Goal: Task Accomplishment & Management: Manage account settings

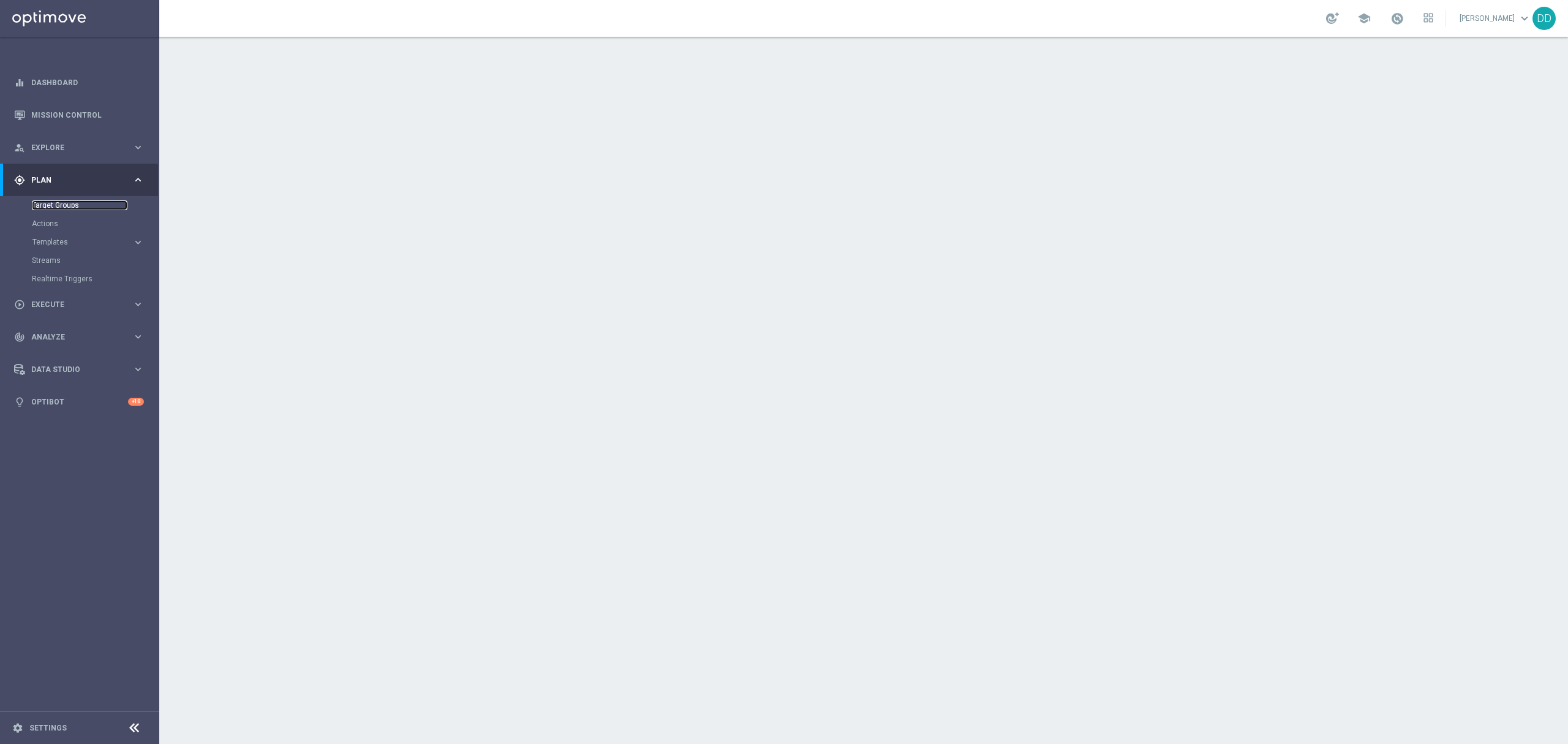
click at [62, 204] on link "Target Groups" at bounding box center [79, 205] width 95 height 10
click at [47, 225] on link "Actions" at bounding box center [79, 223] width 95 height 10
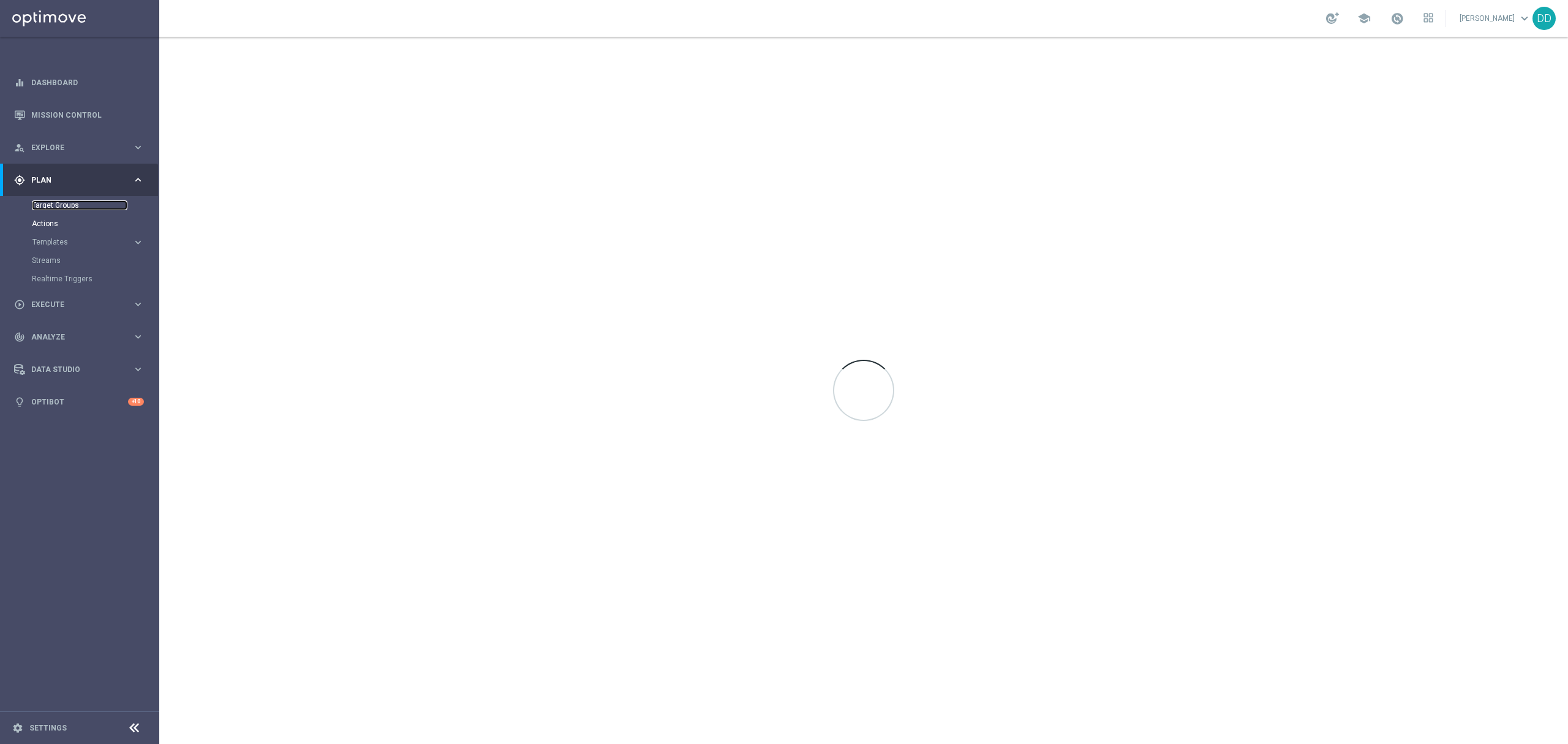
click at [64, 207] on link "Target Groups" at bounding box center [79, 205] width 95 height 10
click at [43, 204] on link "Target Groups" at bounding box center [79, 205] width 95 height 10
click at [55, 207] on link "Target Groups" at bounding box center [79, 205] width 95 height 10
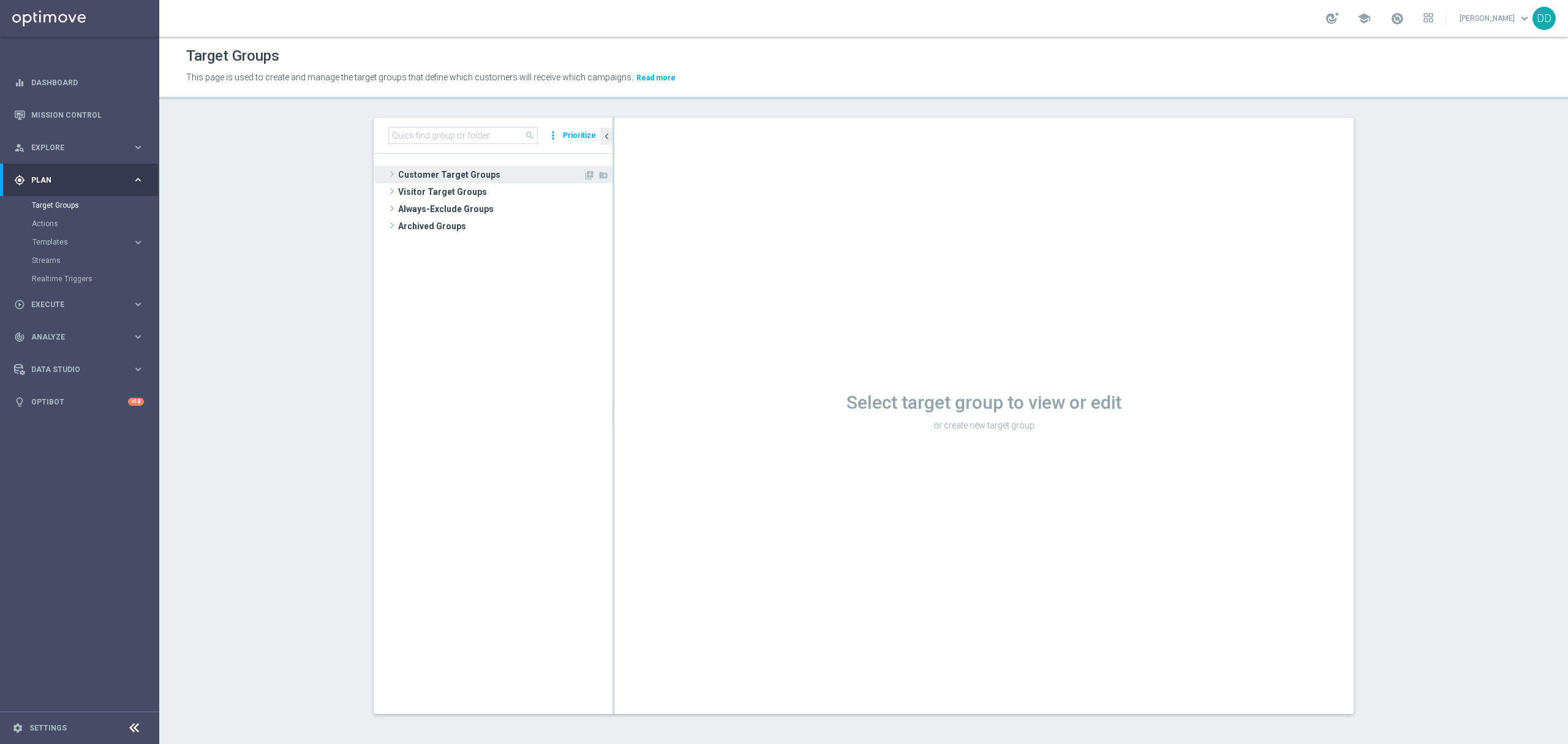
click at [412, 177] on span "Customer Target Groups" at bounding box center [490, 175] width 185 height 17
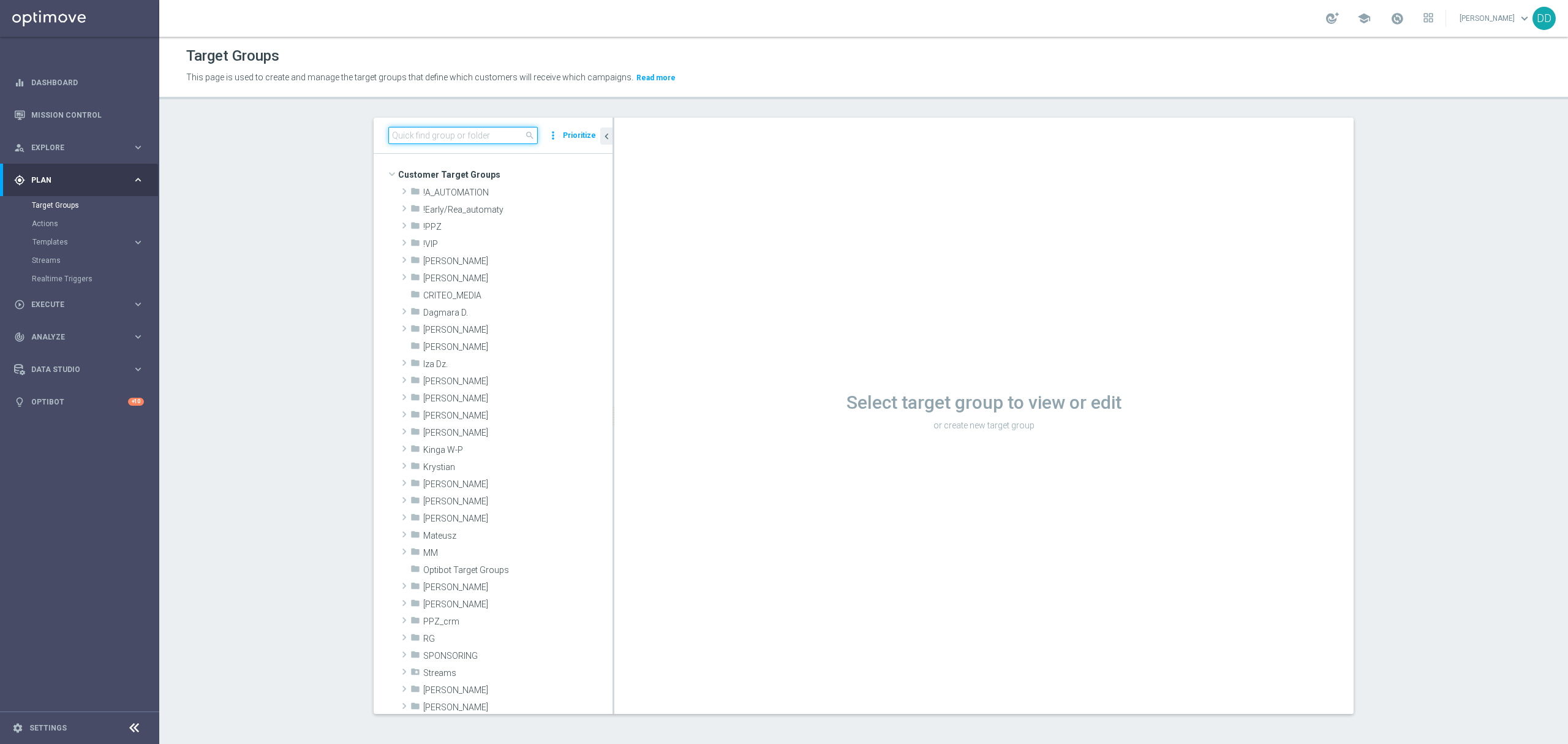
click at [433, 139] on input at bounding box center [463, 136] width 150 height 17
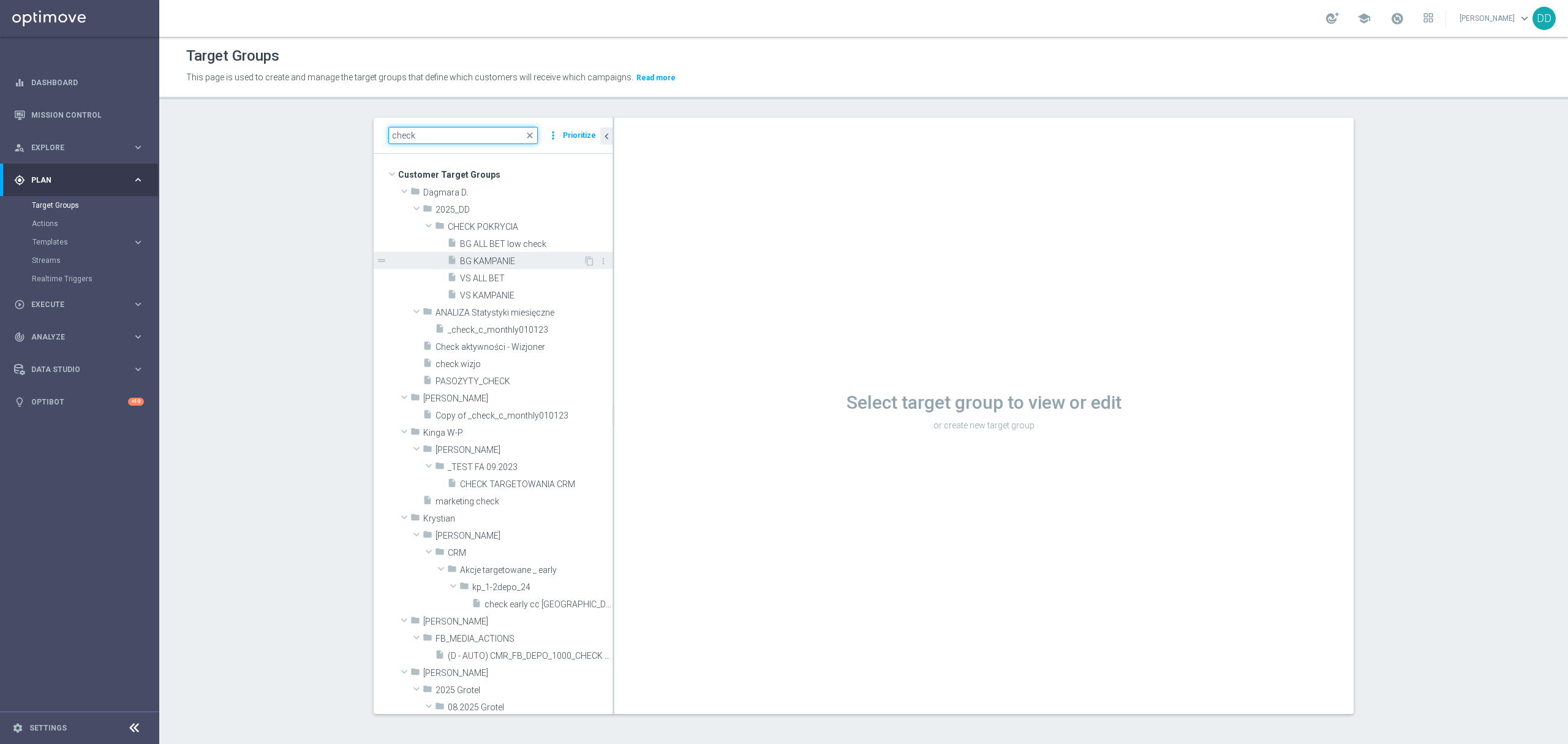
type input "check"
click at [509, 264] on span "BG KAMPANIE" at bounding box center [521, 261] width 123 height 11
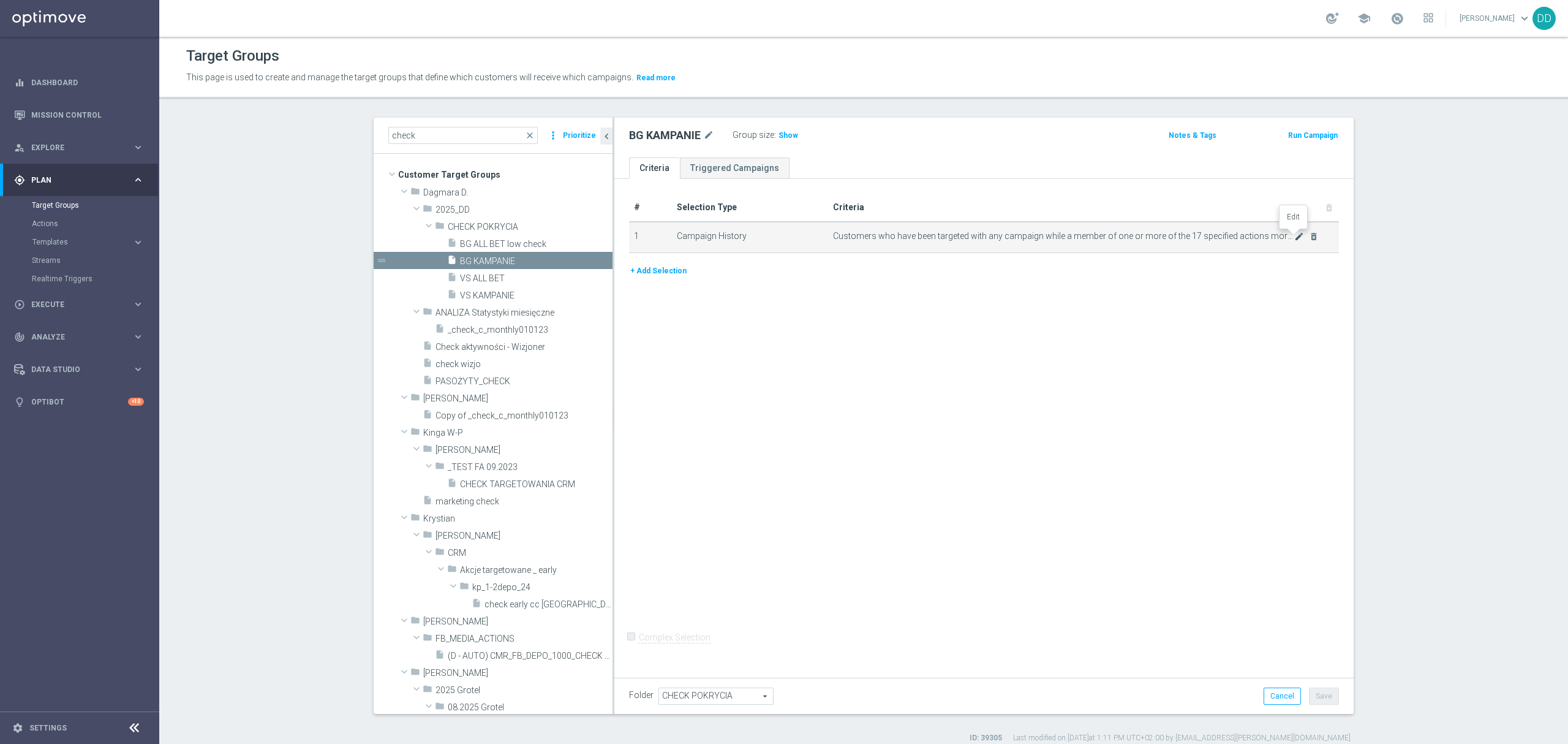
click at [1294, 236] on icon "mode_edit" at bounding box center [1299, 236] width 10 height 10
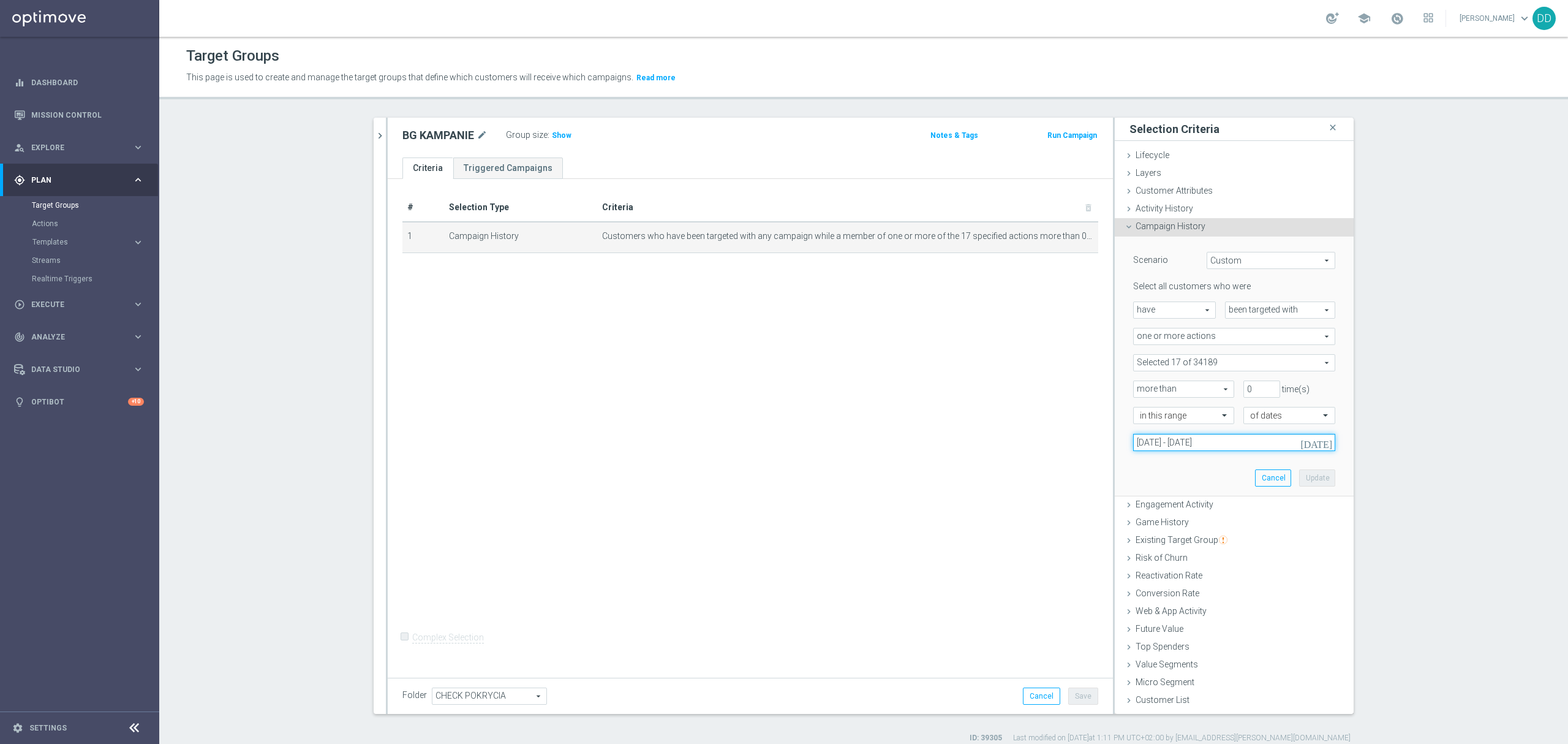
click at [1238, 446] on input "[DATE] - [DATE]" at bounding box center [1234, 443] width 202 height 17
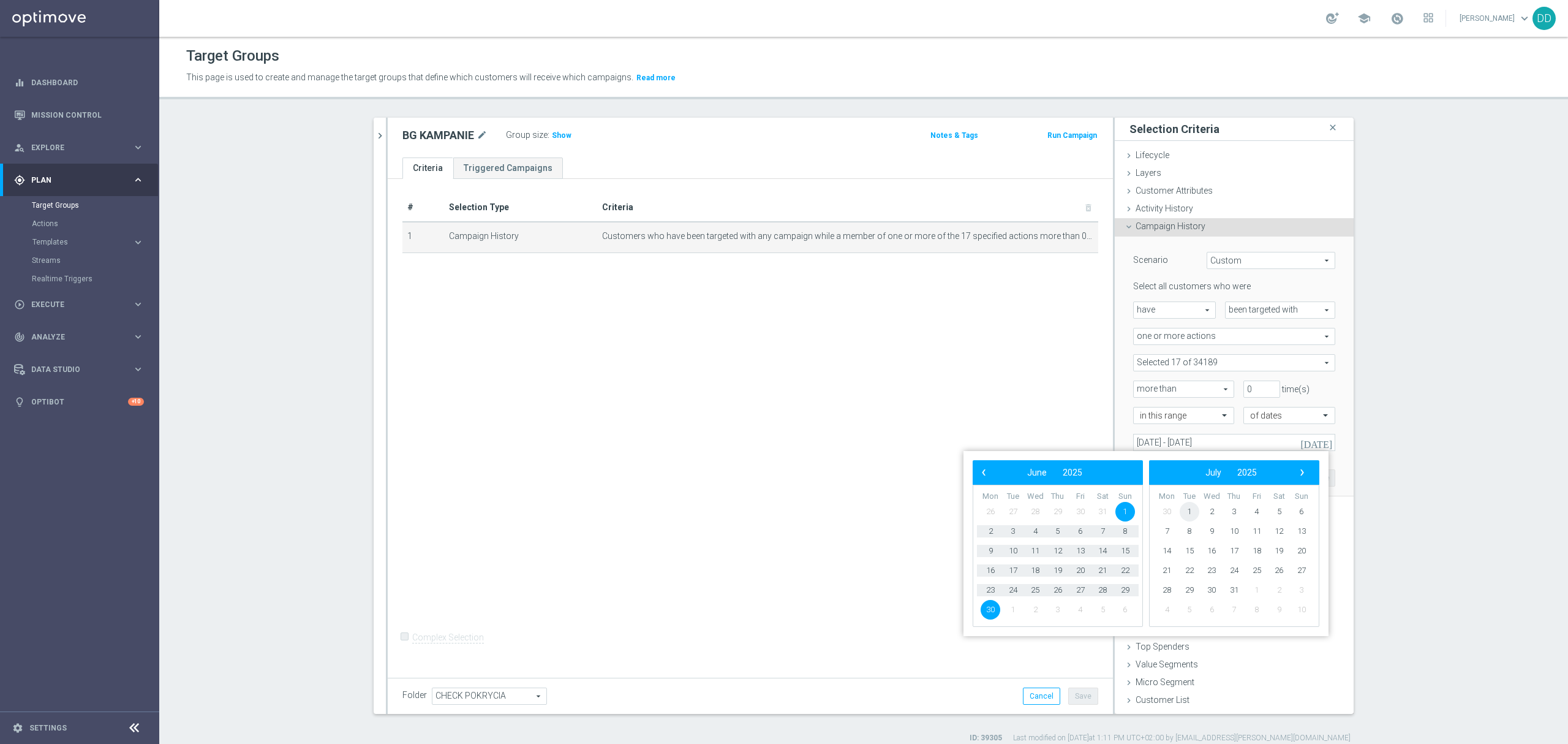
click at [1187, 508] on span "1" at bounding box center [1190, 512] width 20 height 20
click at [1060, 591] on span "31" at bounding box center [1058, 590] width 20 height 20
type input "[DATE] - [DATE]"
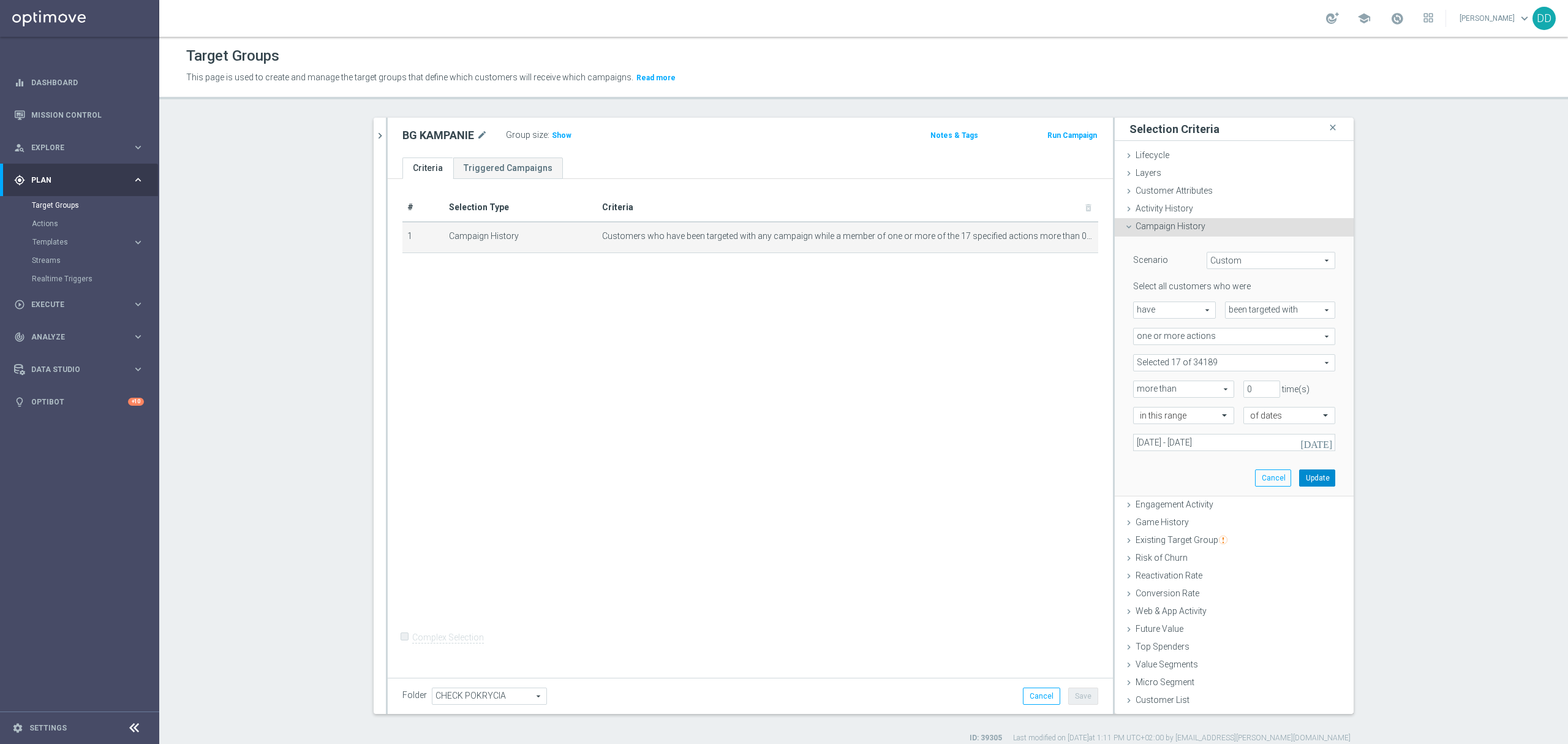
click at [1318, 486] on button "Update" at bounding box center [1317, 478] width 36 height 17
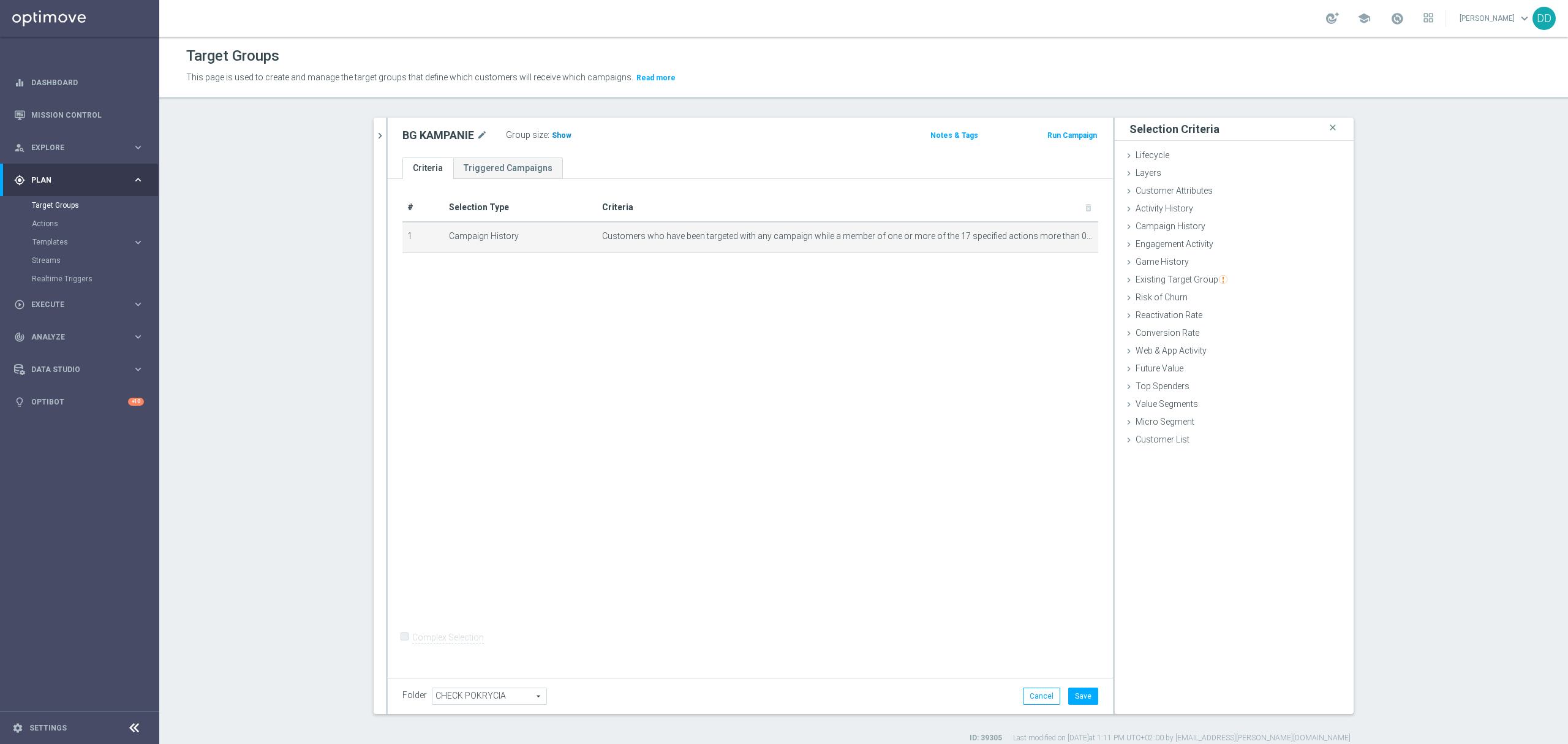
click at [555, 137] on span "Show" at bounding box center [562, 136] width 20 height 9
click at [377, 138] on icon "chevron_right" at bounding box center [380, 136] width 12 height 12
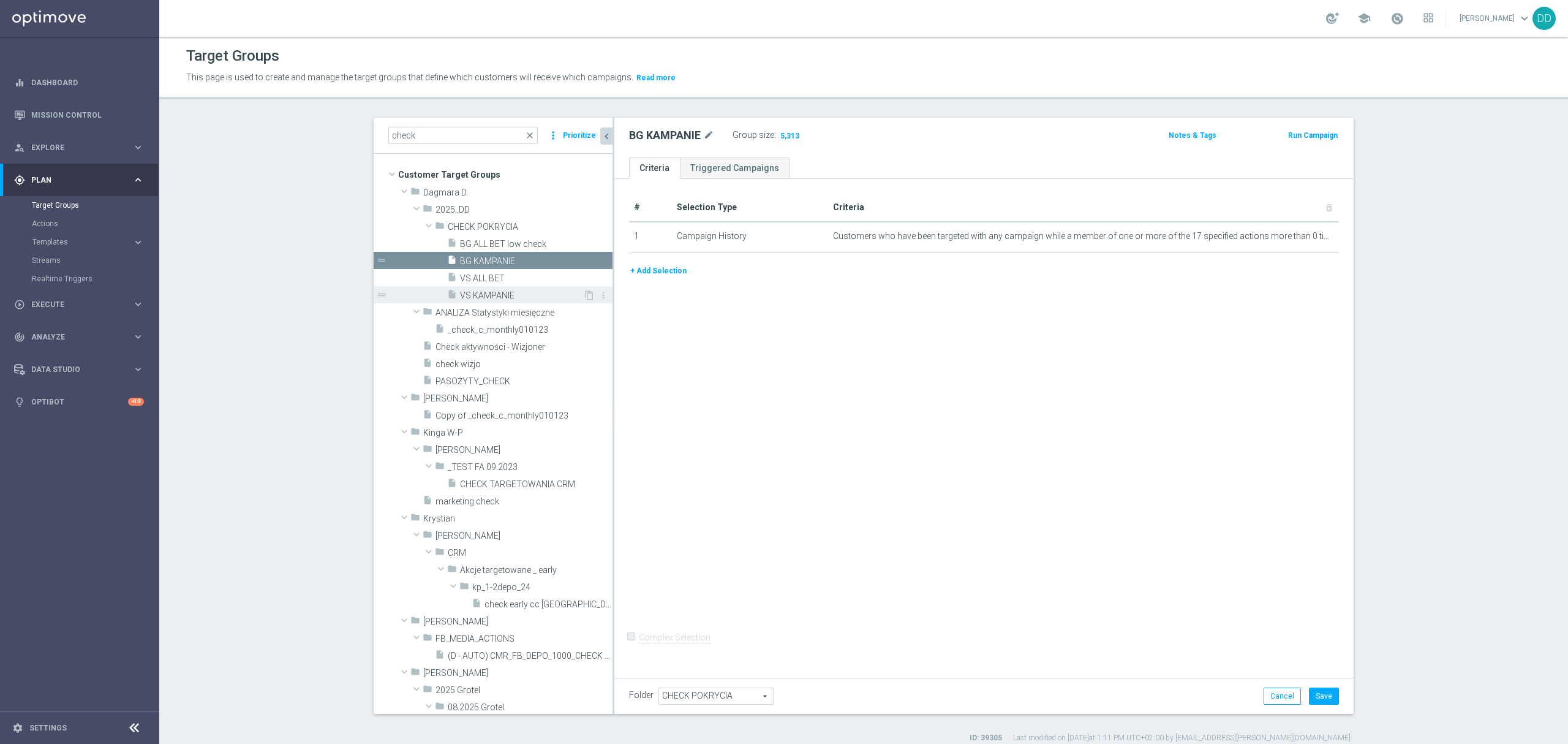
click at [509, 298] on span "VS KAMPANIE" at bounding box center [521, 295] width 123 height 11
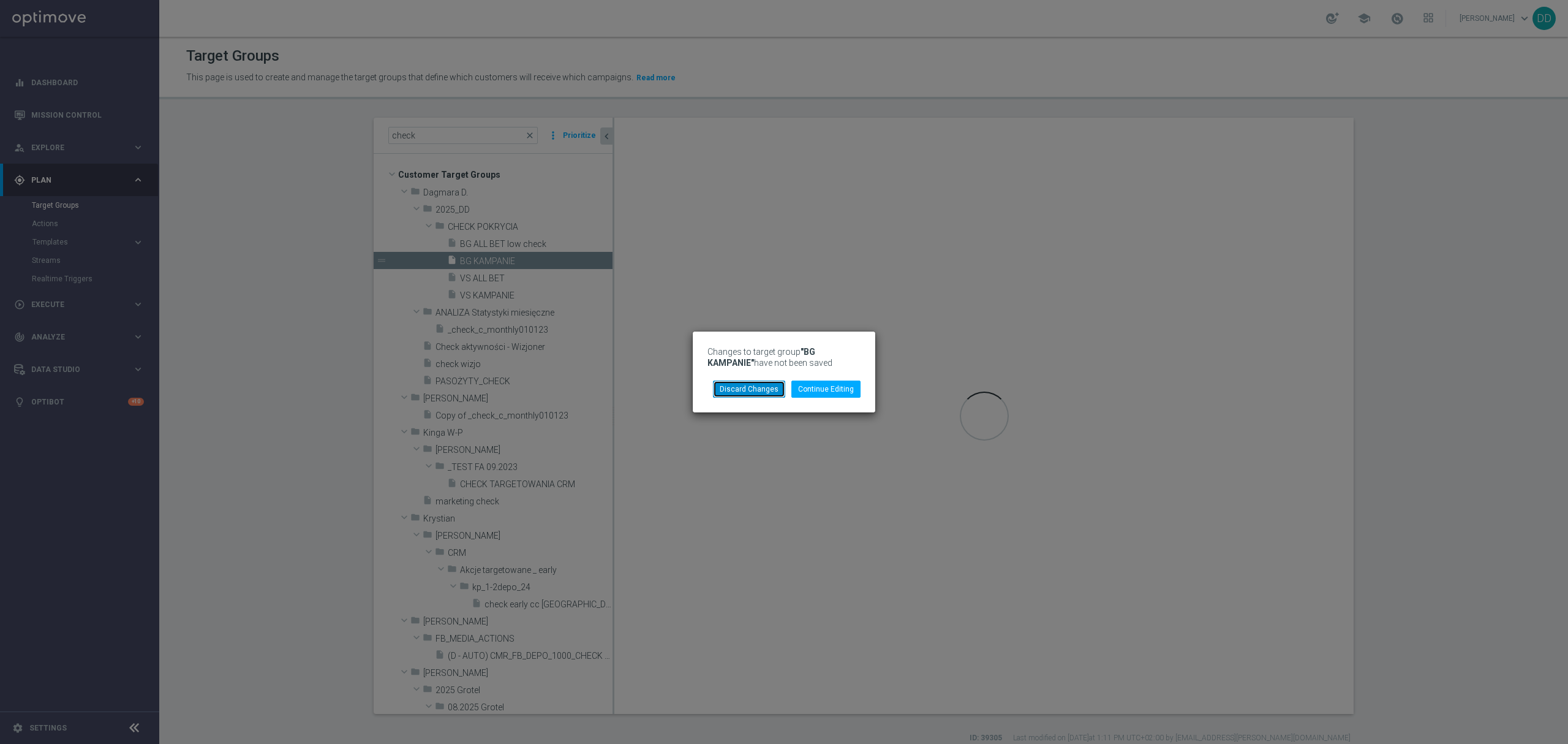
click at [749, 392] on button "Discard Changes" at bounding box center [749, 389] width 72 height 17
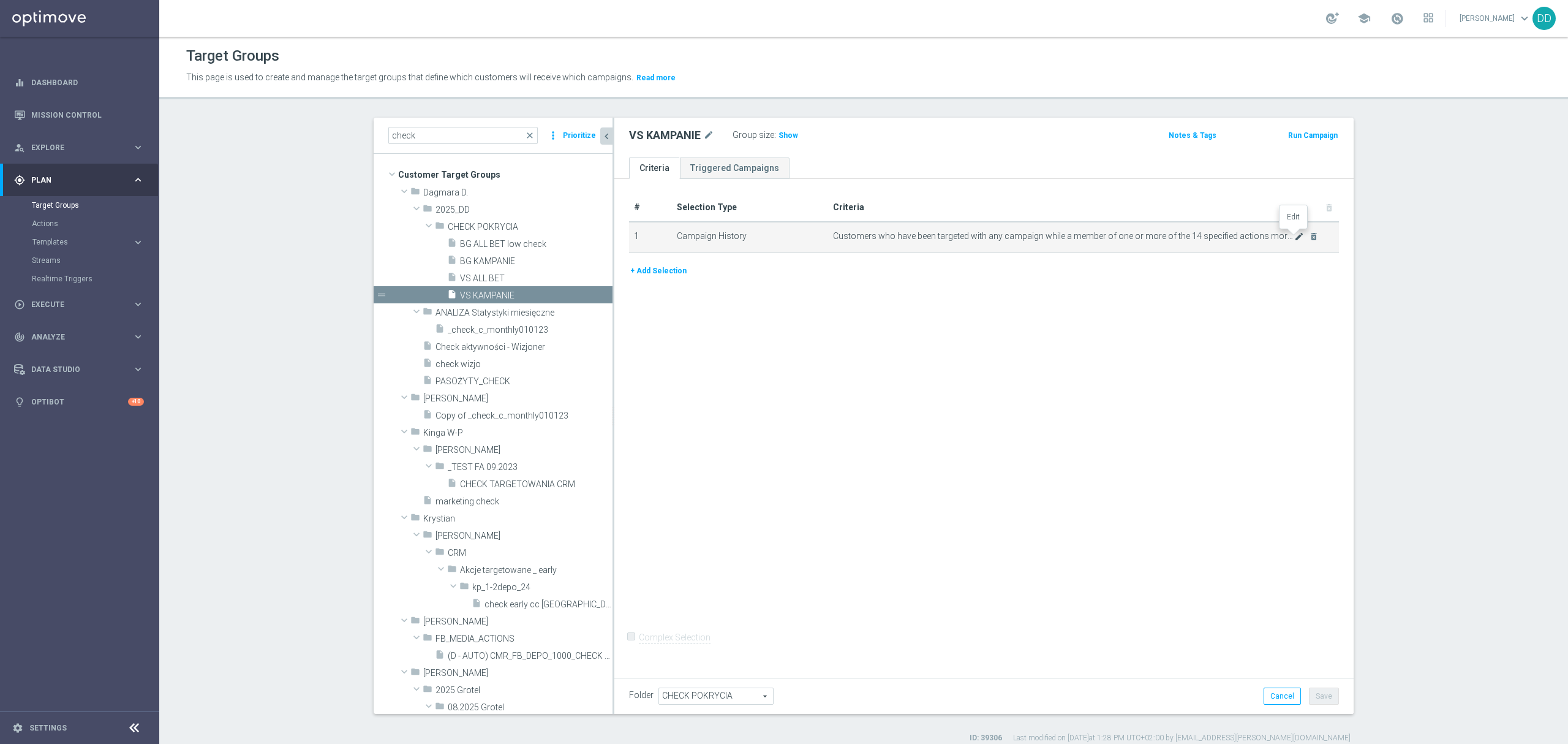
click at [1294, 238] on icon "mode_edit" at bounding box center [1299, 236] width 10 height 10
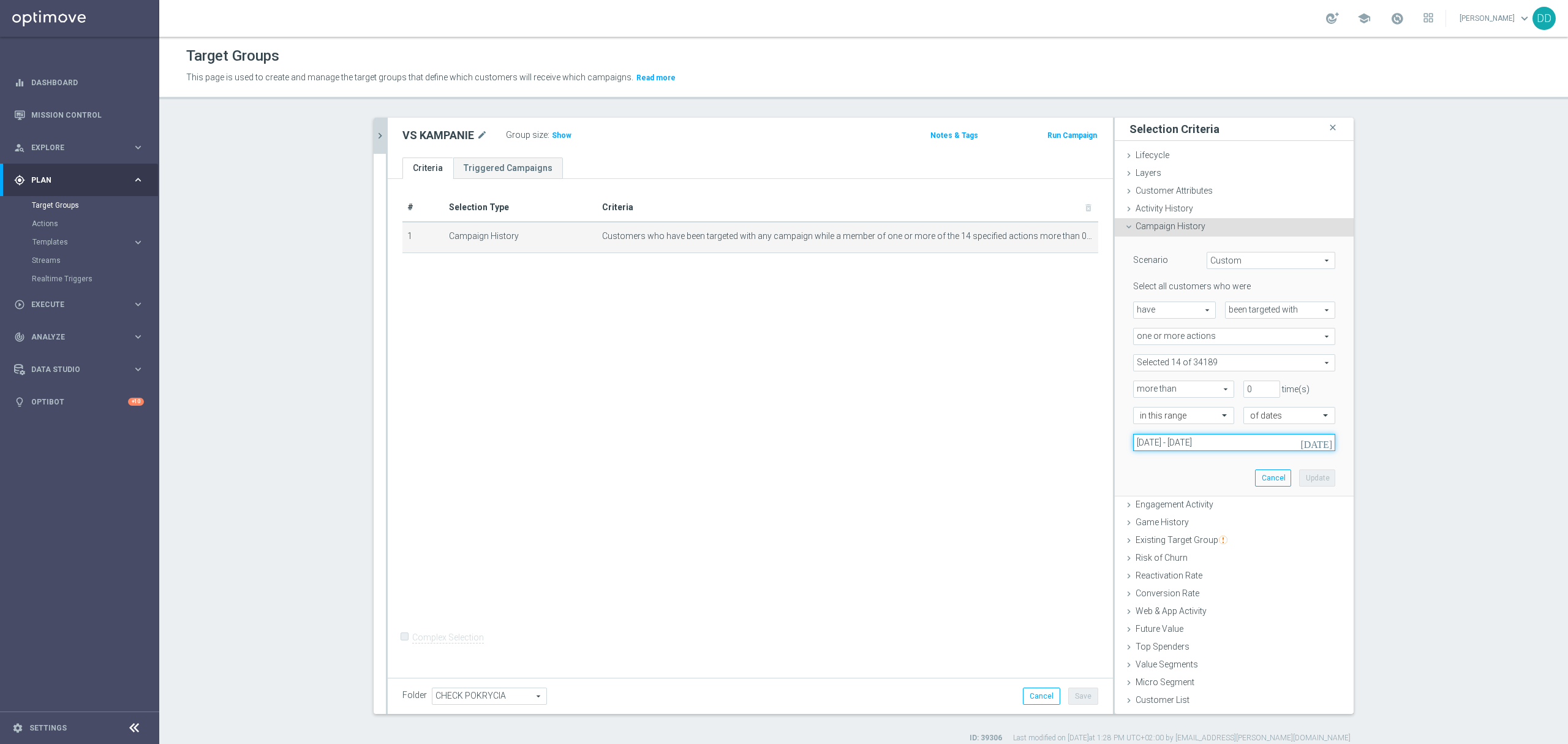
click at [1225, 439] on input "[DATE] - [DATE]" at bounding box center [1234, 443] width 202 height 17
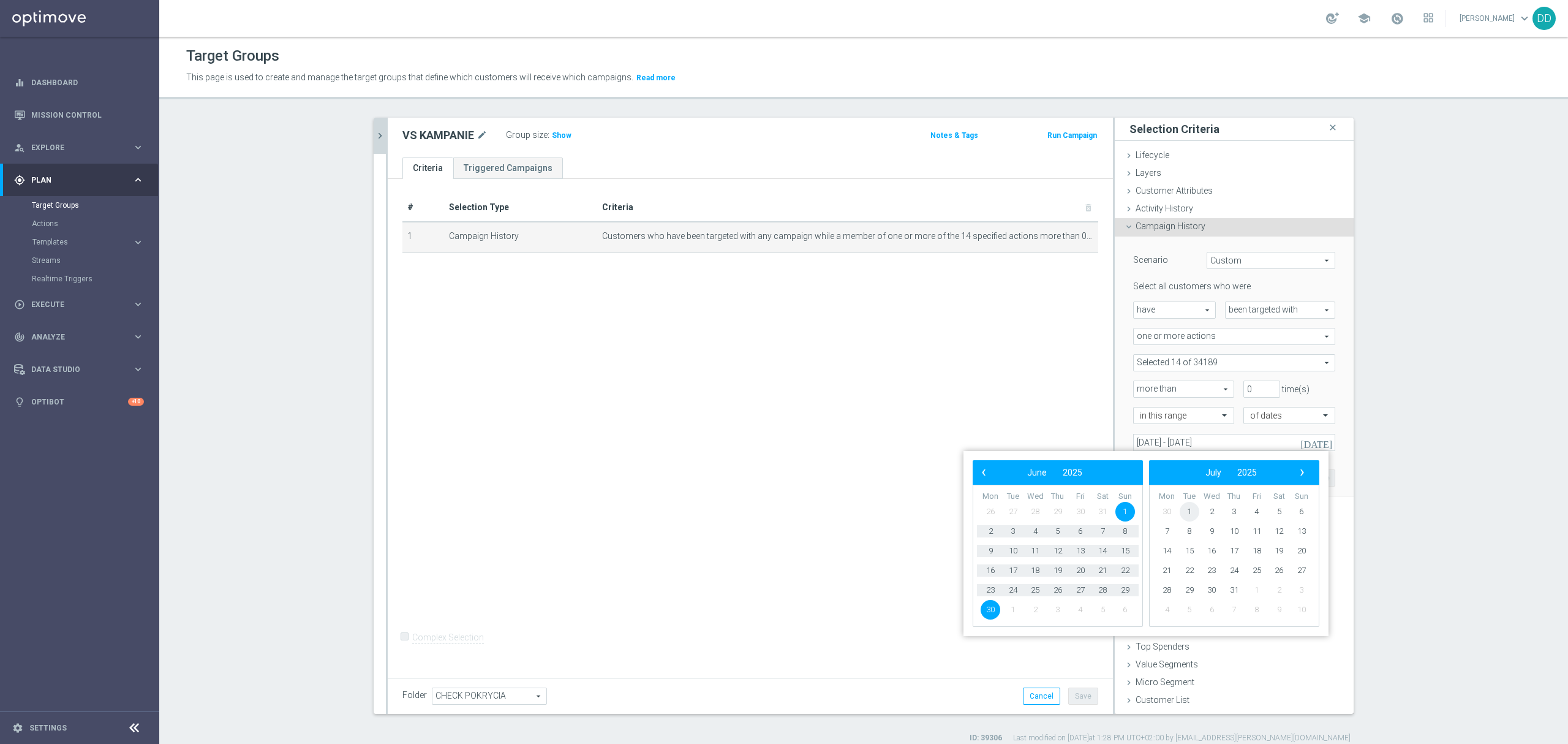
click at [1194, 508] on span "1" at bounding box center [1190, 512] width 20 height 20
click at [1050, 589] on span "31" at bounding box center [1058, 590] width 20 height 20
type input "[DATE] - [DATE]"
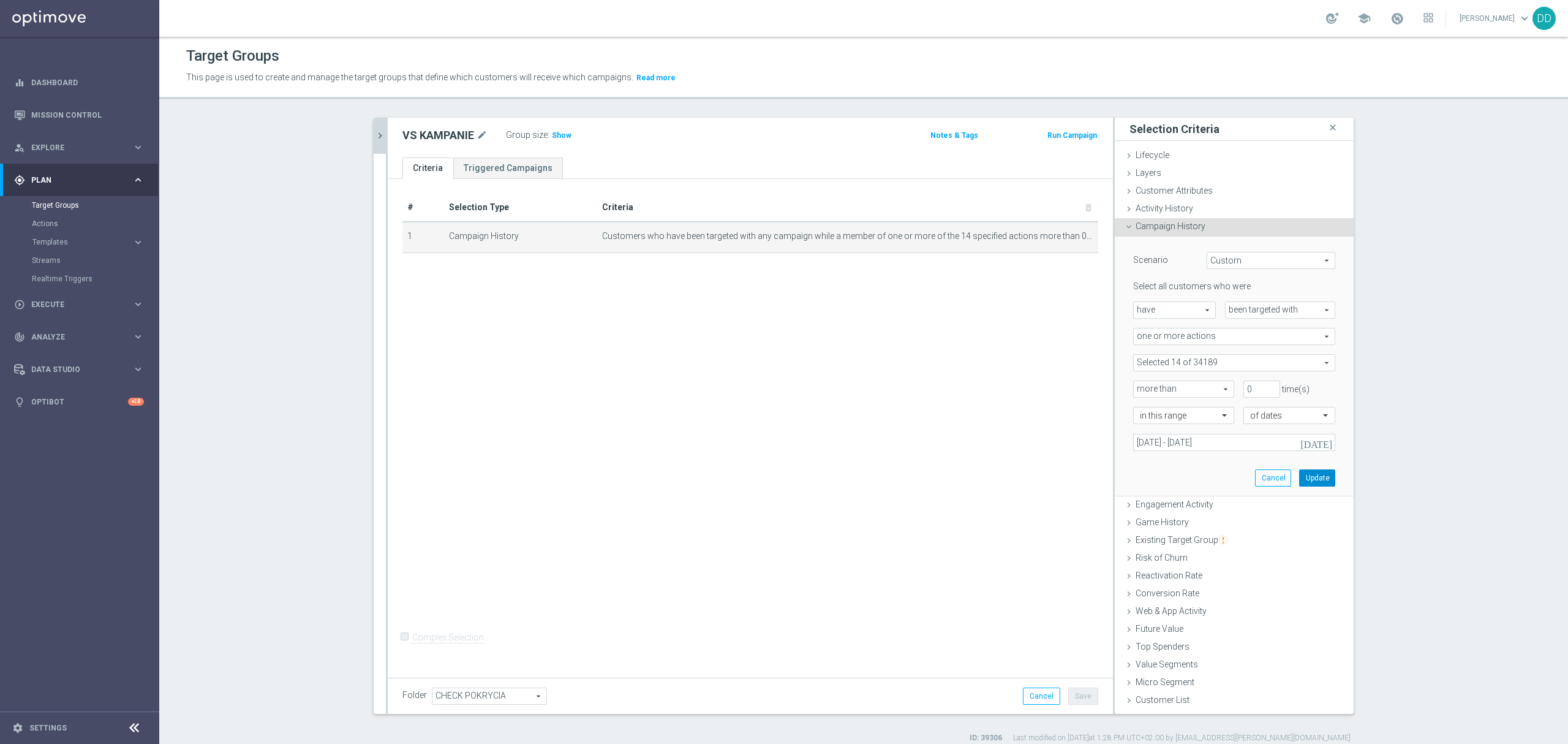
click at [1306, 479] on button "Update" at bounding box center [1317, 478] width 36 height 17
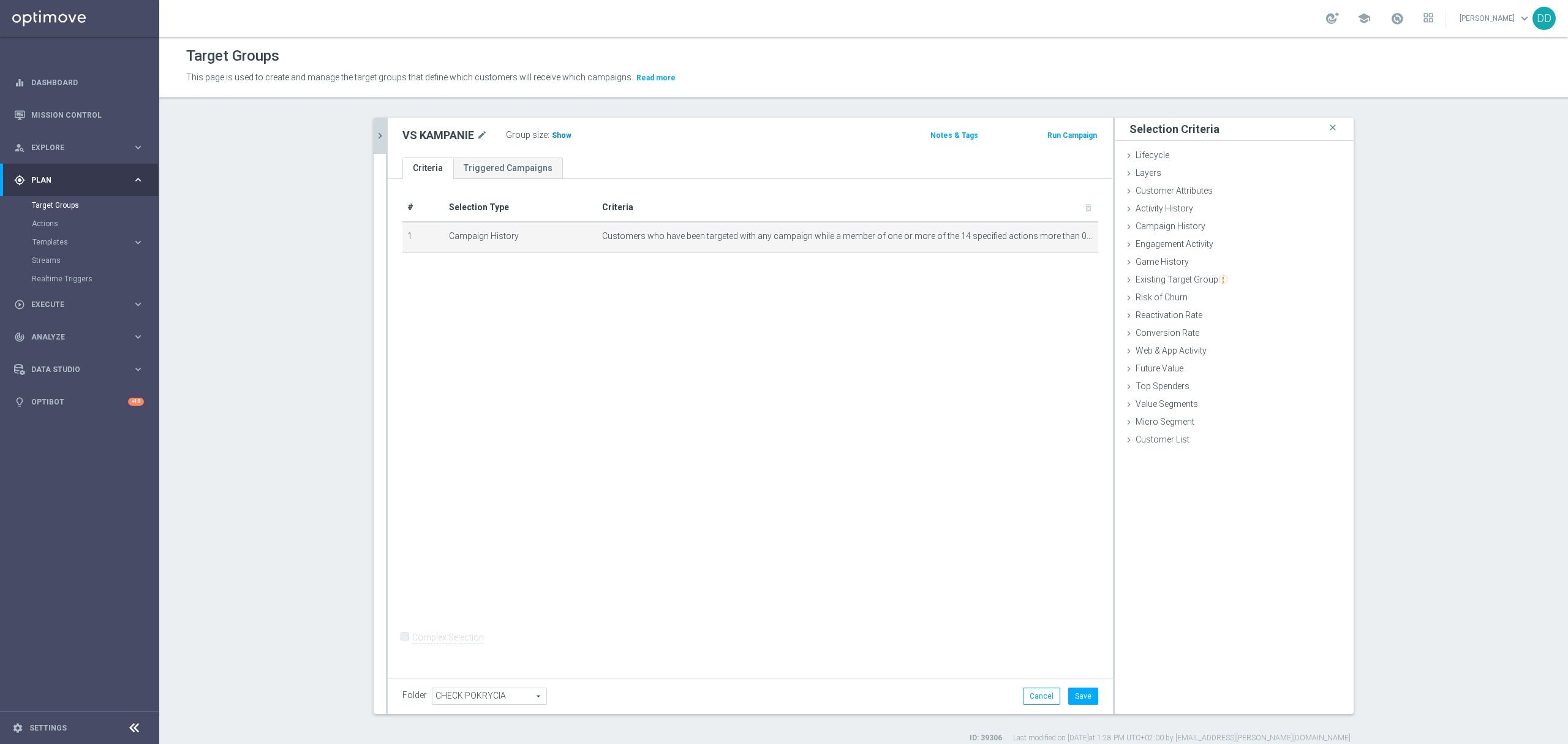
click at [551, 141] on h3 "Show" at bounding box center [562, 136] width 22 height 14
click at [386, 137] on div at bounding box center [387, 415] width 2 height 596
click at [364, 141] on div "check close more_vert Prioritize Customer Target Groups library_add create_new_…" at bounding box center [863, 430] width 1029 height 626
click at [376, 139] on icon "chevron_right" at bounding box center [380, 136] width 12 height 12
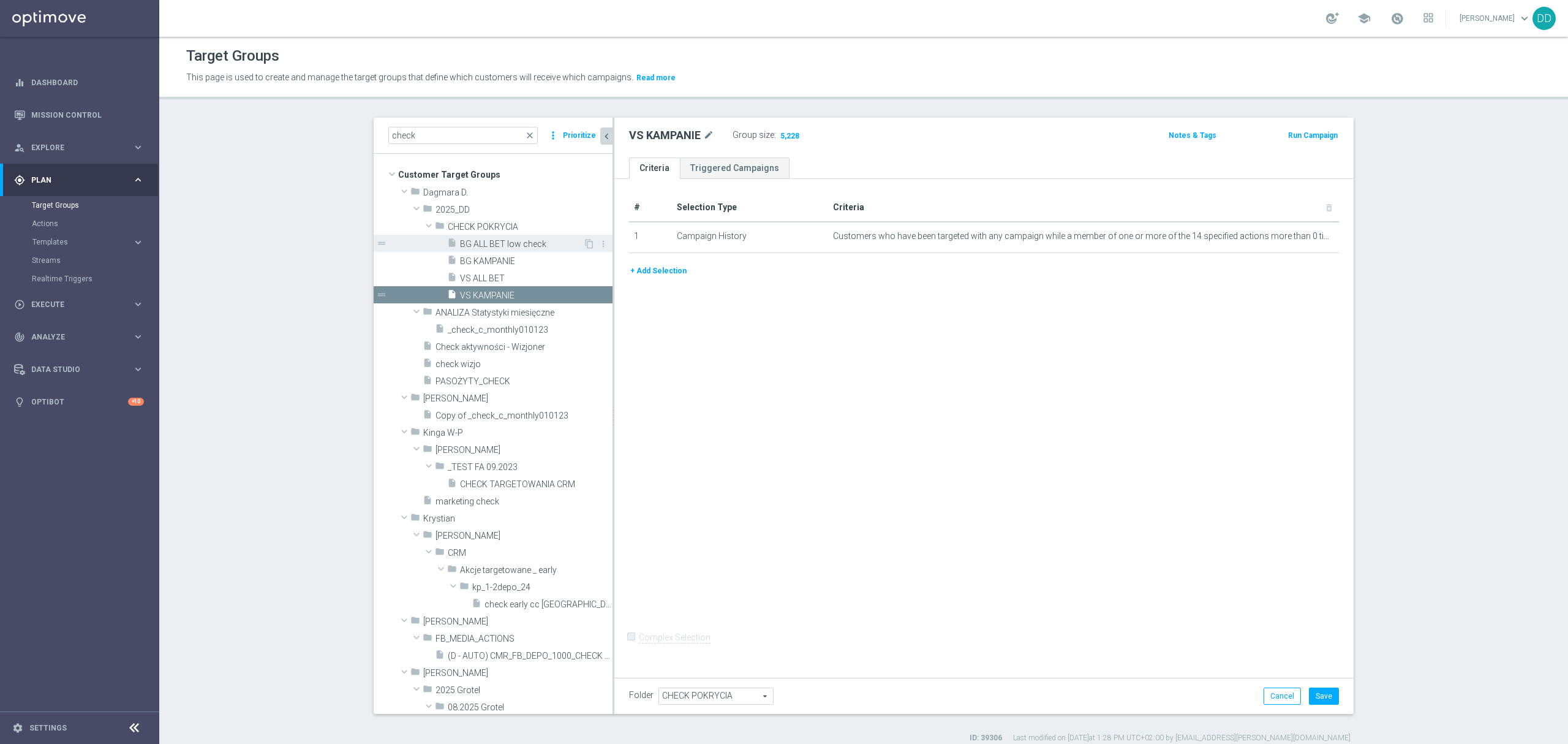
click at [498, 248] on span "BG ALL BET low check" at bounding box center [521, 244] width 123 height 11
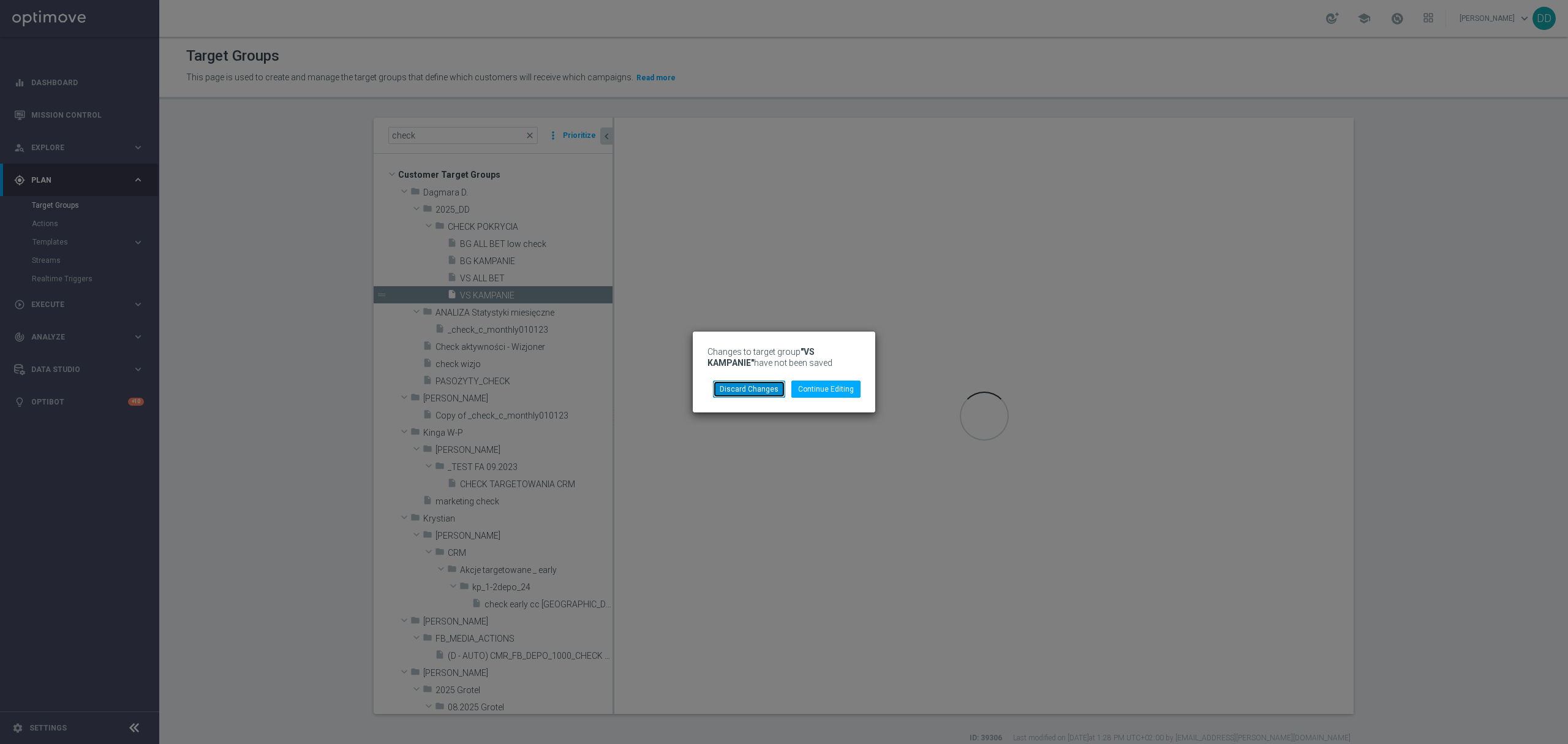
click at [760, 390] on button "Discard Changes" at bounding box center [749, 389] width 72 height 17
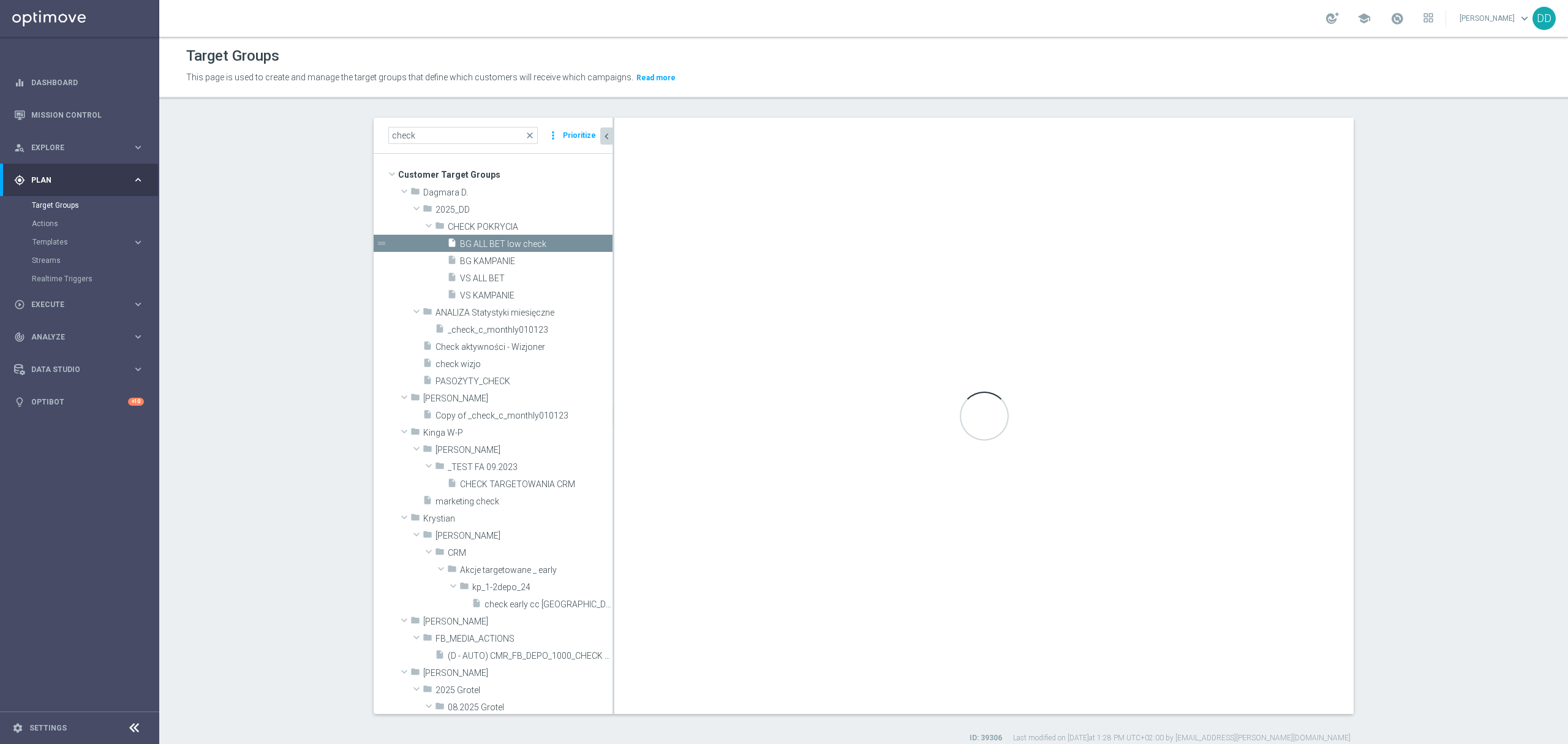
checkbox input "true"
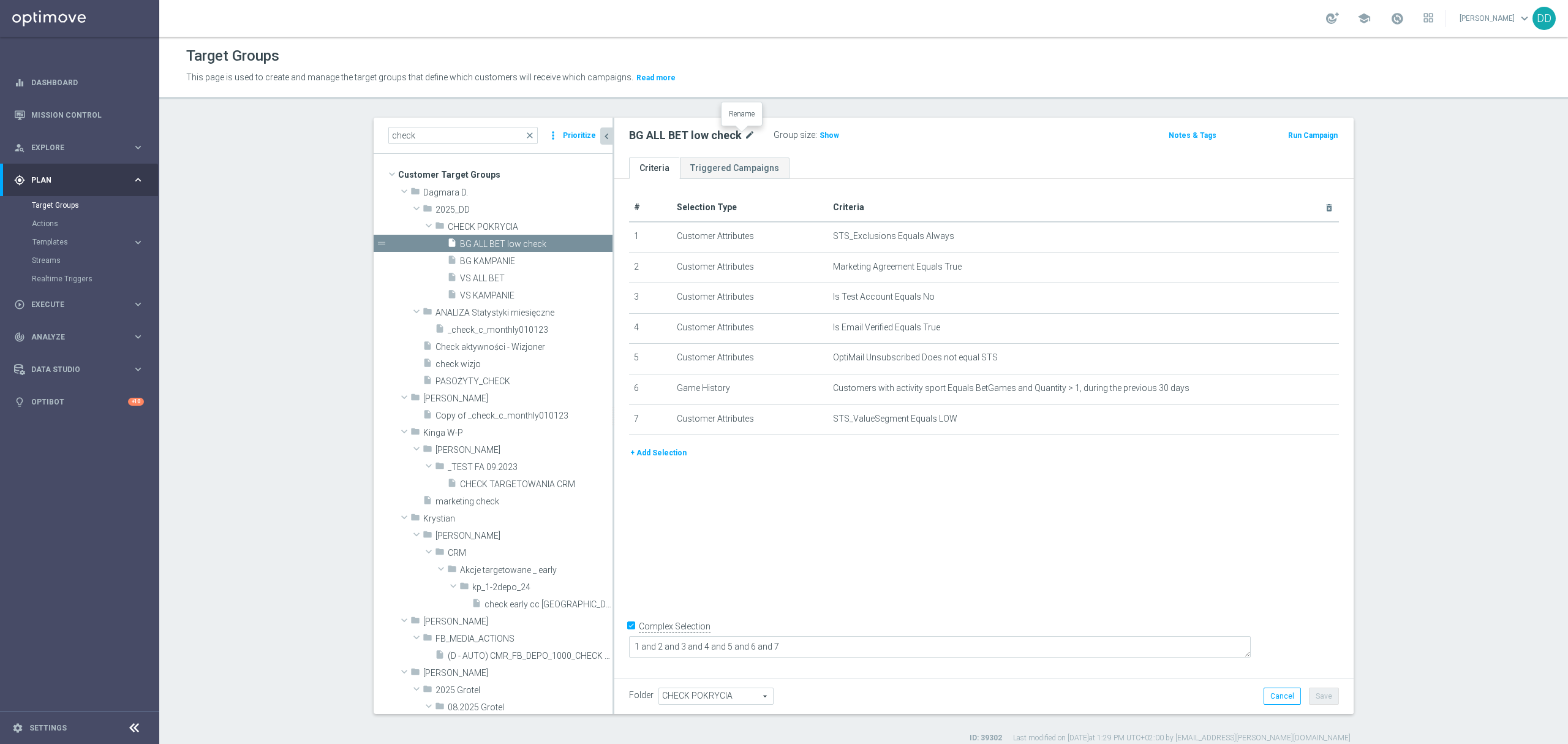
click at [746, 134] on icon "mode_edit" at bounding box center [750, 136] width 11 height 15
click at [702, 144] on input "BG ALL BET low check" at bounding box center [712, 137] width 165 height 17
drag, startPoint x: 674, startPoint y: 138, endPoint x: 762, endPoint y: 141, distance: 88.1
click at [762, 141] on input "BG ALL BET low check" at bounding box center [712, 137] width 165 height 17
type input "BG ALL BET"
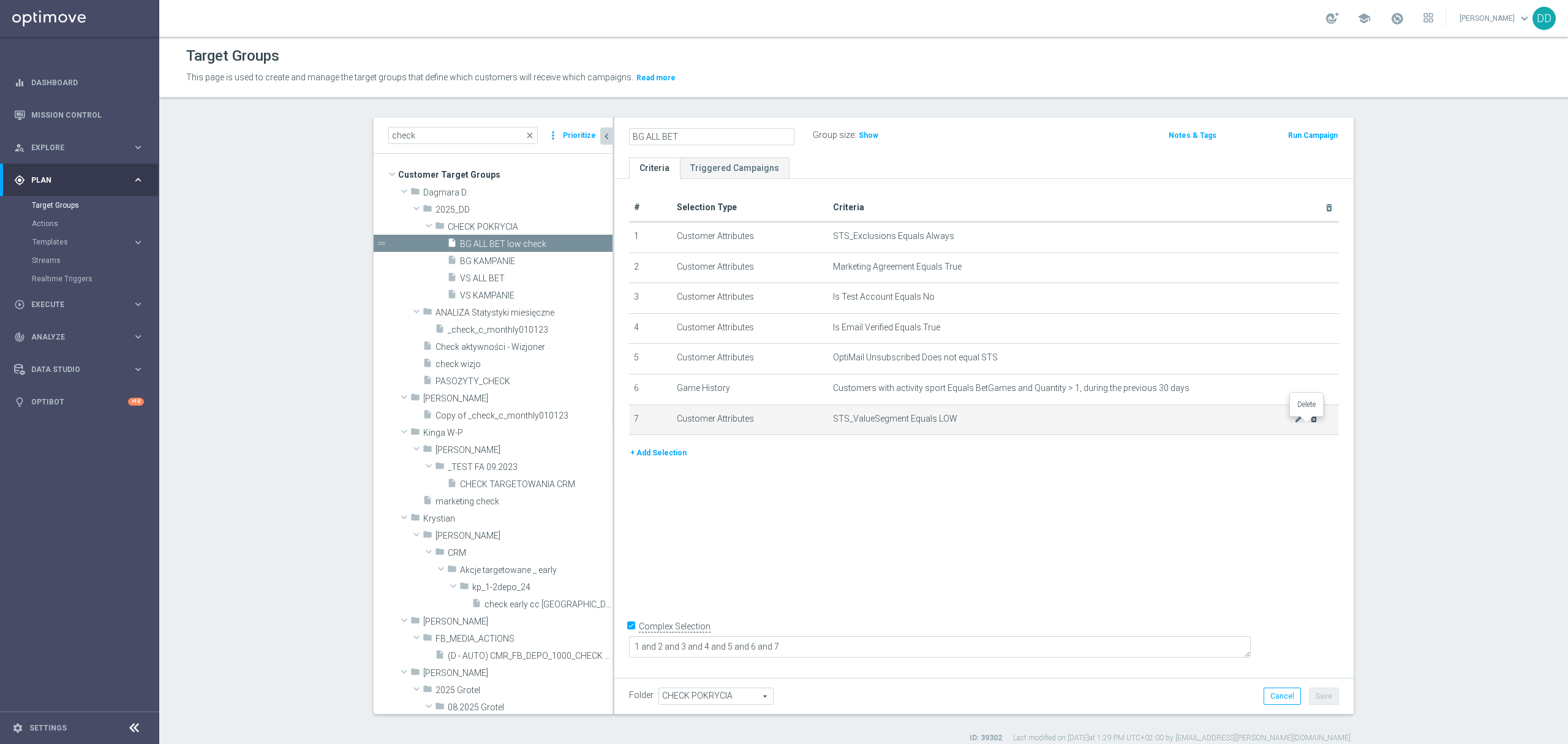
click at [1309, 423] on icon "delete_forever" at bounding box center [1314, 418] width 10 height 10
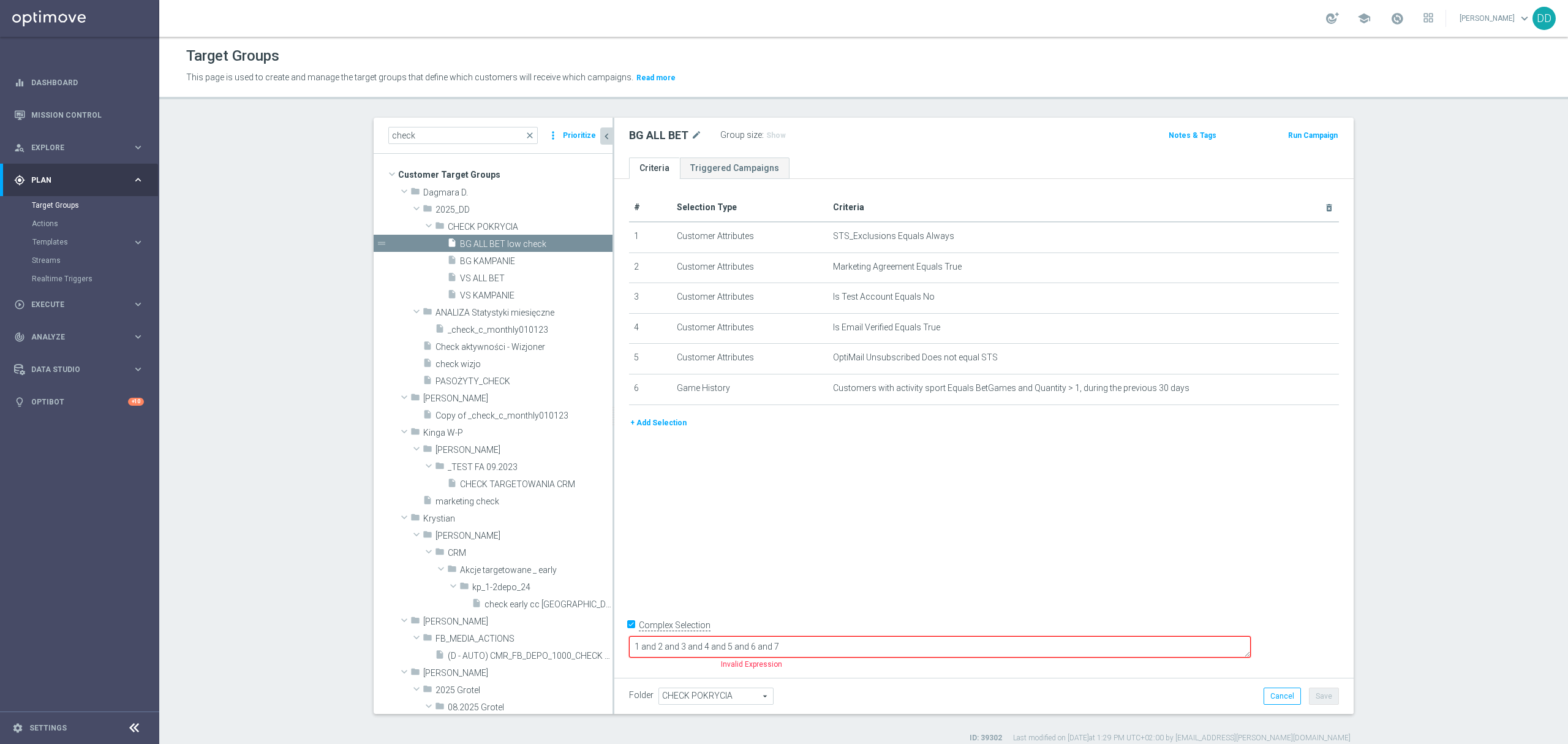
click at [885, 647] on textarea "1 and 2 and 3 and 4 and 5 and 6 and 7" at bounding box center [940, 647] width 622 height 22
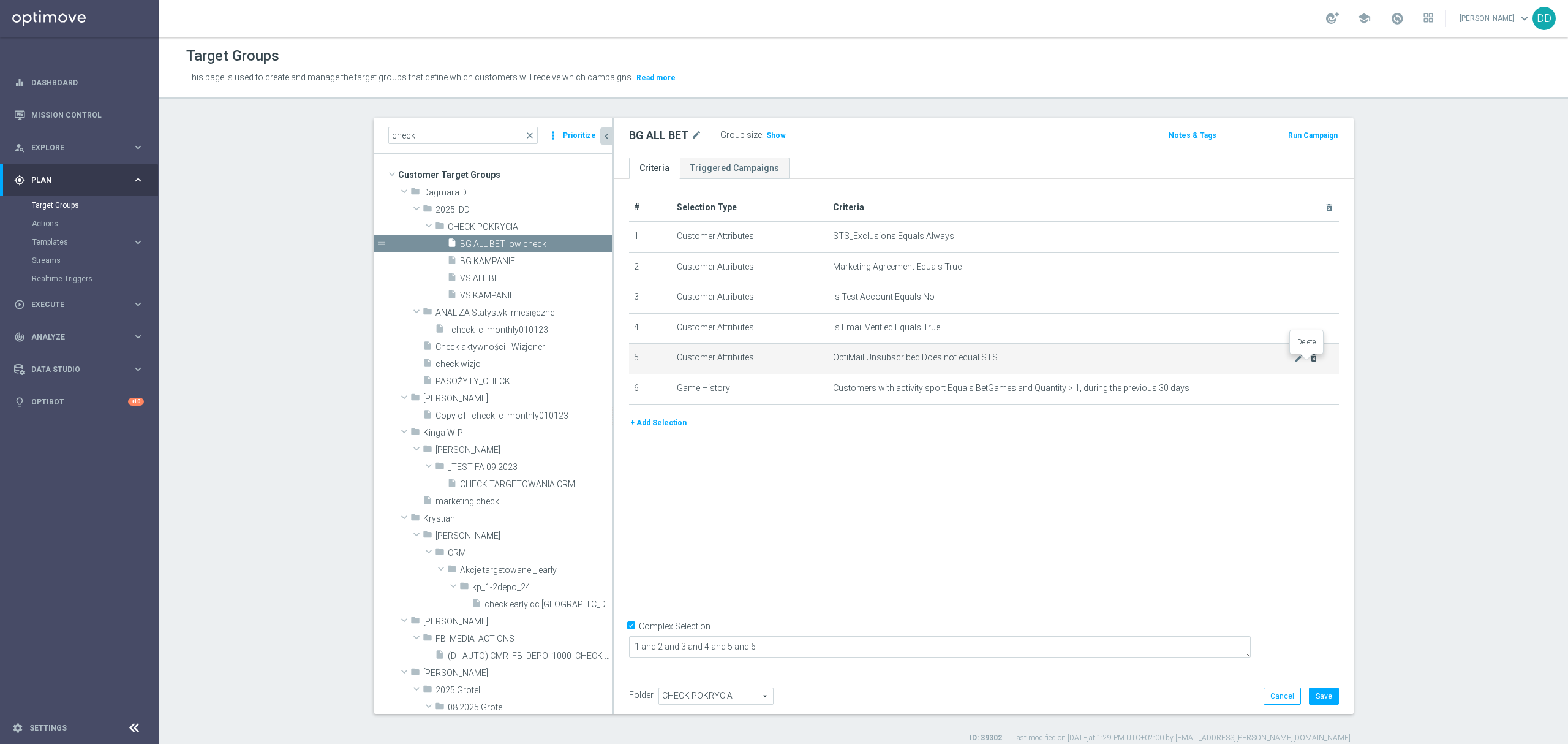
click at [1309, 361] on icon "delete_forever" at bounding box center [1314, 358] width 10 height 10
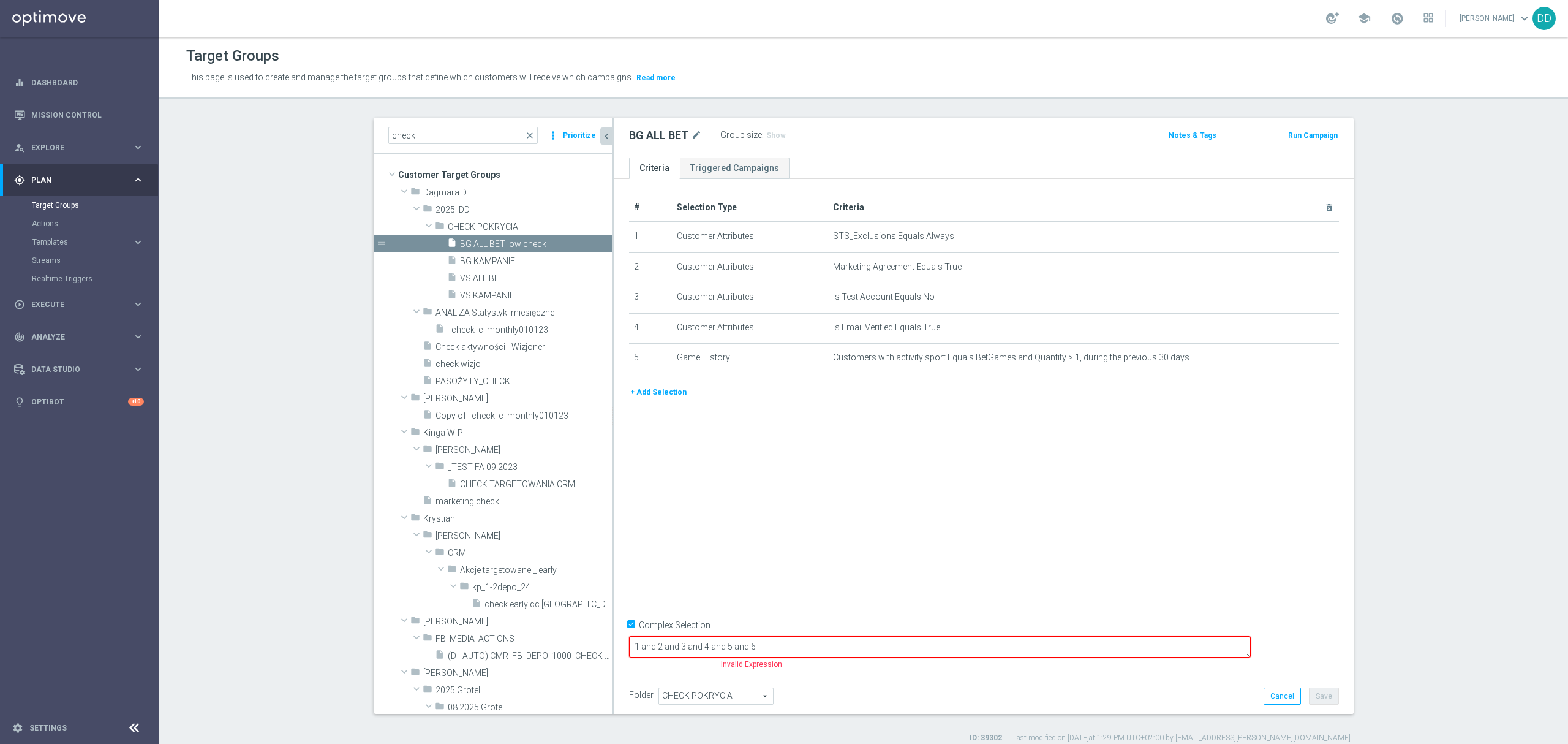
click at [856, 641] on textarea "1 and 2 and 3 and 4 and 5 and 6" at bounding box center [940, 647] width 622 height 22
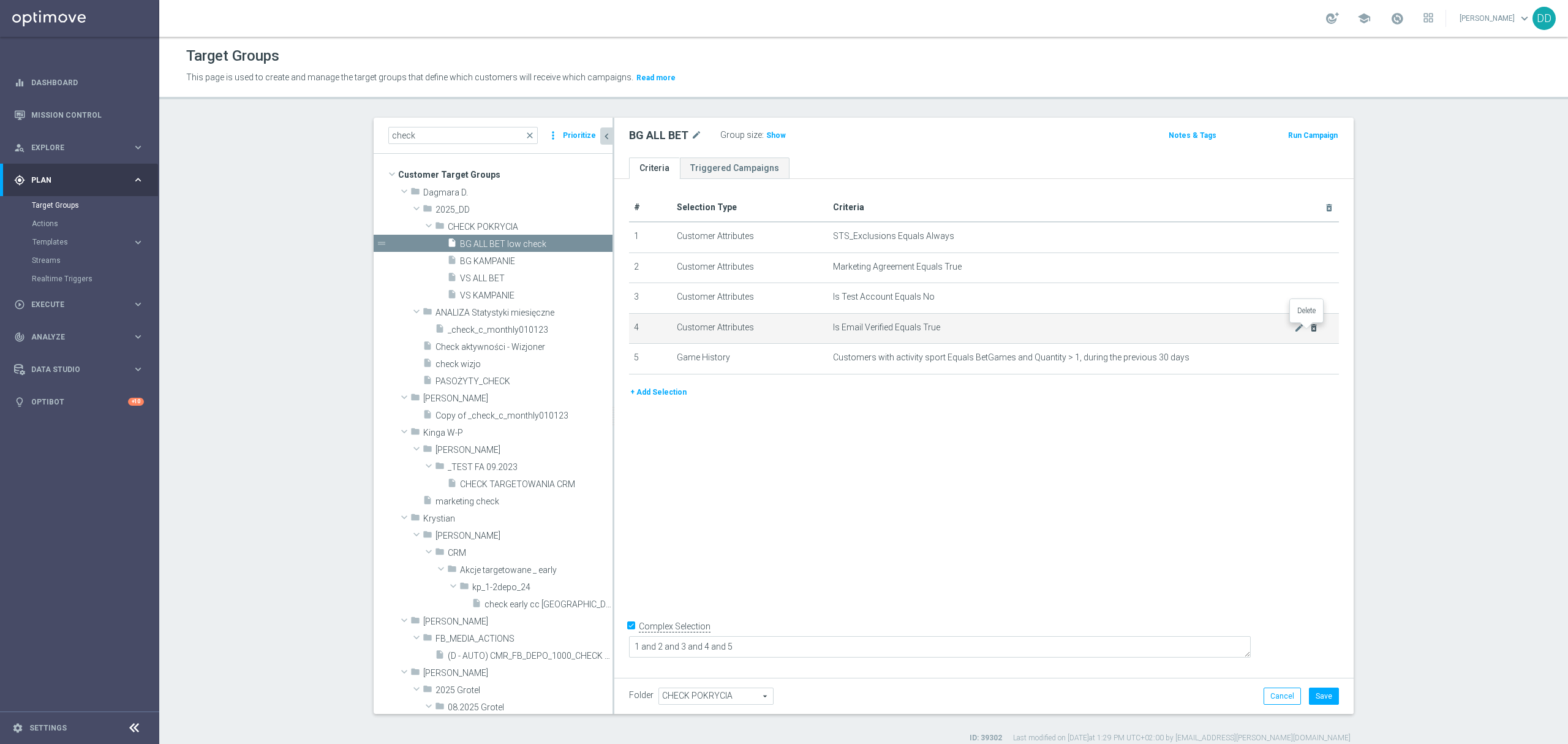
click at [1309, 331] on icon "delete_forever" at bounding box center [1314, 328] width 10 height 10
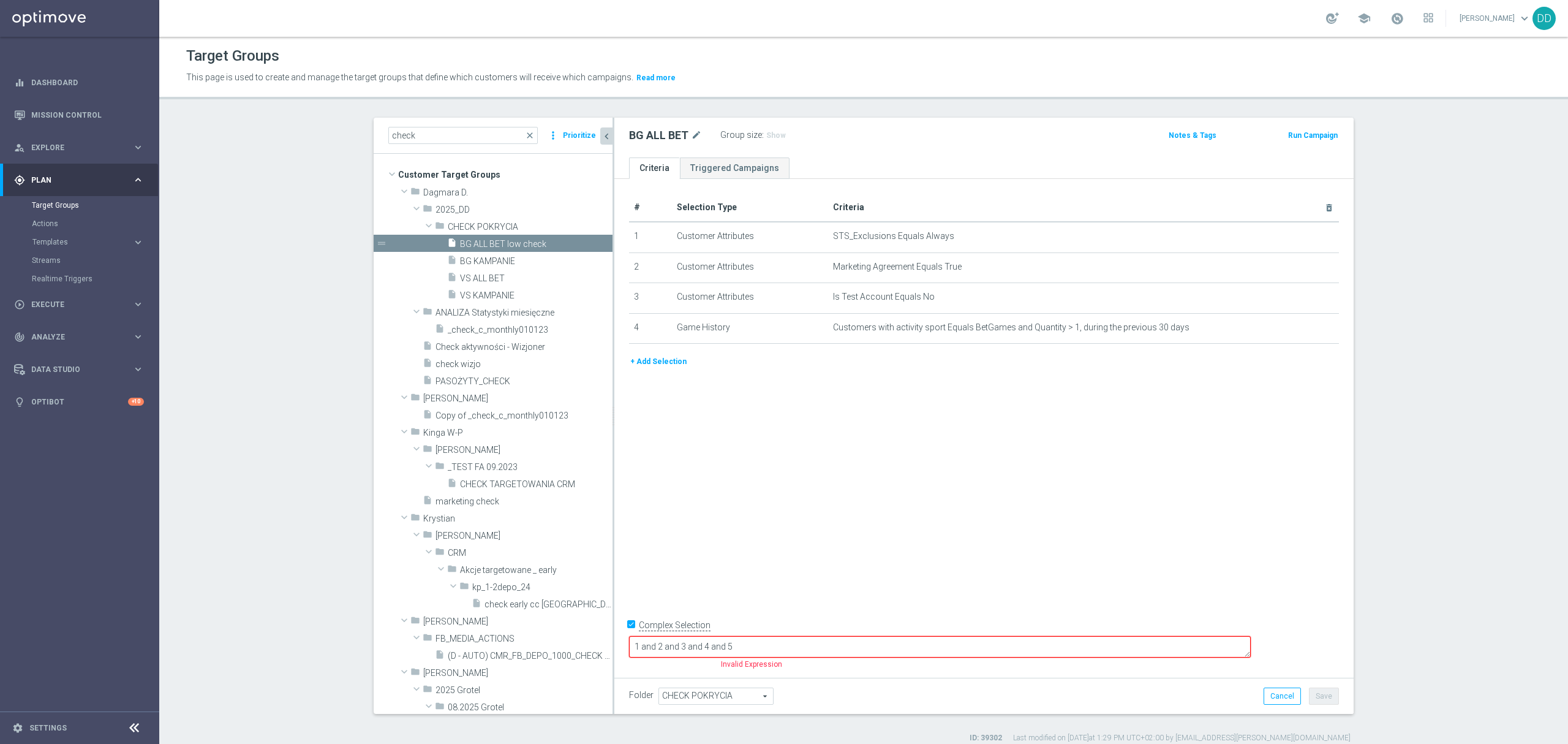
click at [907, 647] on textarea "1 and 2 and 3 and 4 and 5" at bounding box center [940, 647] width 622 height 22
type textarea "1 and 2 and 3 and 4"
click at [1100, 456] on div "# Selection Type Criteria delete_forever 1 Customer Attributes STS_Exclusions E…" at bounding box center [984, 425] width 739 height 493
click at [1311, 699] on button "Save" at bounding box center [1324, 696] width 30 height 17
click at [775, 140] on div "BG ALL BET mode_edit Group size : Show Notes & Tags Run Campaign" at bounding box center [984, 137] width 739 height 40
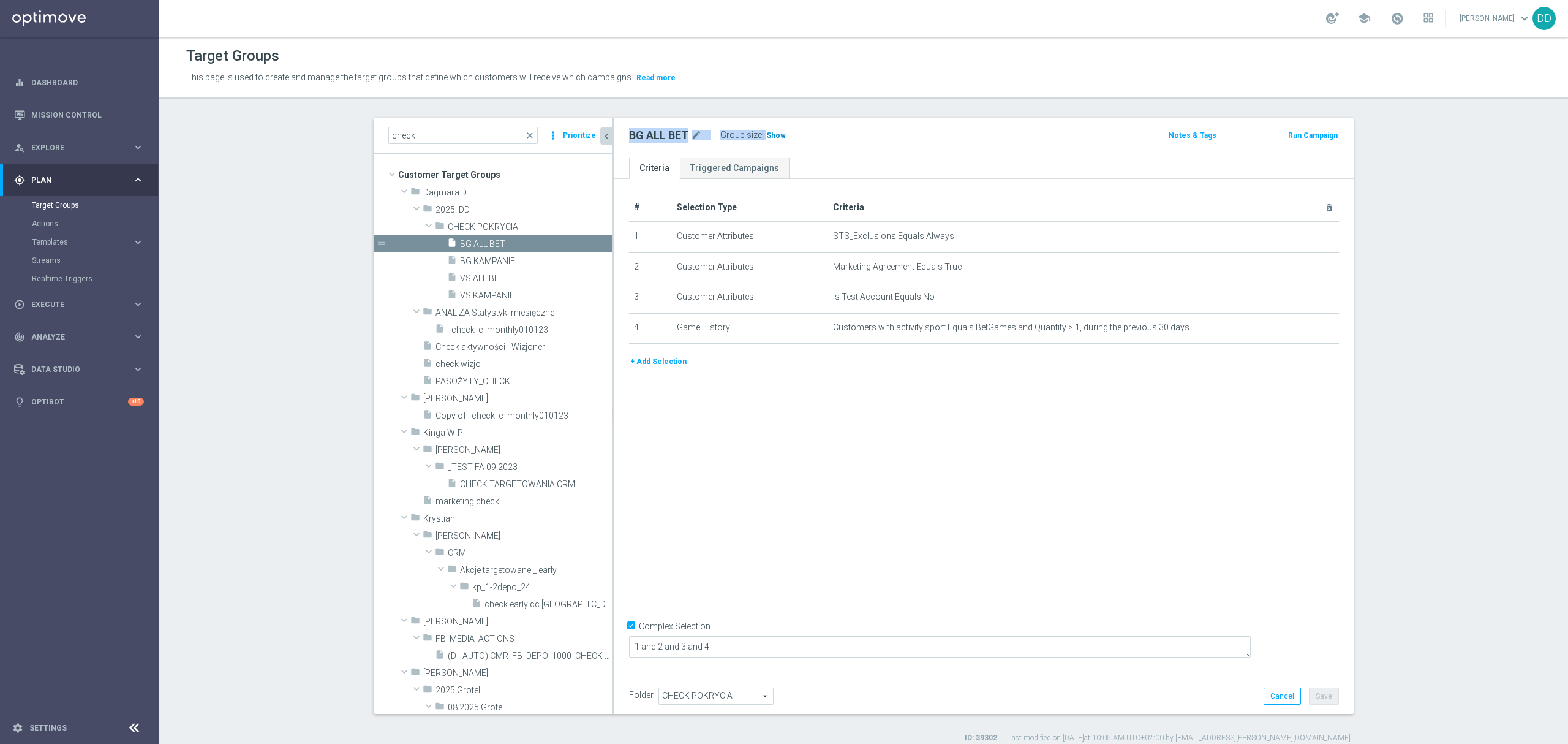
click at [774, 137] on span "Show" at bounding box center [776, 136] width 20 height 9
click at [959, 475] on div "# Selection Type Criteria delete_forever 1 Customer Attributes STS_Exclusions E…" at bounding box center [984, 425] width 739 height 493
click at [1294, 331] on icon "mode_edit" at bounding box center [1299, 328] width 10 height 10
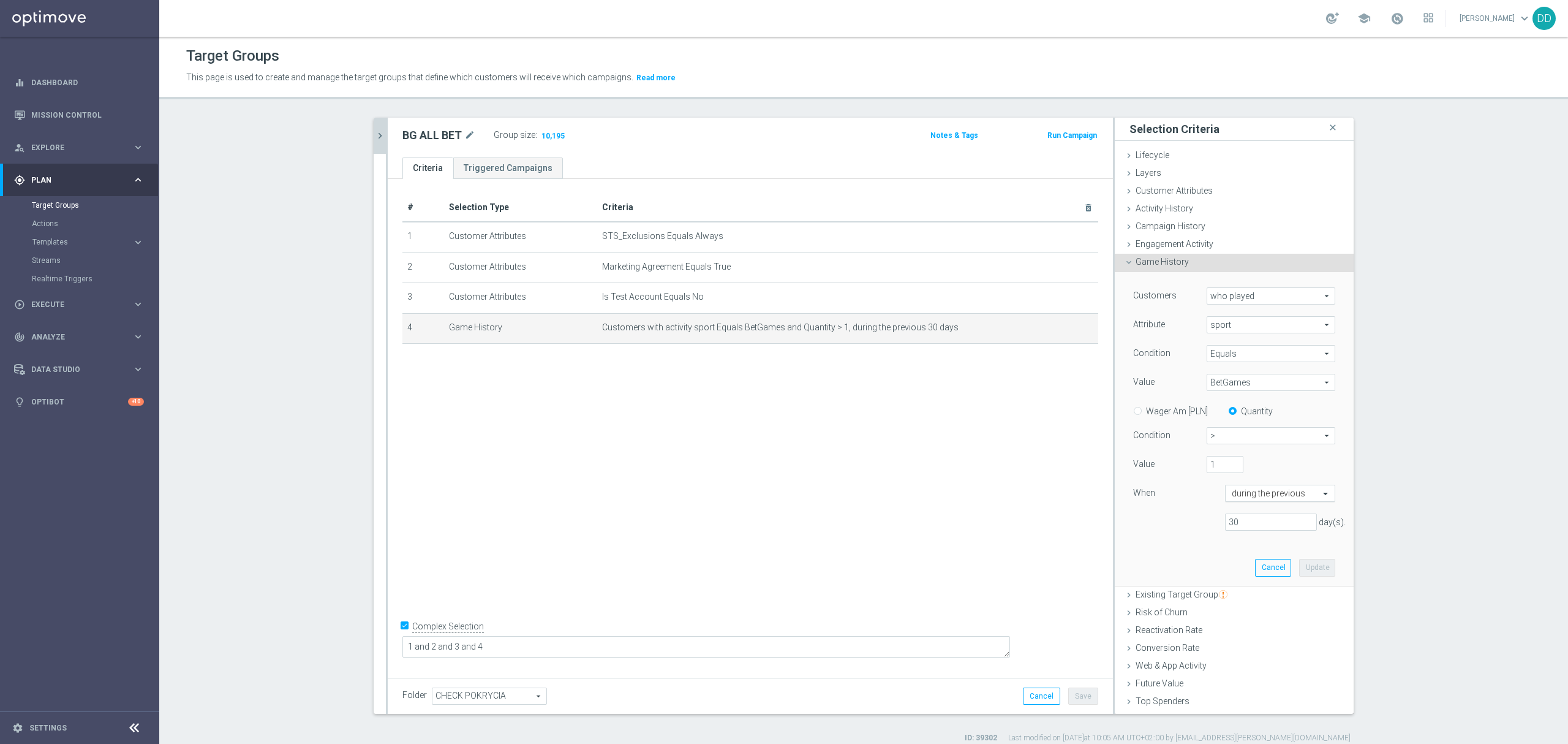
click at [1260, 493] on input "text" at bounding box center [1268, 494] width 72 height 11
click at [1251, 636] on label "in this range" at bounding box center [1252, 637] width 40 height 10
click at [1221, 545] on input at bounding box center [1234, 539] width 202 height 17
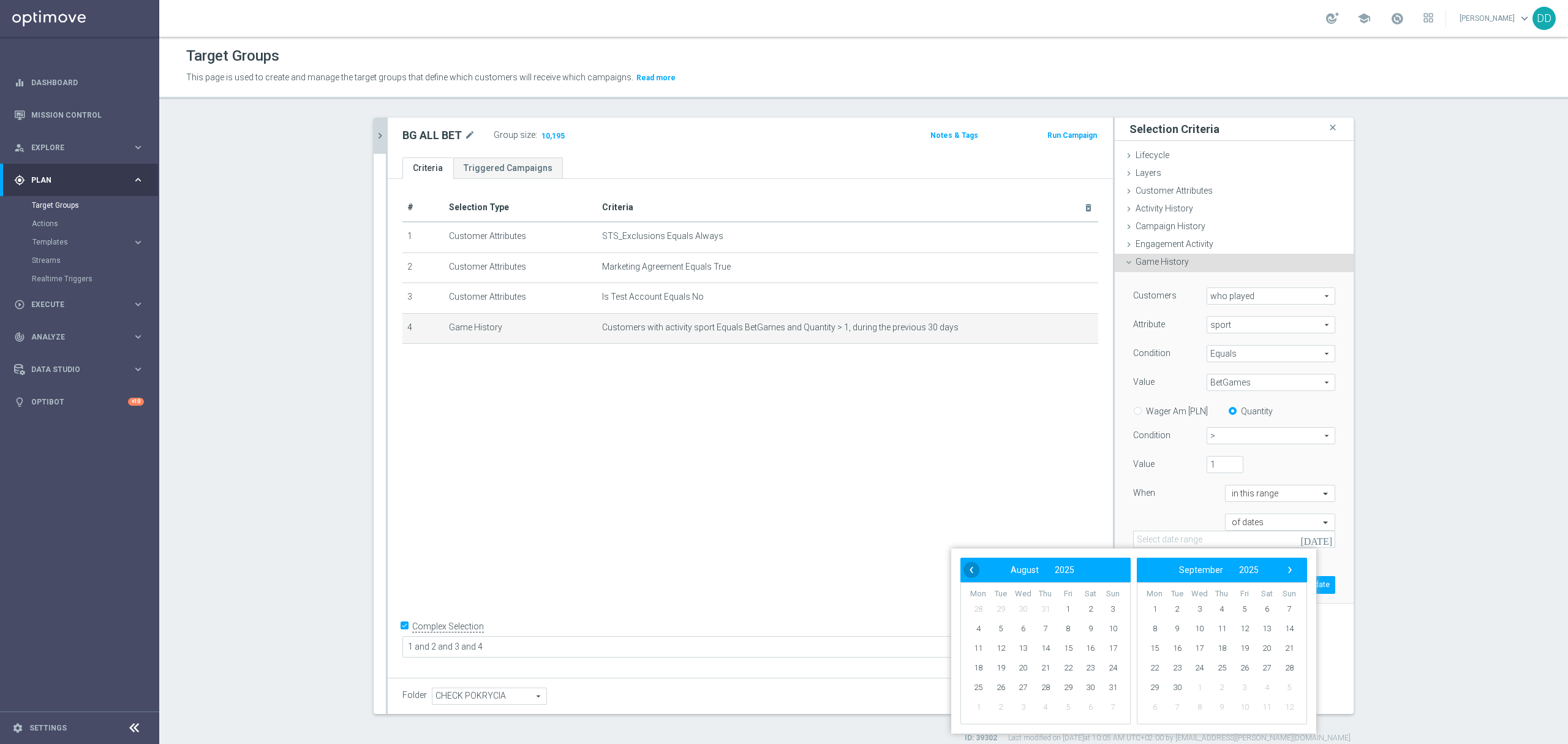
click at [973, 568] on span "‹" at bounding box center [971, 570] width 16 height 16
click at [1179, 604] on span "1" at bounding box center [1178, 609] width 20 height 20
click at [1049, 688] on span "31" at bounding box center [1046, 688] width 20 height 20
type input "[DATE] - [DATE]"
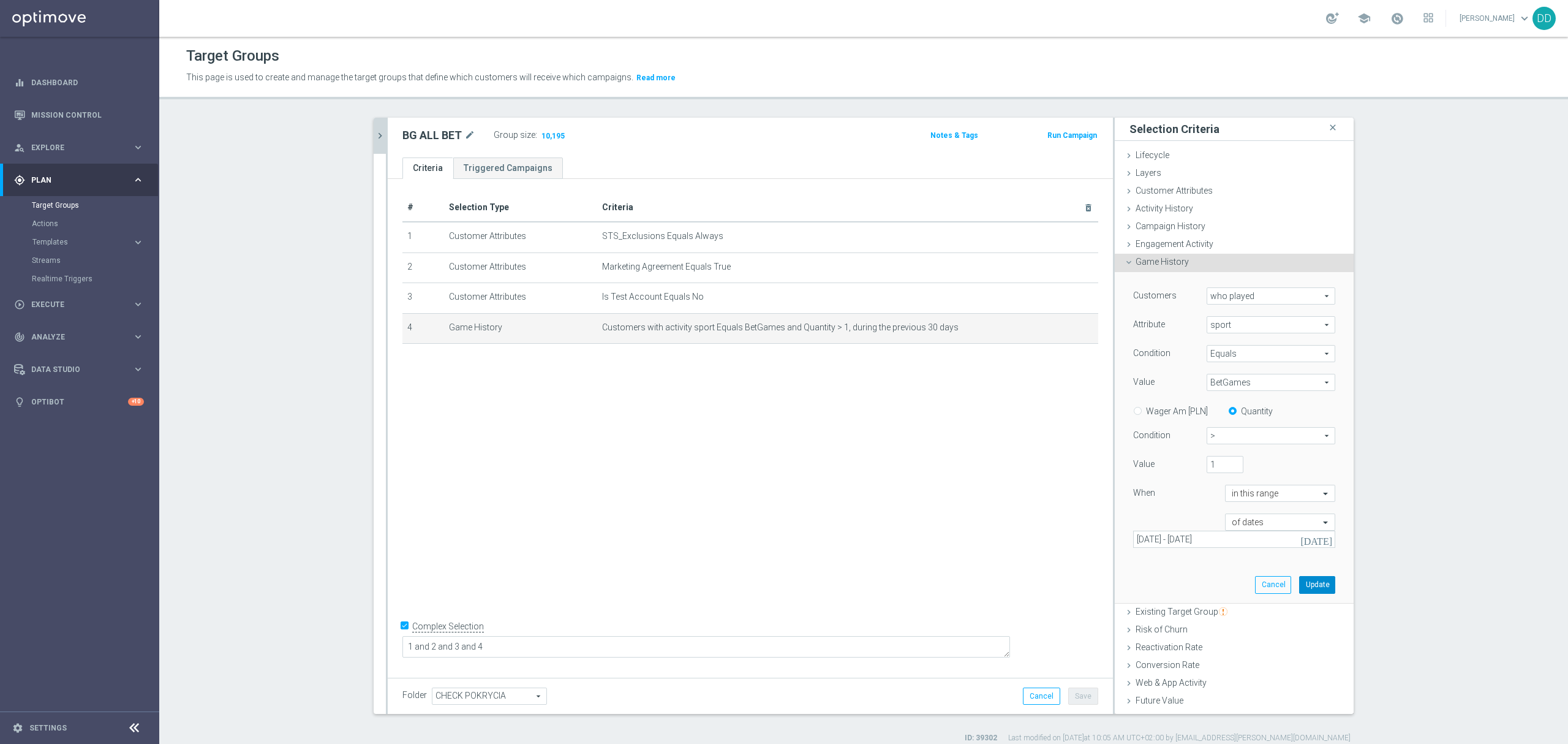
click at [1299, 582] on button "Update" at bounding box center [1317, 585] width 36 height 17
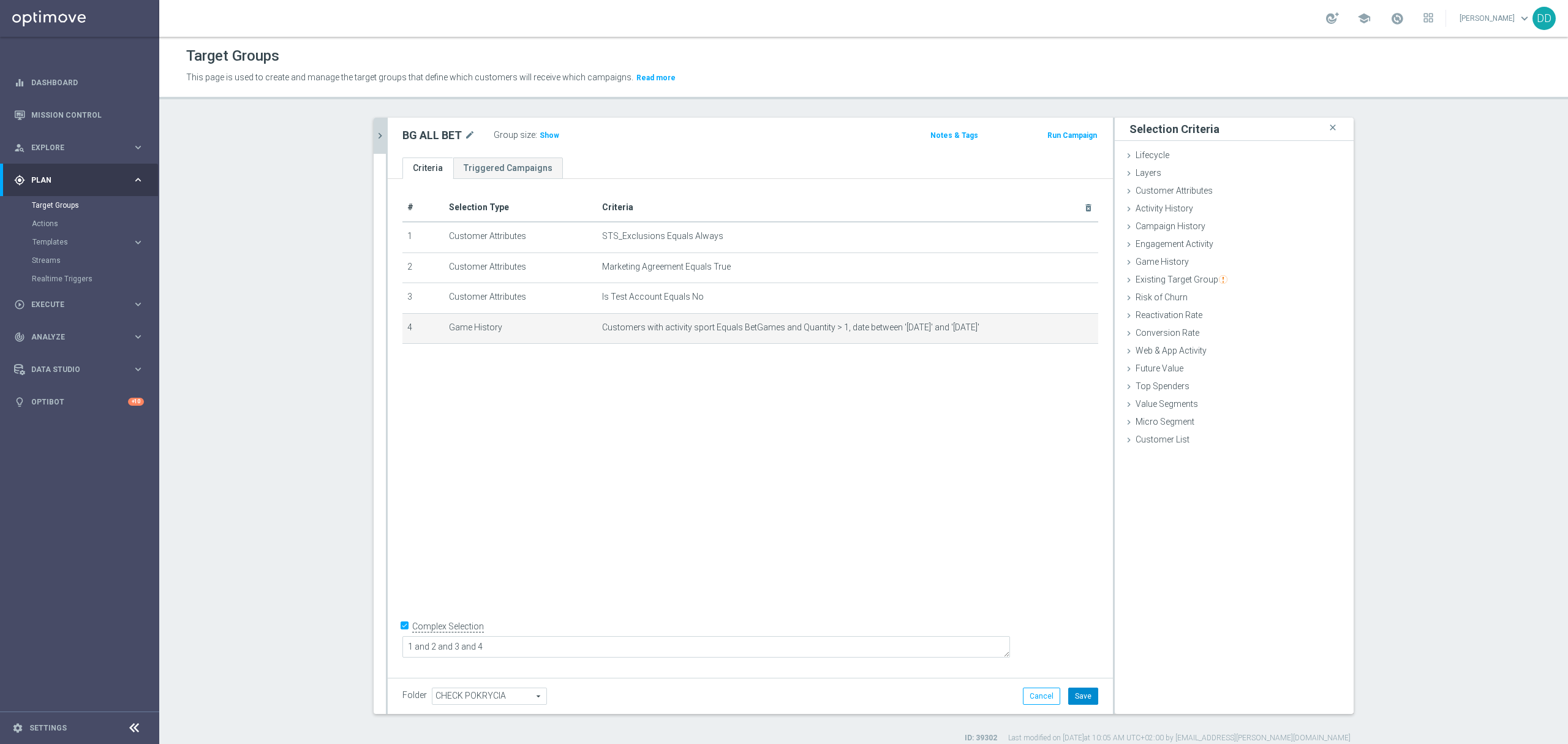
click at [1085, 698] on button "Save" at bounding box center [1083, 696] width 30 height 17
click at [545, 135] on span "Show" at bounding box center [549, 136] width 20 height 9
click at [374, 142] on button "chevron_right" at bounding box center [380, 136] width 12 height 36
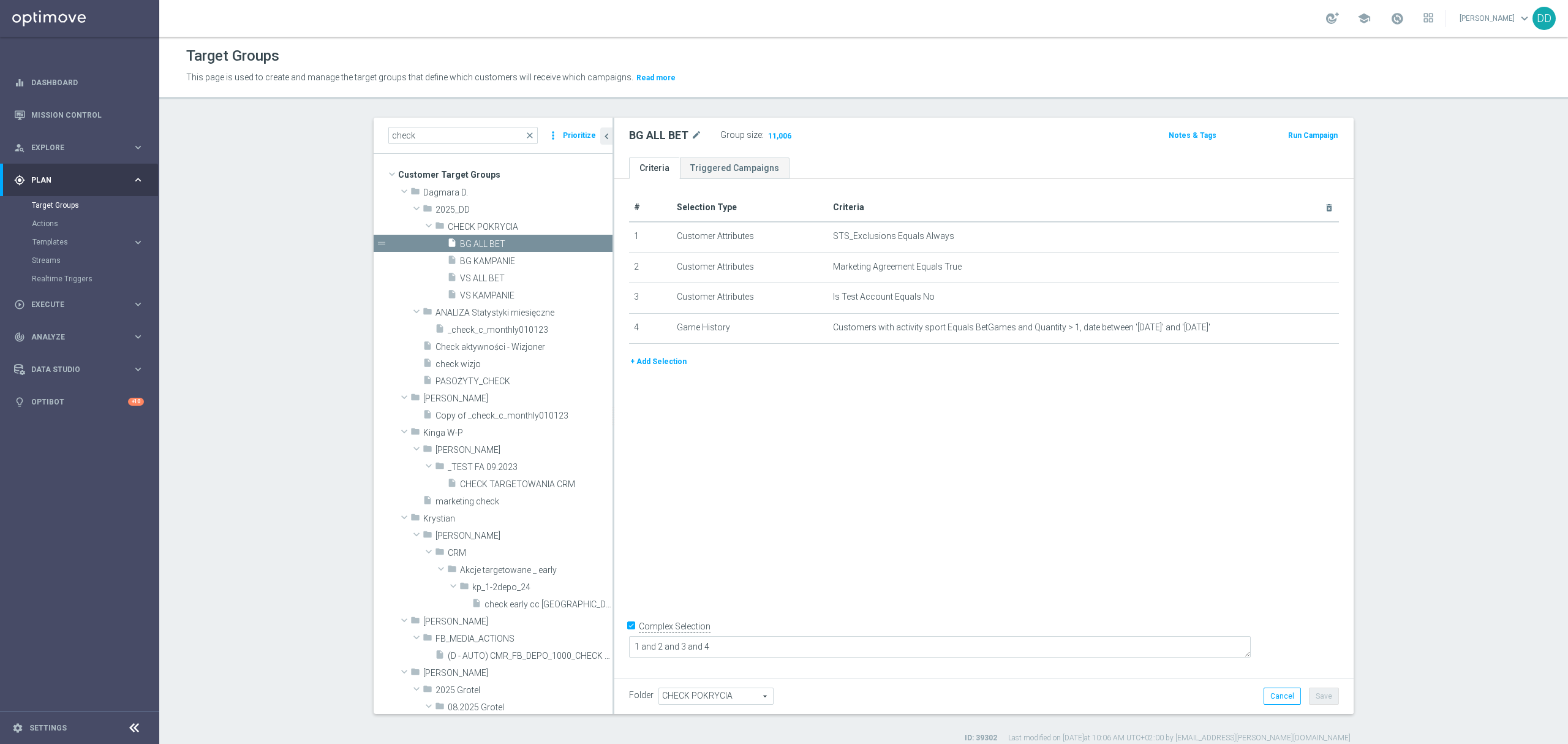
click at [660, 365] on button "+ Add Selection" at bounding box center [658, 361] width 59 height 14
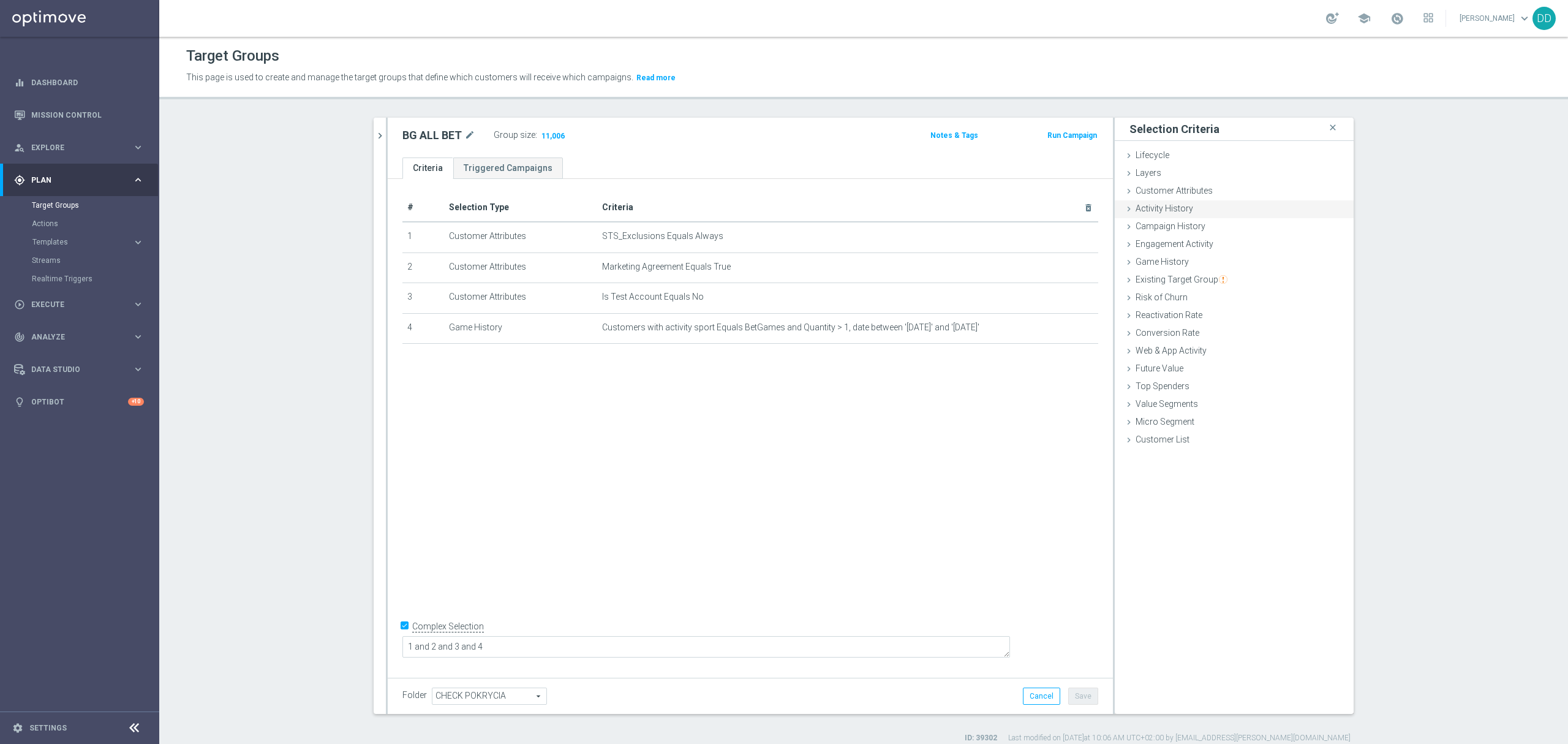
click at [1168, 213] on span "Activity History" at bounding box center [1164, 209] width 58 height 10
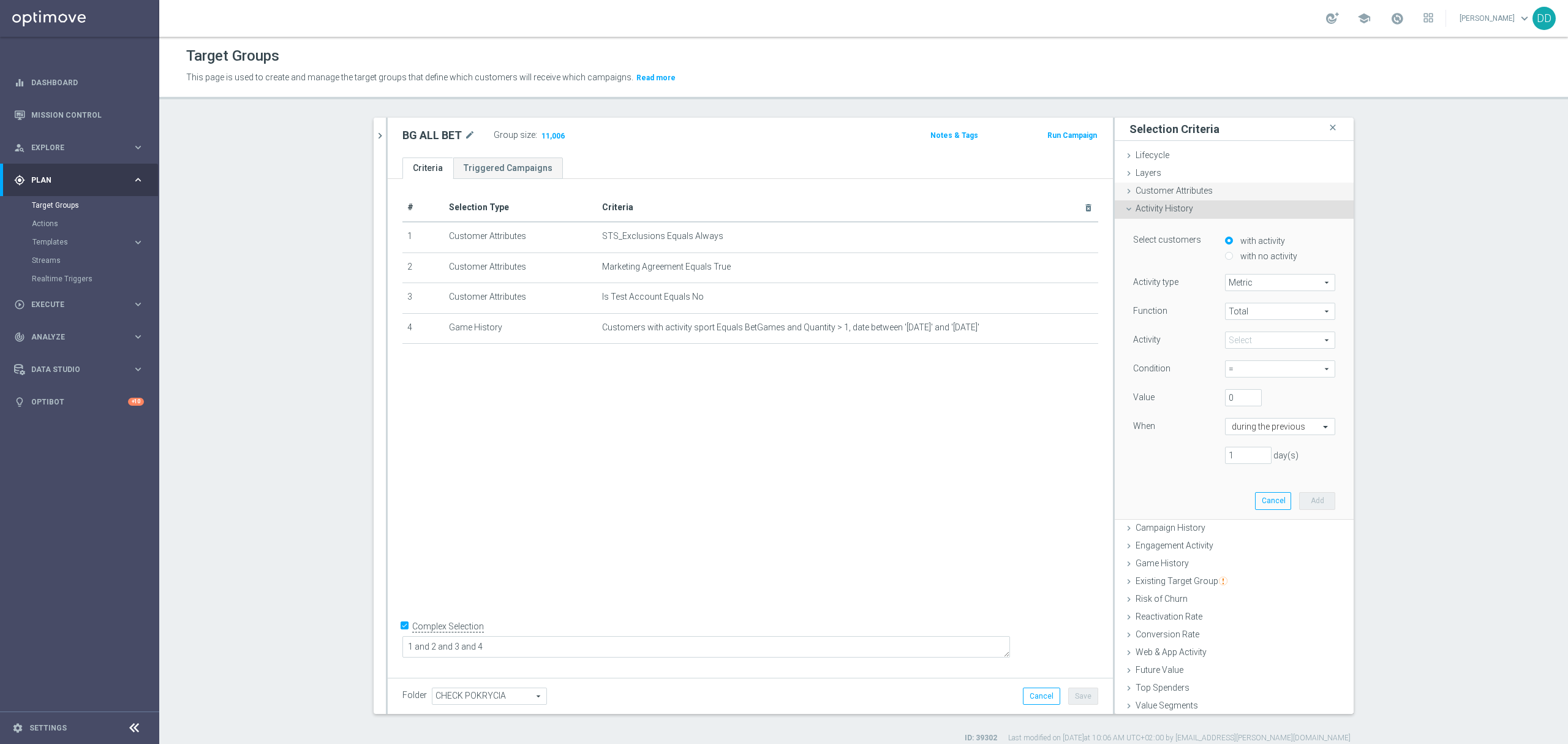
click at [1163, 192] on span "Customer Attributes" at bounding box center [1174, 191] width 77 height 10
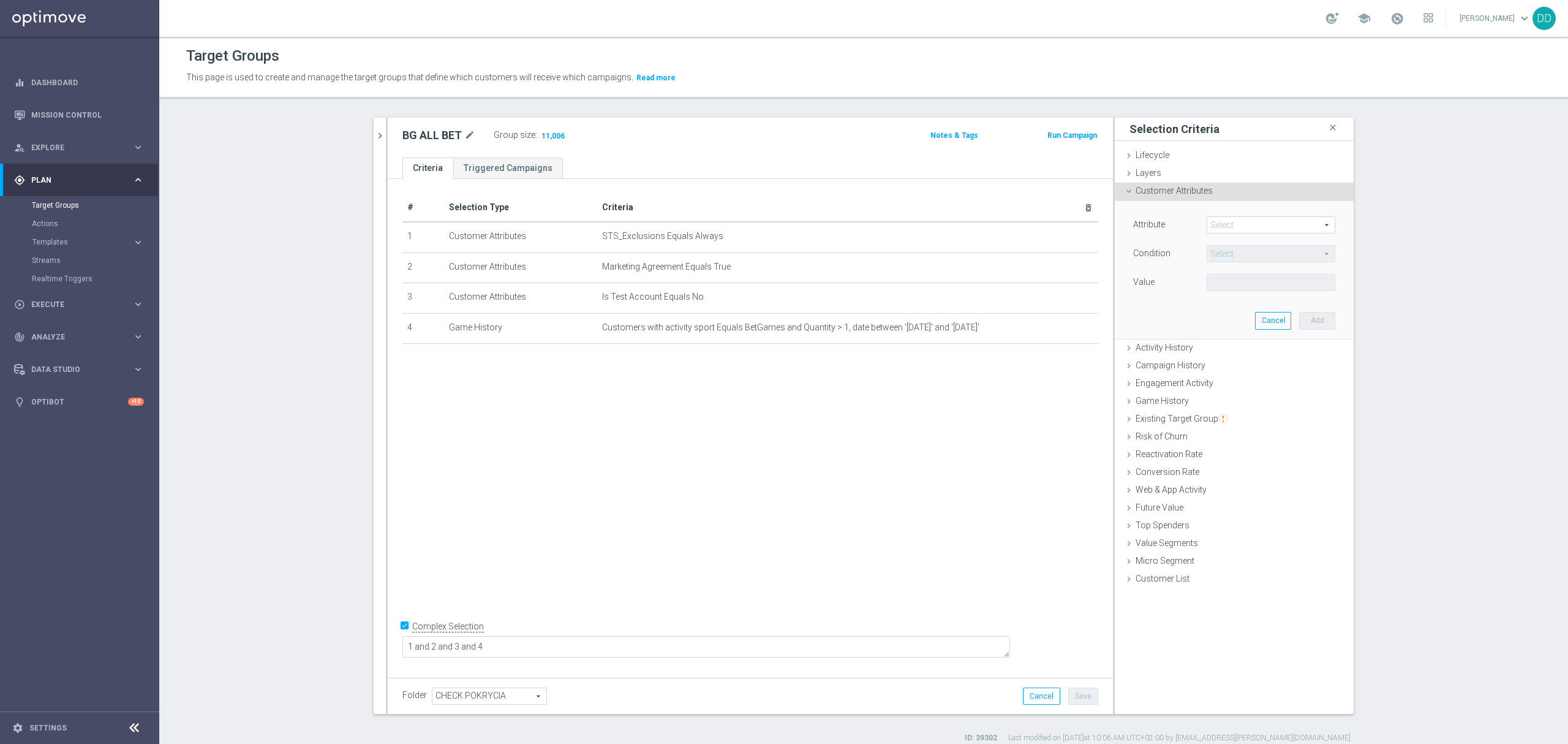
click at [1252, 220] on span at bounding box center [1271, 225] width 127 height 16
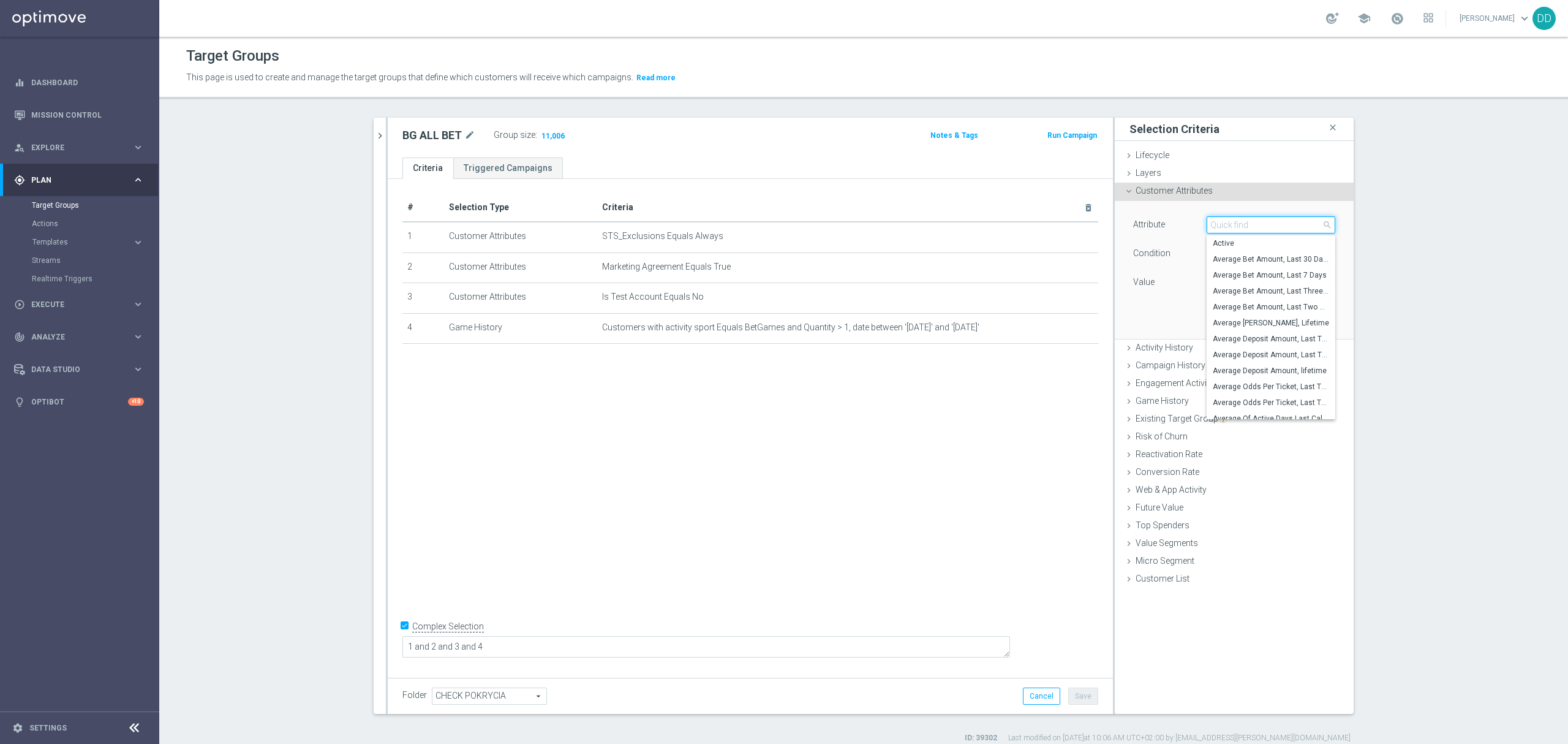
click at [1253, 221] on input "search" at bounding box center [1271, 225] width 129 height 17
type input "email"
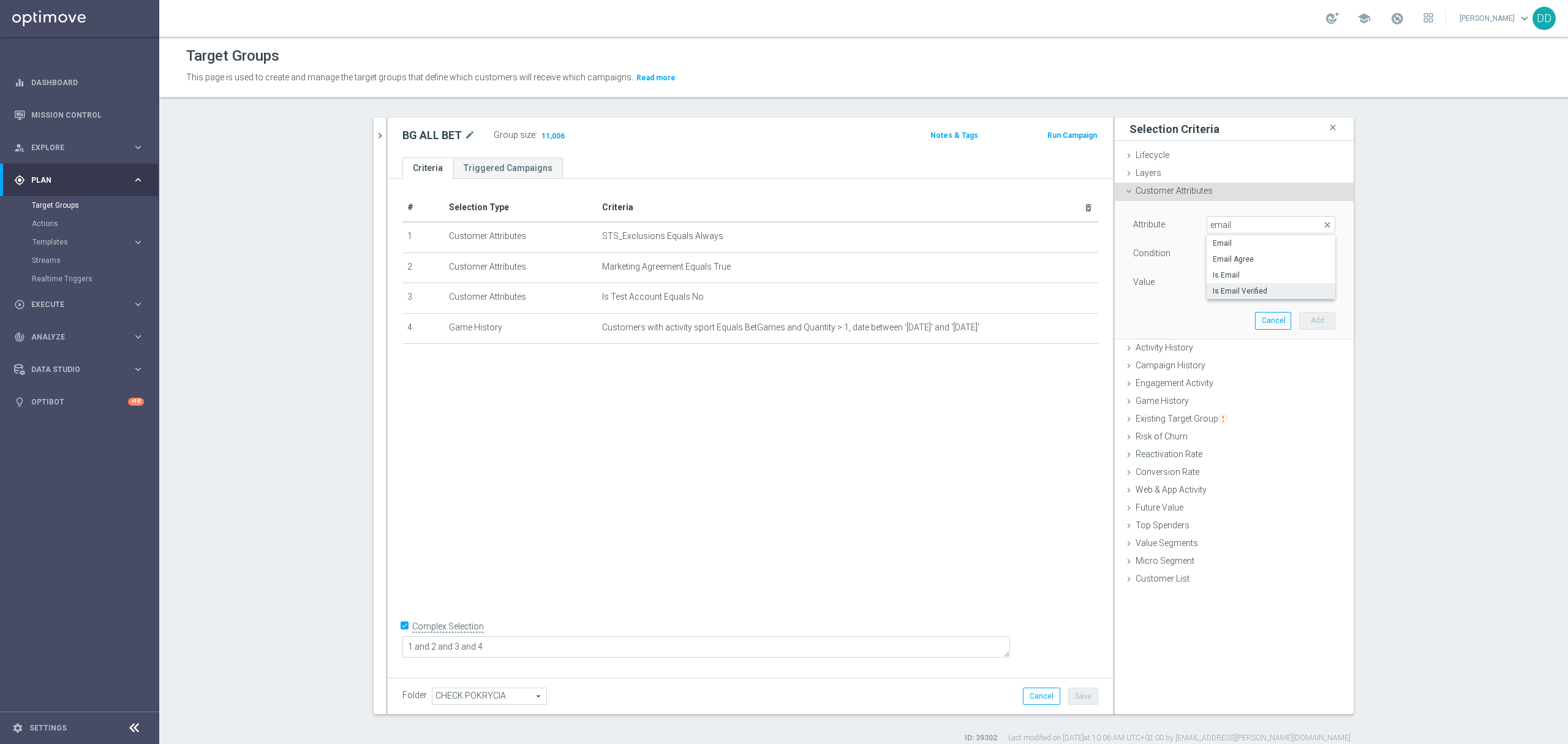
click at [1248, 285] on label "Is Email Verified" at bounding box center [1271, 291] width 129 height 16
type input "Is Email Verified"
type input "Equals"
click at [1238, 282] on span at bounding box center [1271, 282] width 127 height 16
click at [1233, 316] on span "True" at bounding box center [1271, 317] width 116 height 10
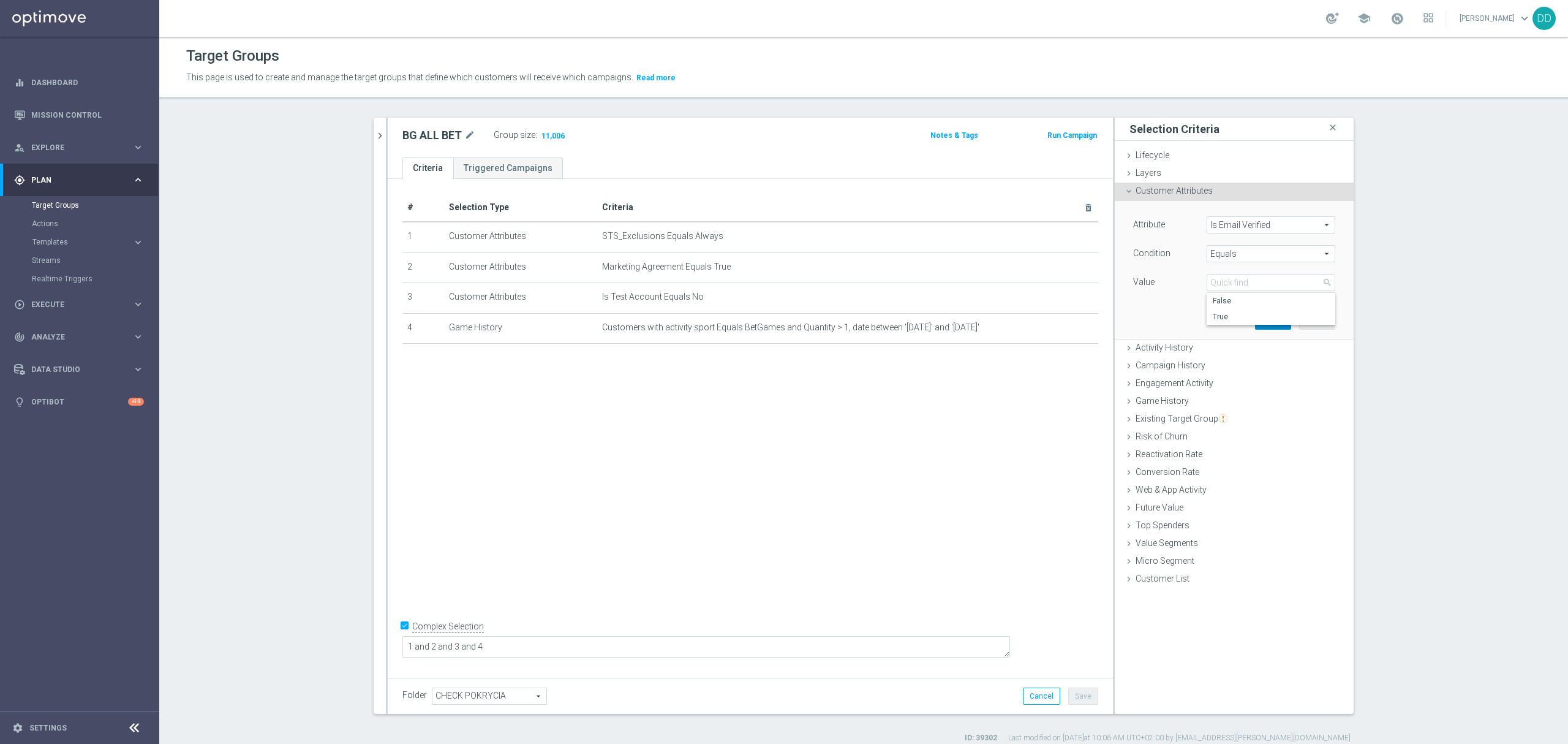
type input "True"
click at [1302, 318] on button "Add" at bounding box center [1317, 321] width 36 height 17
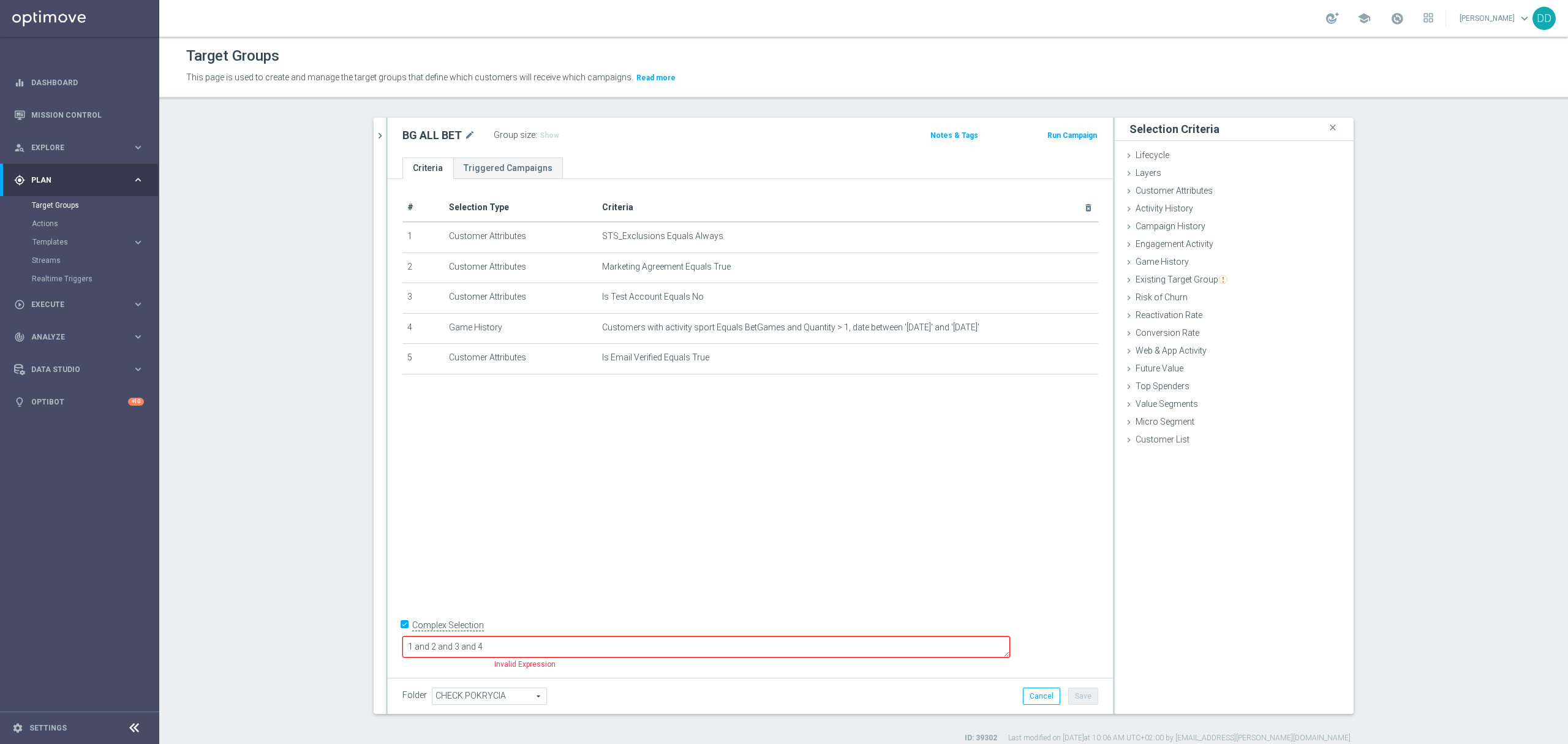
click at [667, 644] on textarea "1 and 2 and 3 and 4" at bounding box center [706, 647] width 608 height 22
type textarea "1 and 2 and 3 and 4 and 5"
click at [1085, 696] on button "Save" at bounding box center [1083, 696] width 30 height 17
click at [540, 138] on span "Show" at bounding box center [549, 136] width 20 height 9
click at [375, 136] on icon "chevron_right" at bounding box center [380, 136] width 12 height 12
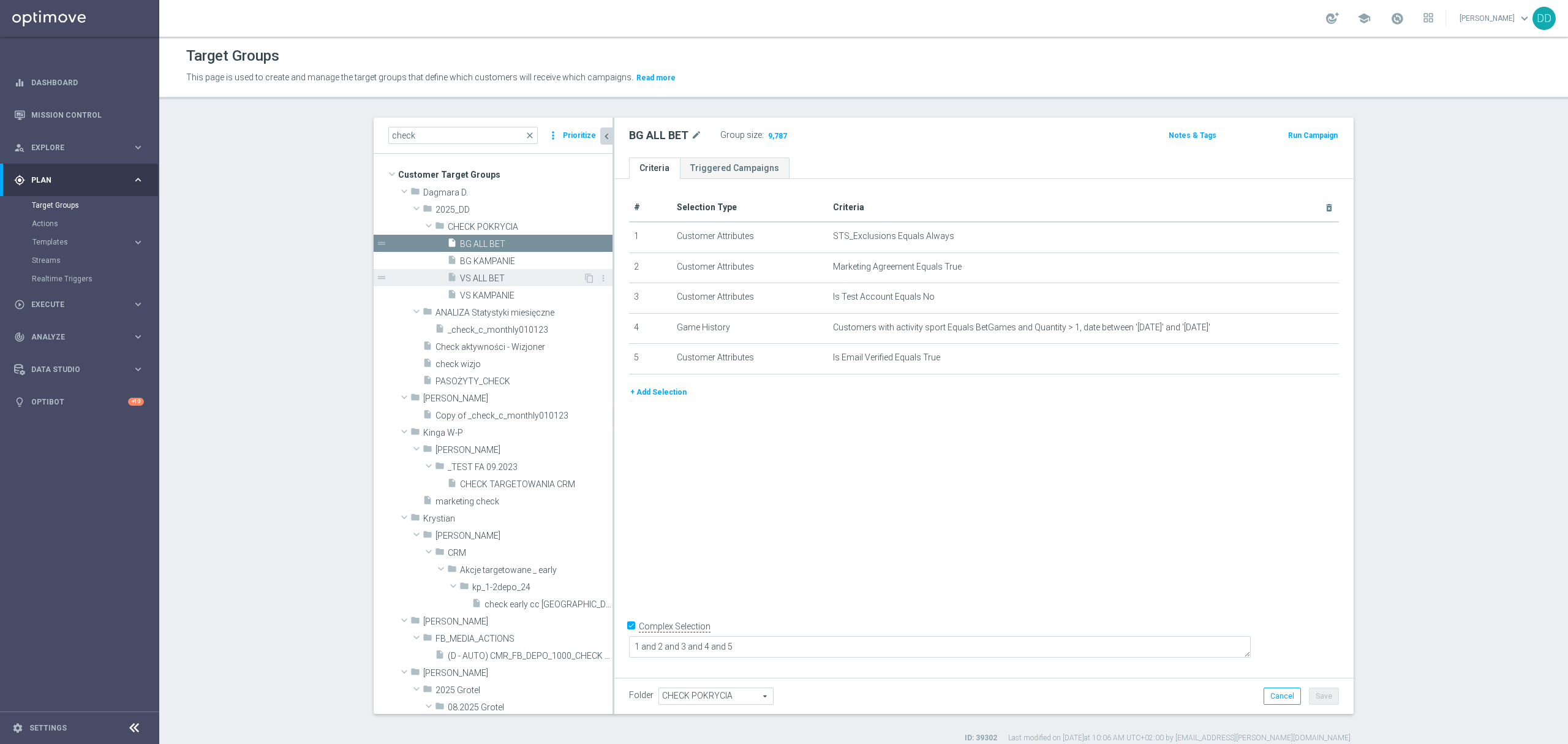
click at [513, 280] on span "VS ALL BET" at bounding box center [521, 278] width 123 height 11
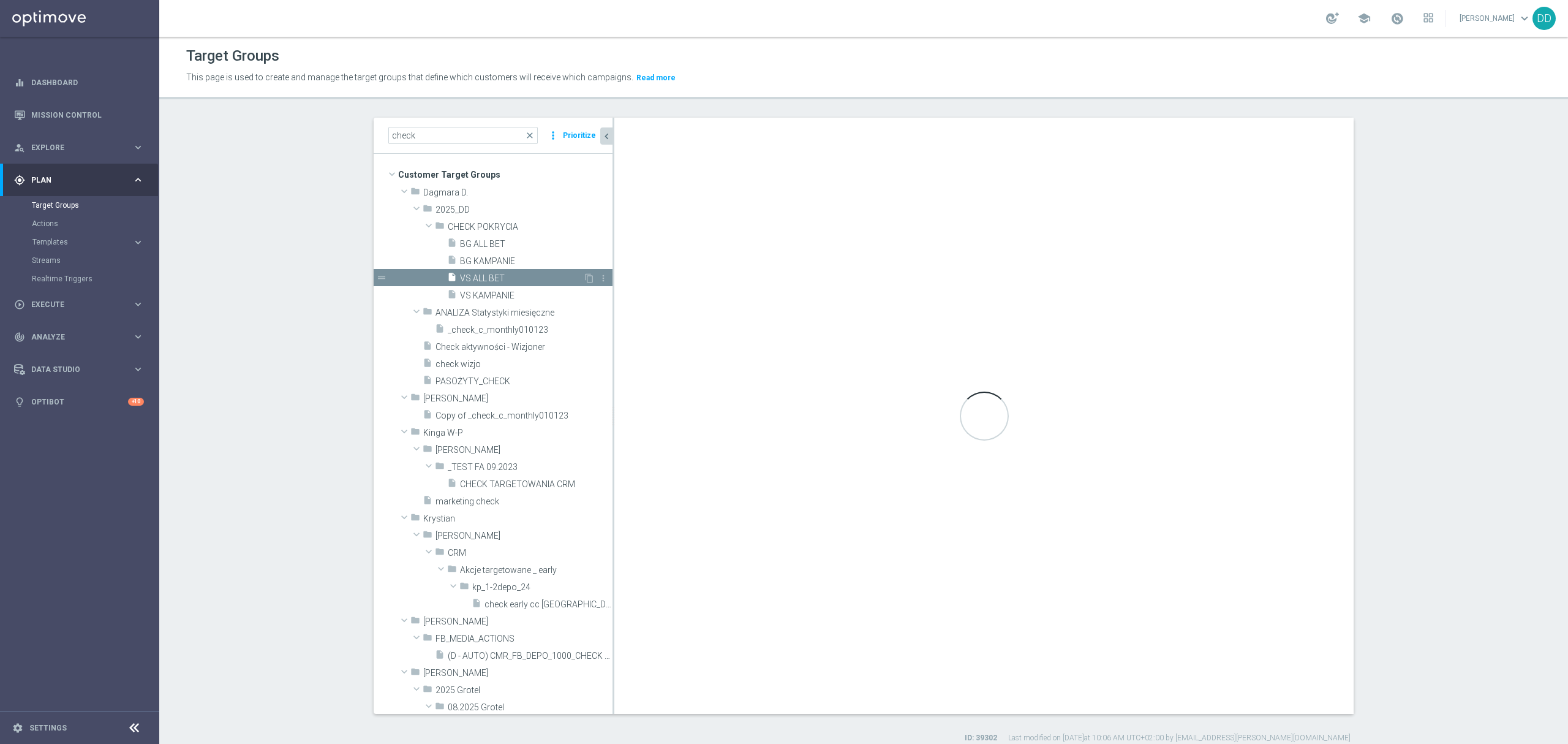
checkbox input "false"
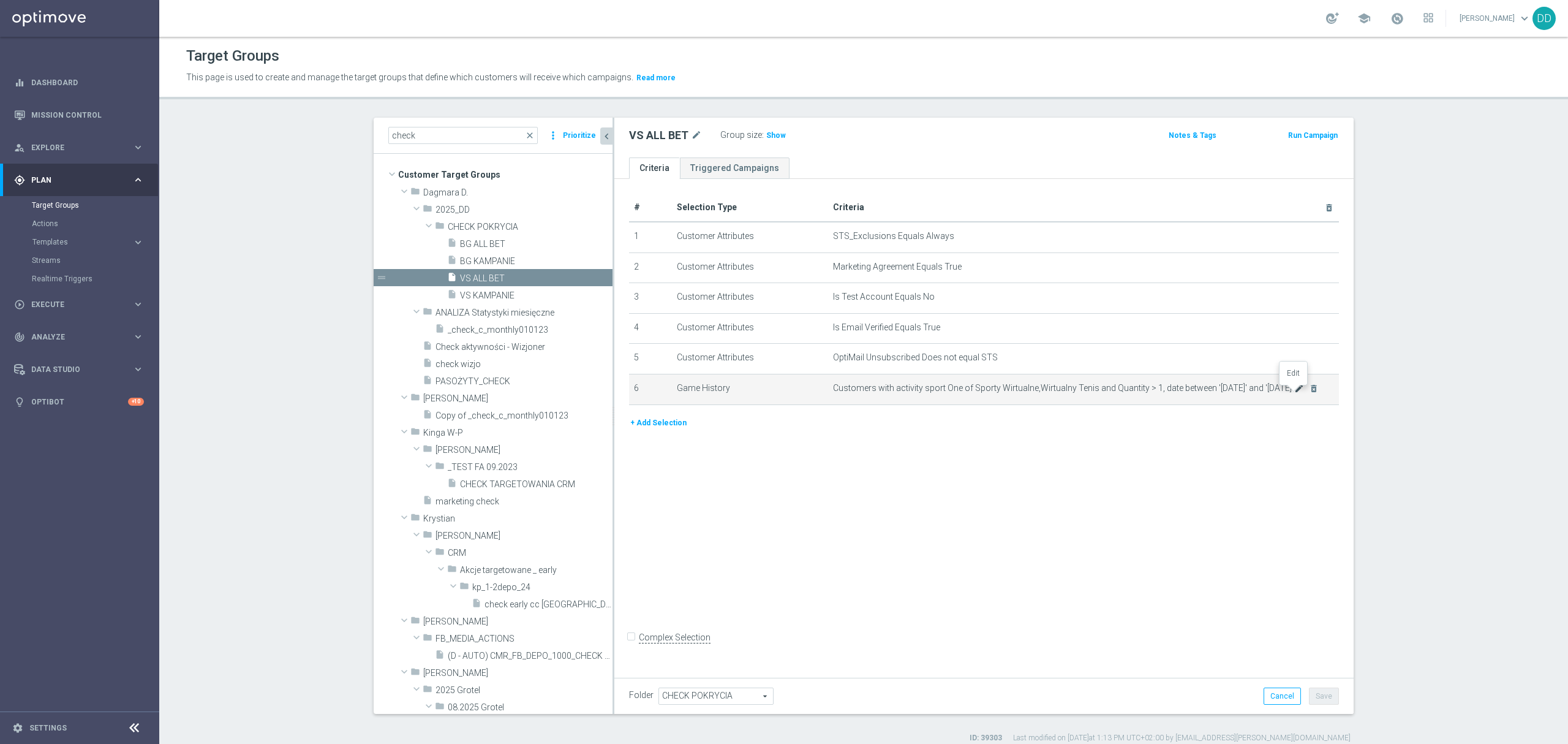
click at [1294, 394] on icon "mode_edit" at bounding box center [1299, 389] width 10 height 10
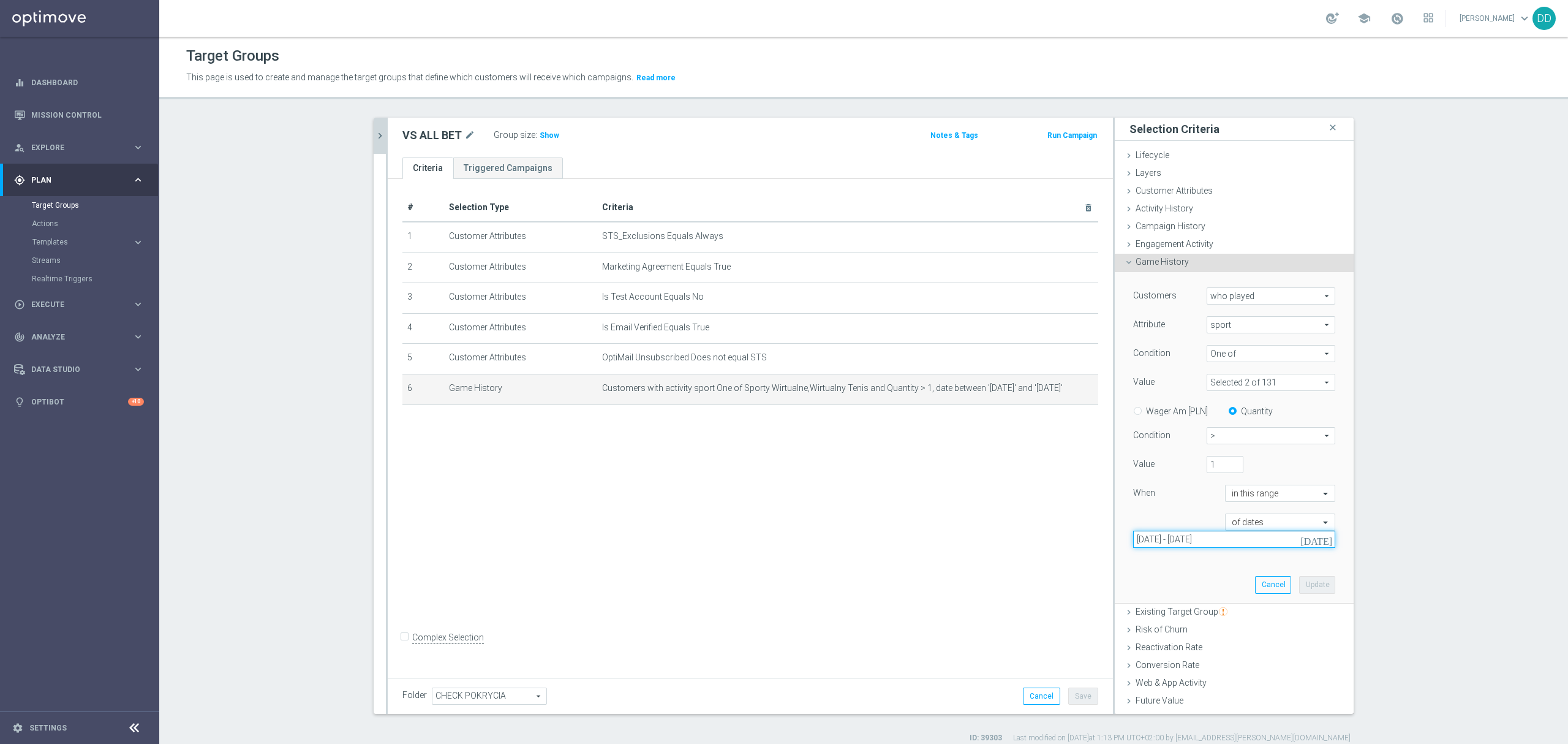
click at [1228, 543] on input "[DATE] - [DATE]" at bounding box center [1234, 539] width 202 height 17
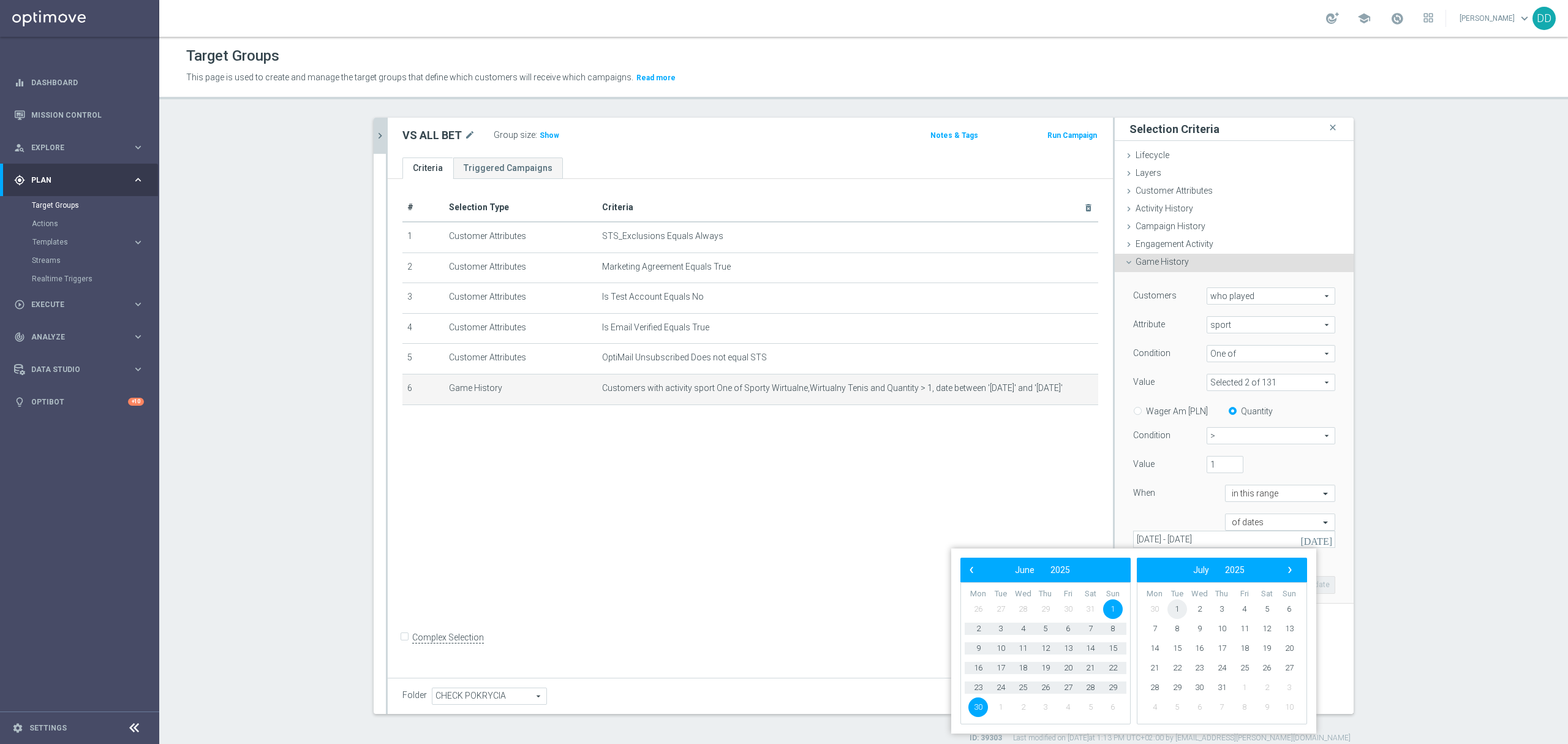
click at [1179, 611] on span "1" at bounding box center [1178, 609] width 20 height 20
click at [1041, 690] on span "31" at bounding box center [1046, 688] width 20 height 20
type input "[DATE] - [DATE]"
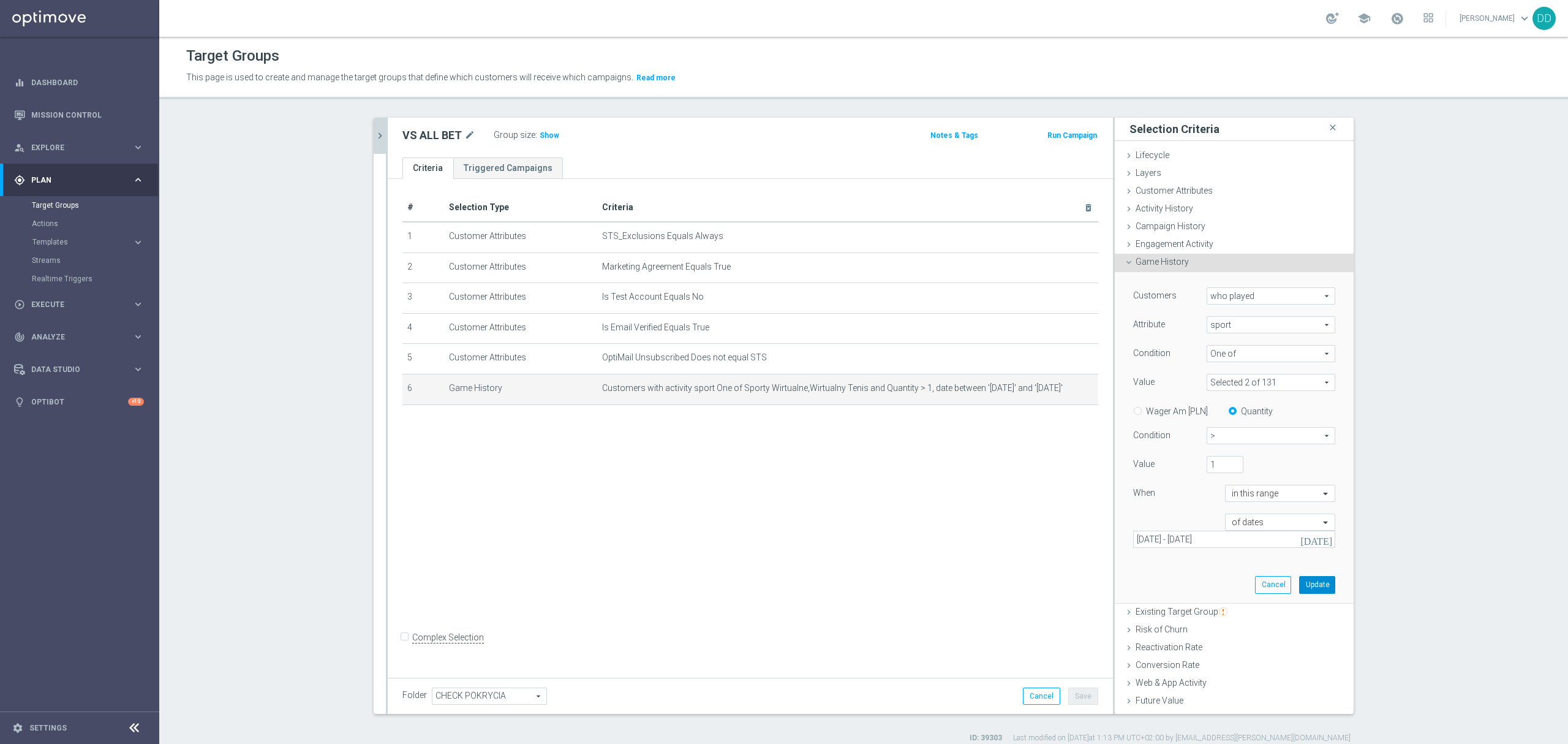
click at [1299, 581] on button "Update" at bounding box center [1317, 585] width 36 height 17
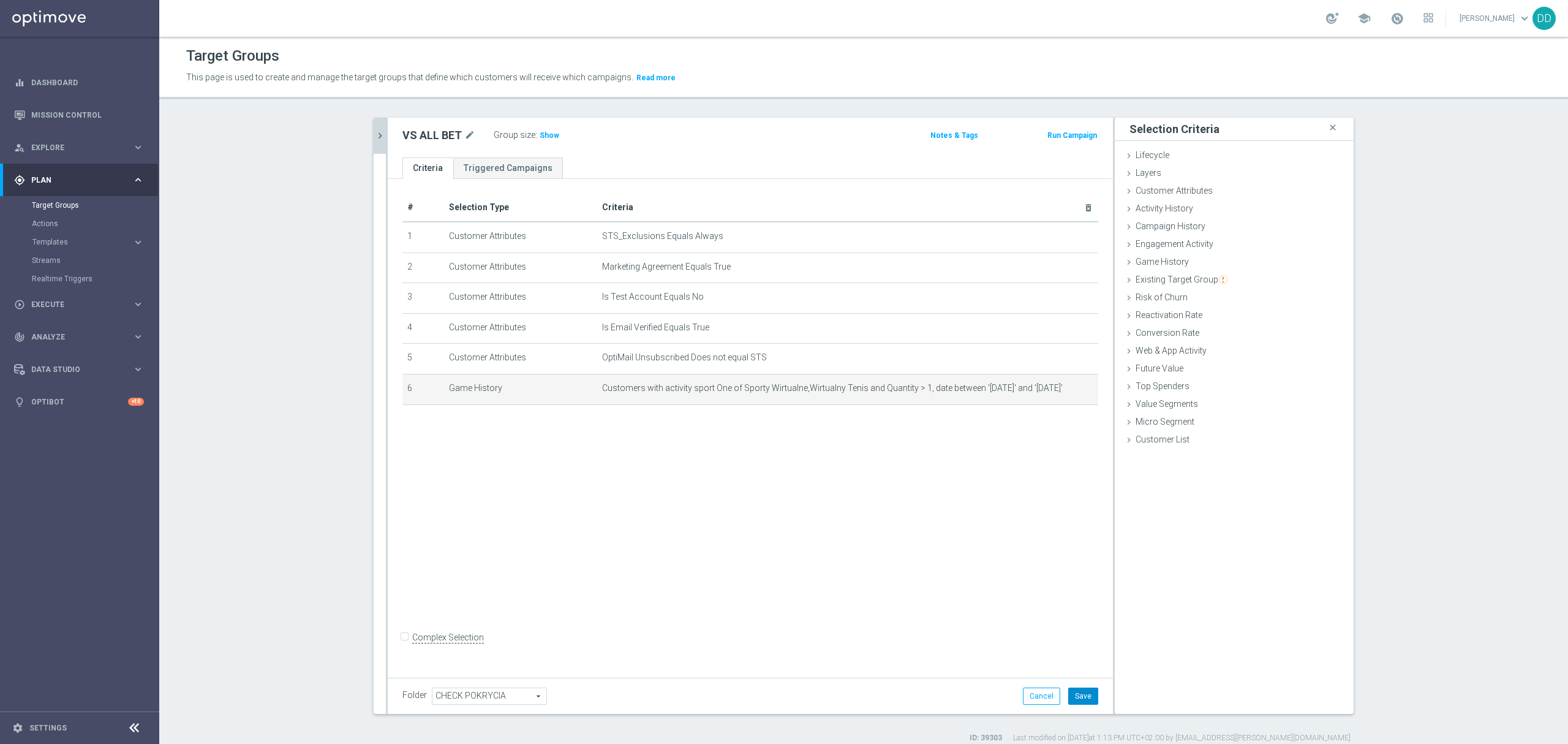
drag, startPoint x: 1100, startPoint y: 692, endPoint x: 1067, endPoint y: 701, distance: 34.2
click at [1093, 699] on div "Folder CHECK POKRYCIA CHECK POKRYCIA arrow_drop_down search Cancel Save Saving.…" at bounding box center [751, 696] width 725 height 36
click at [1061, 698] on div "Cancel Save Saving..." at bounding box center [1061, 696] width 75 height 17
click at [1071, 698] on button "Save" at bounding box center [1083, 696] width 30 height 17
click at [542, 131] on span "Show" at bounding box center [549, 136] width 20 height 9
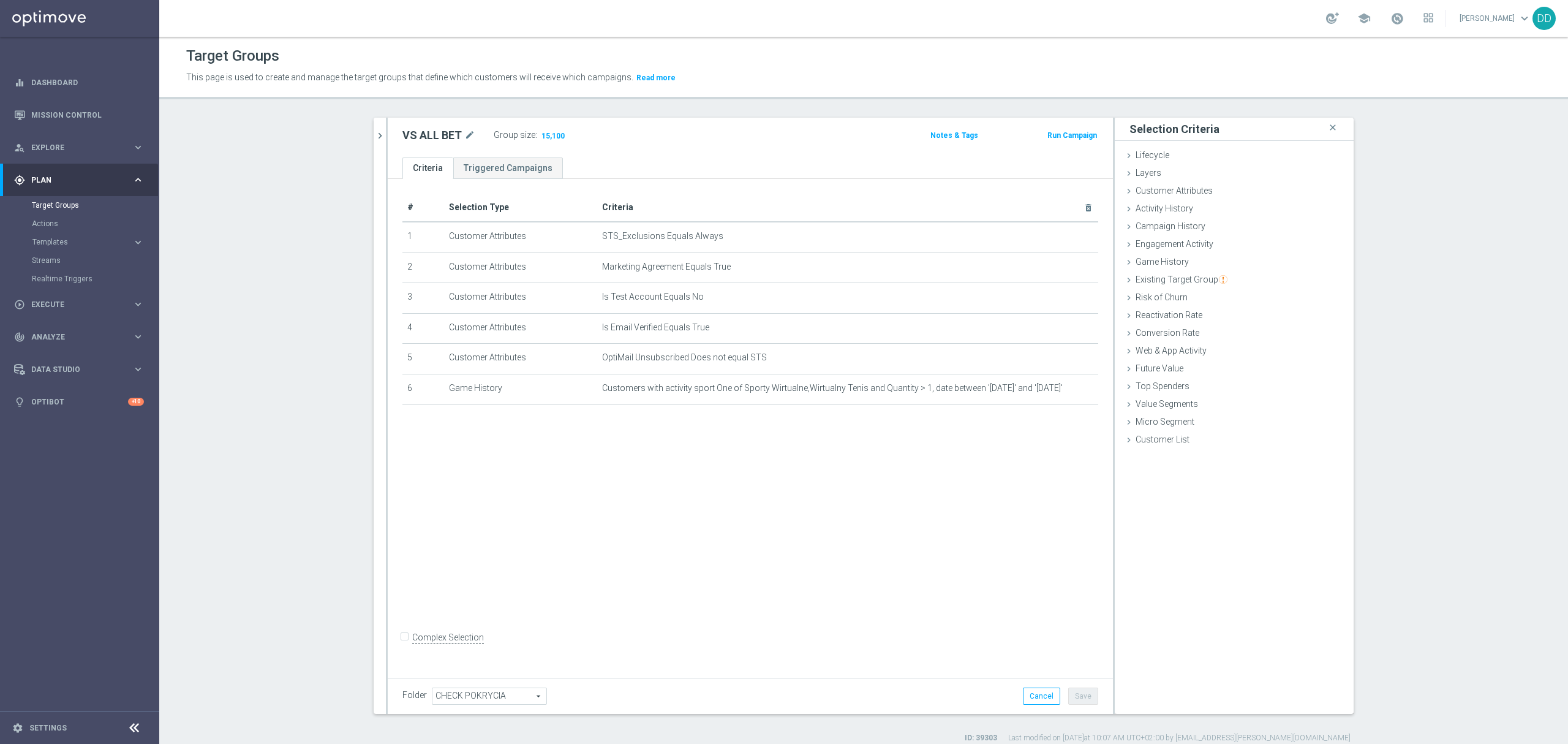
click at [379, 137] on icon "chevron_right" at bounding box center [380, 136] width 12 height 12
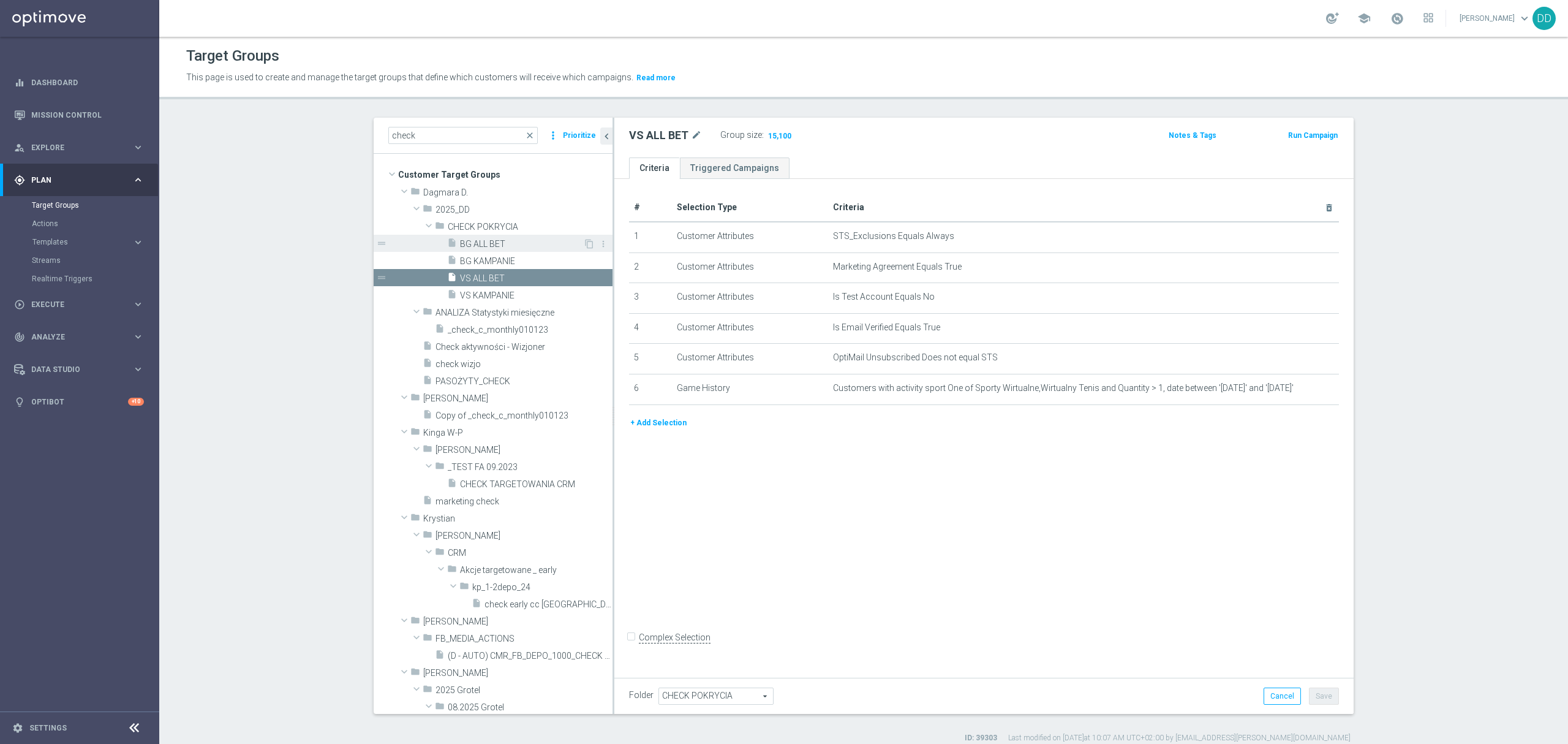
click at [500, 240] on span "BG ALL BET" at bounding box center [521, 244] width 123 height 11
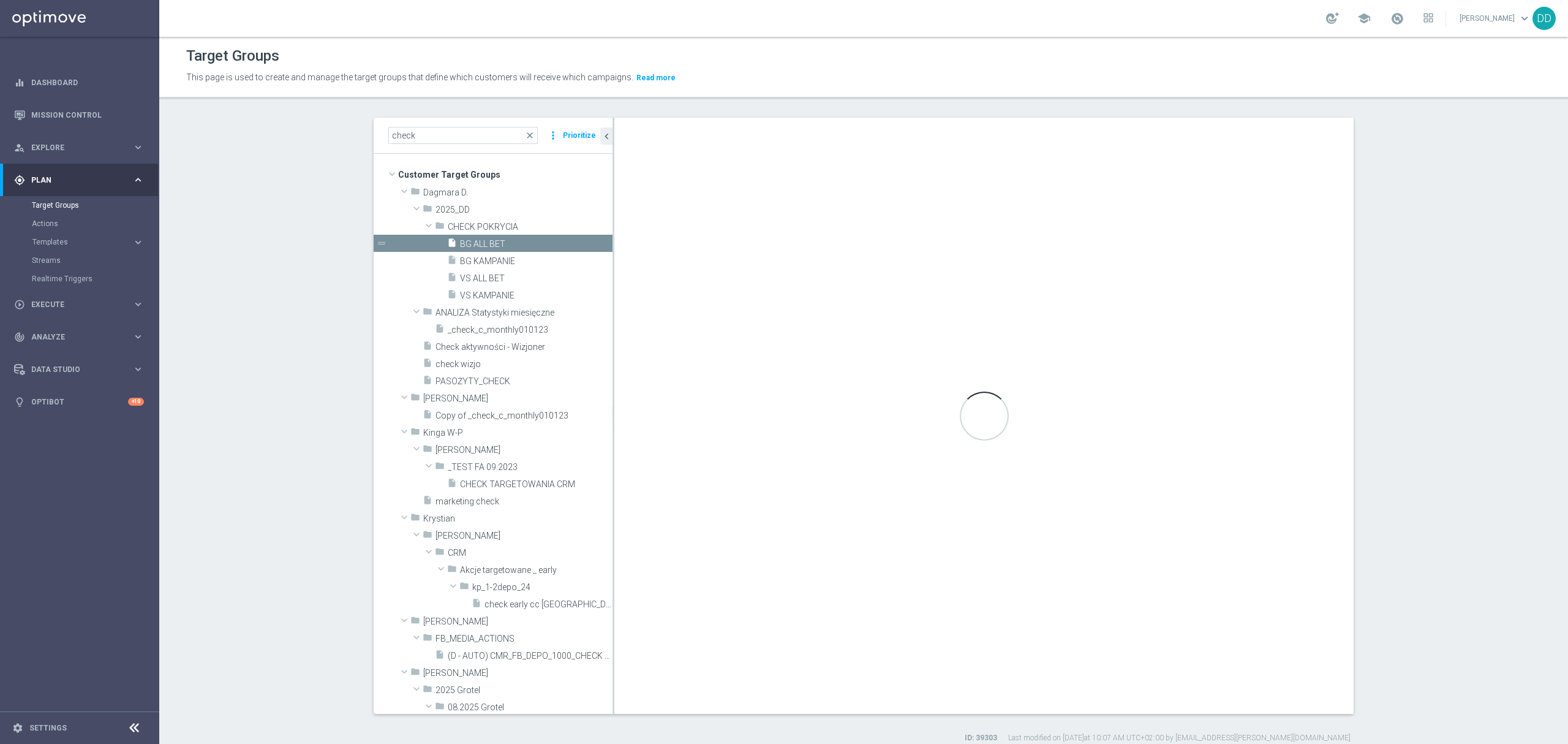
checkbox input "true"
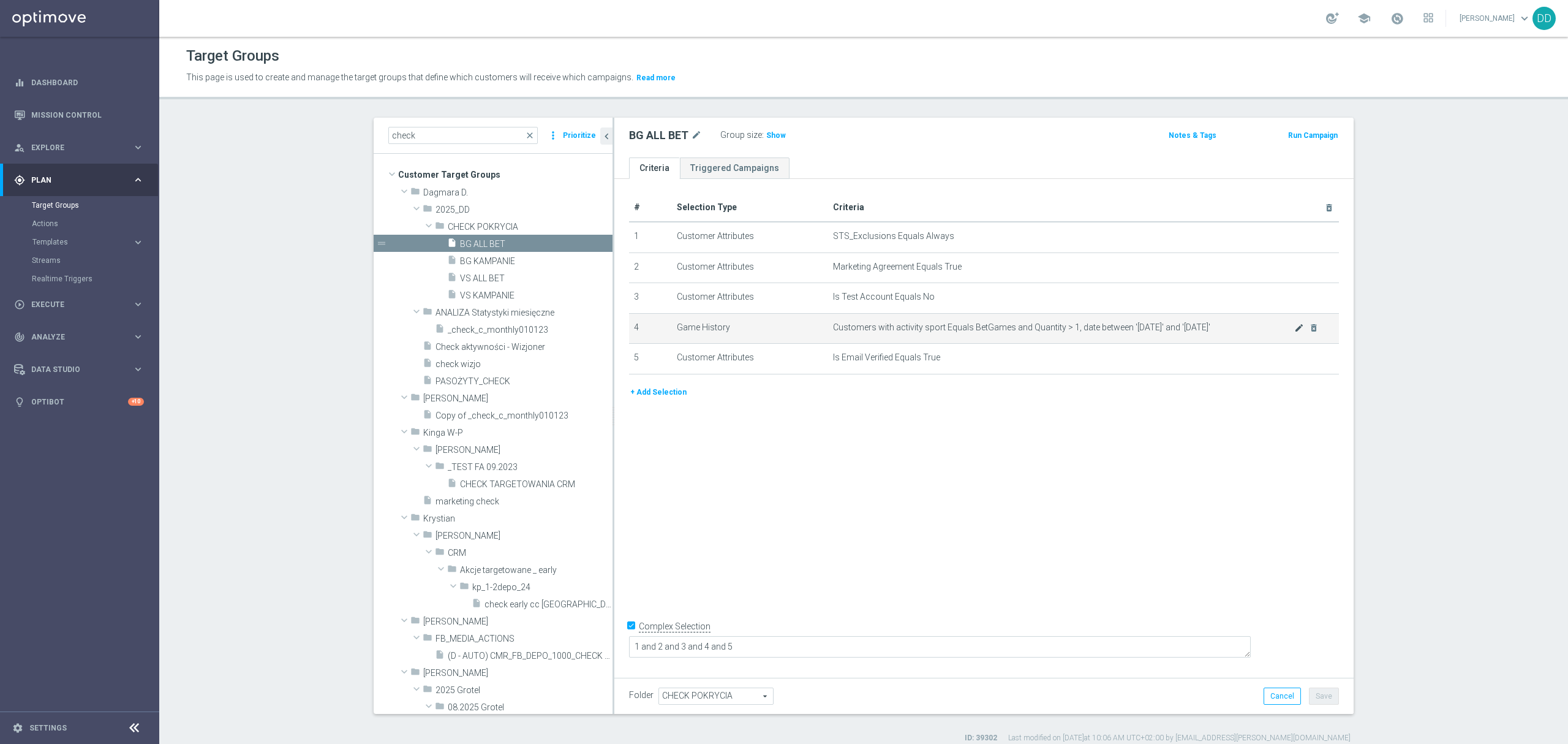
click at [1294, 333] on icon "mode_edit" at bounding box center [1299, 328] width 10 height 10
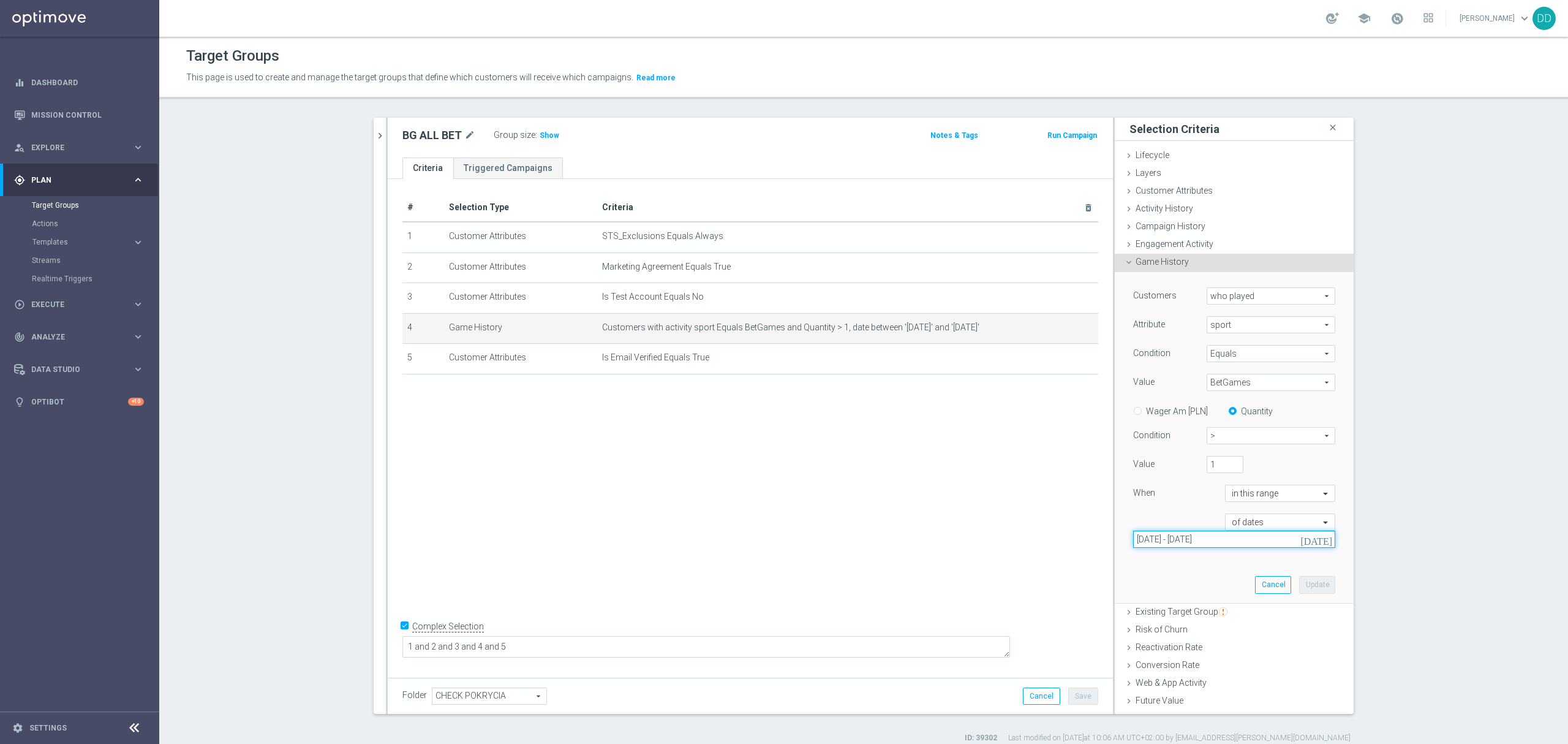
click at [1239, 547] on input "[DATE] - [DATE]" at bounding box center [1234, 539] width 202 height 17
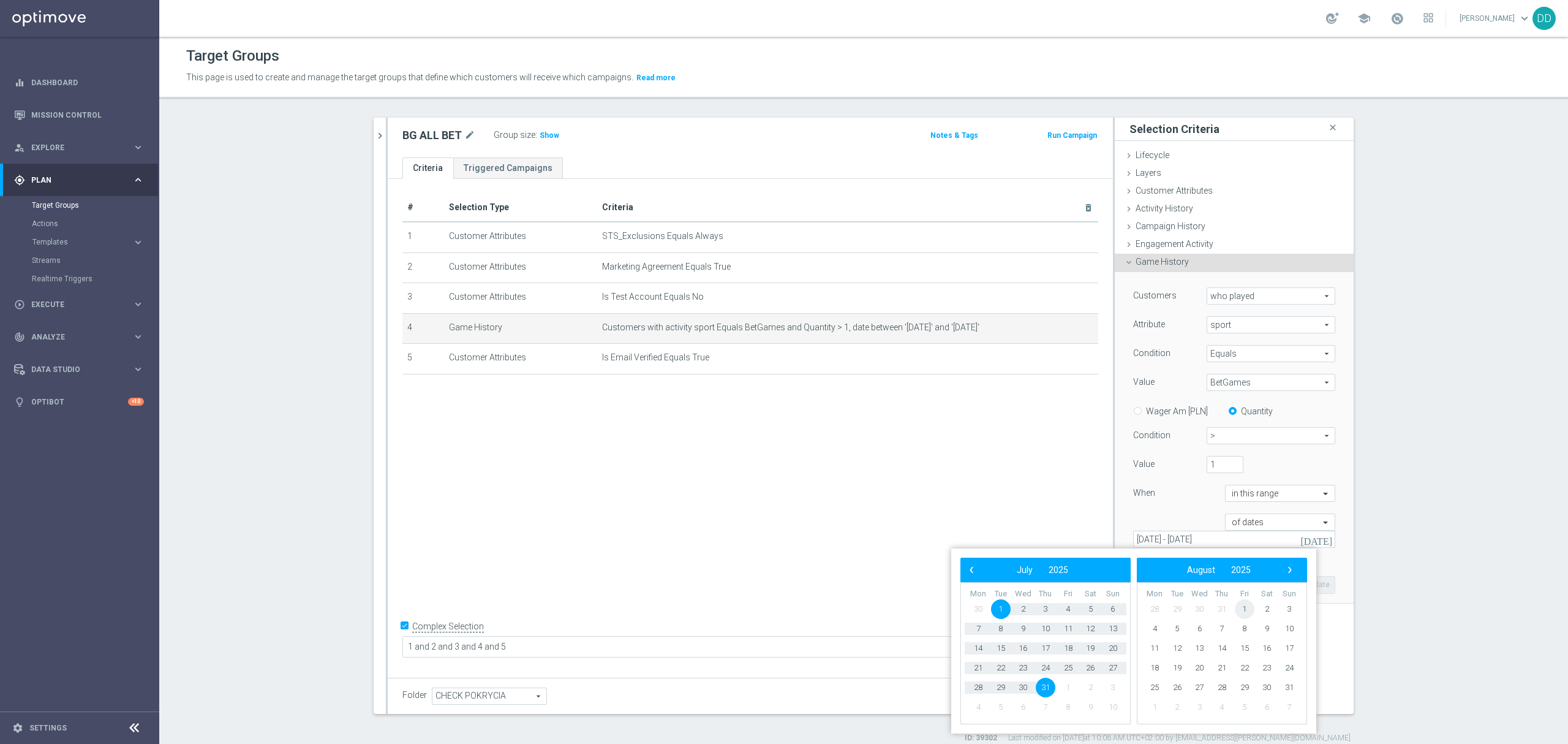
click at [1243, 612] on span "1" at bounding box center [1245, 609] width 20 height 20
click at [1113, 688] on span "31" at bounding box center [1113, 688] width 20 height 20
type input "[DATE] - [DATE]"
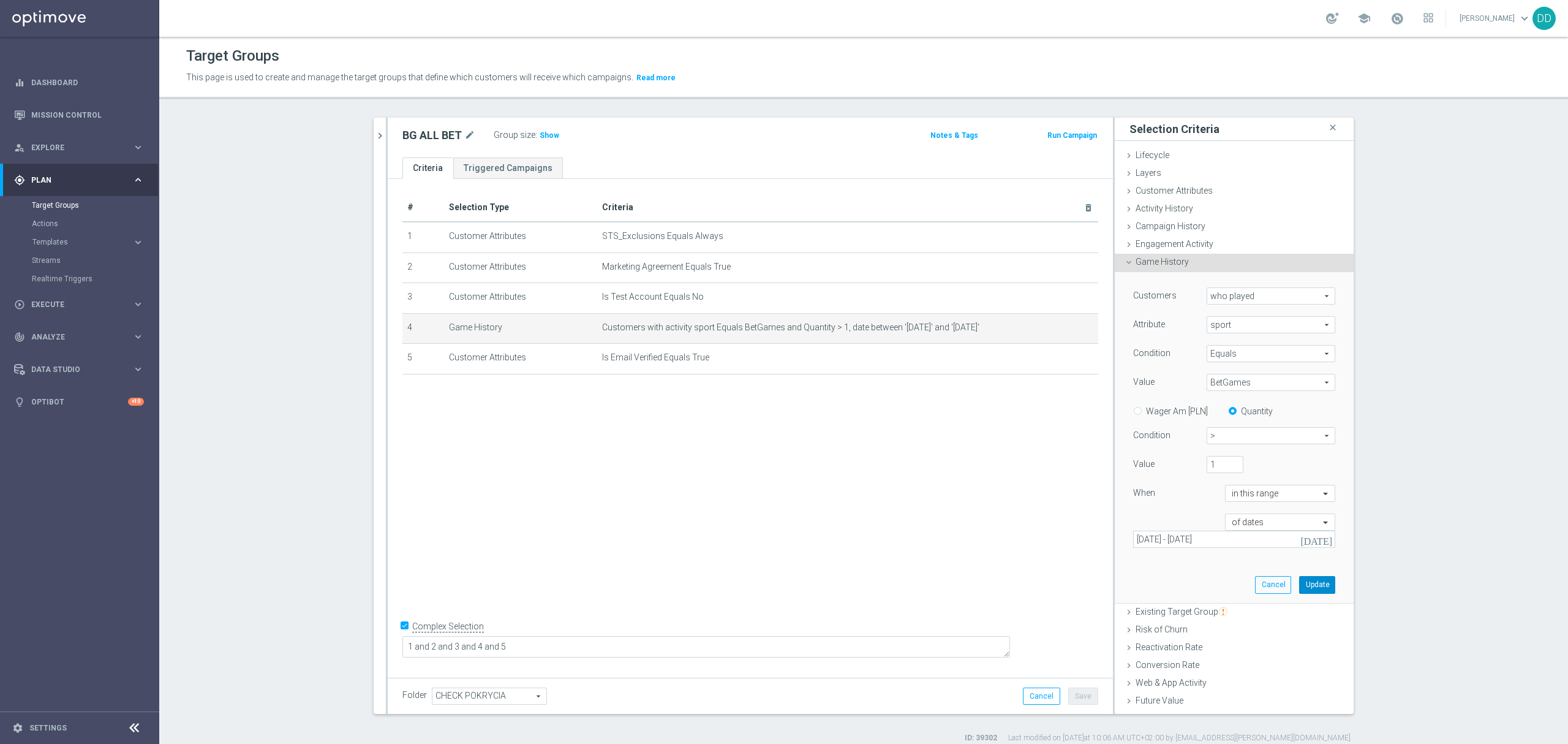
click at [1309, 593] on button "Update" at bounding box center [1317, 585] width 36 height 17
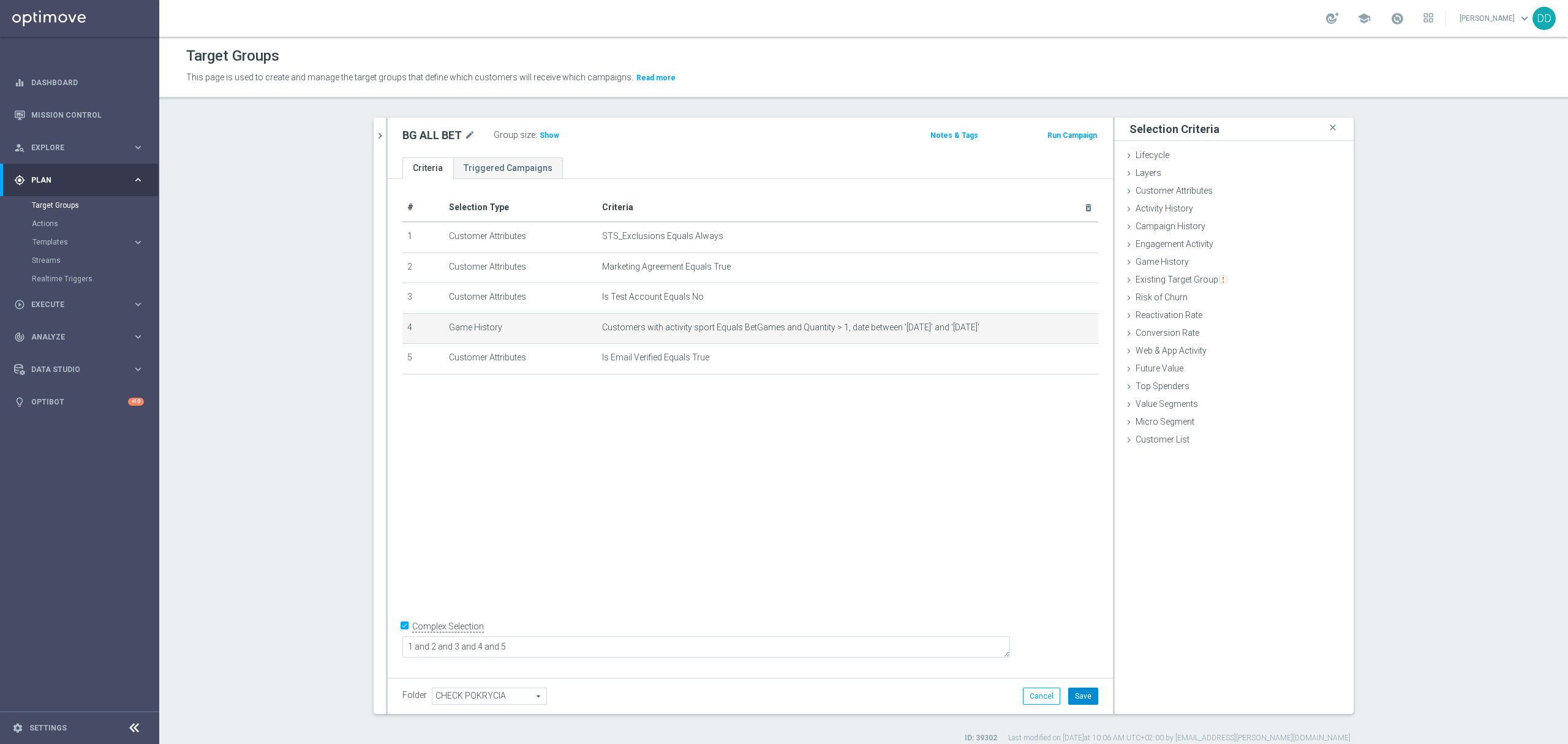
click at [1079, 698] on button "Save" at bounding box center [1083, 696] width 30 height 17
click at [543, 138] on span "Show" at bounding box center [549, 136] width 20 height 9
click at [378, 141] on icon "chevron_right" at bounding box center [380, 136] width 12 height 12
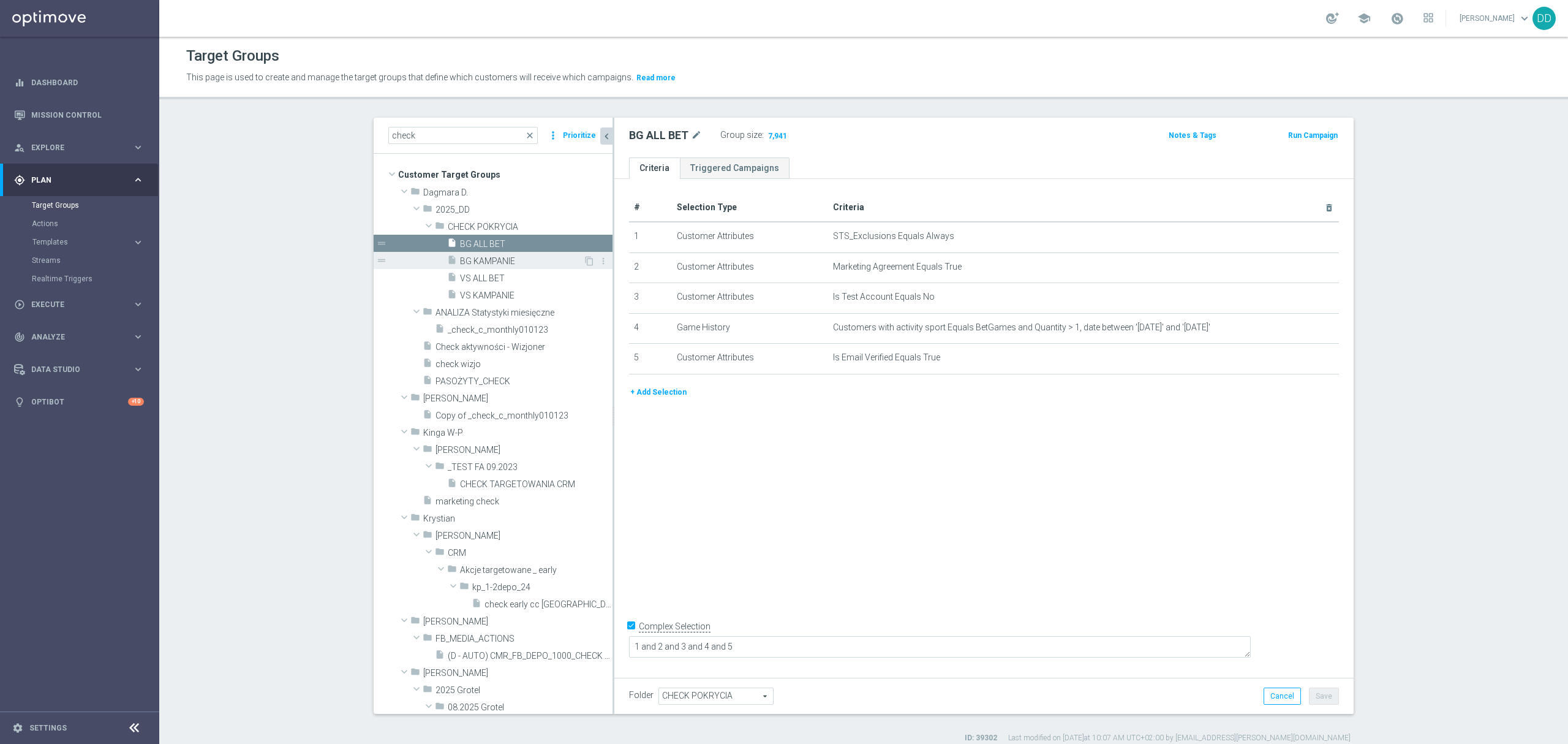
click at [493, 261] on span "BG KAMPANIE" at bounding box center [521, 261] width 123 height 11
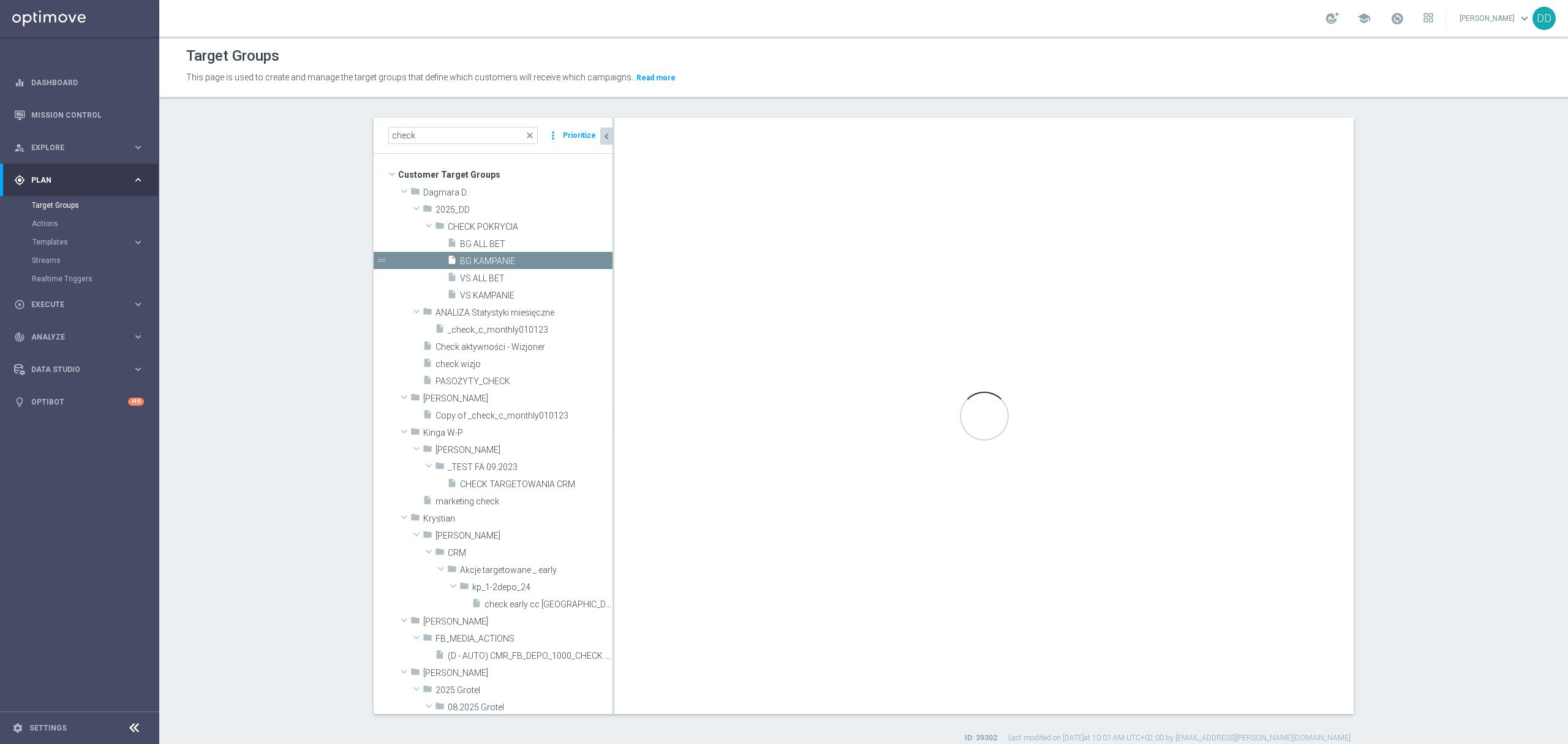
checkbox input "false"
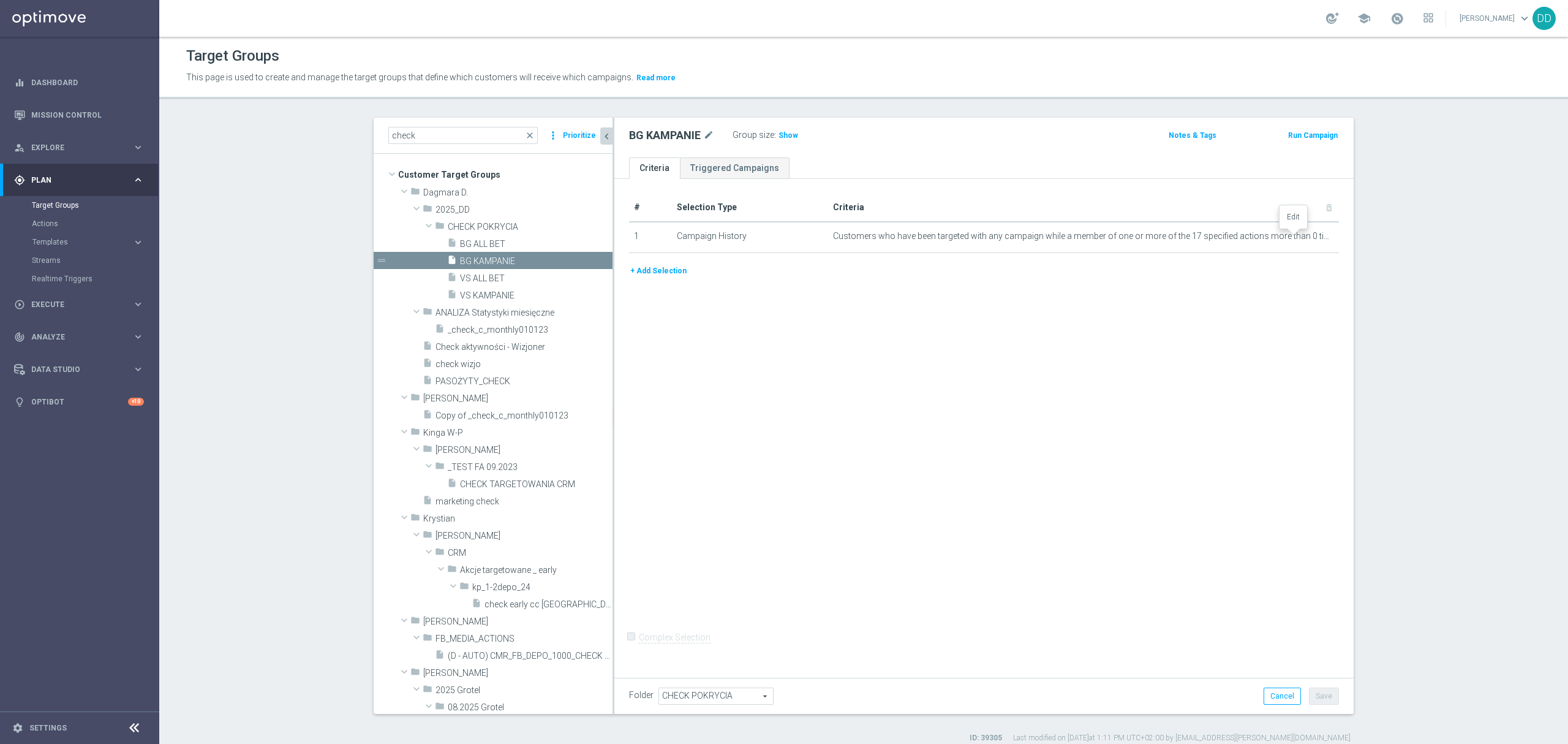
drag, startPoint x: 1293, startPoint y: 235, endPoint x: 1293, endPoint y: 275, distance: 40.0
click at [0, 0] on icon "mode_edit" at bounding box center [0, 0] width 0 height 0
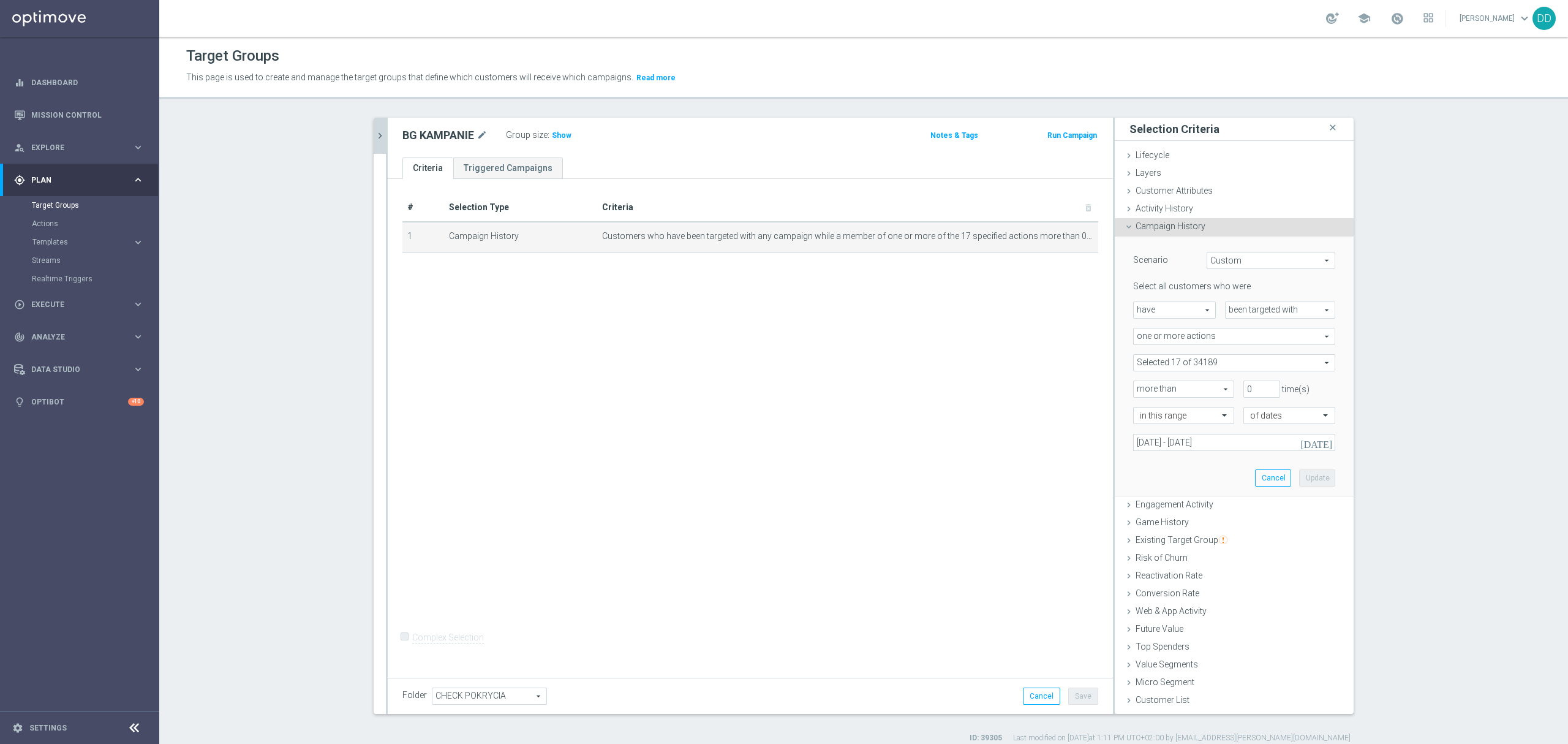
click at [1205, 361] on span at bounding box center [1234, 363] width 201 height 16
click at [1176, 363] on input "search" at bounding box center [1234, 363] width 202 height 17
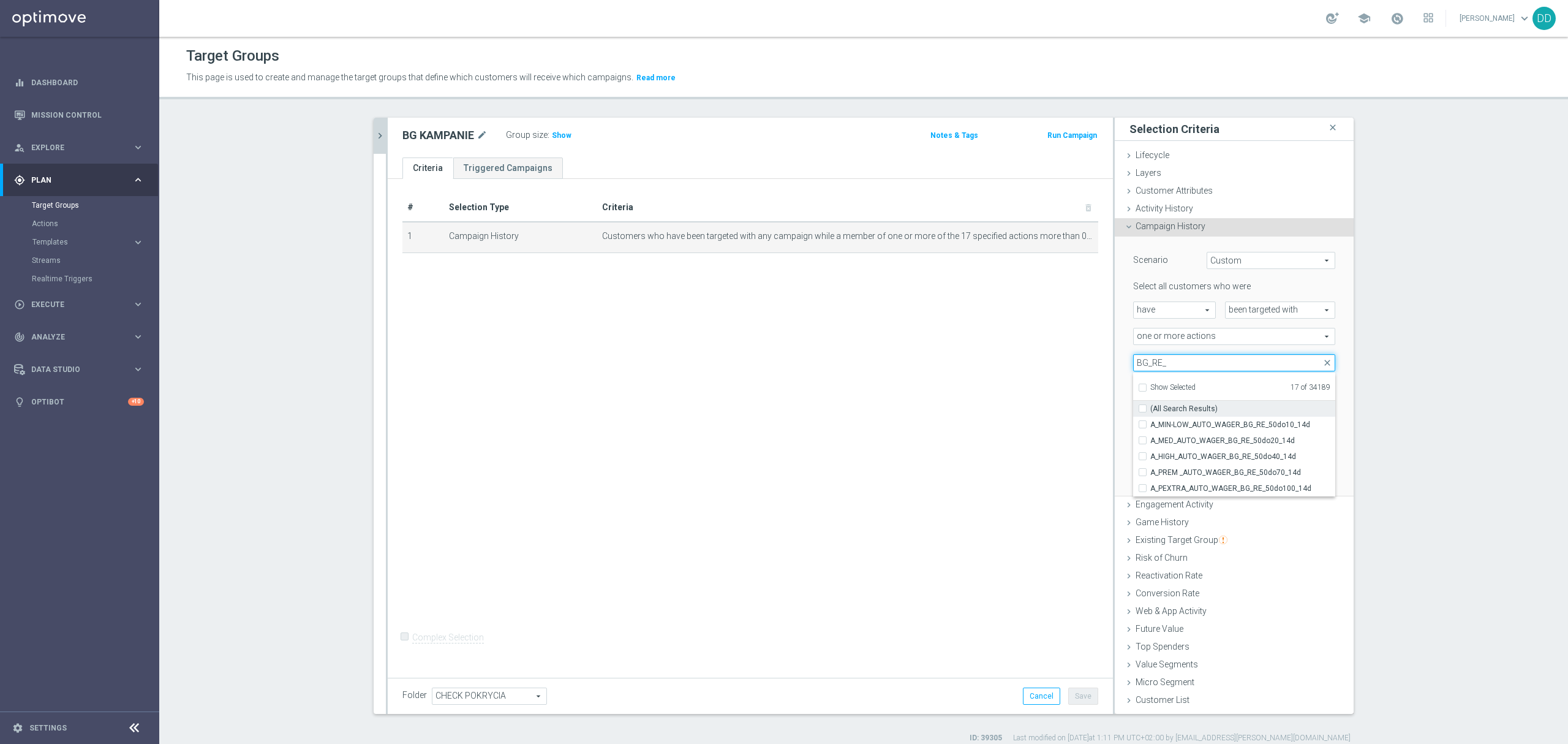
type input "BG_RE_"
click at [1150, 405] on label "(All Search Results)" at bounding box center [1243, 409] width 185 height 16
click at [1142, 405] on input "(All Search Results)" at bounding box center [1146, 408] width 8 height 8
checkbox input "true"
type input "Selected 22 of 34189"
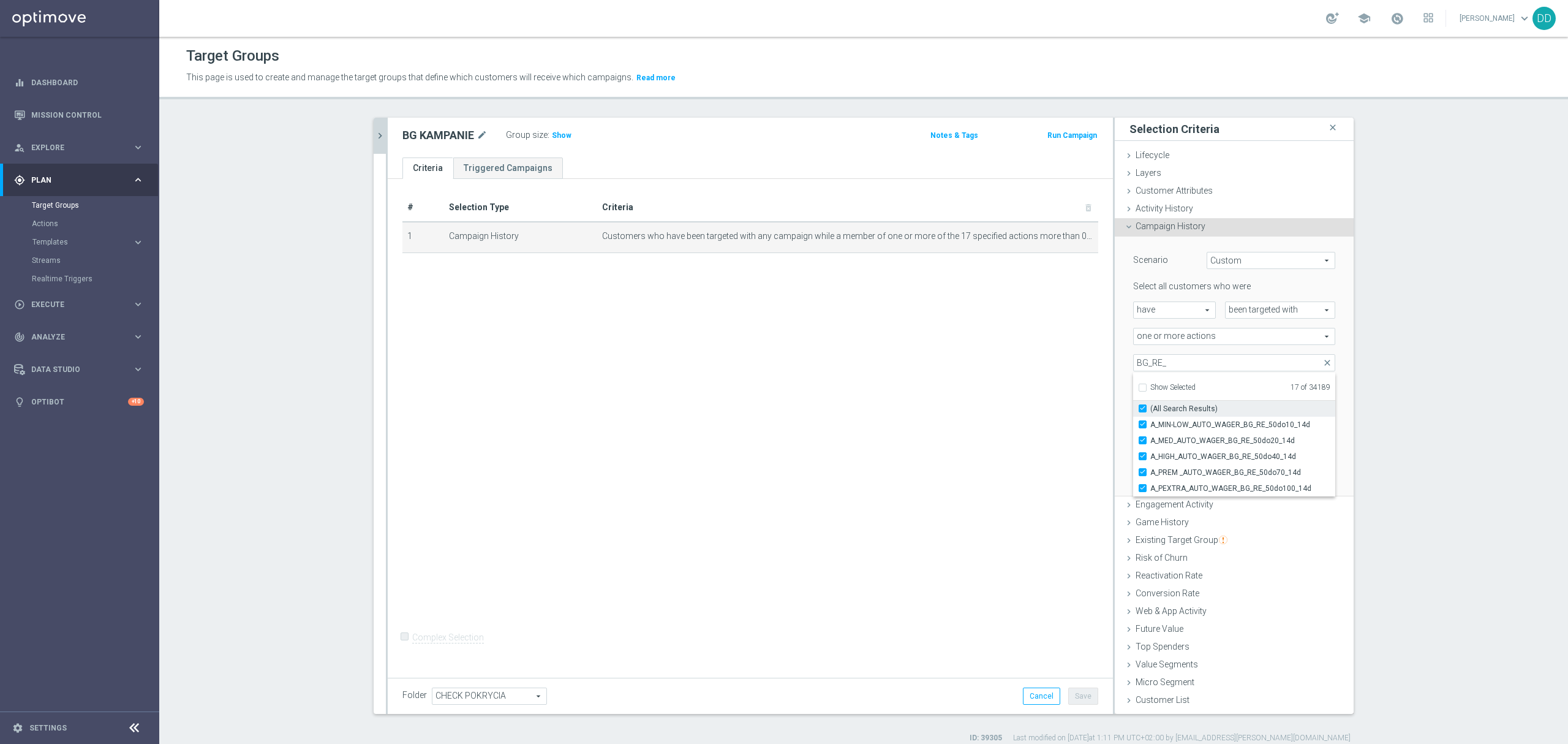
checkbox input "true"
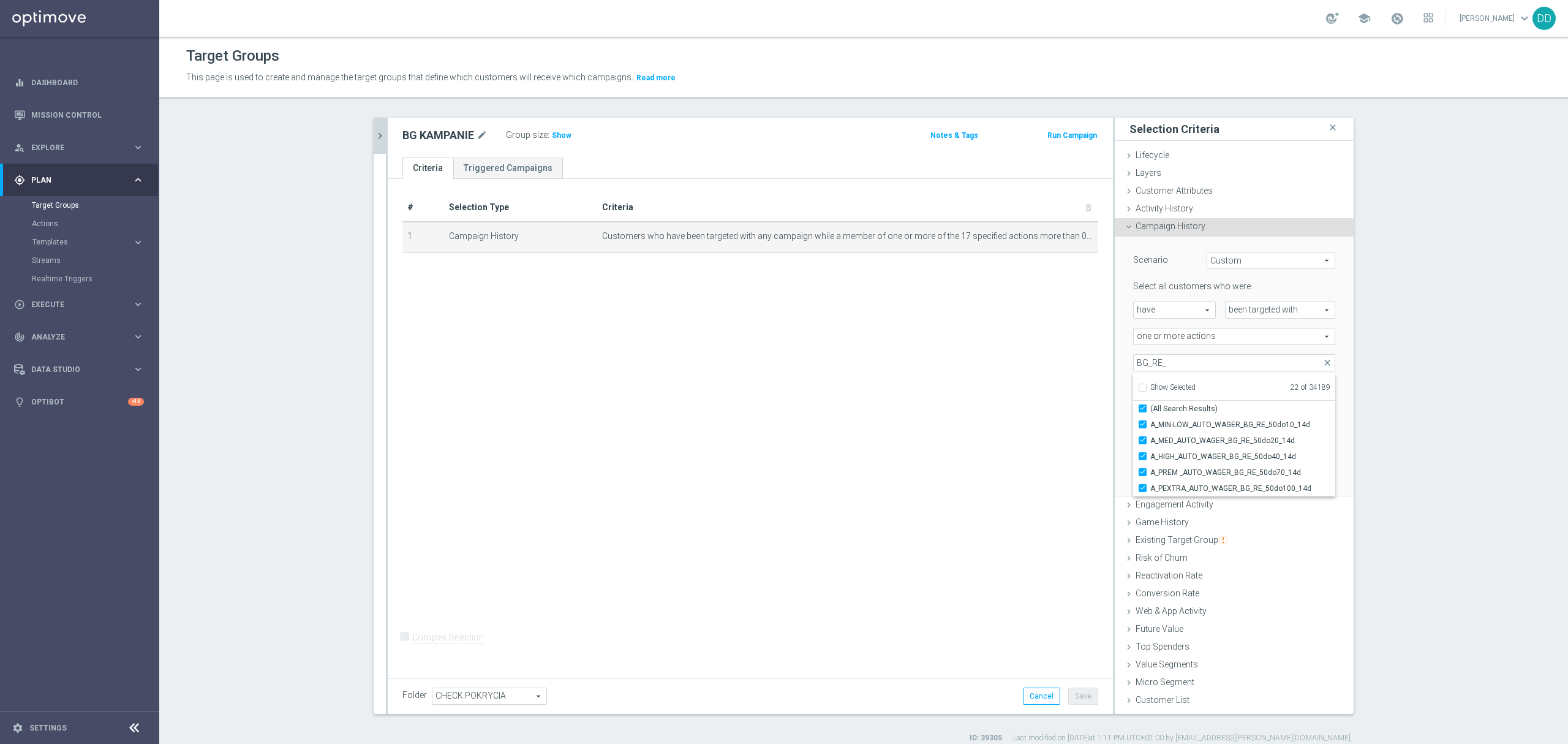
click at [1115, 409] on div "Scenario Custom Custom arrow_drop_down search Select all customers who were hav…" at bounding box center [1234, 366] width 239 height 261
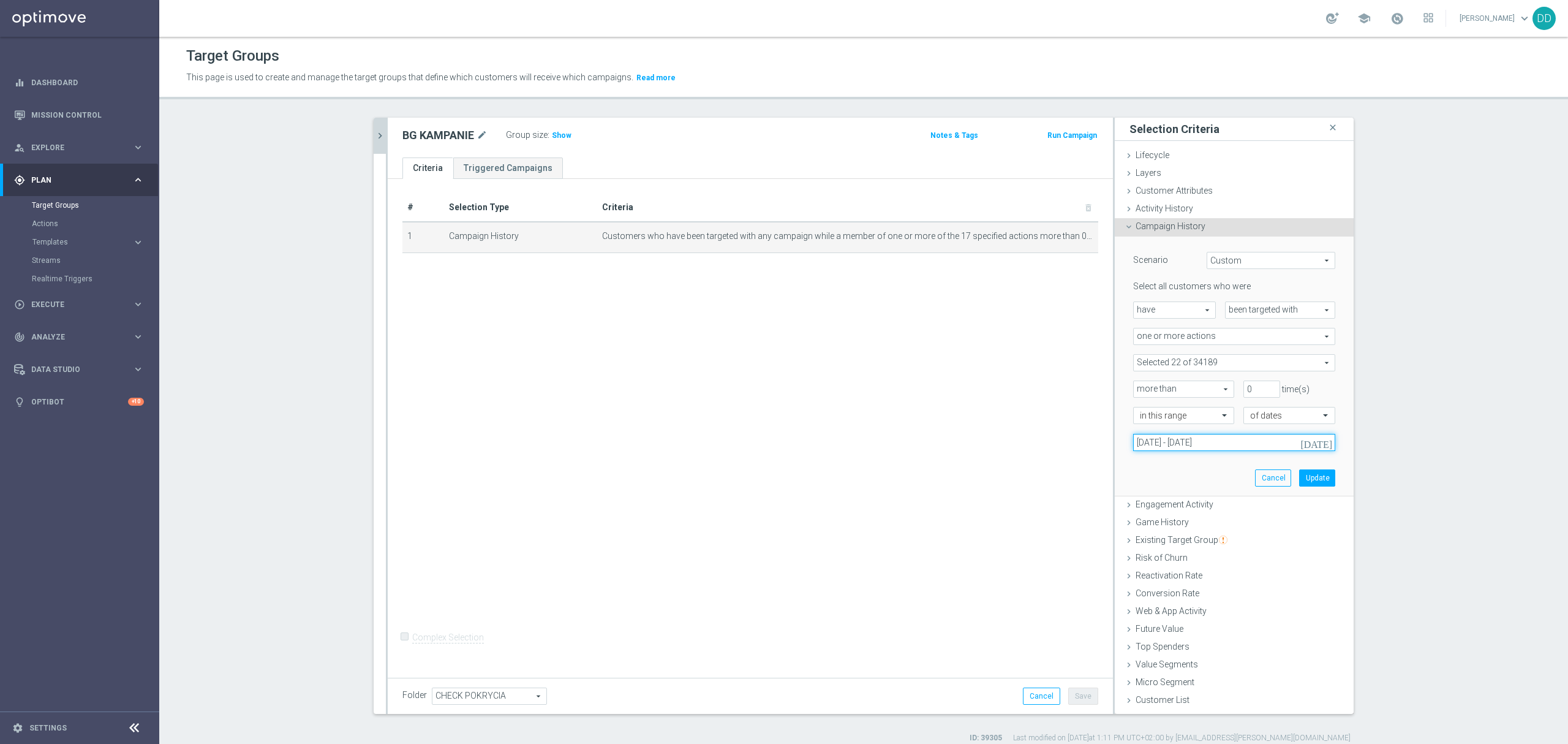
click at [1259, 447] on input "[DATE] - [DATE]" at bounding box center [1234, 443] width 202 height 17
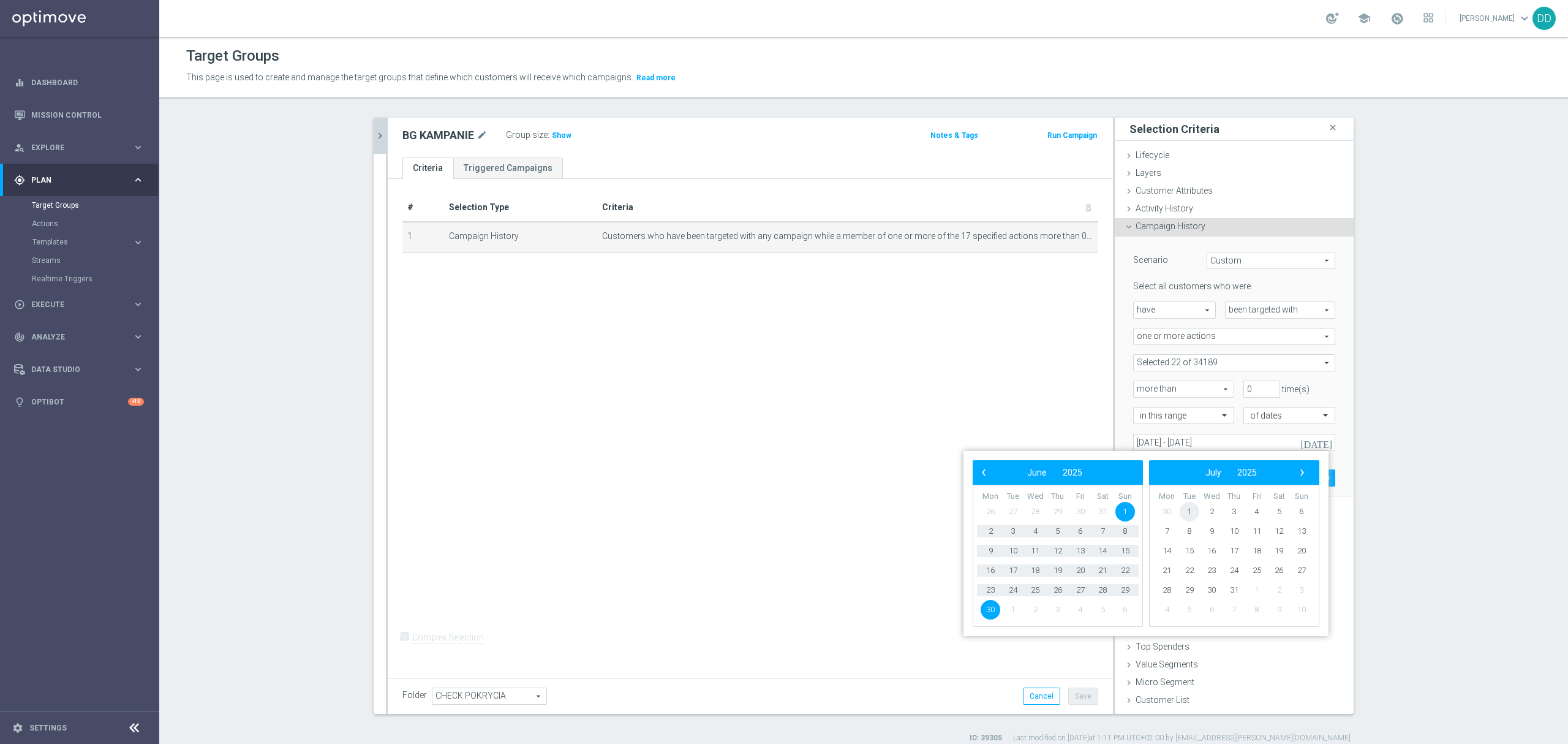
click at [1194, 508] on span "1" at bounding box center [1190, 512] width 20 height 20
click at [1056, 591] on span "31" at bounding box center [1058, 590] width 20 height 20
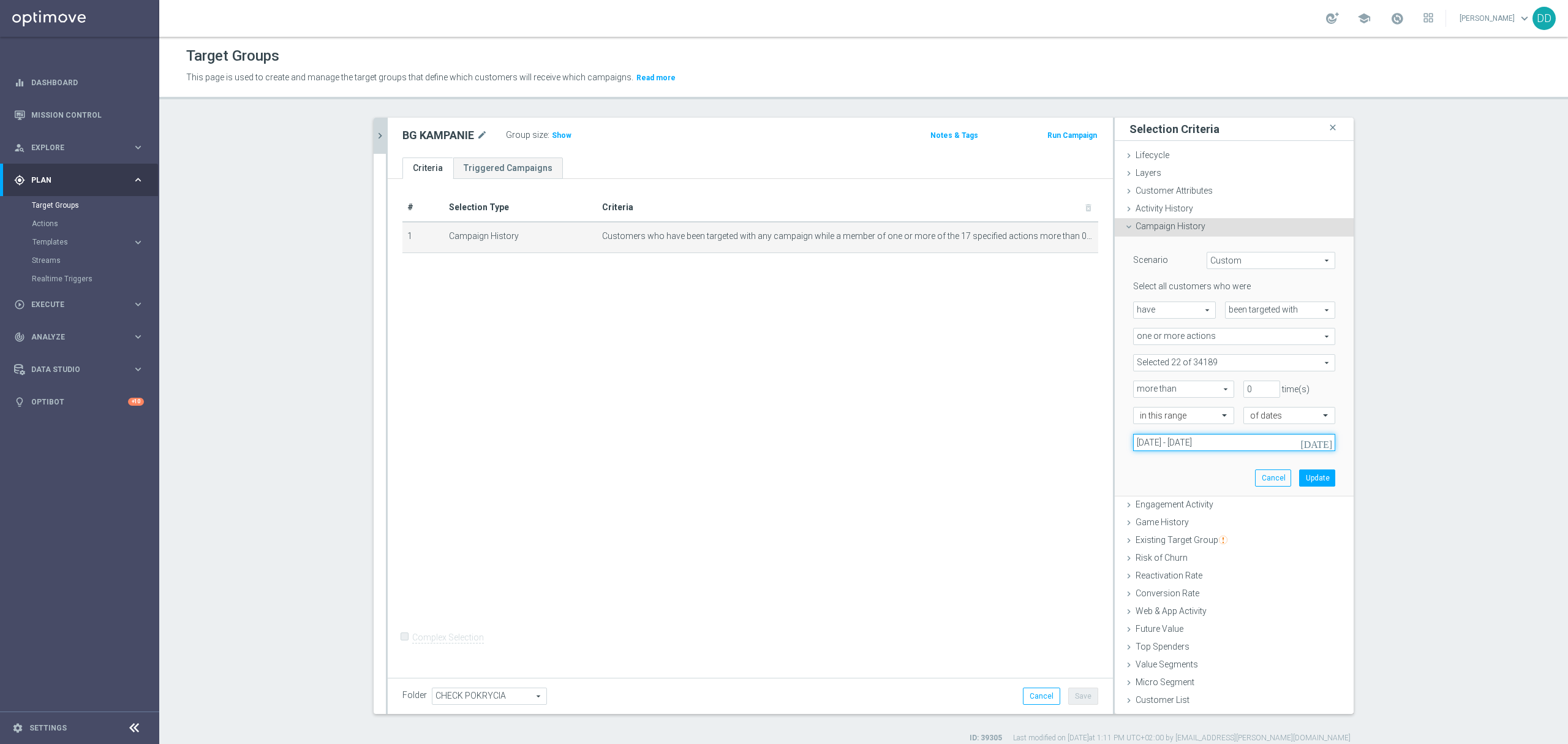
click at [1216, 444] on input "[DATE] - [DATE]" at bounding box center [1234, 443] width 202 height 17
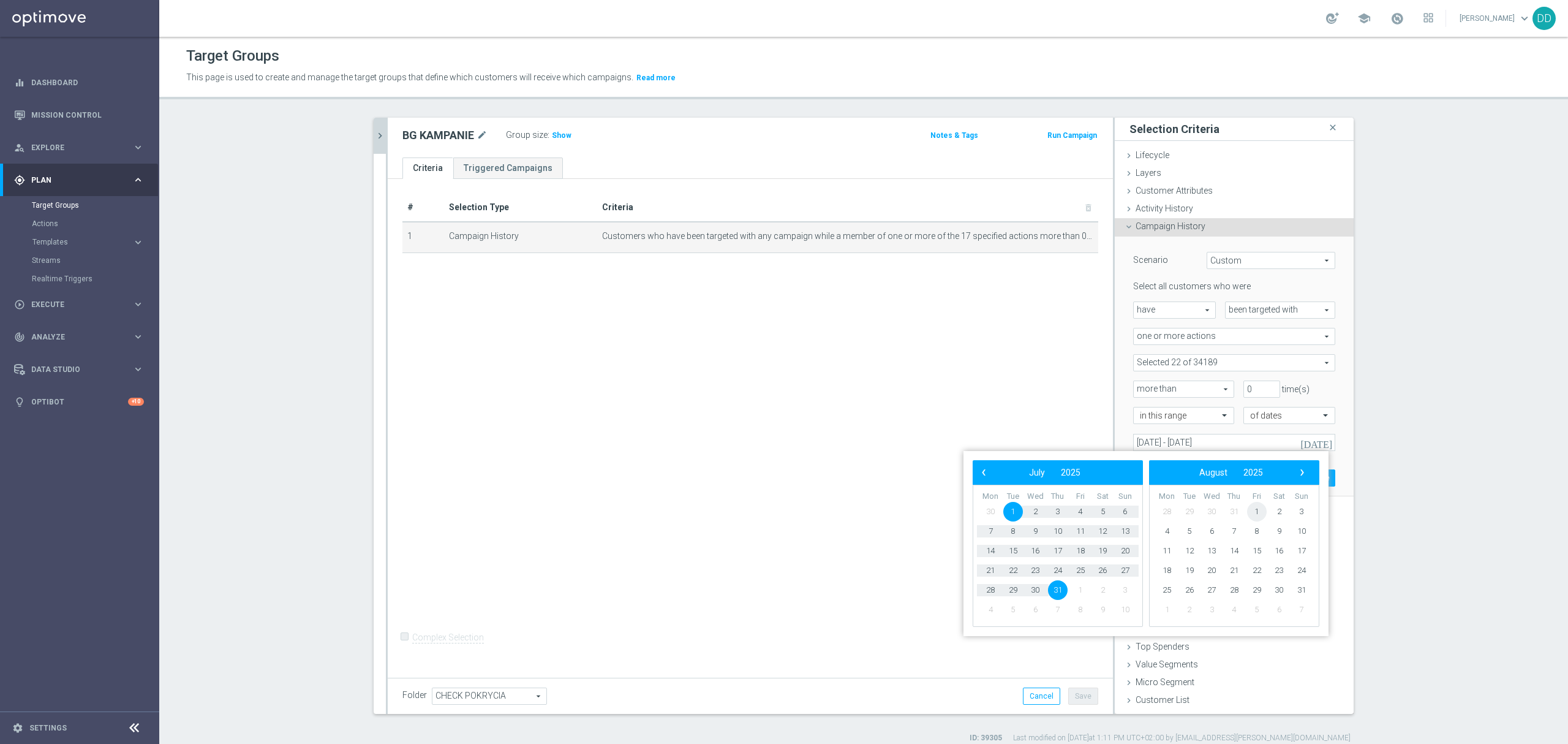
click at [1260, 511] on span "1" at bounding box center [1257, 512] width 20 height 20
click at [1120, 591] on span "31" at bounding box center [1126, 590] width 20 height 20
type input "[DATE] - [DATE]"
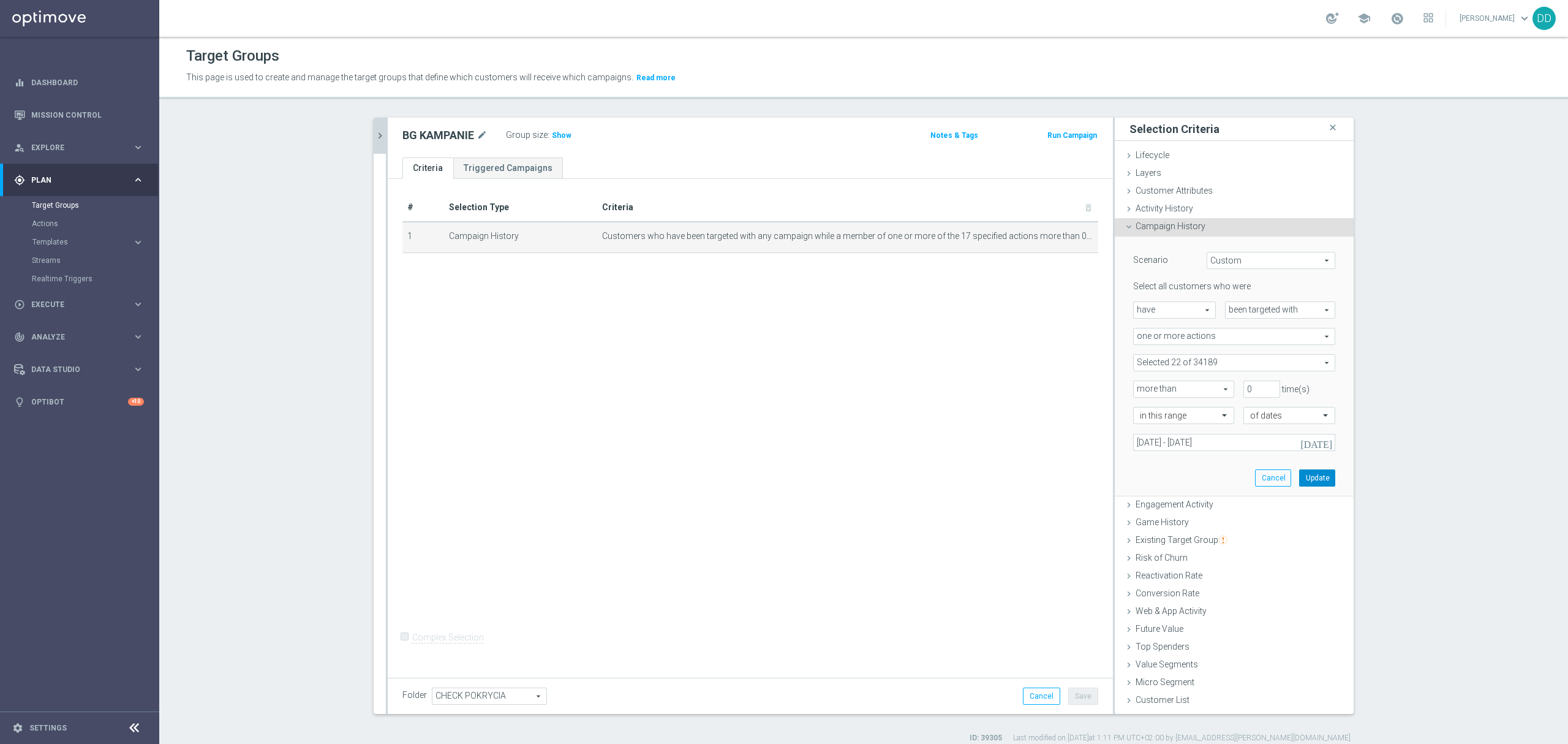
click at [1304, 478] on button "Update" at bounding box center [1317, 478] width 36 height 17
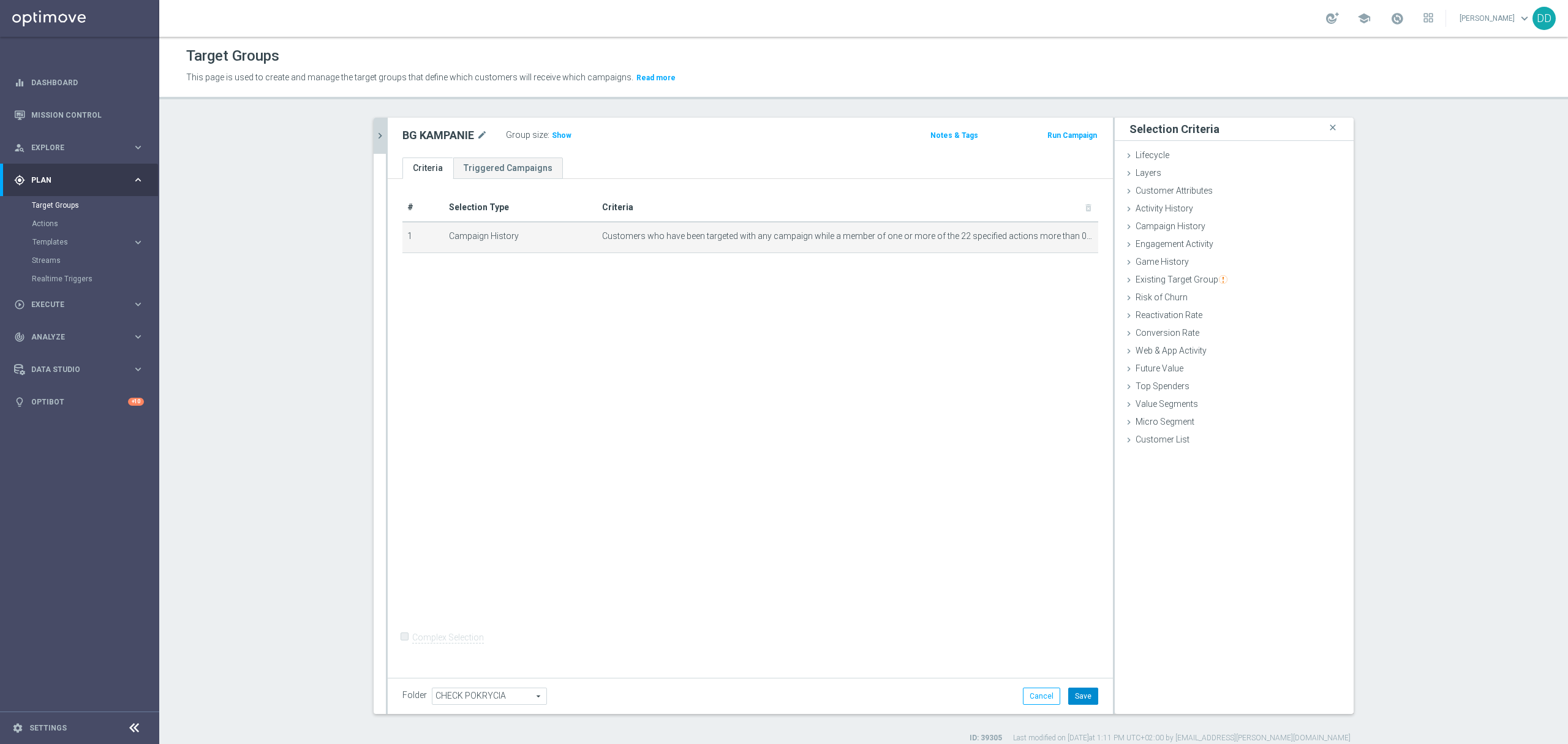
click at [1091, 701] on div "Folder CHECK POKRYCIA CHECK POKRYCIA arrow_drop_down search Cancel Save Saving.…" at bounding box center [751, 696] width 725 height 36
click at [1081, 699] on button "Save" at bounding box center [1083, 696] width 30 height 17
click at [552, 135] on span "Show" at bounding box center [562, 136] width 20 height 9
click at [388, 135] on div "BG KAMPANIE mode_edit Group size : 4,550 Notes & Tags Run Campaign" at bounding box center [751, 137] width 725 height 40
click at [376, 140] on icon "chevron_right" at bounding box center [380, 136] width 12 height 12
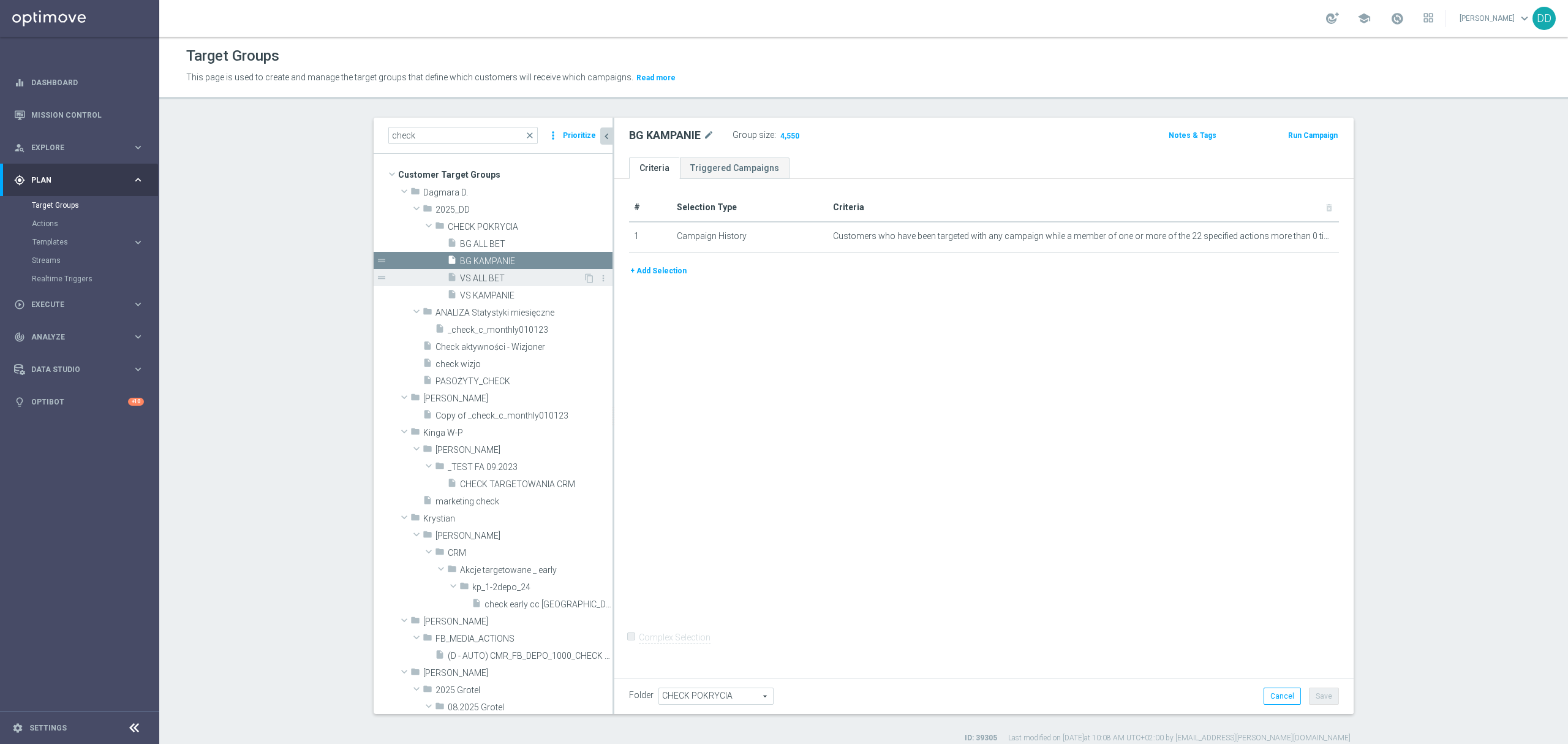
click at [479, 277] on span "VS ALL BET" at bounding box center [521, 278] width 123 height 11
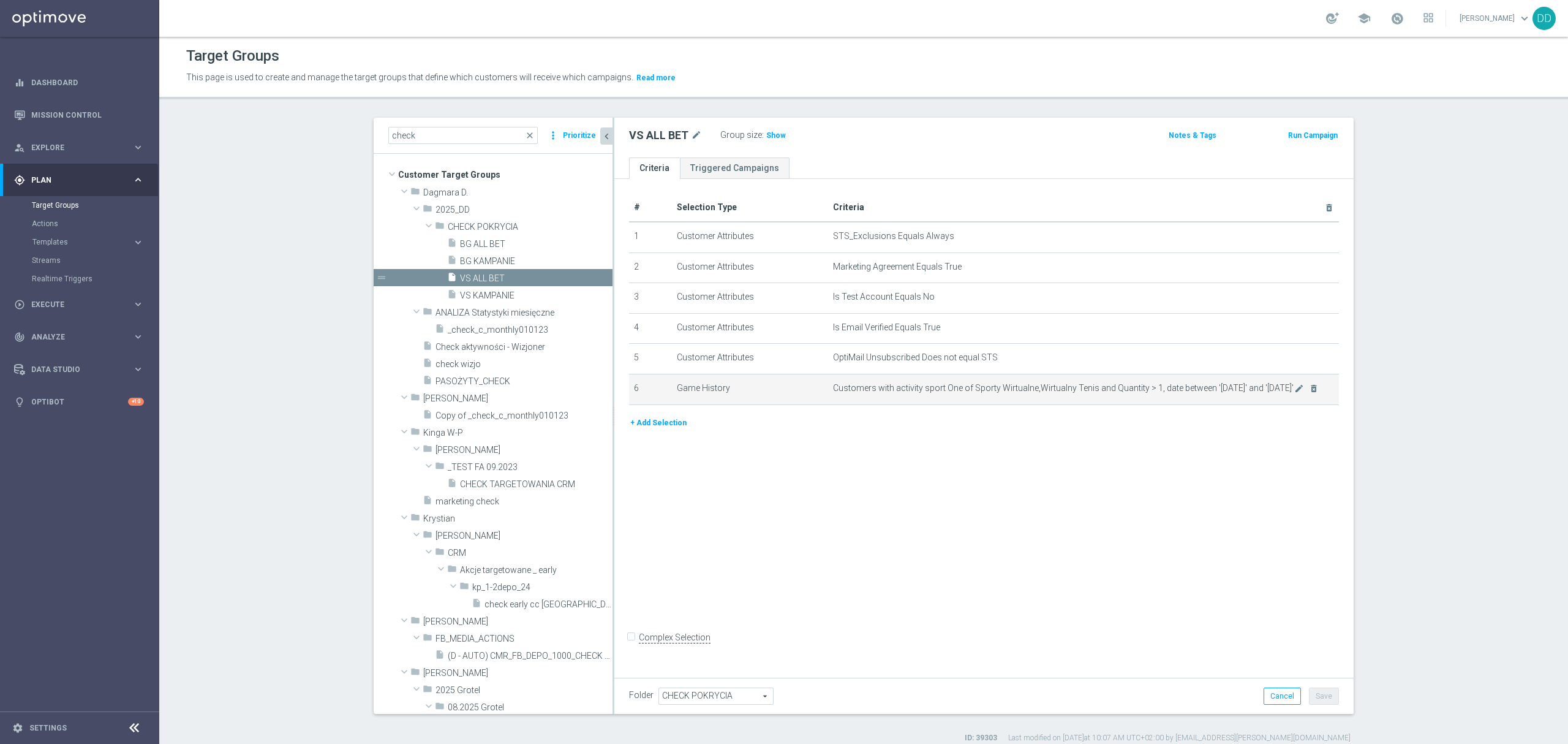
click at [1299, 389] on div "mode_edit delete_forever" at bounding box center [1307, 388] width 25 height 11
click at [1294, 391] on icon "mode_edit" at bounding box center [1299, 389] width 10 height 10
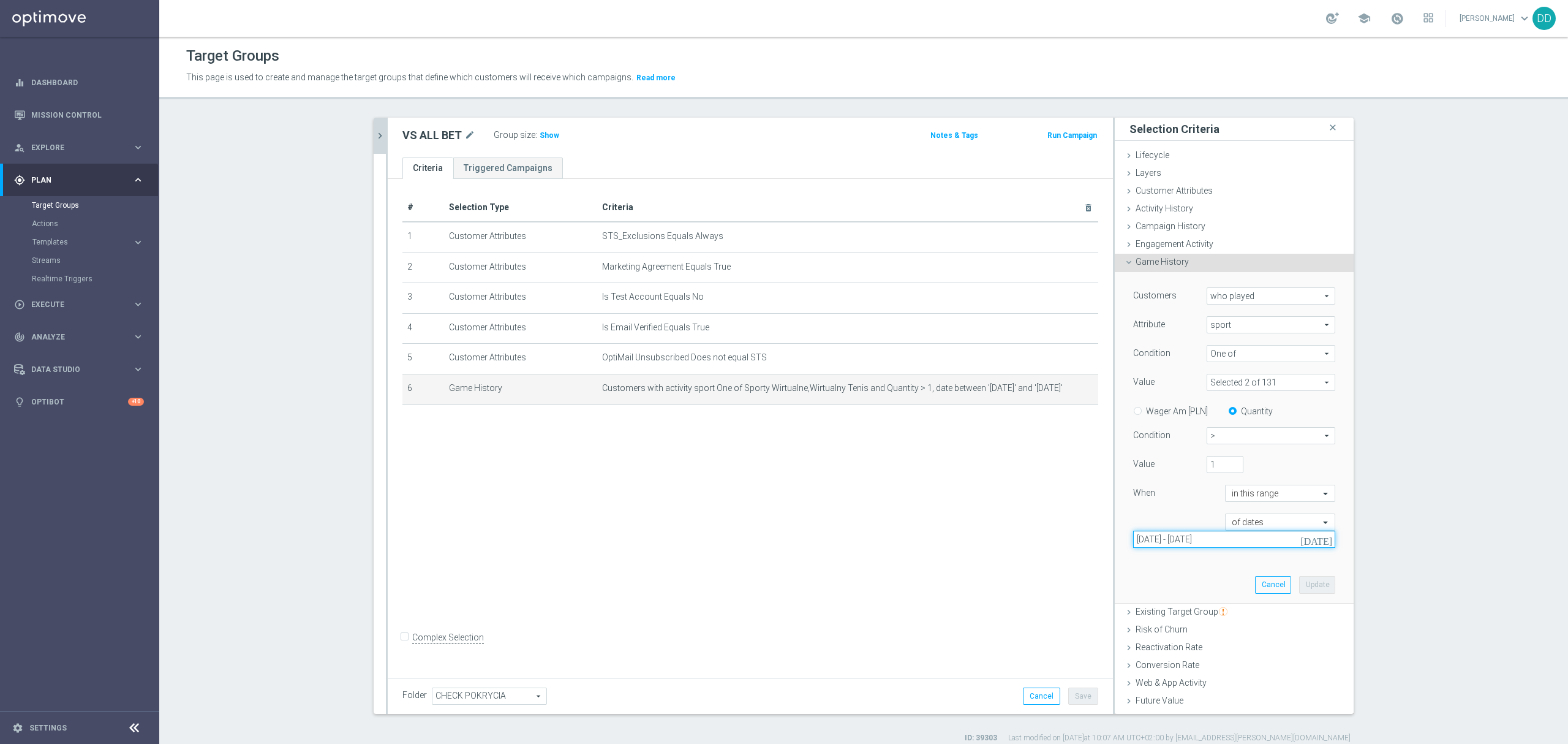
click at [1226, 539] on input "[DATE] - [DATE]" at bounding box center [1234, 539] width 202 height 17
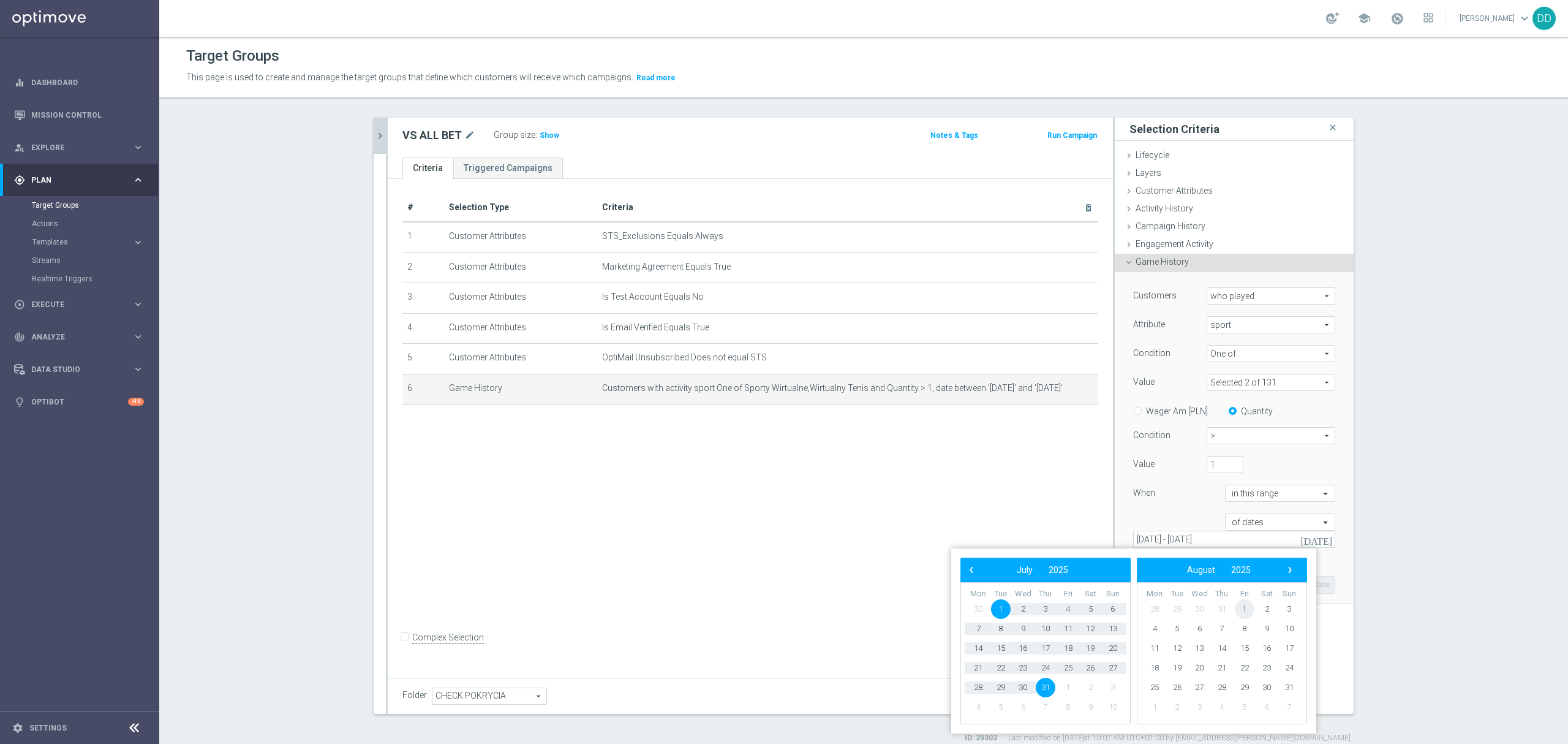
click at [1245, 608] on span "1" at bounding box center [1245, 609] width 20 height 20
click at [1114, 684] on span "31" at bounding box center [1113, 688] width 20 height 20
type input "[DATE] - [DATE]"
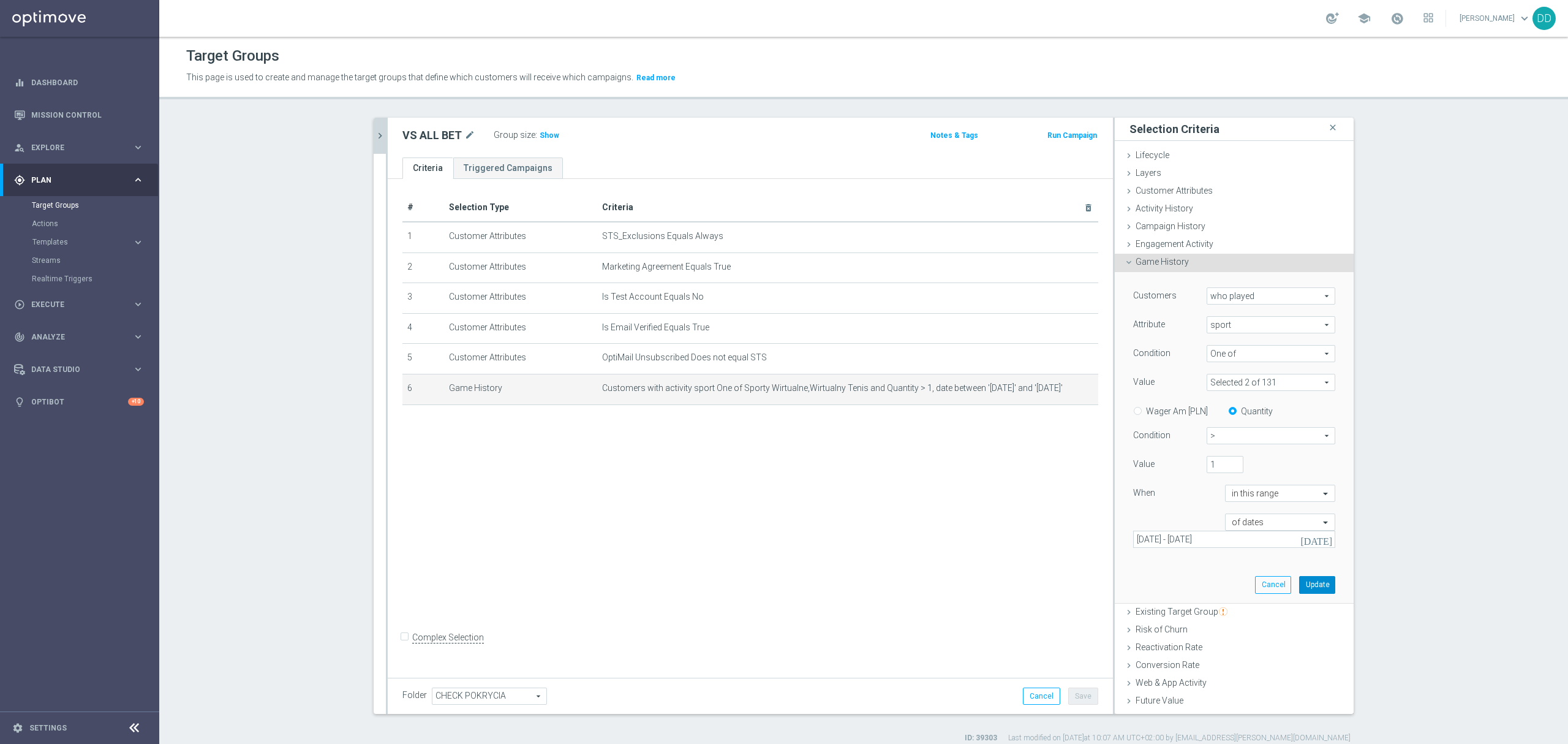
click at [1299, 588] on button "Update" at bounding box center [1317, 585] width 36 height 17
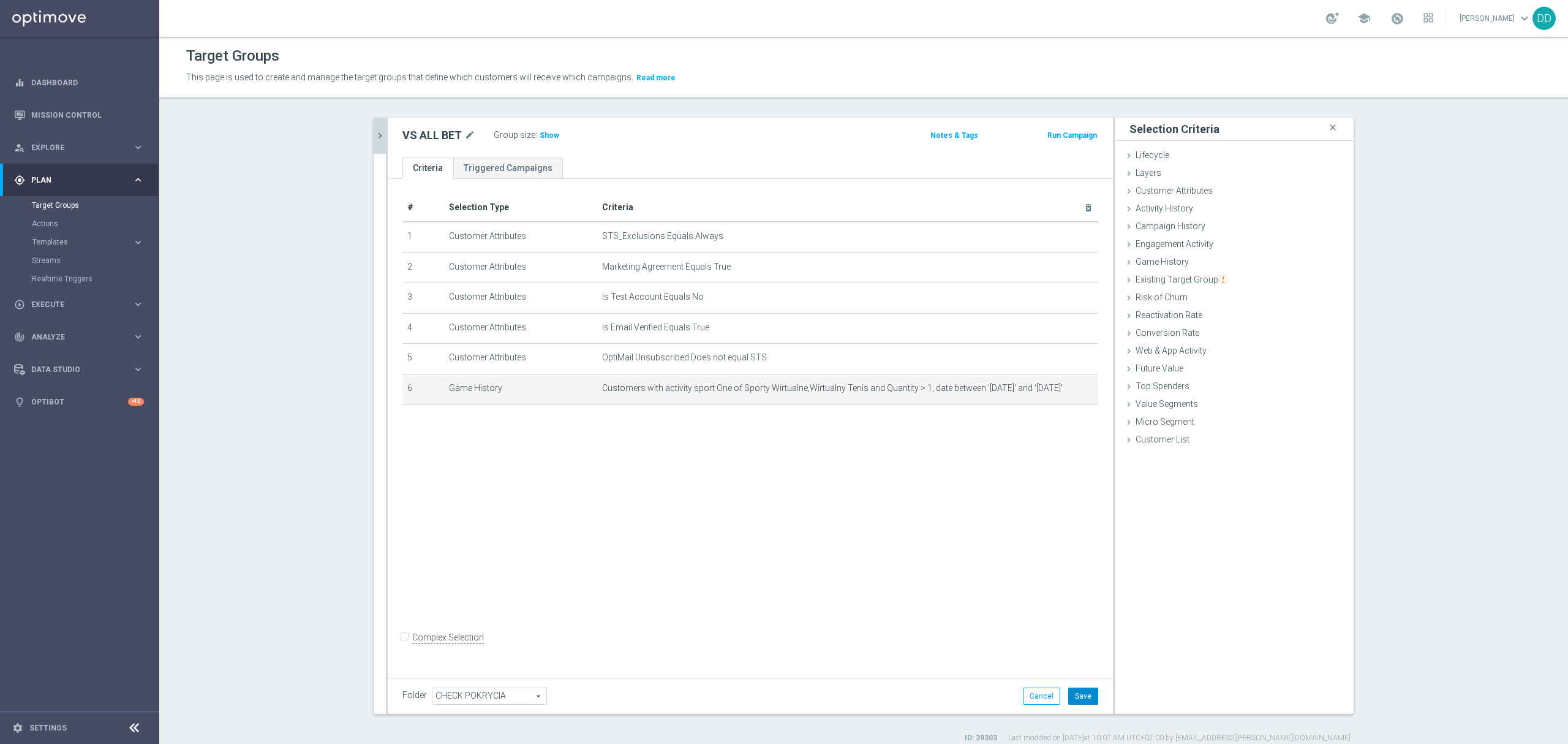
click at [1084, 696] on button "Save" at bounding box center [1083, 696] width 30 height 17
click at [538, 141] on h3 "Show" at bounding box center [549, 136] width 22 height 14
click at [376, 147] on button "chevron_right" at bounding box center [380, 136] width 12 height 36
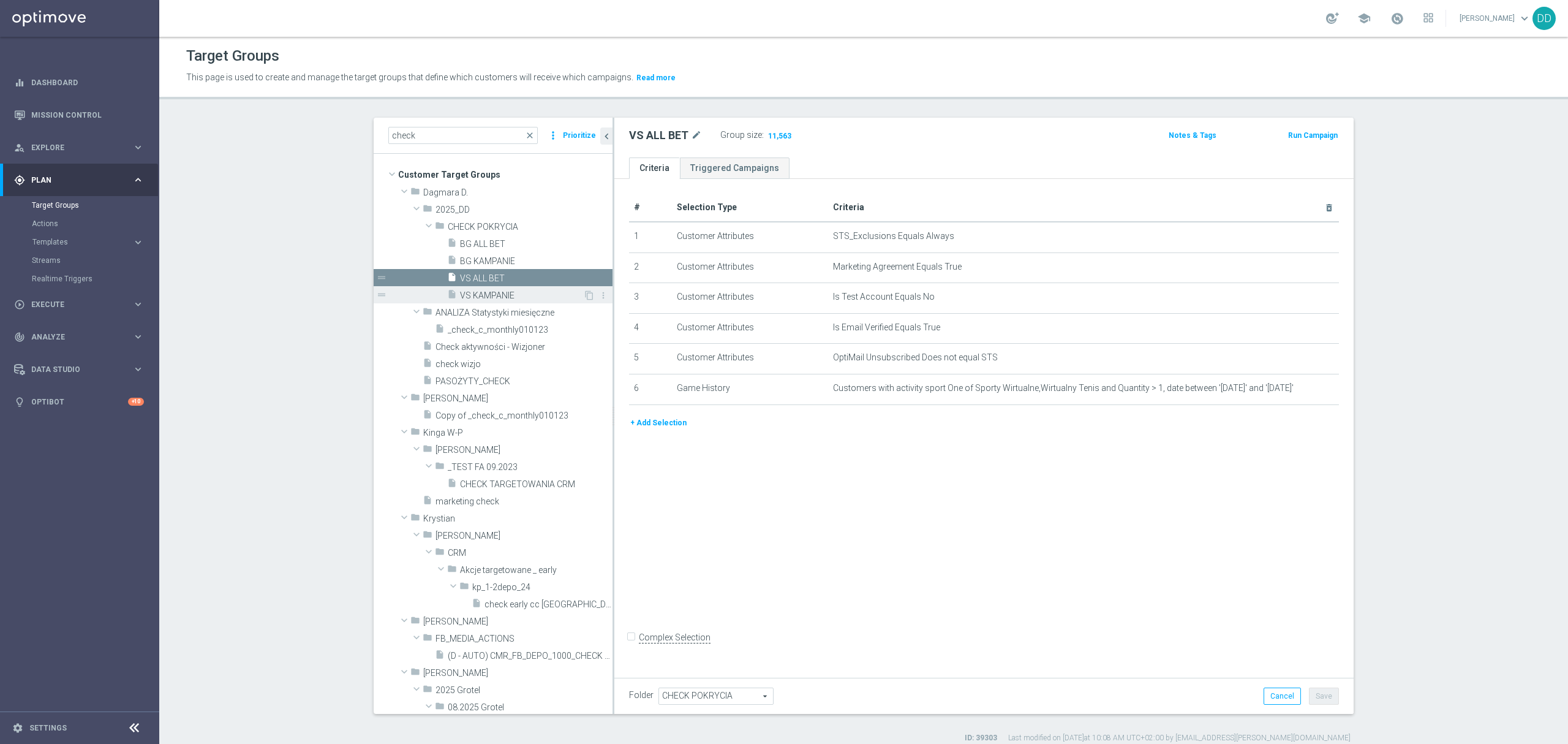
click at [498, 292] on span "VS KAMPANIE" at bounding box center [521, 295] width 123 height 11
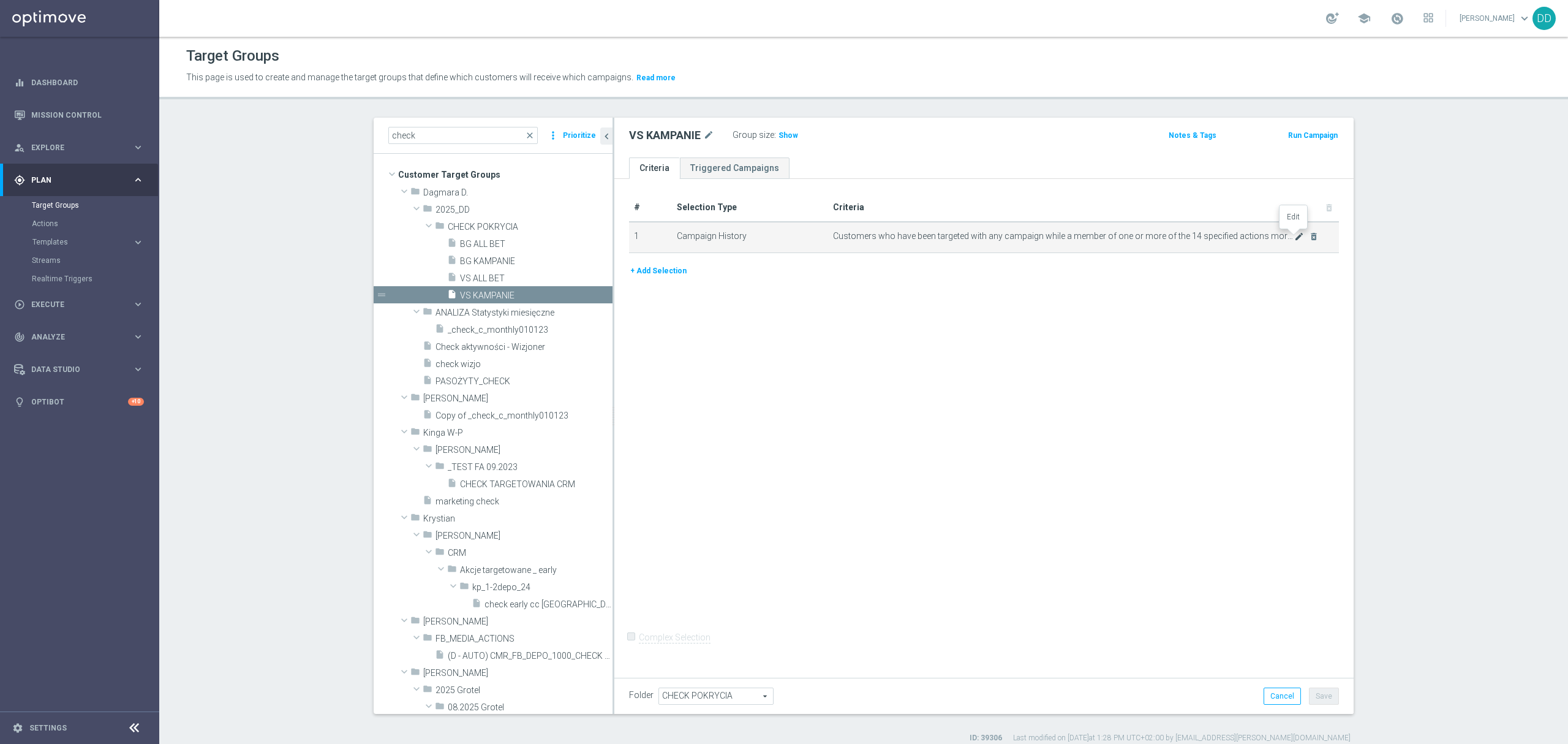
click at [1294, 236] on icon "mode_edit" at bounding box center [1299, 236] width 10 height 10
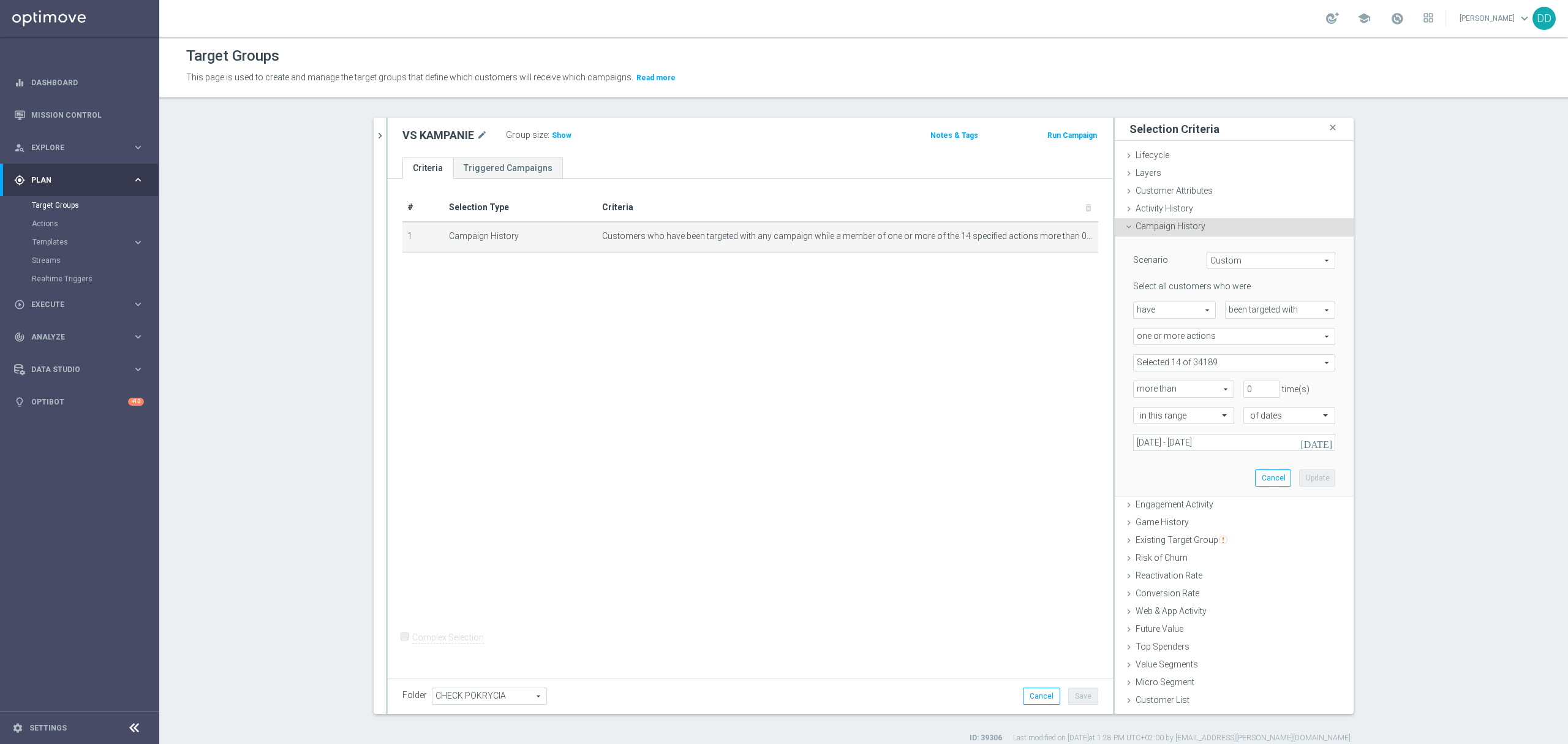
click at [1194, 363] on span at bounding box center [1234, 363] width 201 height 16
click at [1188, 361] on input "search" at bounding box center [1234, 363] width 202 height 17
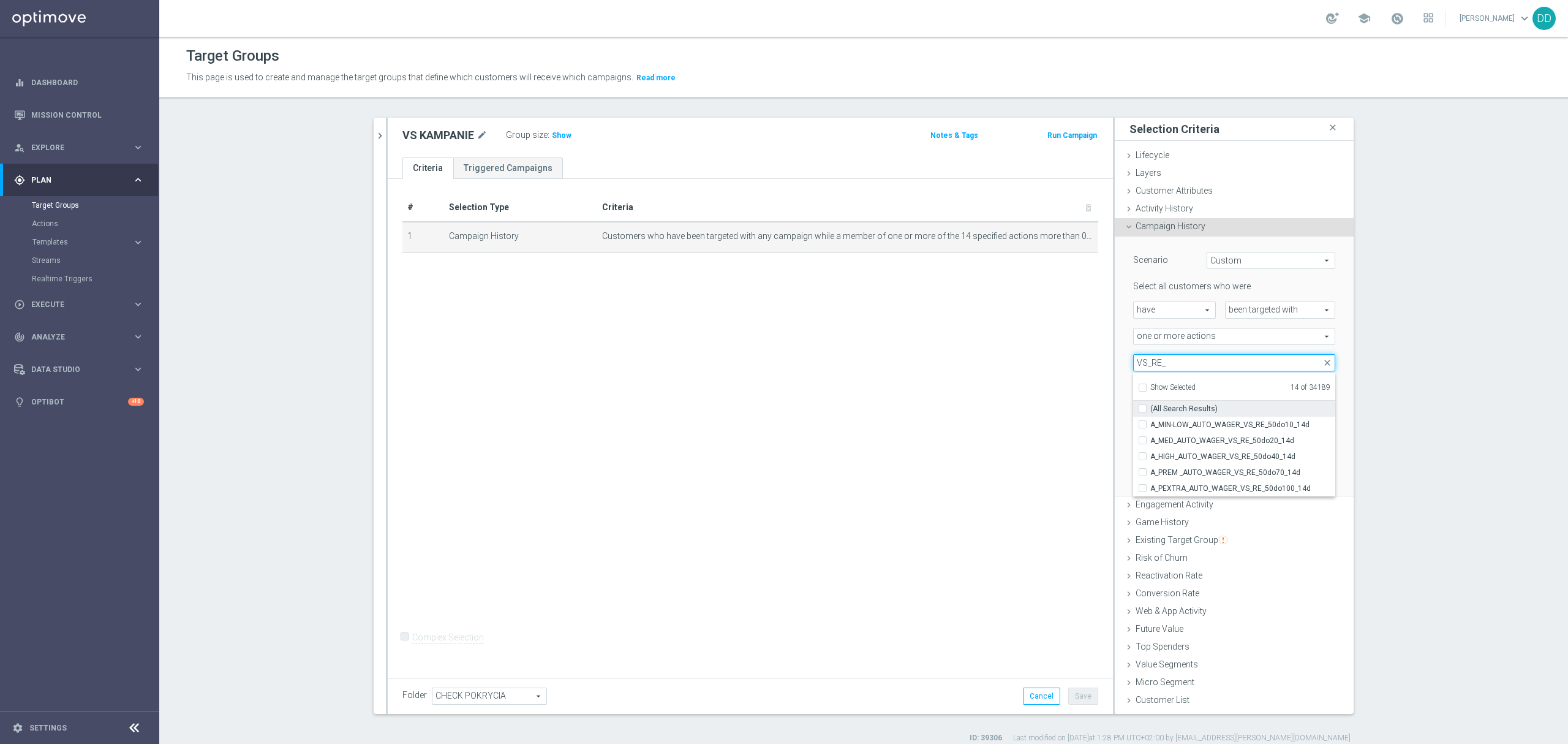
type input "VS_RE_"
click at [1142, 409] on input "(All Search Results)" at bounding box center [1146, 408] width 8 height 8
checkbox input "true"
type input "Selected 19 of 34189"
checkbox input "true"
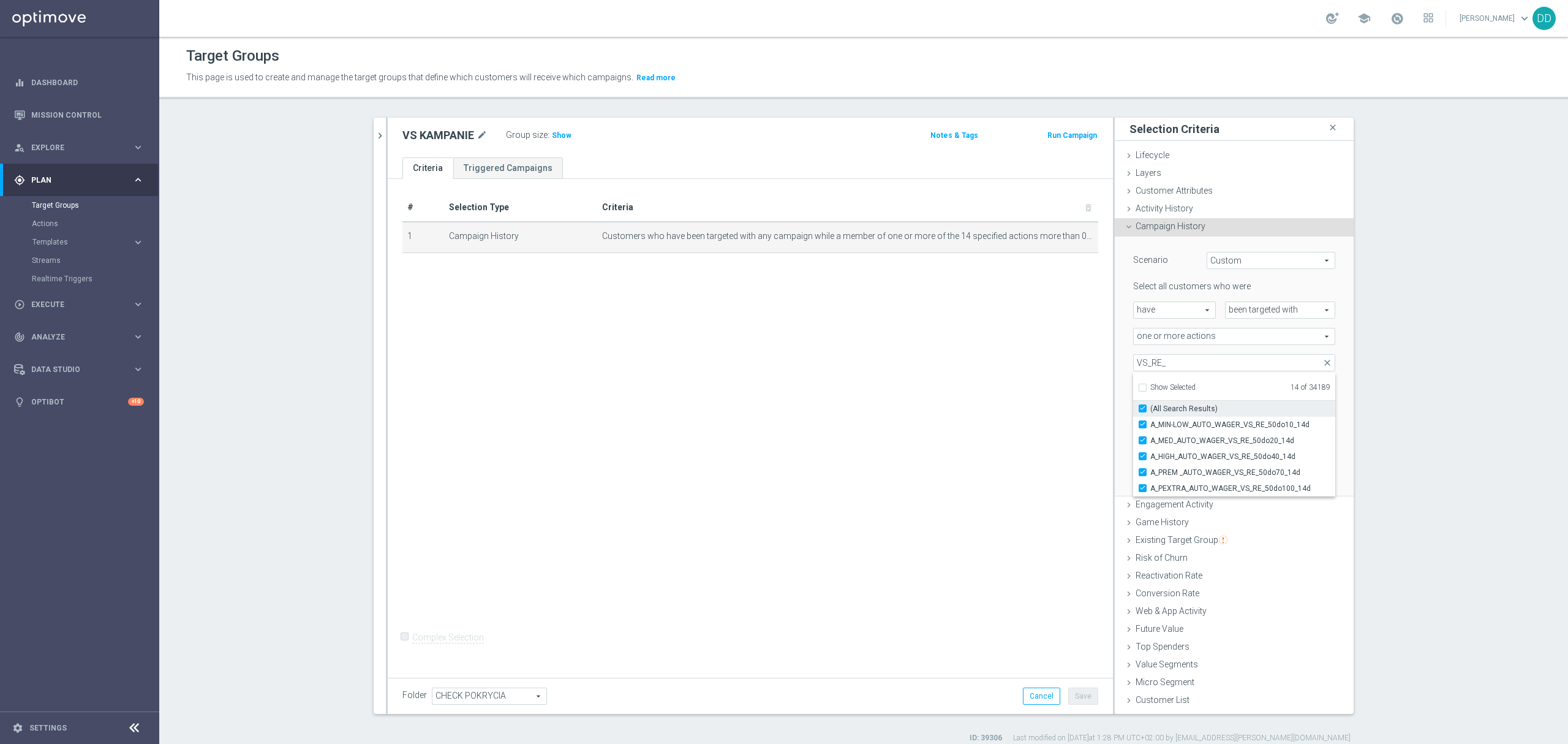
checkbox input "true"
click at [1115, 410] on div "Scenario Custom Custom arrow_drop_down search Select all customers who were hav…" at bounding box center [1234, 366] width 239 height 261
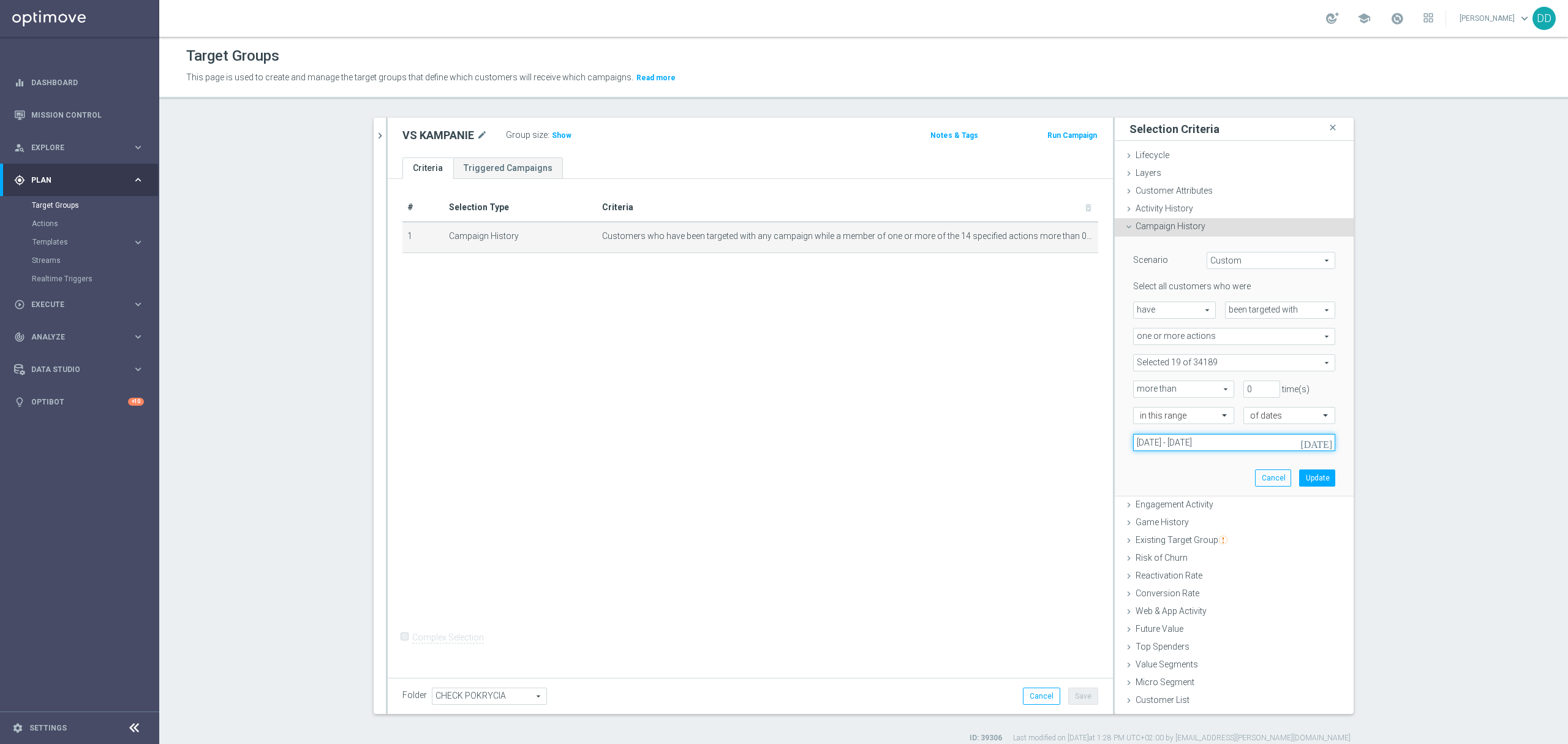
click at [1241, 448] on input "[DATE] - [DATE]" at bounding box center [1234, 443] width 202 height 17
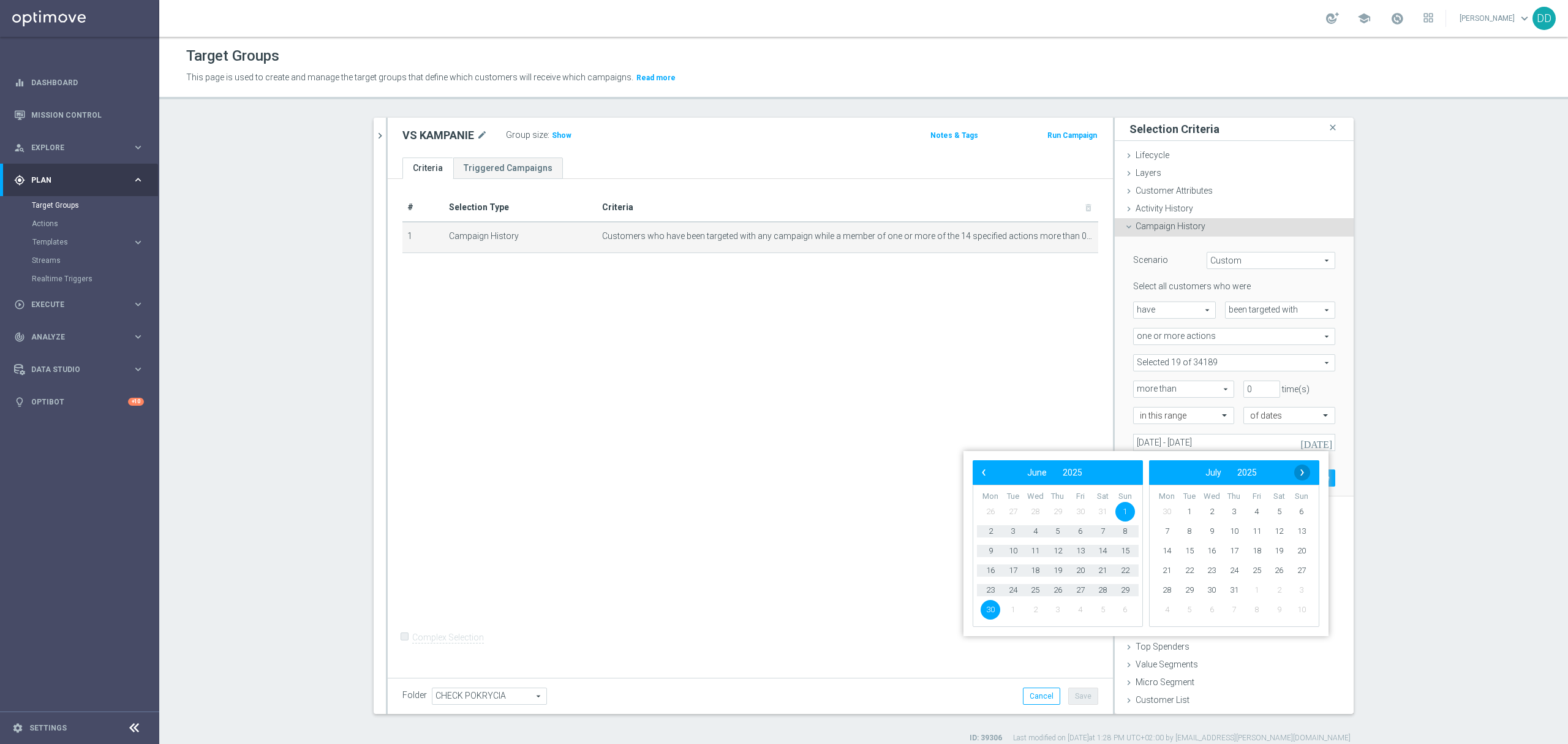
click at [1296, 474] on span "›" at bounding box center [1303, 472] width 16 height 16
click at [1262, 508] on span "1" at bounding box center [1257, 512] width 20 height 20
click at [1125, 586] on span "31" at bounding box center [1126, 590] width 20 height 20
type input "[DATE] - [DATE]"
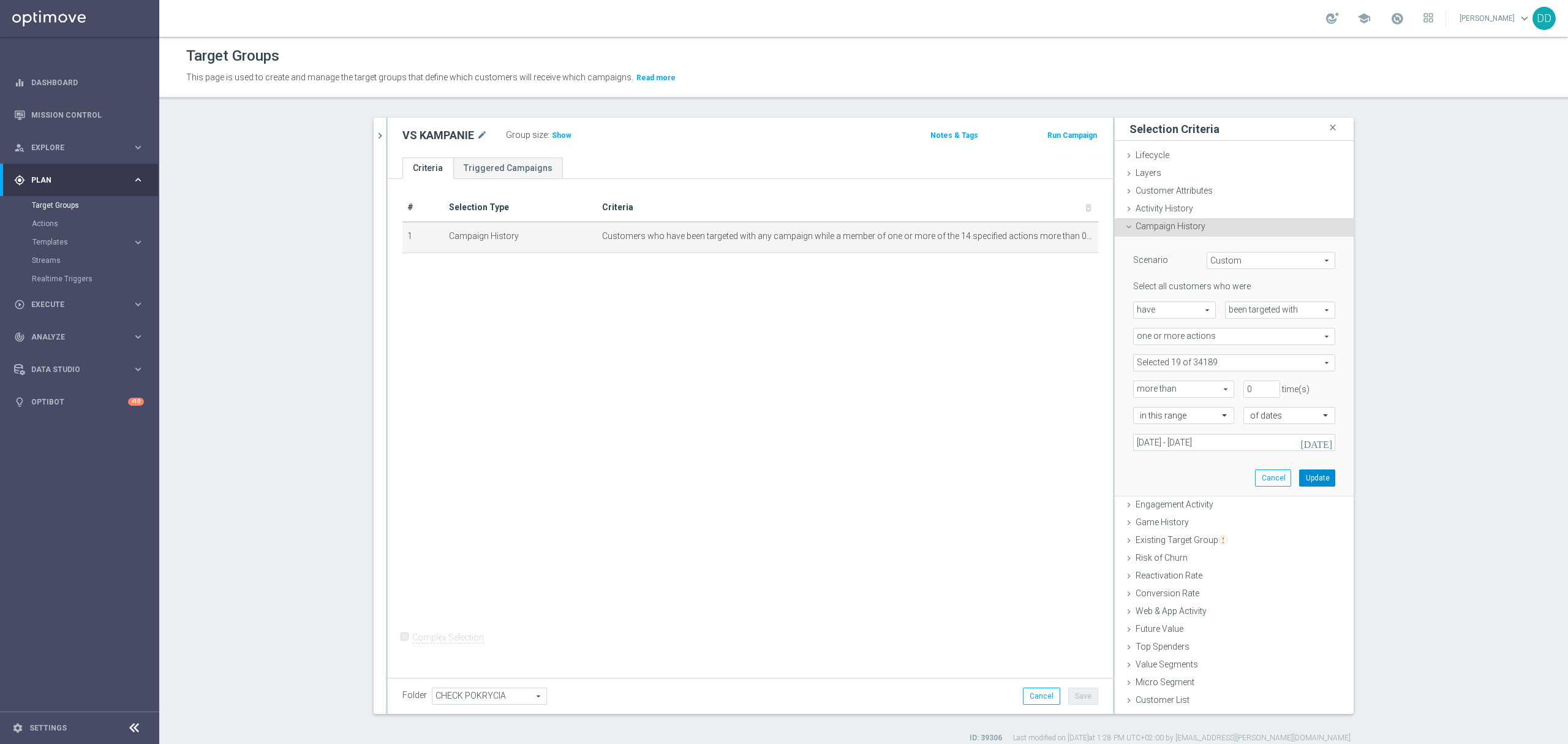
click at [1319, 483] on button "Update" at bounding box center [1317, 478] width 36 height 17
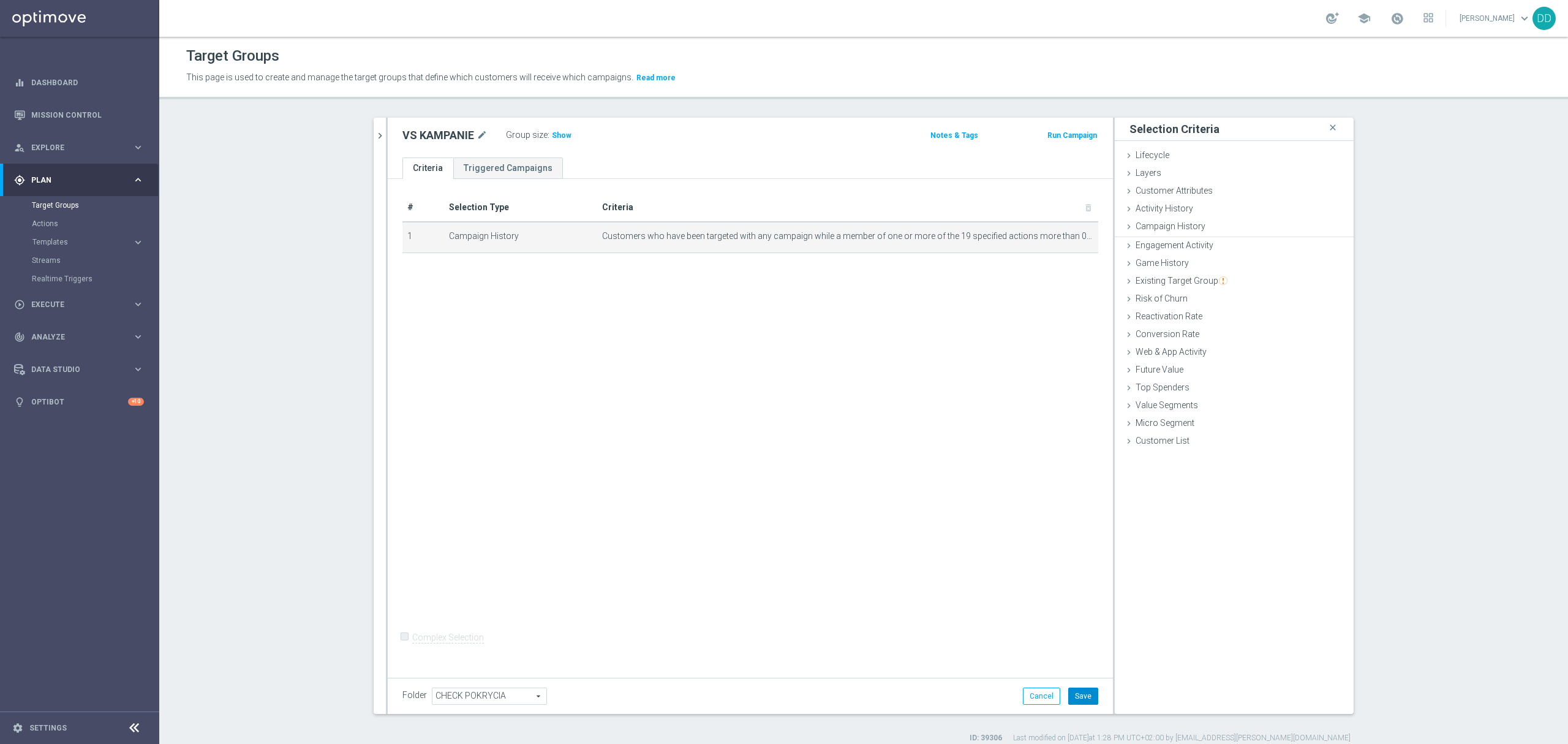
click at [1076, 699] on button "Save" at bounding box center [1083, 696] width 30 height 17
click at [560, 134] on span "Show" at bounding box center [562, 136] width 20 height 9
click at [374, 138] on icon "chevron_right" at bounding box center [380, 136] width 12 height 12
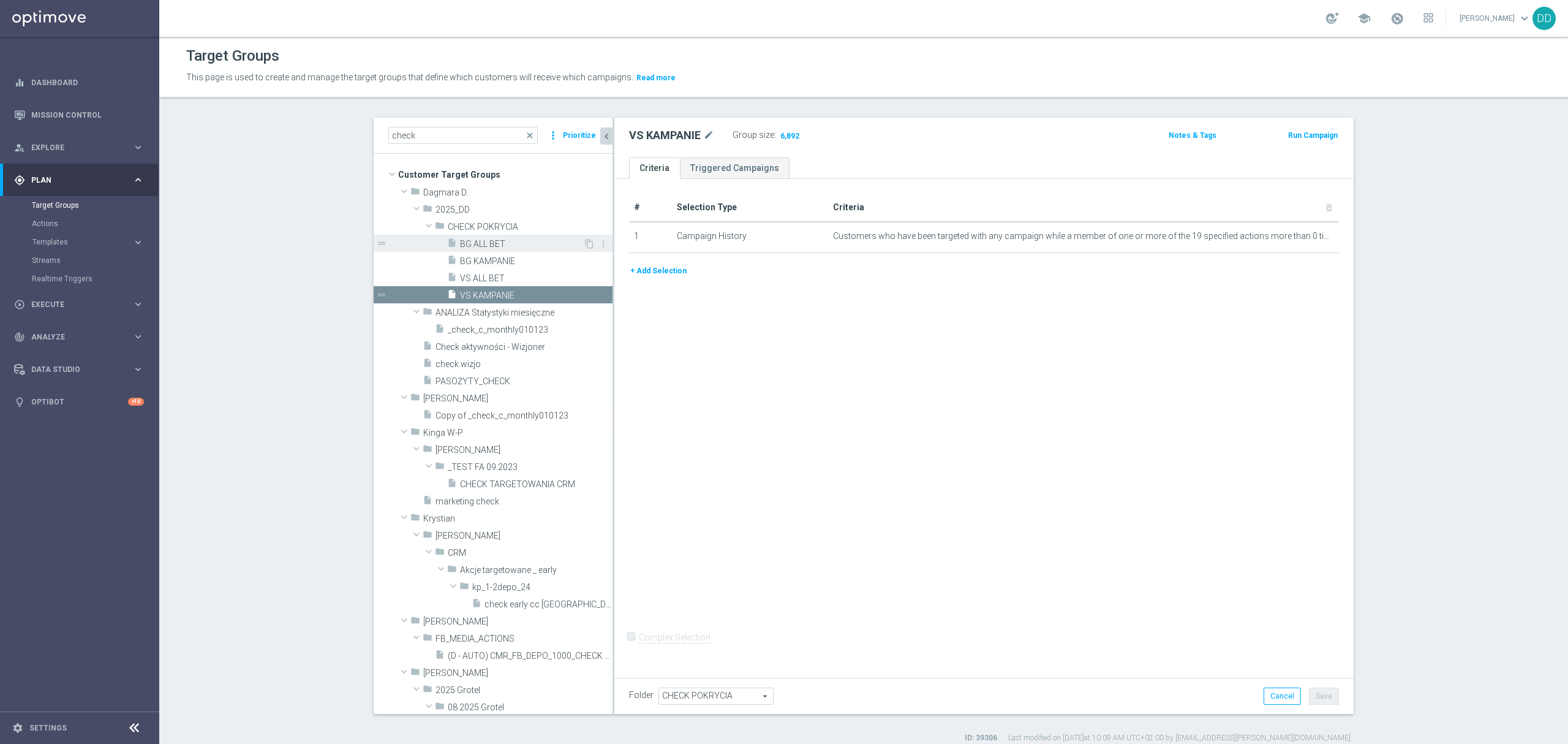
click at [514, 249] on span "BG ALL BET" at bounding box center [521, 244] width 123 height 11
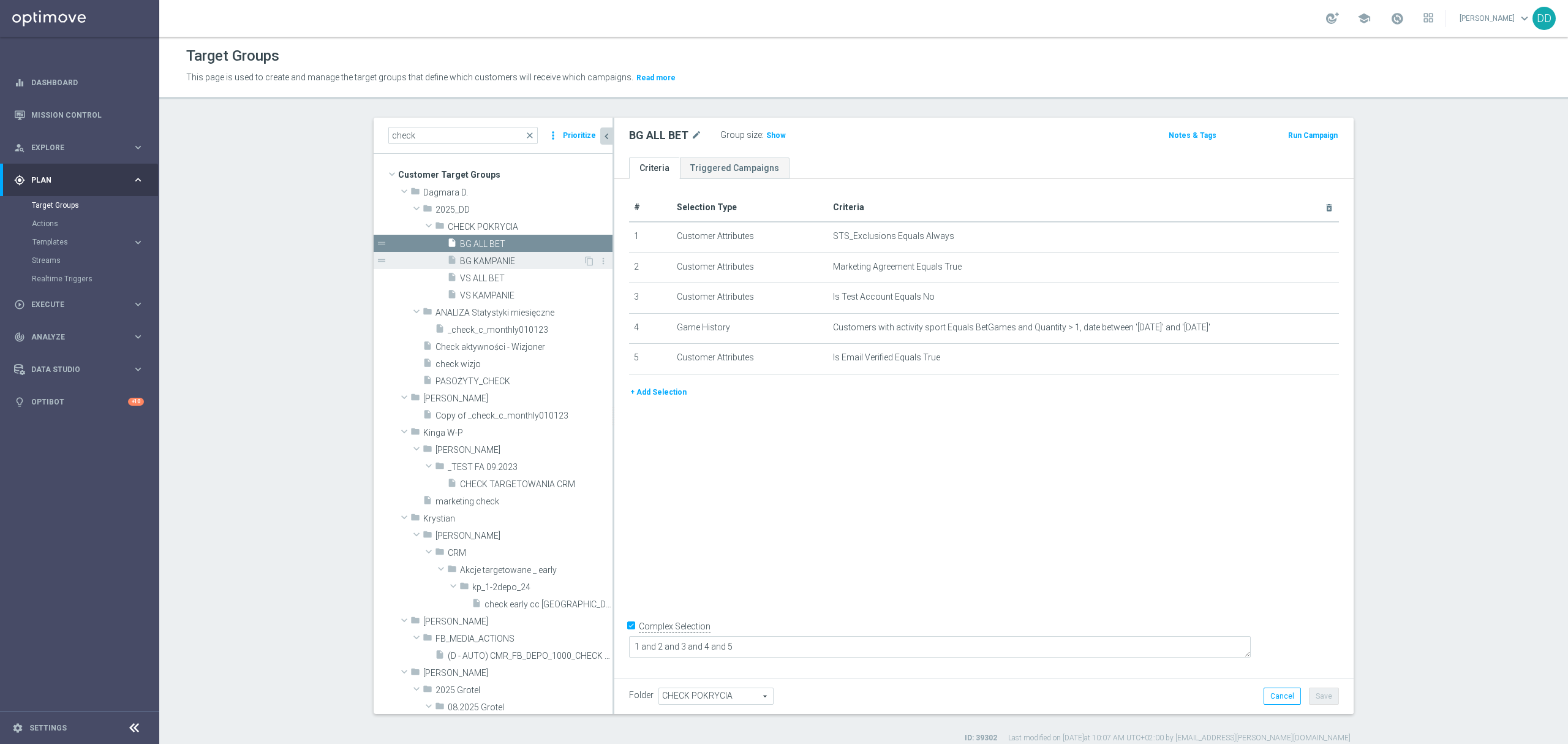
click at [495, 259] on span "BG KAMPANIE" at bounding box center [521, 261] width 123 height 11
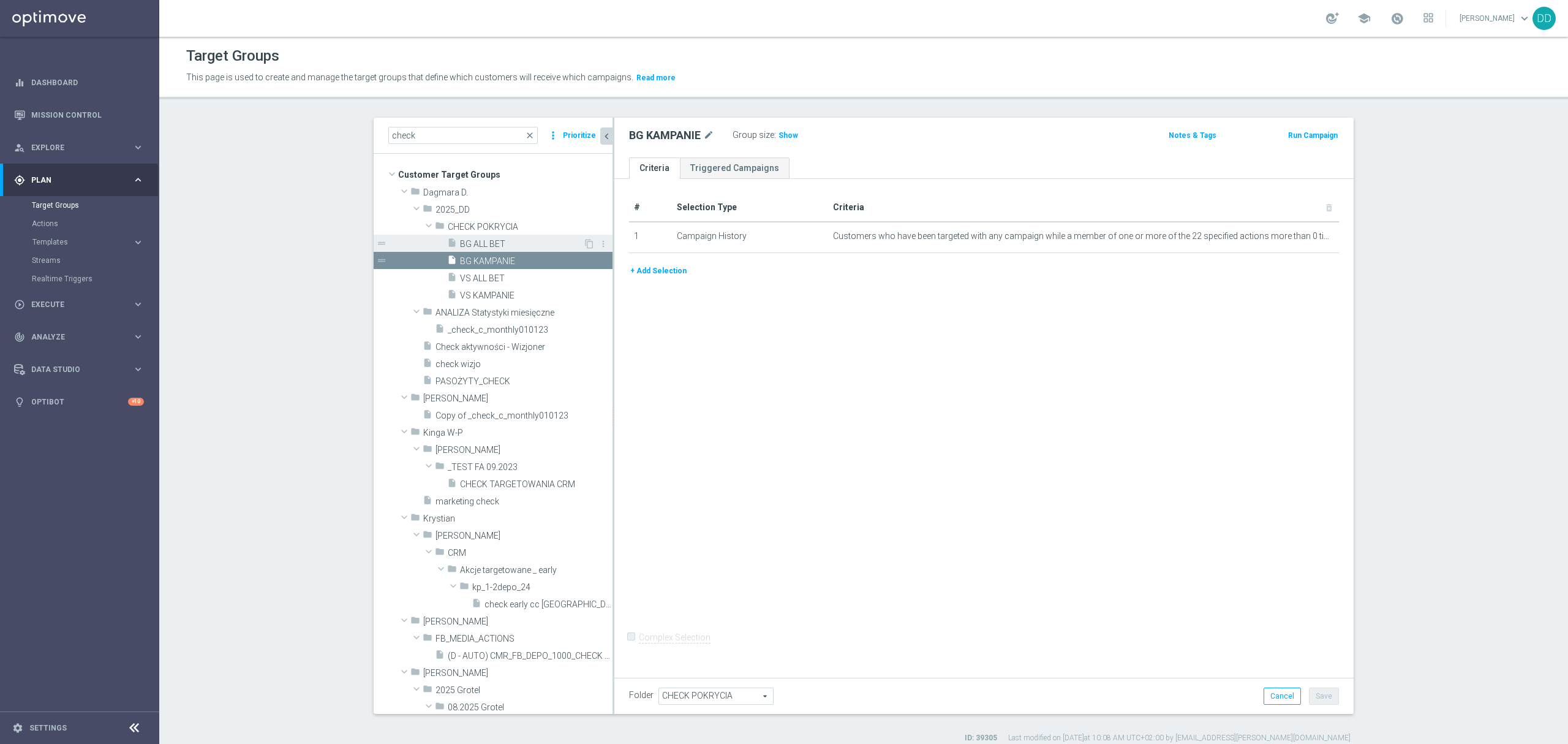
click at [460, 244] on span "BG ALL BET" at bounding box center [521, 244] width 123 height 11
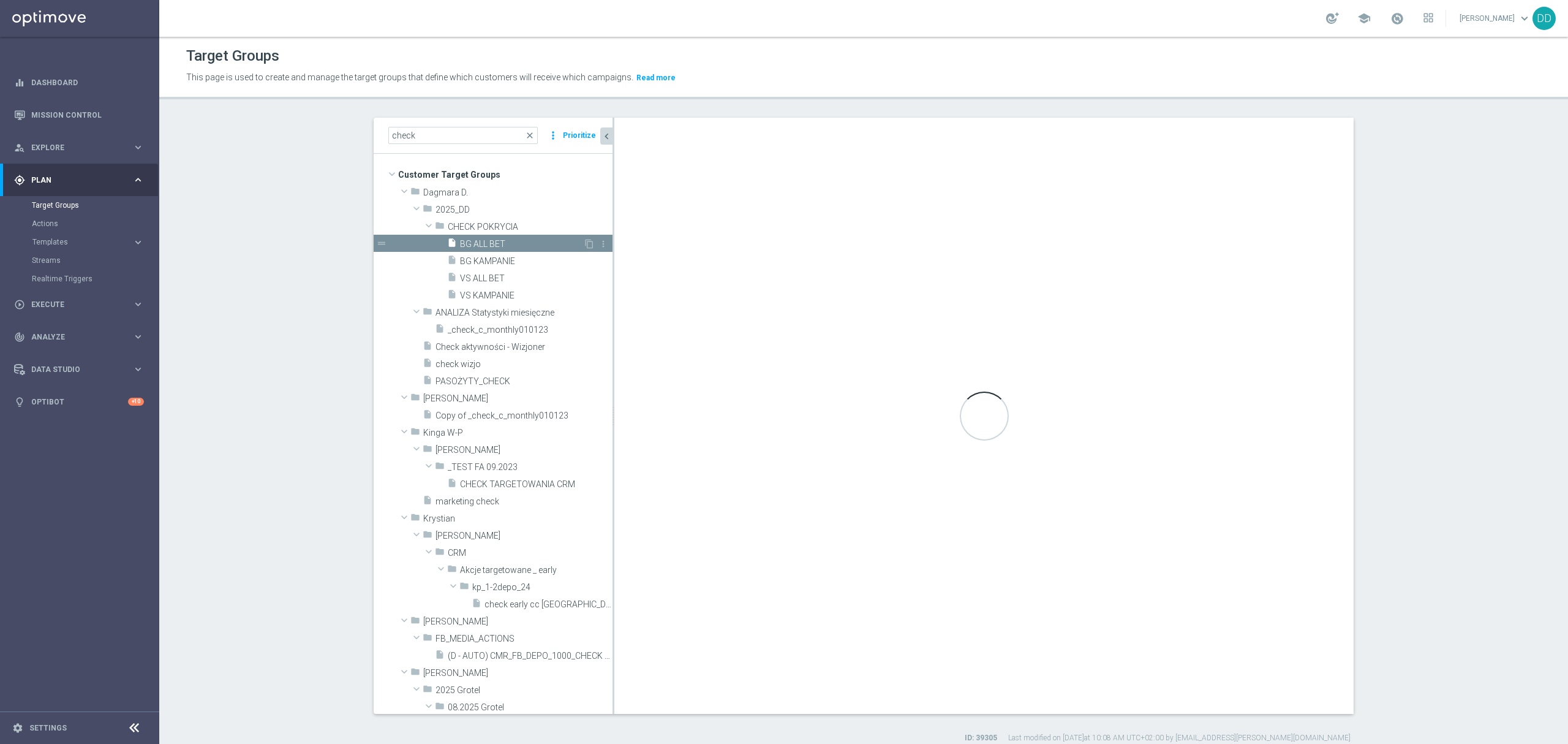
checkbox input "true"
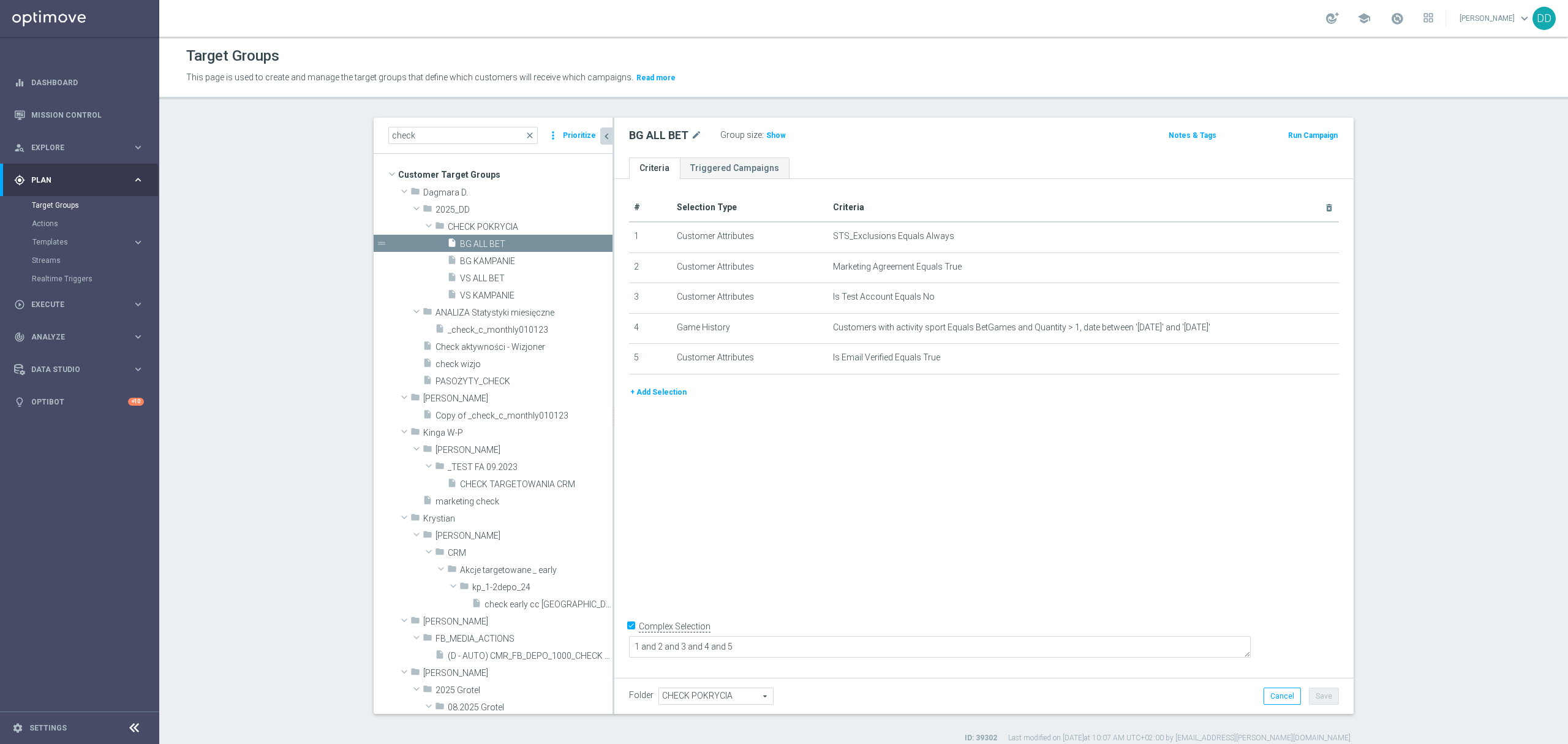
click at [640, 396] on button "+ Add Selection" at bounding box center [658, 392] width 59 height 14
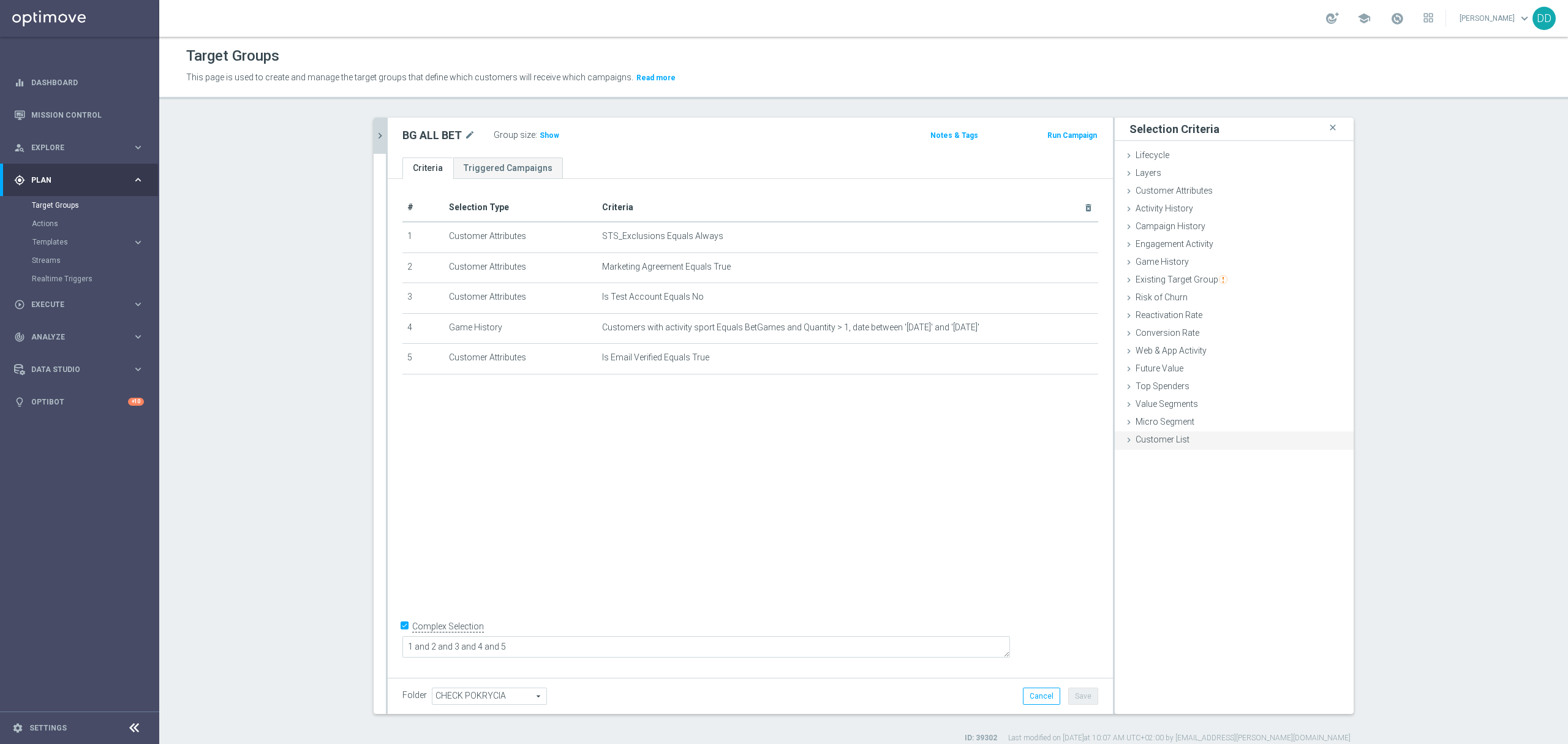
click at [1157, 439] on span "Customer List" at bounding box center [1162, 439] width 54 height 10
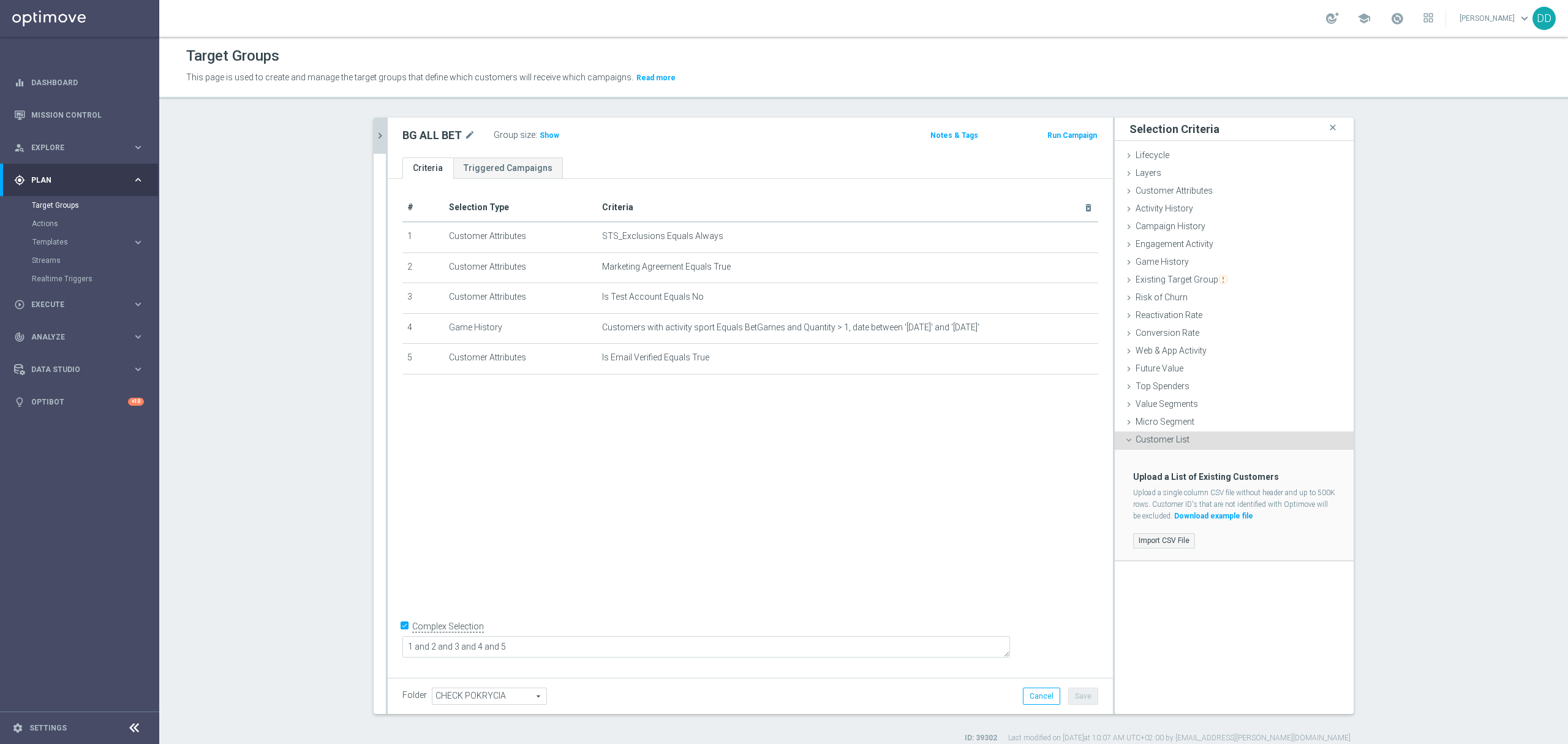
click at [1165, 538] on label "Import CSV File" at bounding box center [1164, 540] width 62 height 15
click at [0, 0] on input "Import CSV File" at bounding box center [0, 0] width 0 height 0
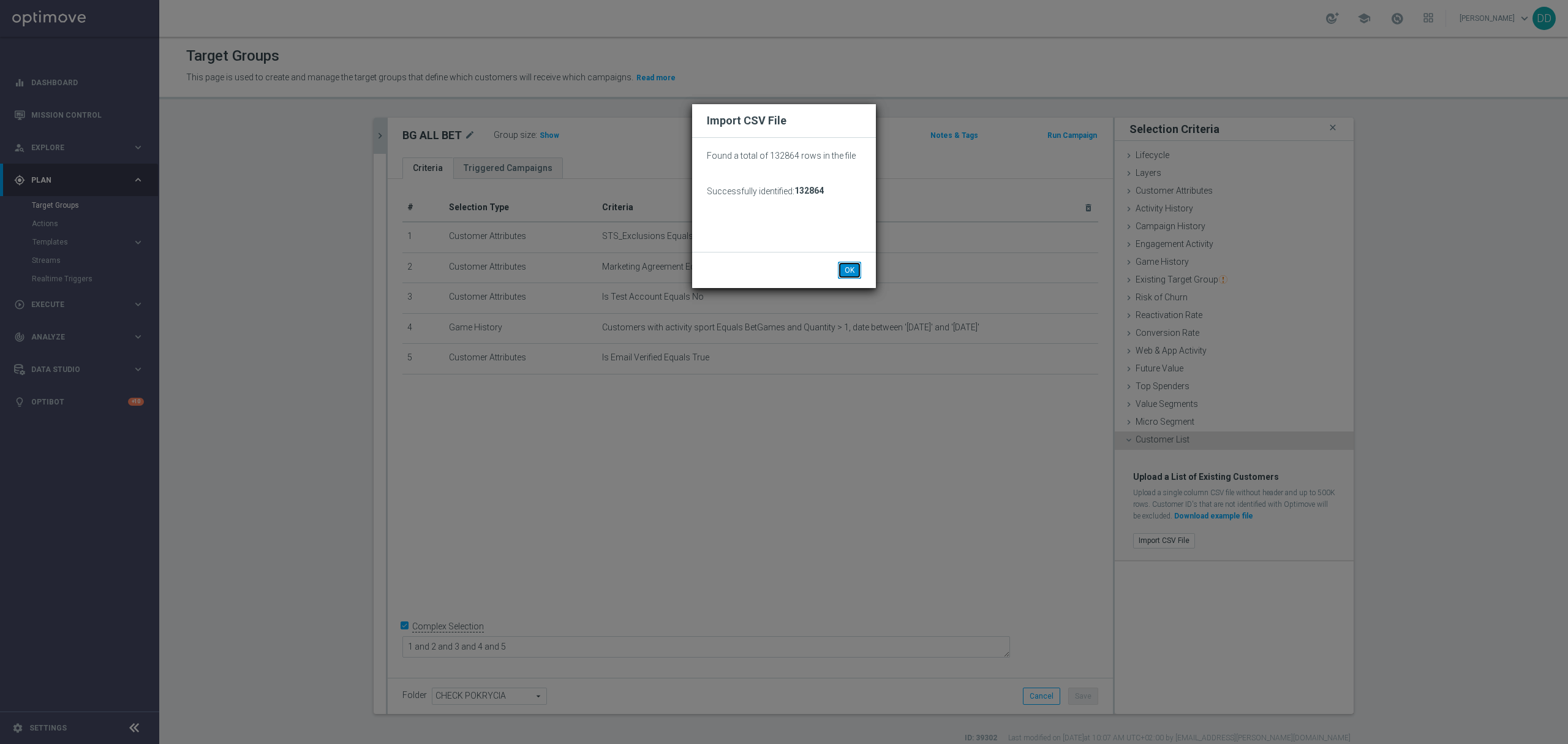
click at [845, 275] on button "OK" at bounding box center [850, 270] width 24 height 17
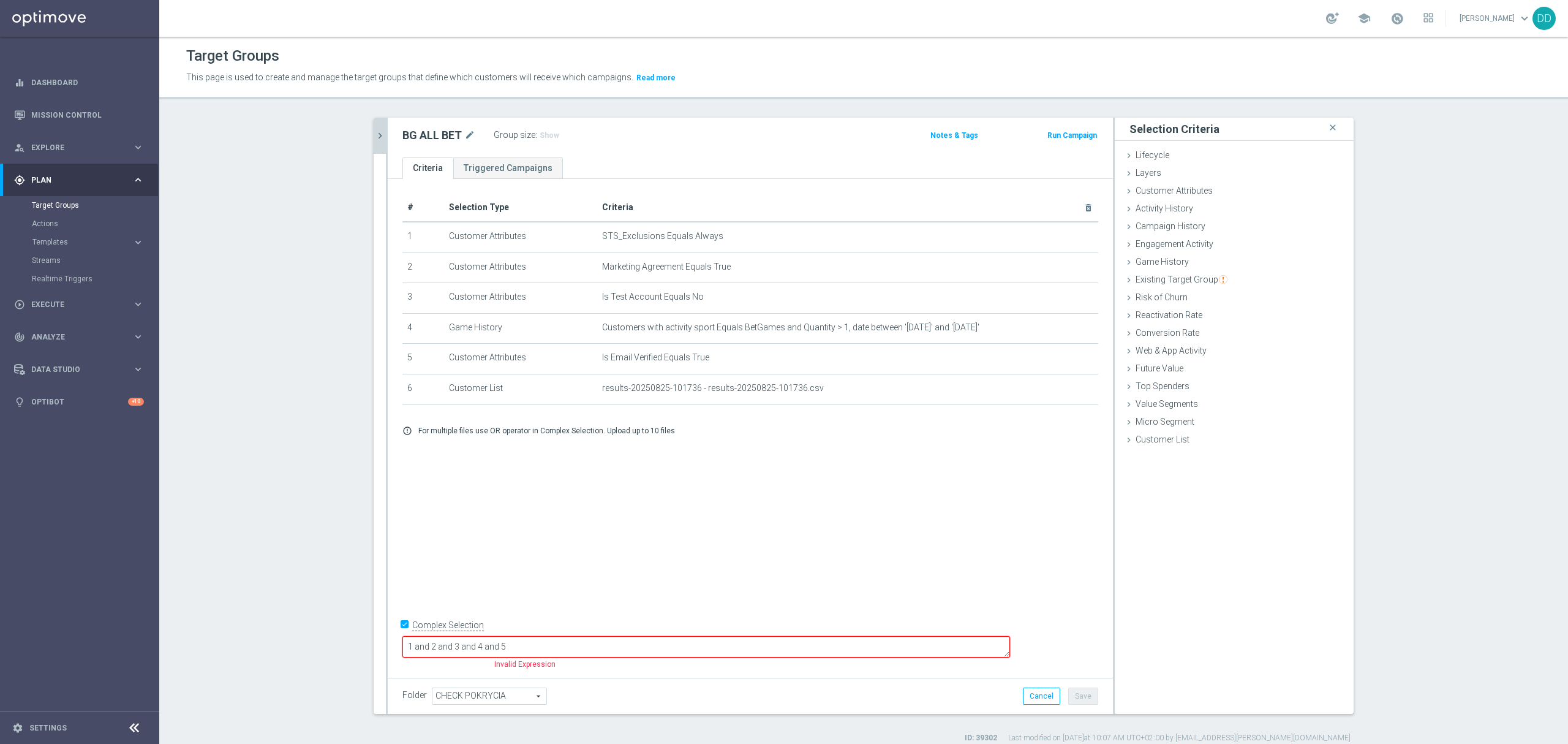
click at [679, 648] on textarea "1 and 2 and 3 and 4 and 5" at bounding box center [706, 647] width 608 height 22
type textarea "1 and 2 and 3 and 4 and 5 and 6"
click at [1080, 688] on button "Save" at bounding box center [1083, 696] width 30 height 17
click at [540, 131] on span "Show" at bounding box center [549, 136] width 20 height 9
click at [376, 136] on icon "chevron_right" at bounding box center [380, 136] width 12 height 12
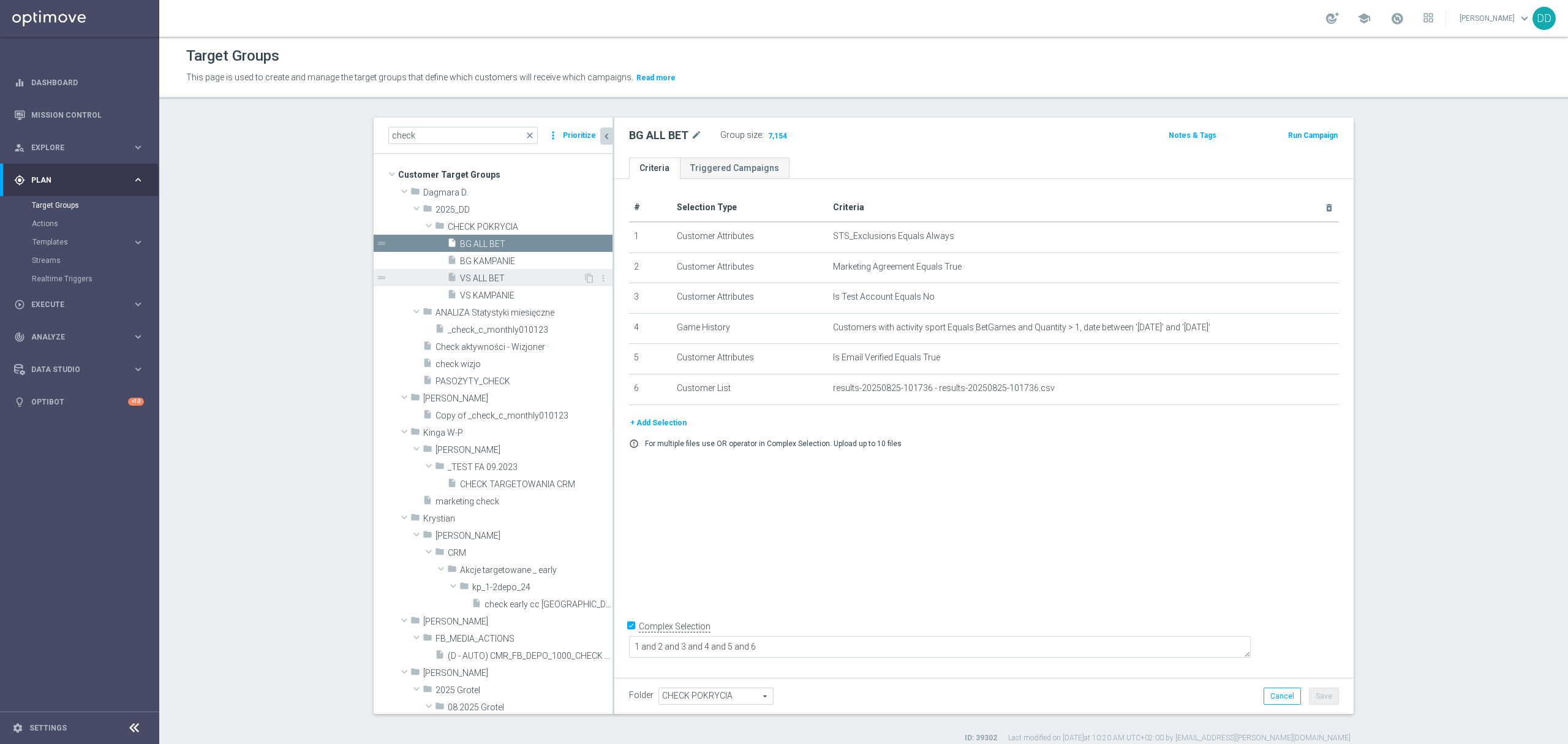
click at [484, 284] on div "insert_drive_file VS ALL BET" at bounding box center [515, 278] width 136 height 17
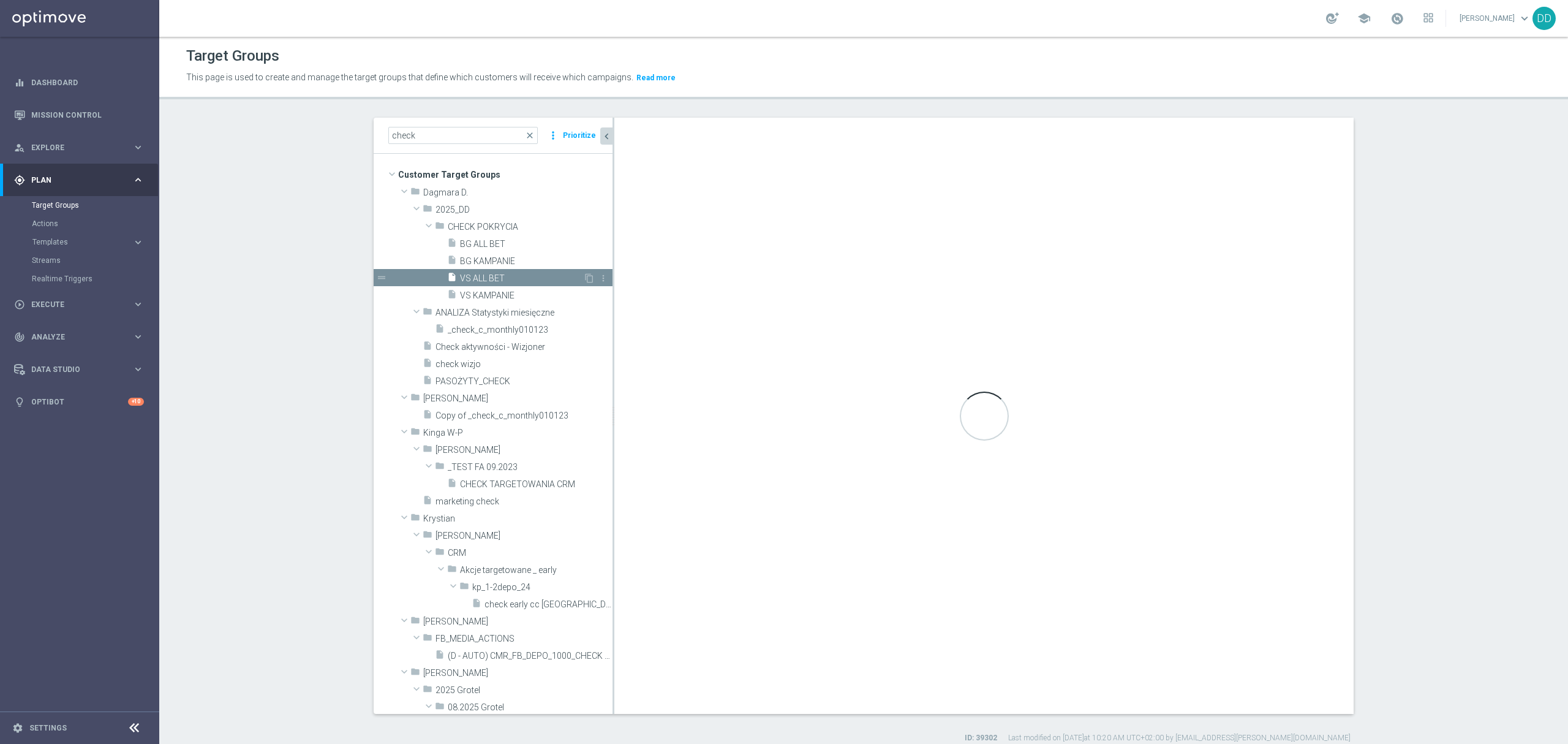
checkbox input "false"
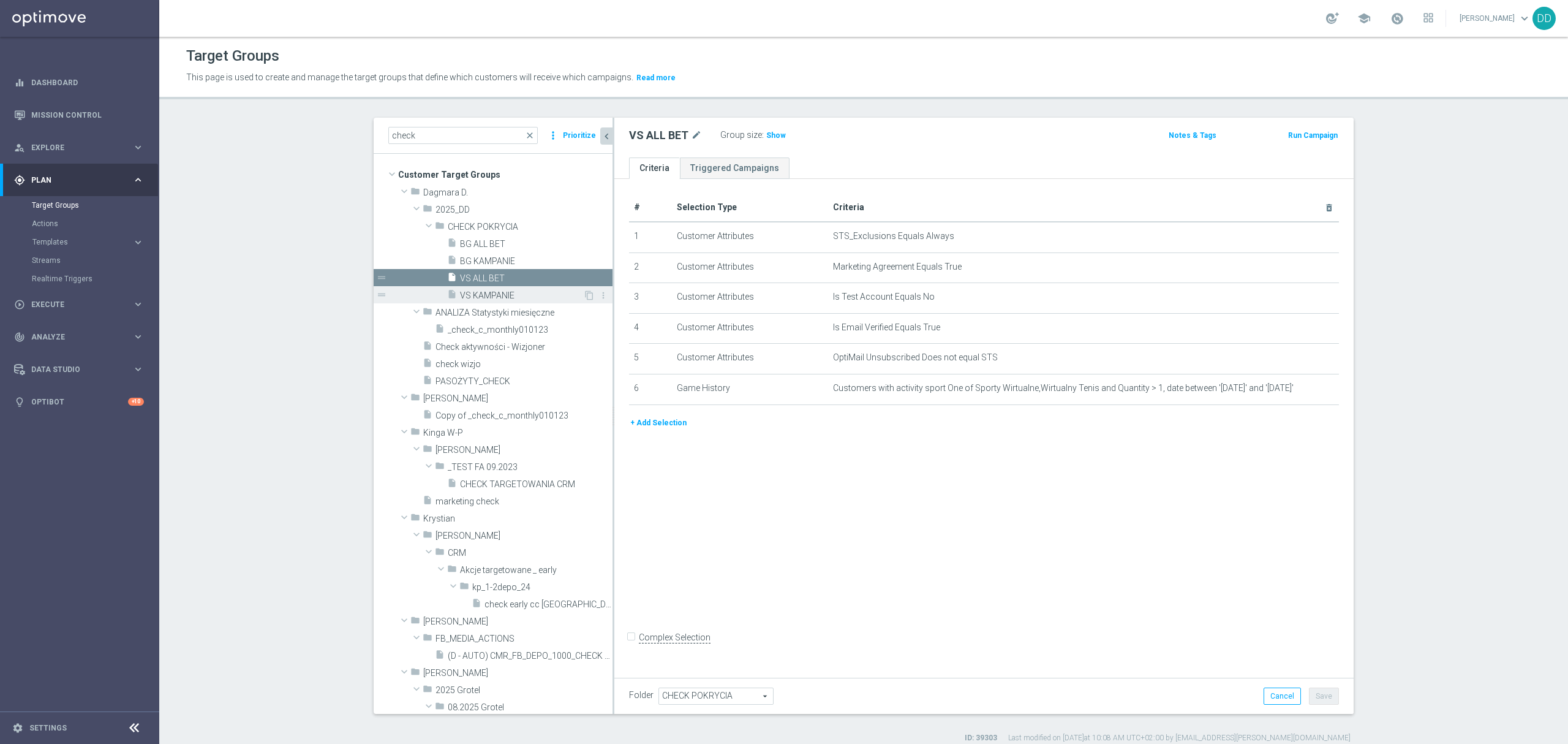
click at [486, 297] on span "VS KAMPANIE" at bounding box center [521, 295] width 123 height 11
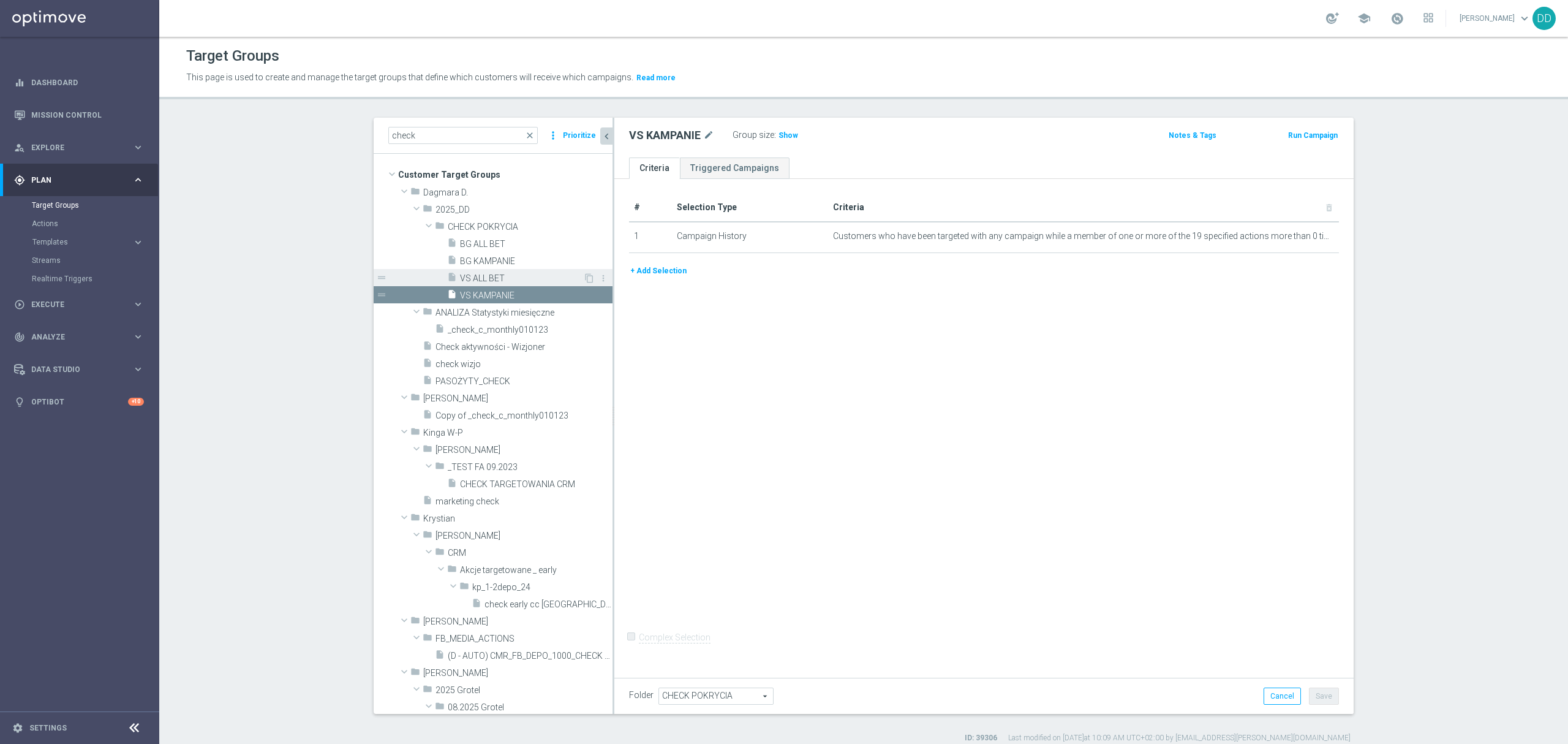
click at [498, 282] on span "VS ALL BET" at bounding box center [521, 278] width 123 height 11
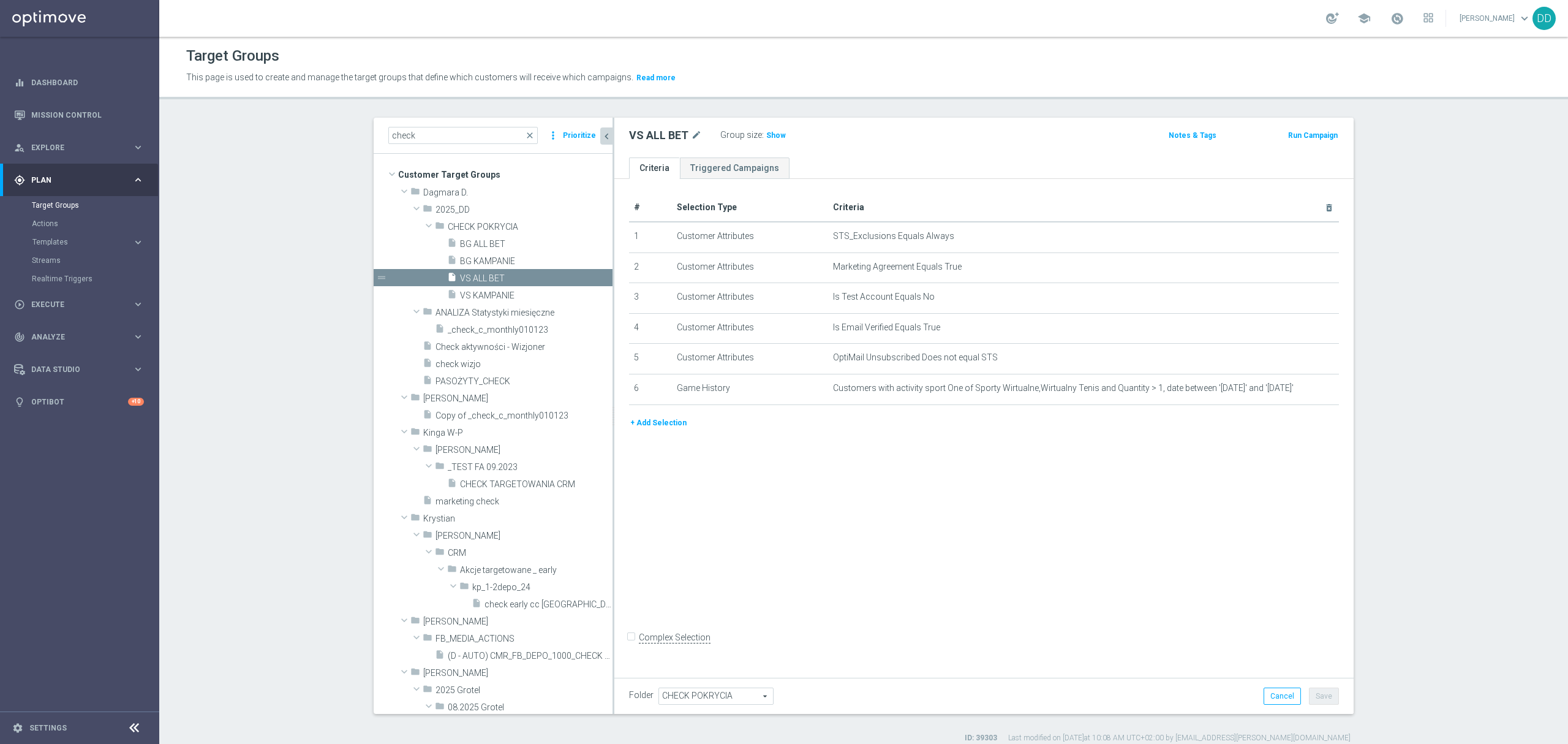
click at [660, 430] on button "+ Add Selection" at bounding box center [658, 423] width 59 height 14
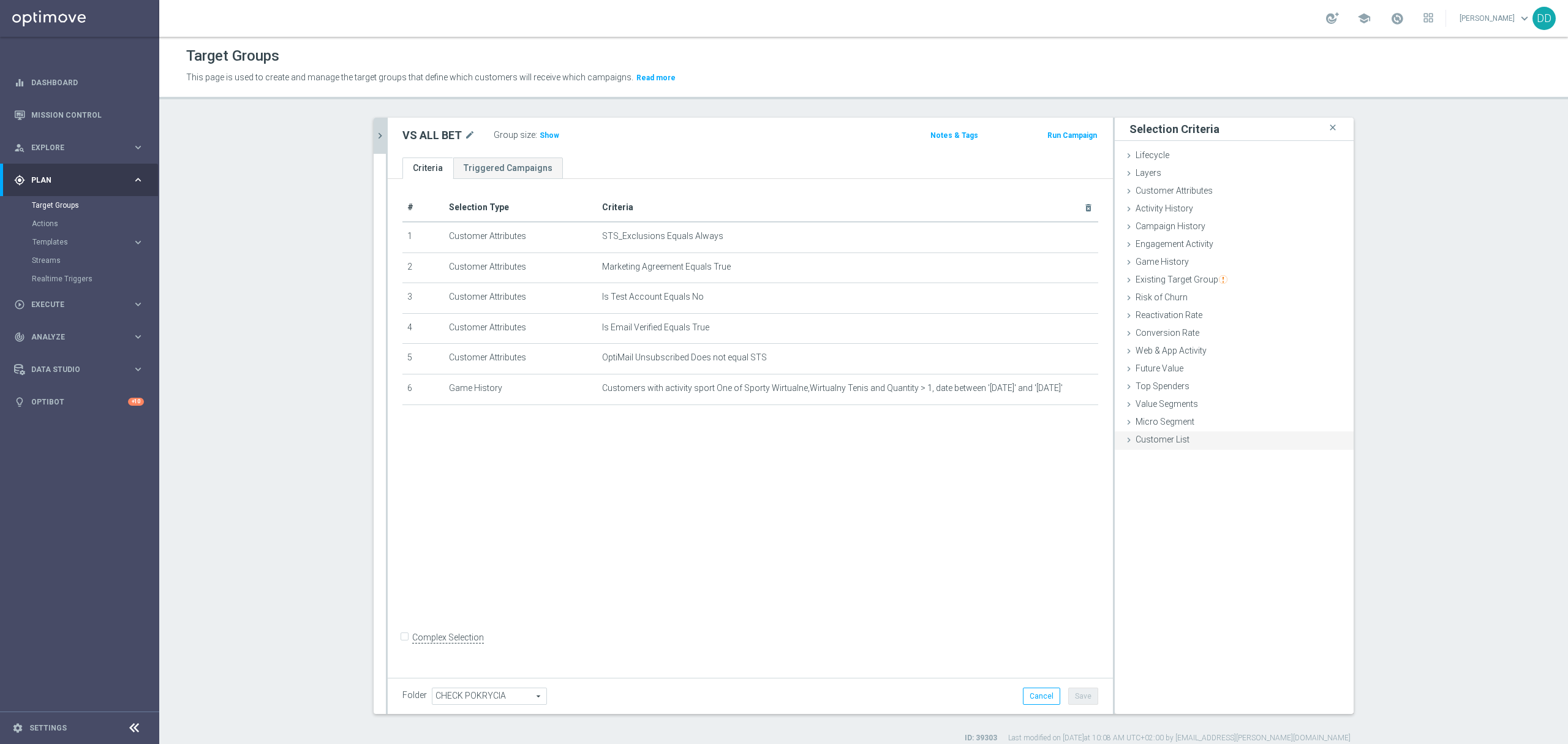
click at [1179, 446] on div "Customer List done selection saved" at bounding box center [1234, 441] width 239 height 19
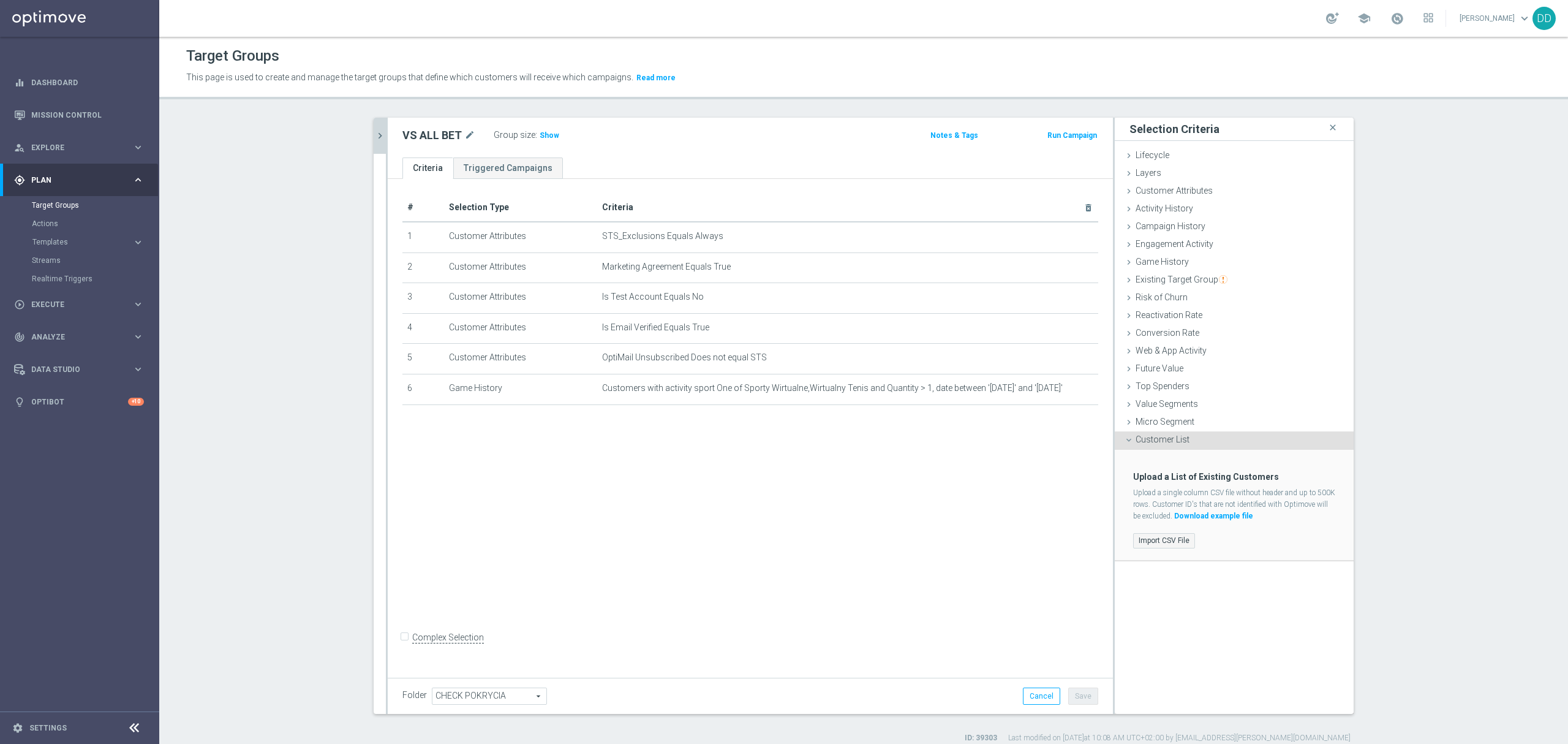
click at [1155, 542] on label "Import CSV File" at bounding box center [1164, 540] width 62 height 15
click at [0, 0] on input "Import CSV File" at bounding box center [0, 0] width 0 height 0
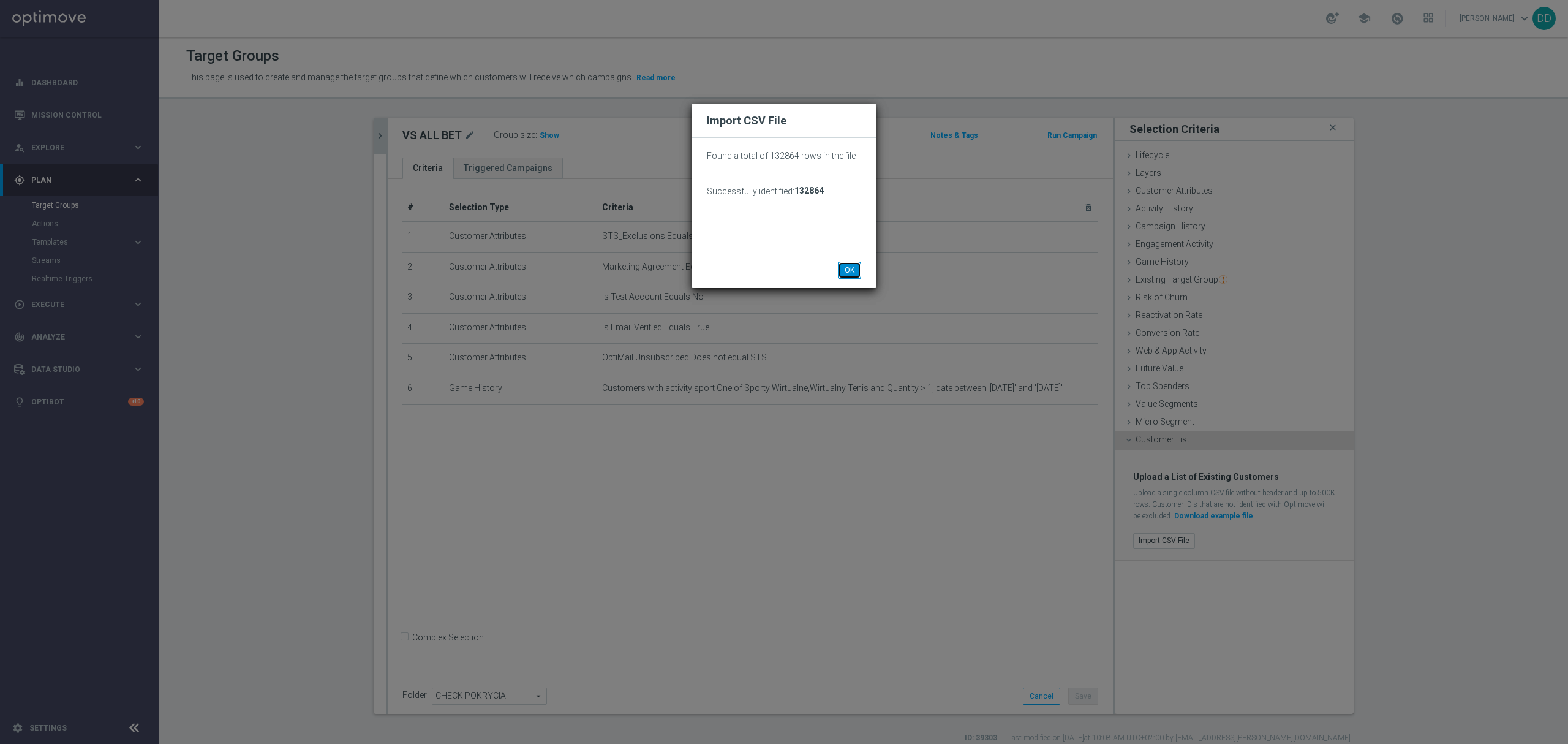
click at [853, 267] on button "OK" at bounding box center [850, 270] width 24 height 17
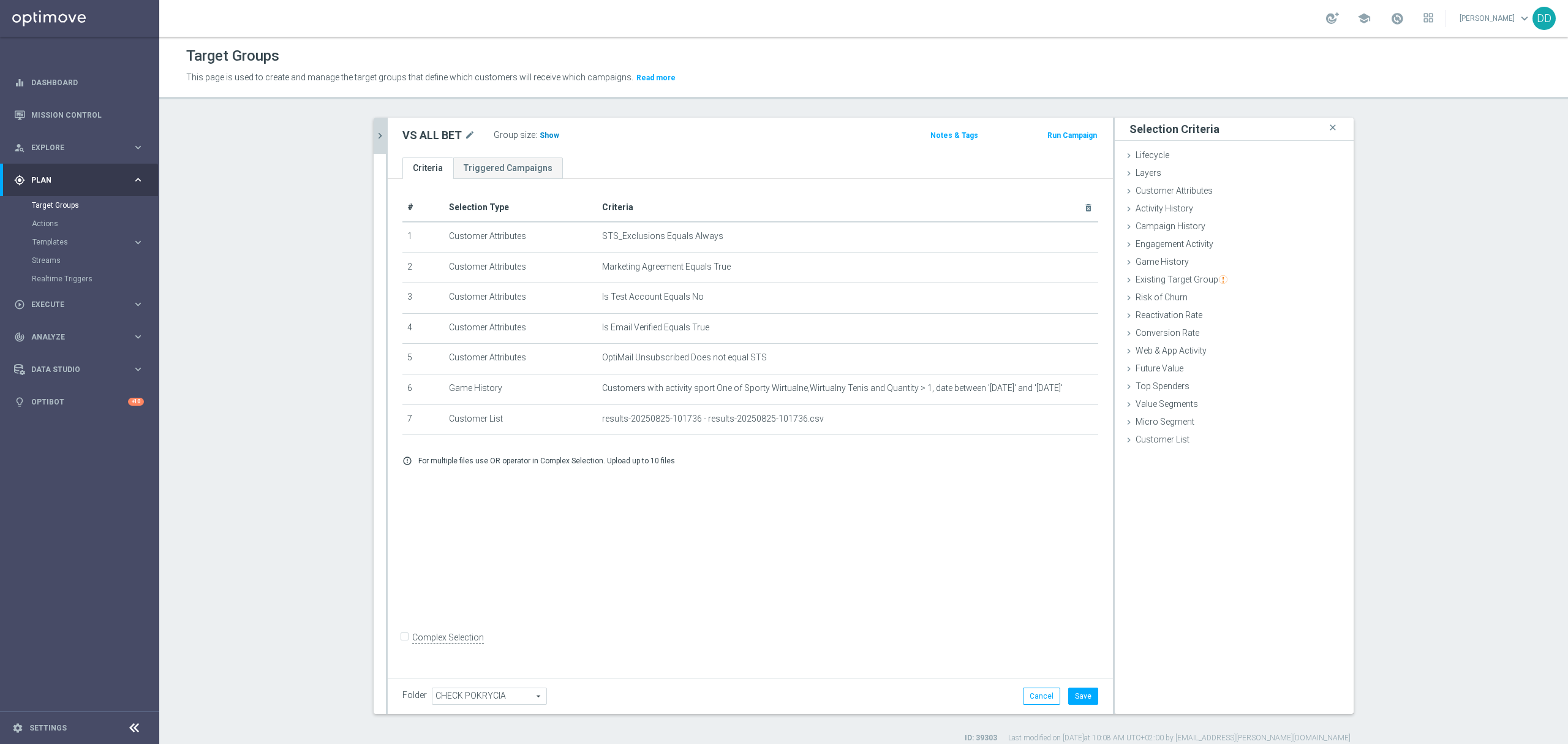
click at [545, 140] on span "Show" at bounding box center [549, 136] width 20 height 9
click at [388, 138] on div "VS ALL BET mode_edit Group size : 10,430 Notes & Tags Run Campaign" at bounding box center [751, 137] width 725 height 40
click at [93, 119] on link "Mission Control" at bounding box center [87, 115] width 113 height 32
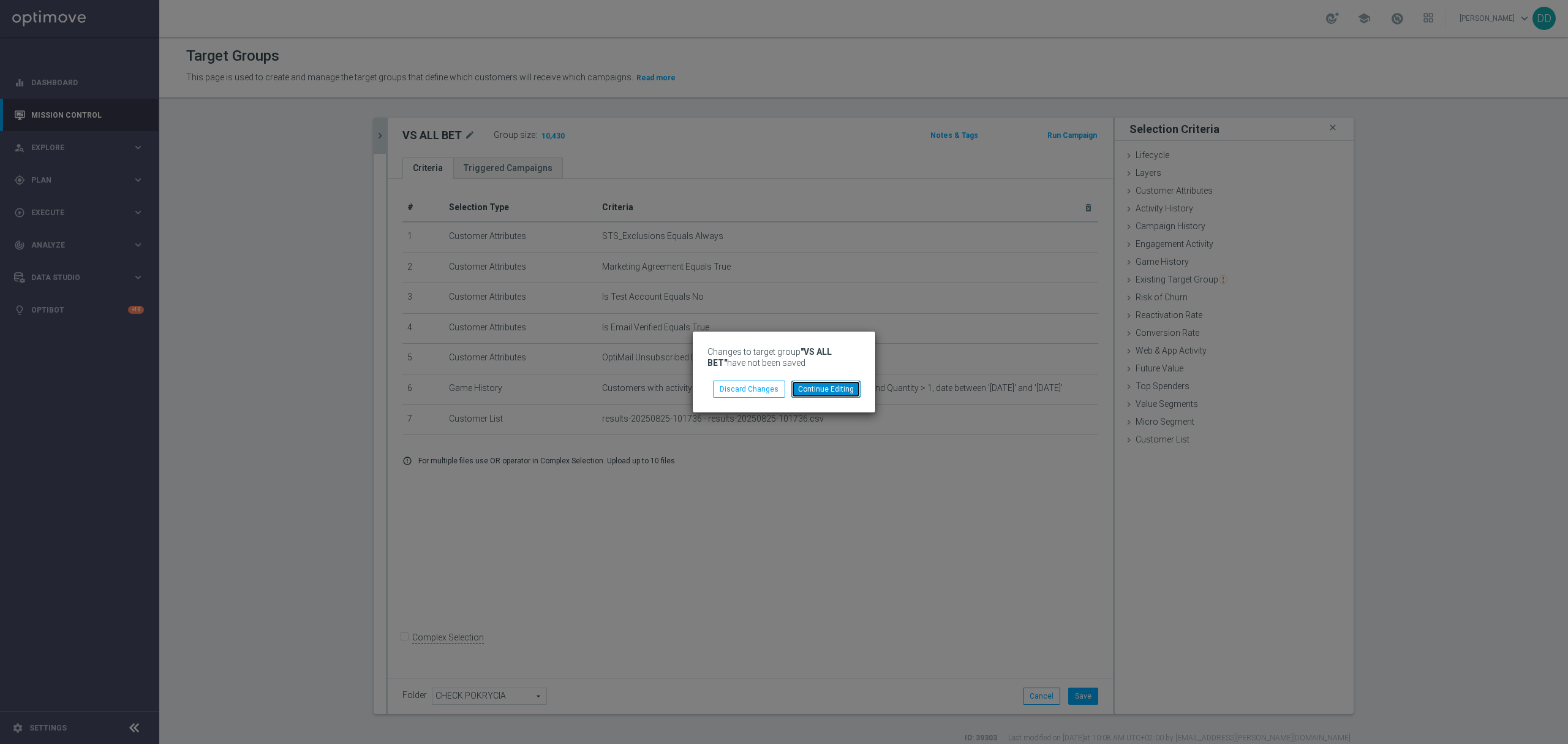
click at [825, 389] on button "Continue Editing" at bounding box center [826, 389] width 69 height 17
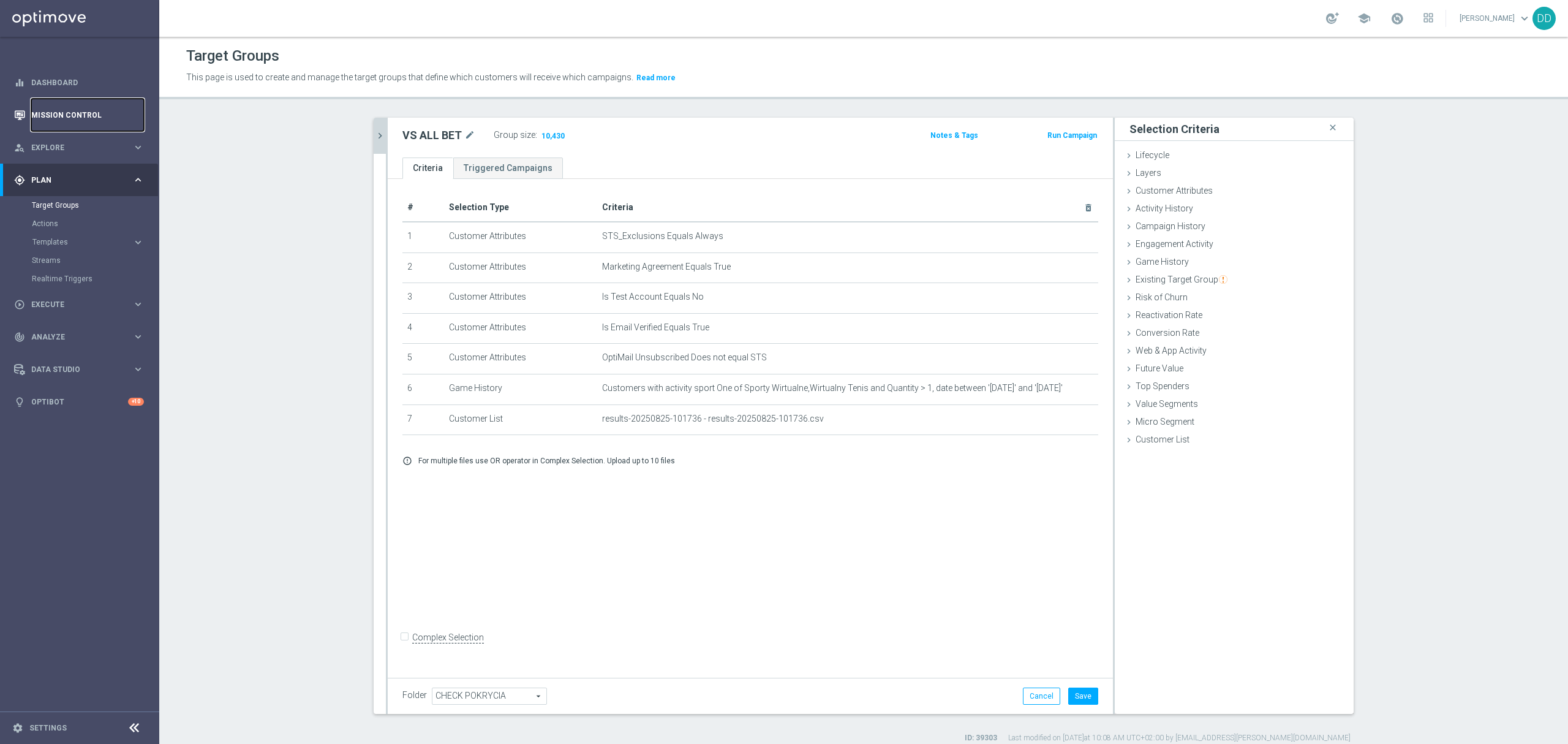
click at [71, 114] on link "Mission Control" at bounding box center [87, 115] width 113 height 32
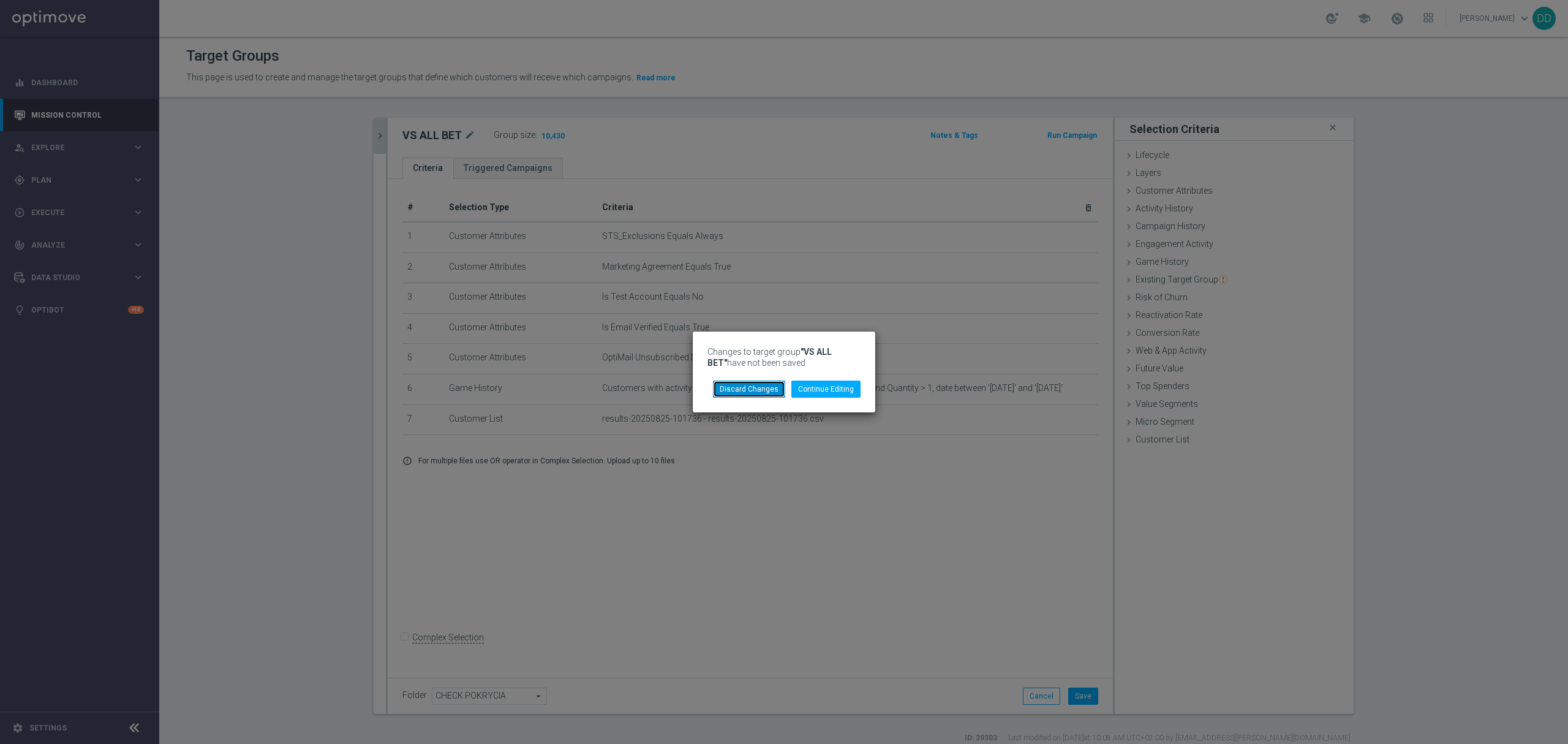
click at [741, 384] on button "Discard Changes" at bounding box center [749, 389] width 72 height 17
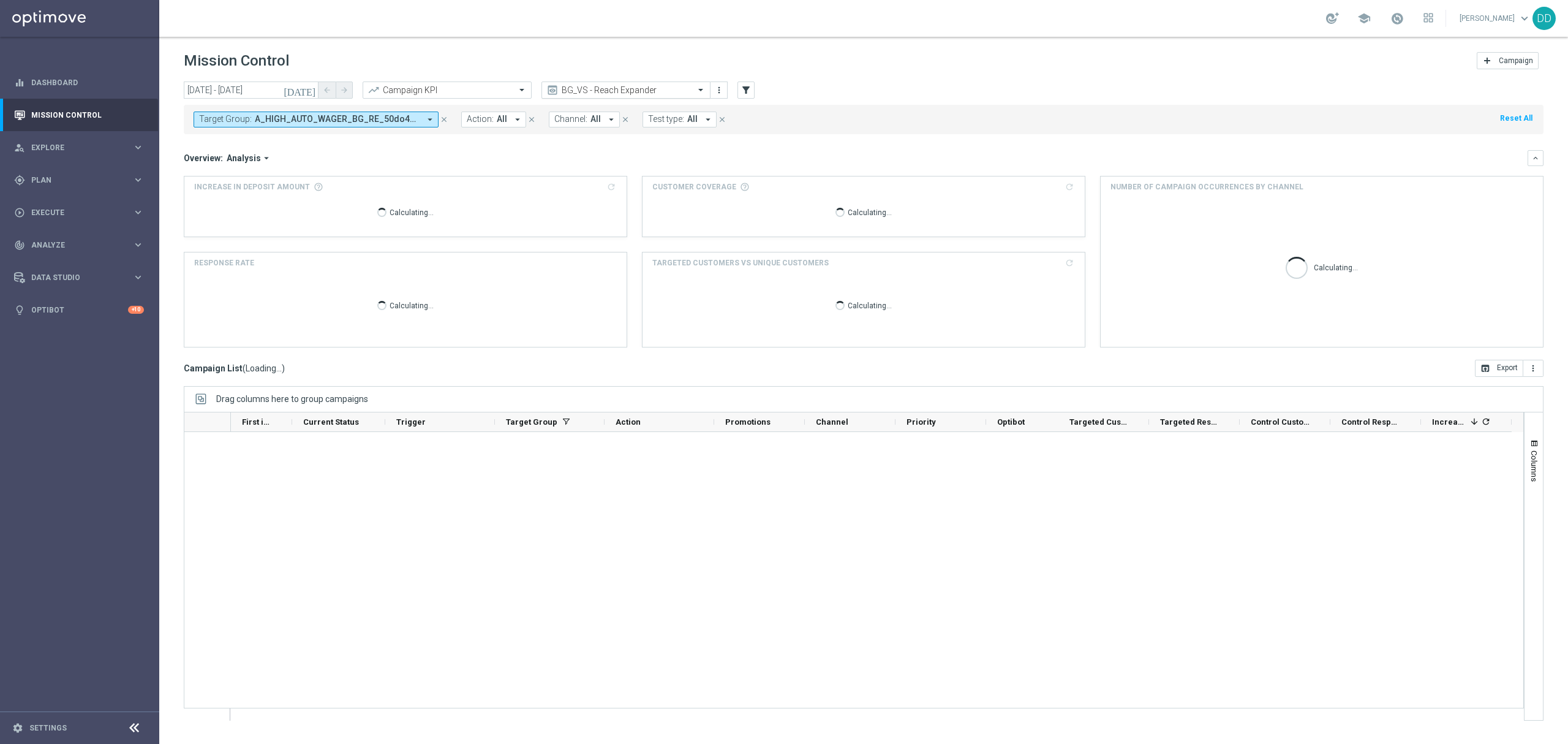
click at [648, 95] on div "BG_VS - Reach Expander" at bounding box center [626, 90] width 169 height 17
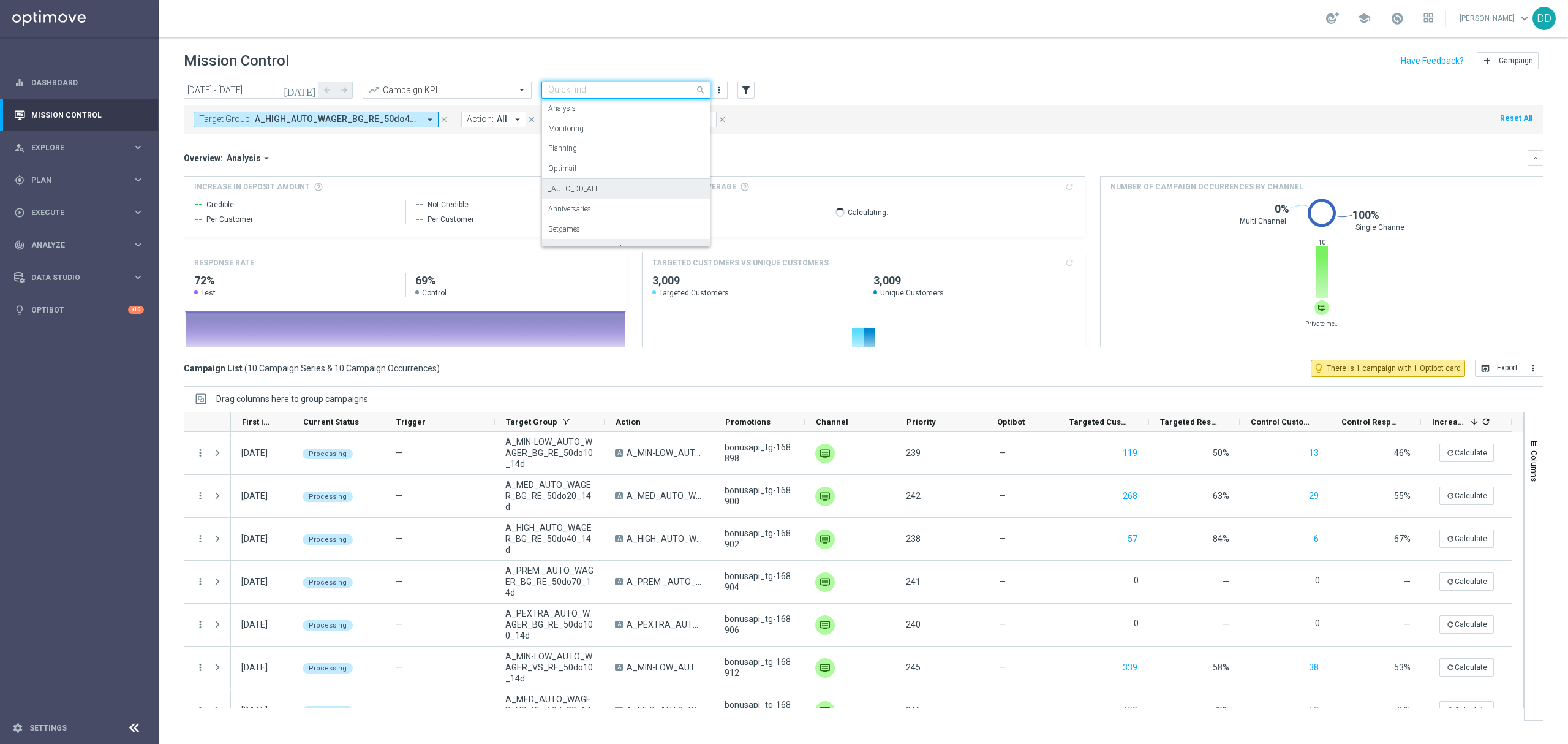
click at [598, 194] on div "_AUTO_DD_ALL" at bounding box center [626, 189] width 155 height 20
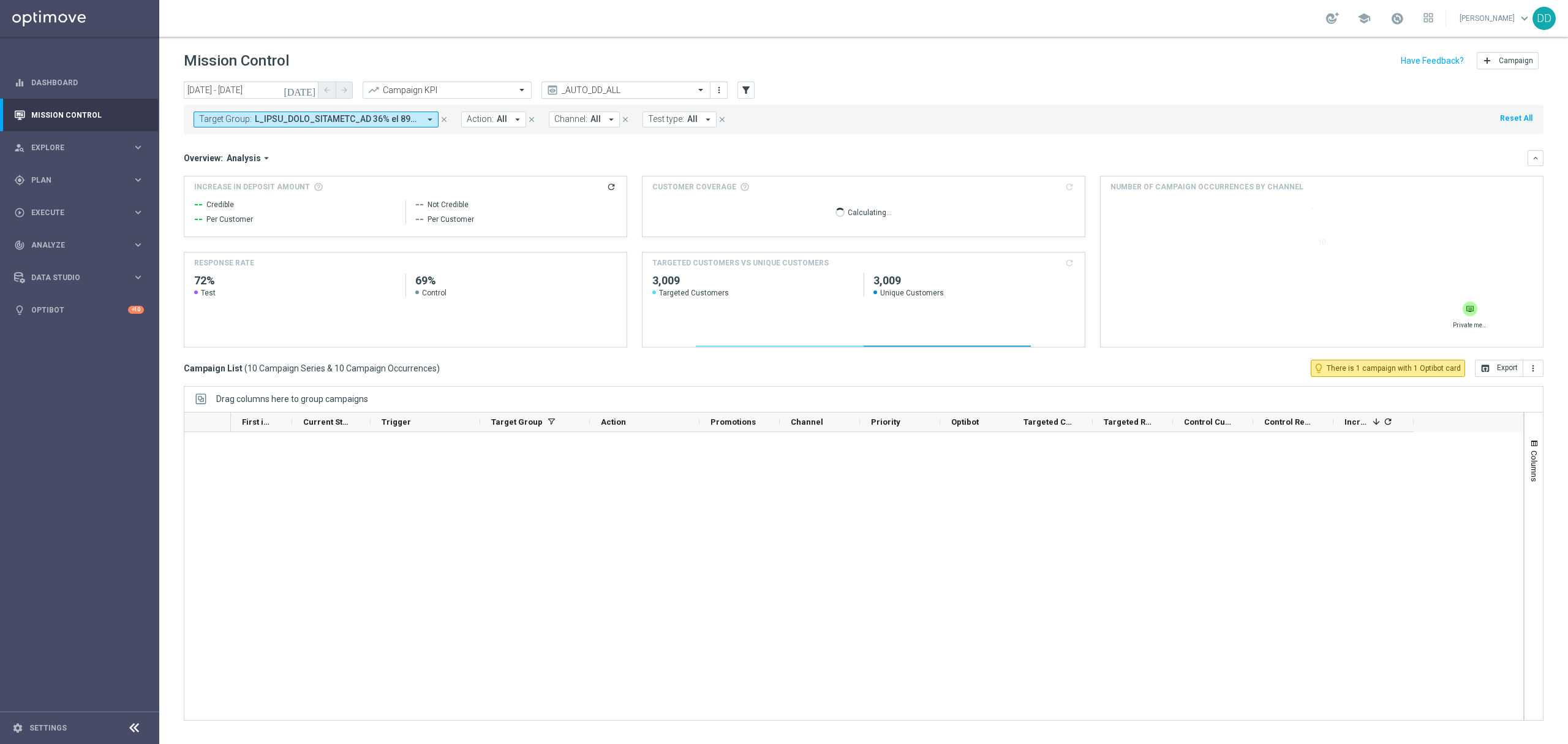
click at [621, 91] on input "text" at bounding box center [614, 90] width 131 height 11
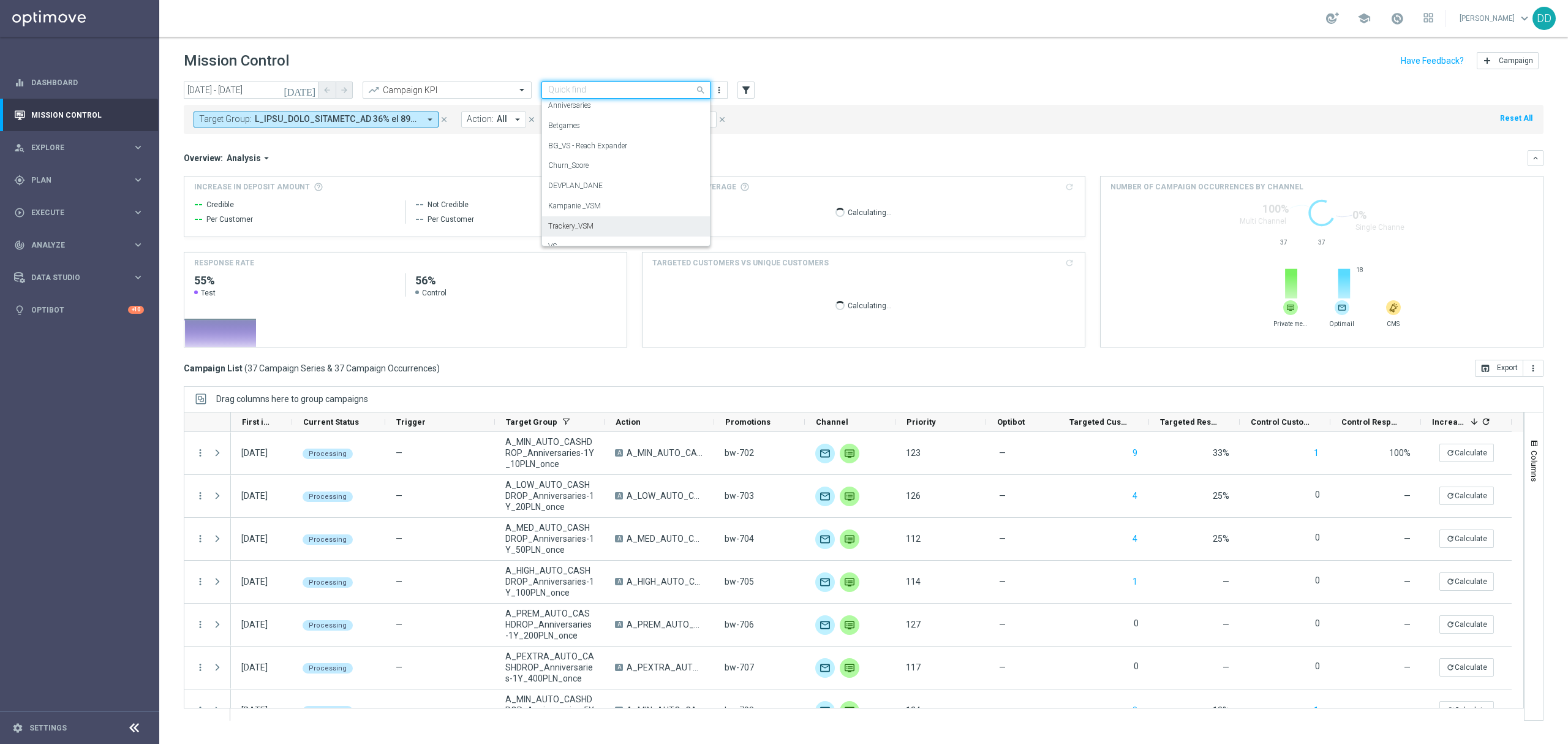
scroll to position [115, 0]
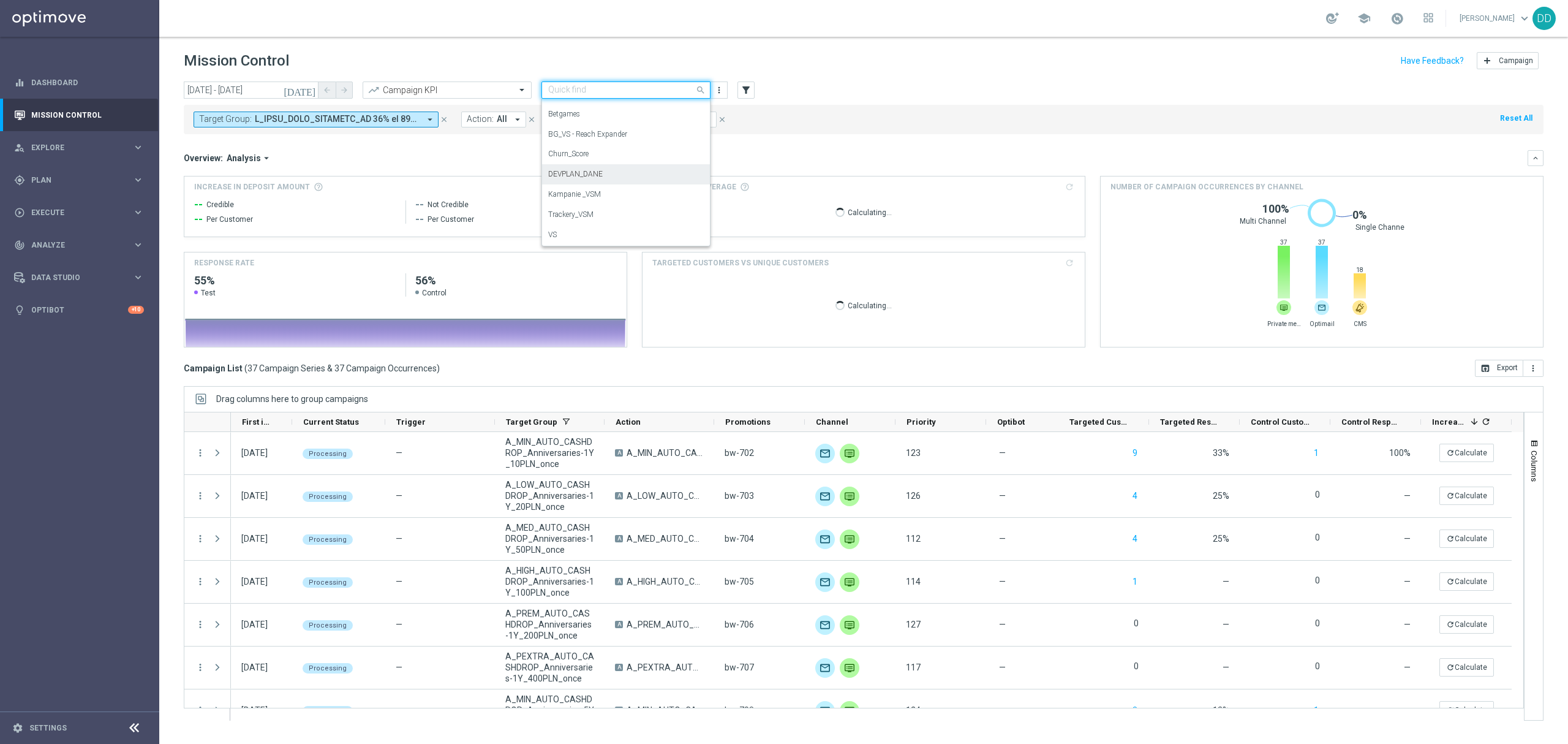
click at [599, 170] on label "DEVPLAN_DANE" at bounding box center [575, 174] width 54 height 11
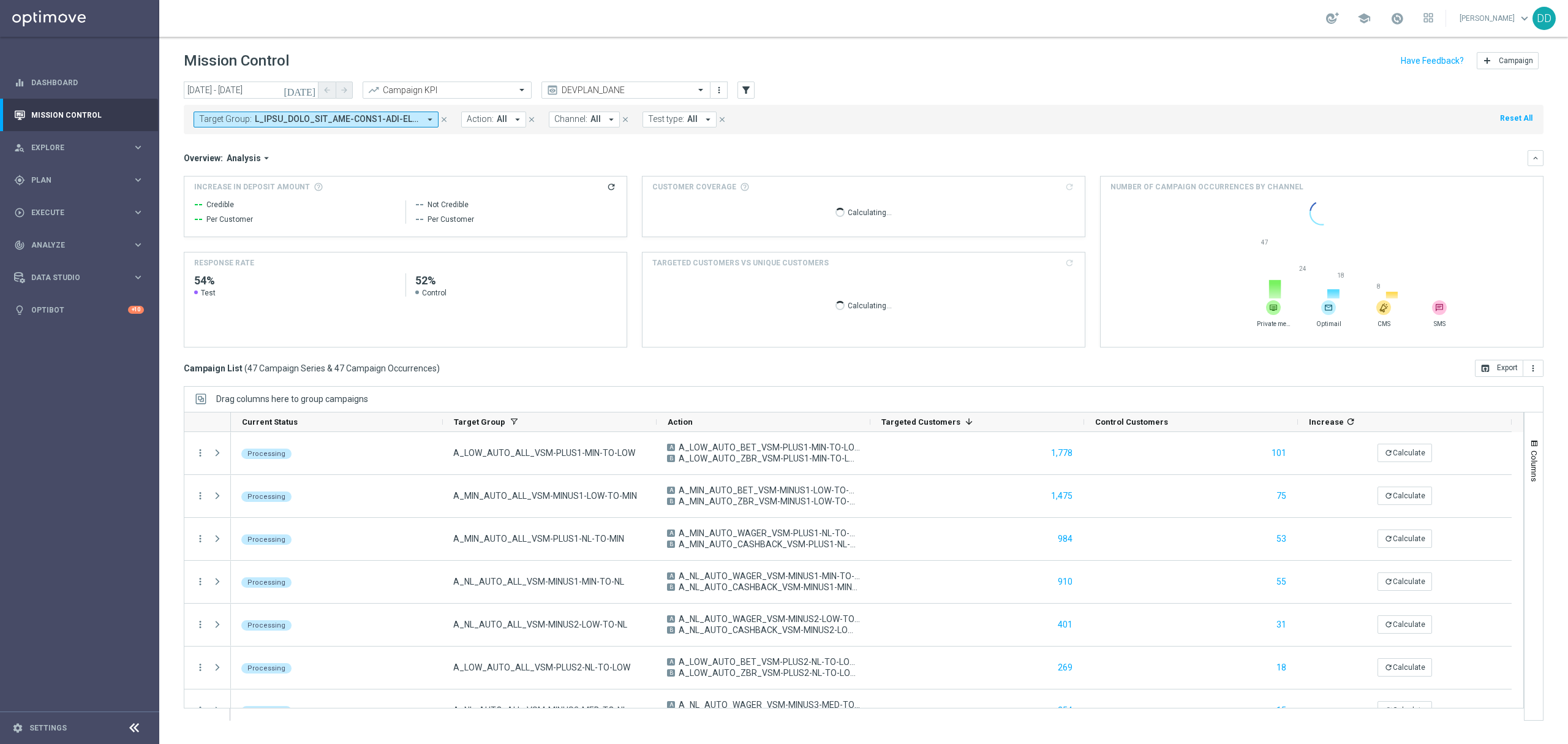
click at [410, 115] on span at bounding box center [337, 119] width 165 height 11
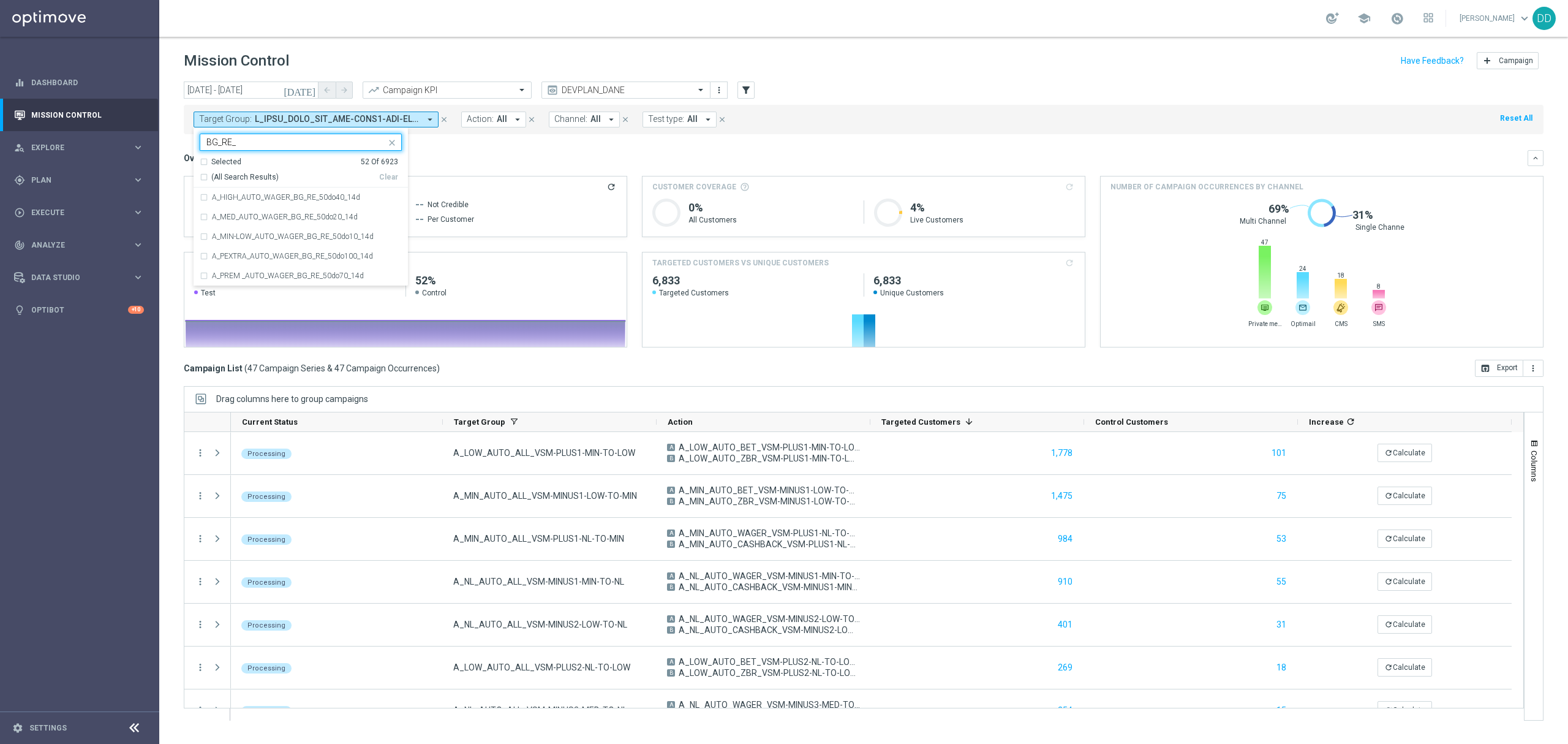
click at [204, 176] on div "(All Search Results)" at bounding box center [290, 177] width 179 height 11
click at [286, 138] on input "BG_RE_" at bounding box center [296, 142] width 179 height 11
click at [212, 142] on input "BG_RE_" at bounding box center [296, 142] width 179 height 11
click at [201, 175] on div "(All Search Results)" at bounding box center [290, 177] width 179 height 11
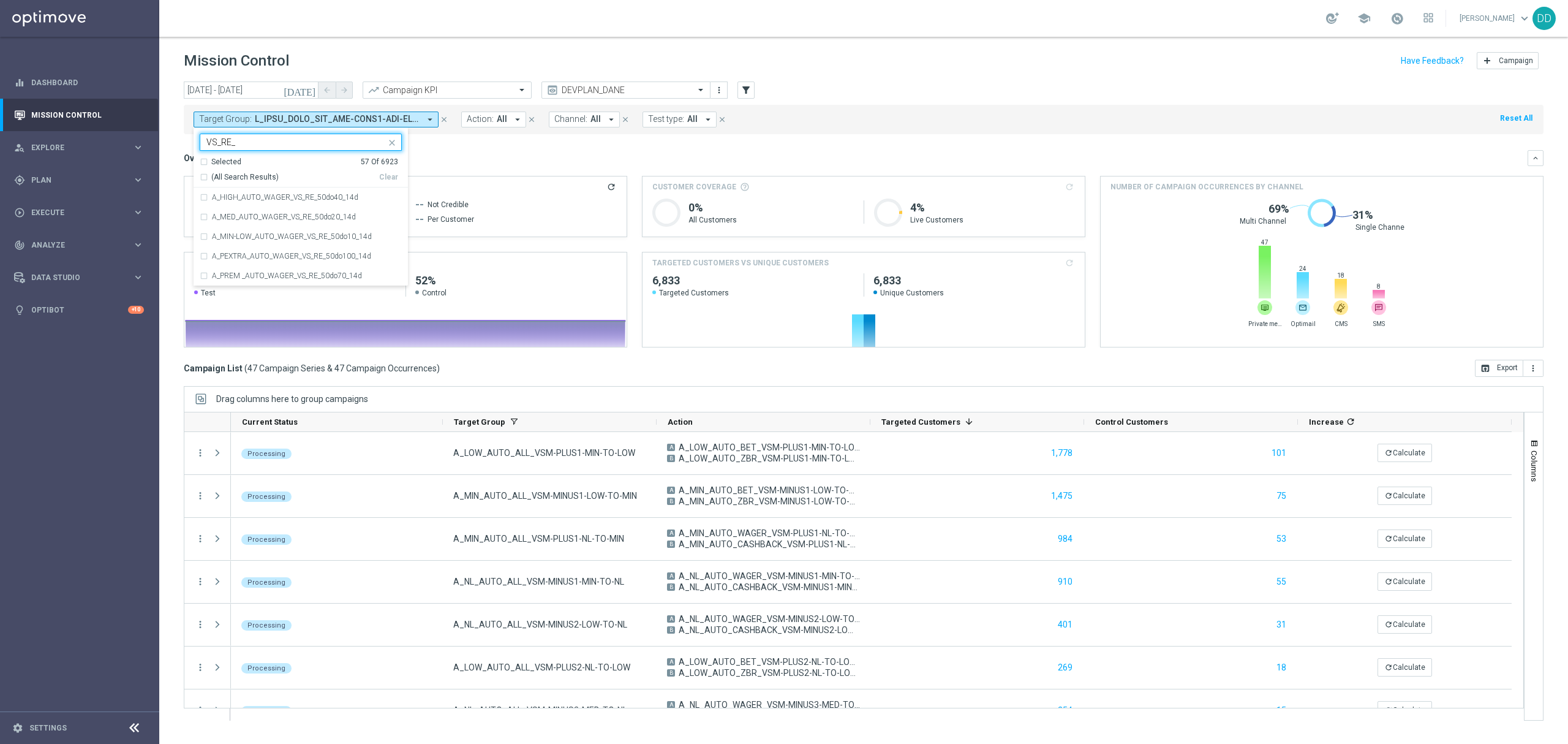
type input "VS_RE_"
click at [654, 142] on mini-dashboard "Overview: Analysis arrow_drop_down keyboard_arrow_down Increase In Deposit Amou…" at bounding box center [864, 247] width 1360 height 225
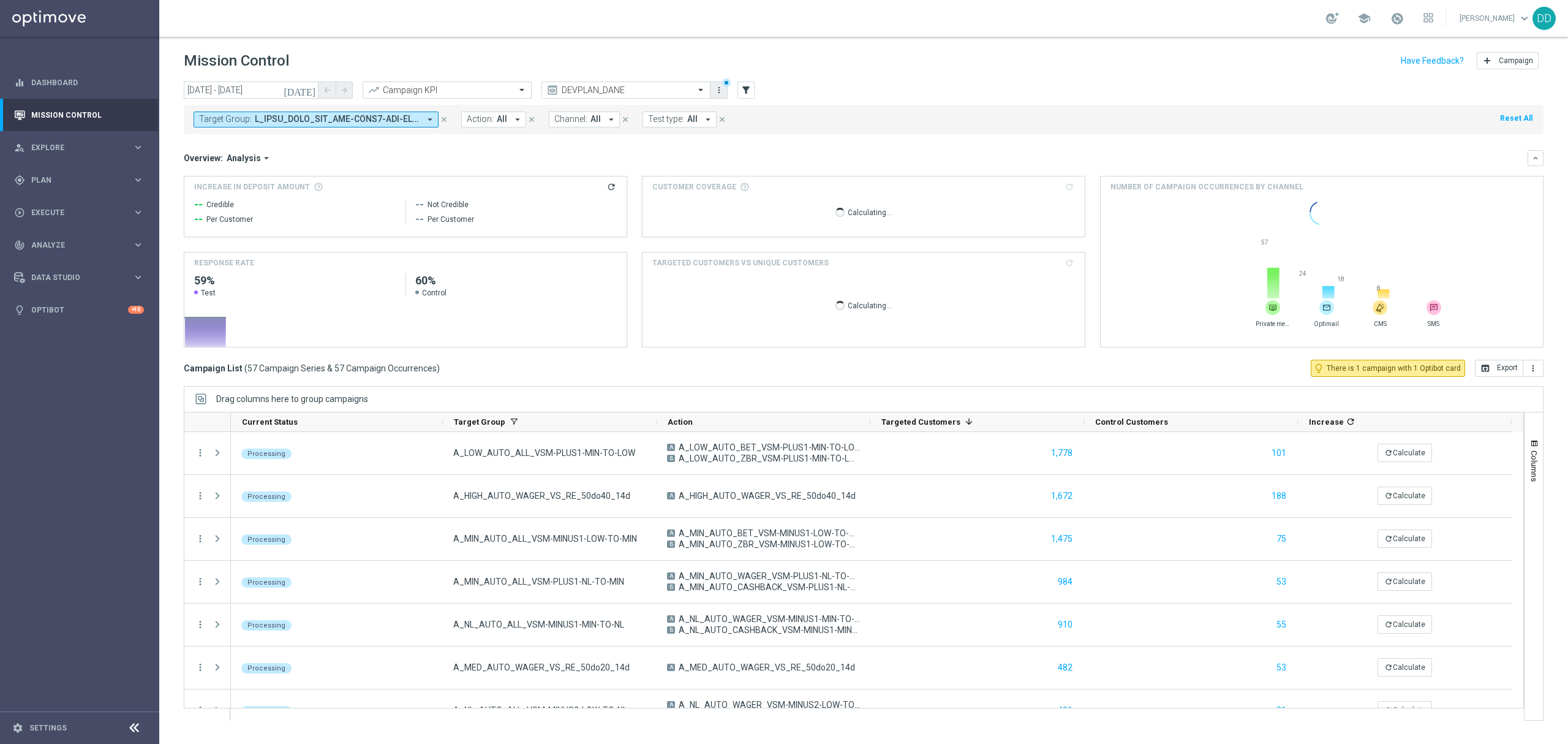
click at [717, 87] on icon "more_vert" at bounding box center [719, 90] width 10 height 10
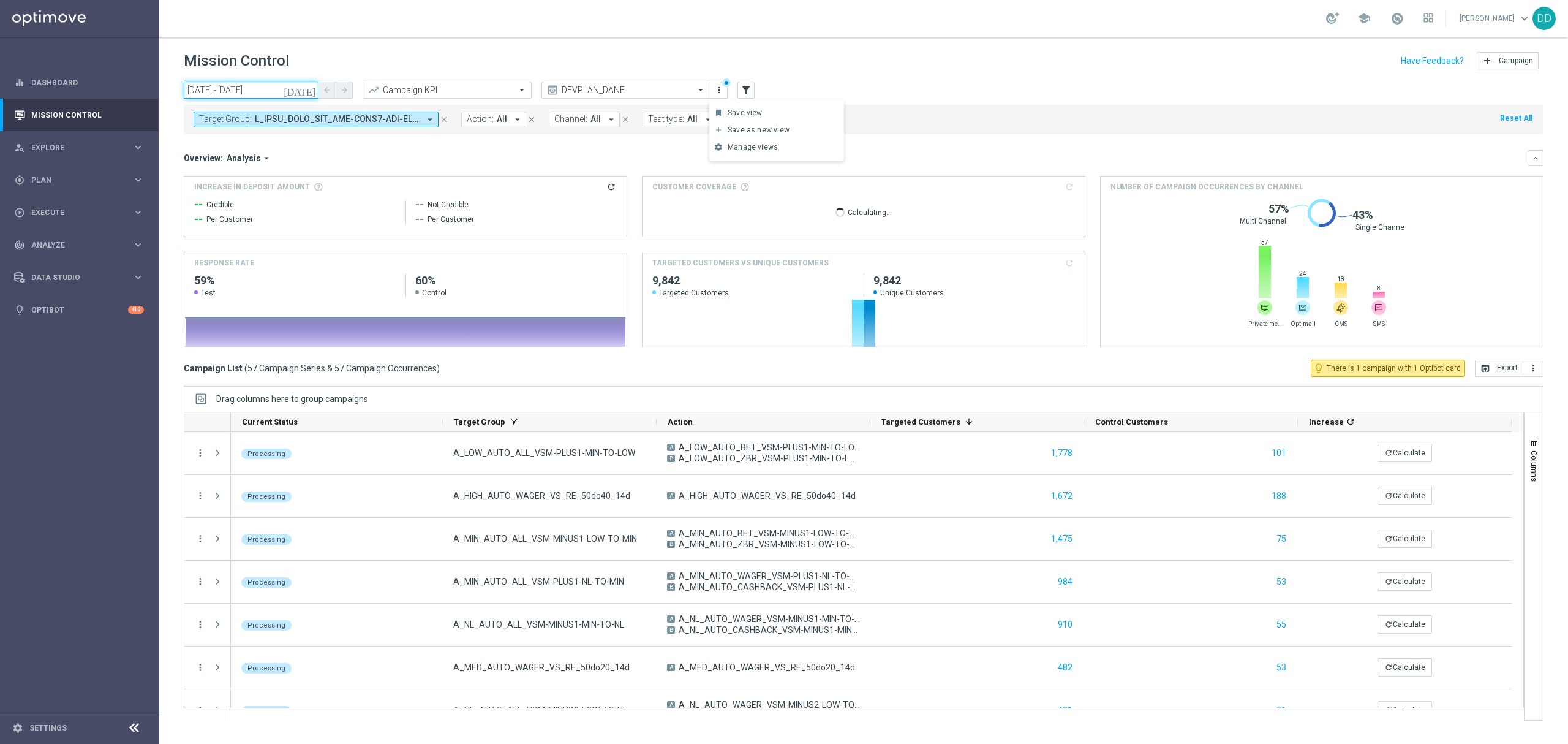
click at [284, 86] on input "[DATE] - [DATE]" at bounding box center [251, 90] width 135 height 17
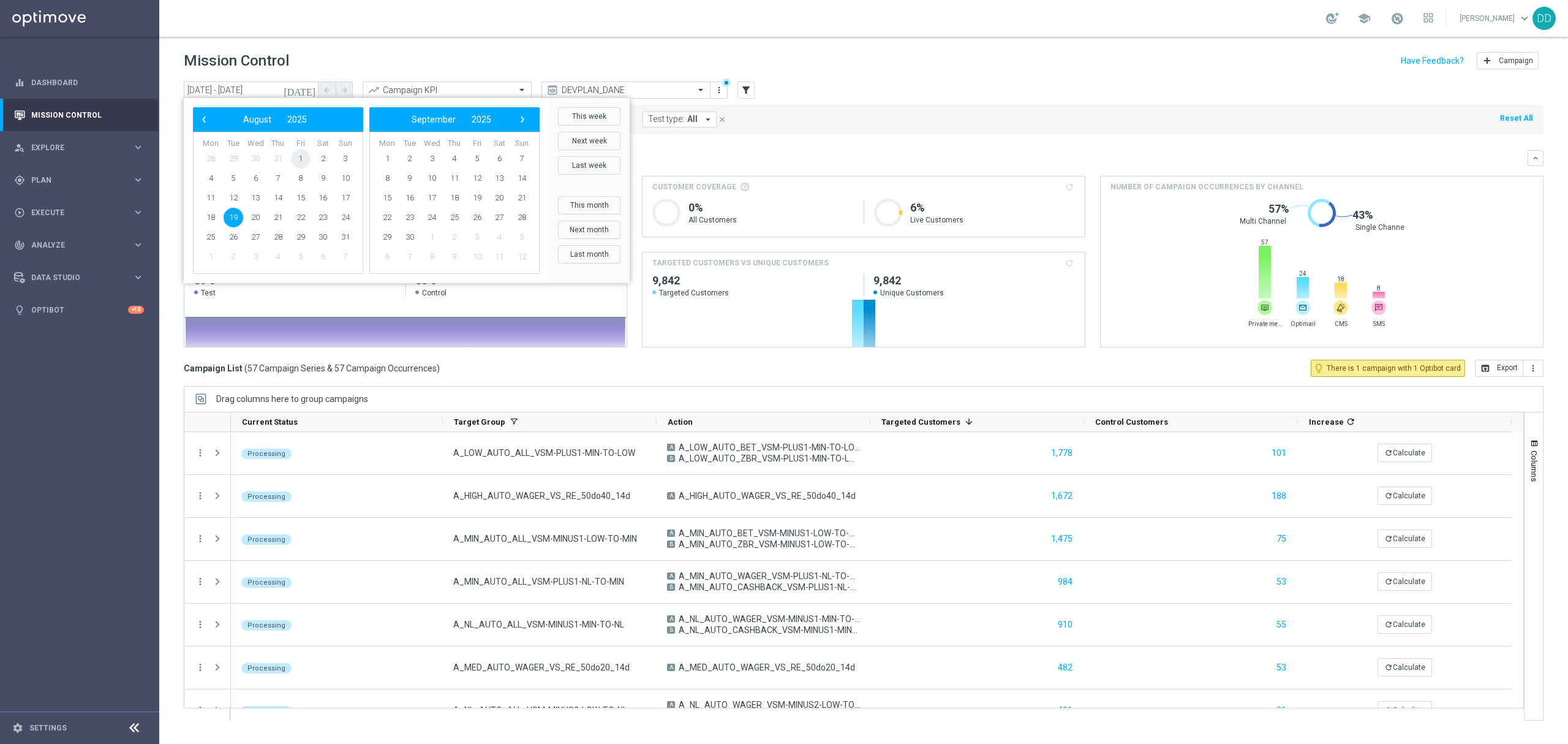
click at [301, 155] on span "1" at bounding box center [301, 159] width 20 height 20
click at [347, 241] on span "31" at bounding box center [345, 237] width 20 height 20
type input "[DATE] - [DATE]"
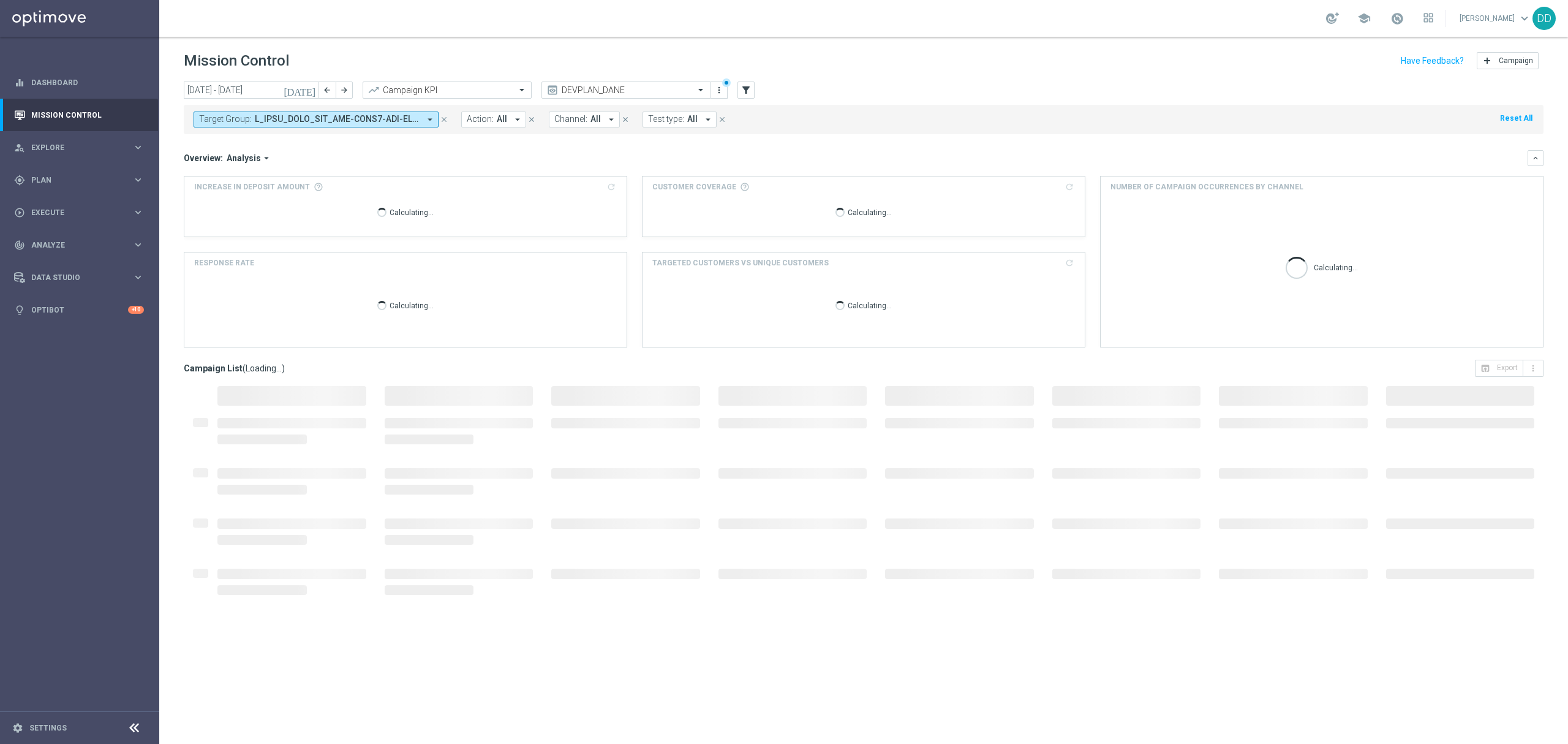
click at [424, 120] on icon "arrow_drop_down" at bounding box center [430, 119] width 11 height 11
click at [422, 119] on button "Target Group: arrow_drop_down" at bounding box center [316, 119] width 245 height 16
click at [701, 90] on span at bounding box center [702, 90] width 15 height 11
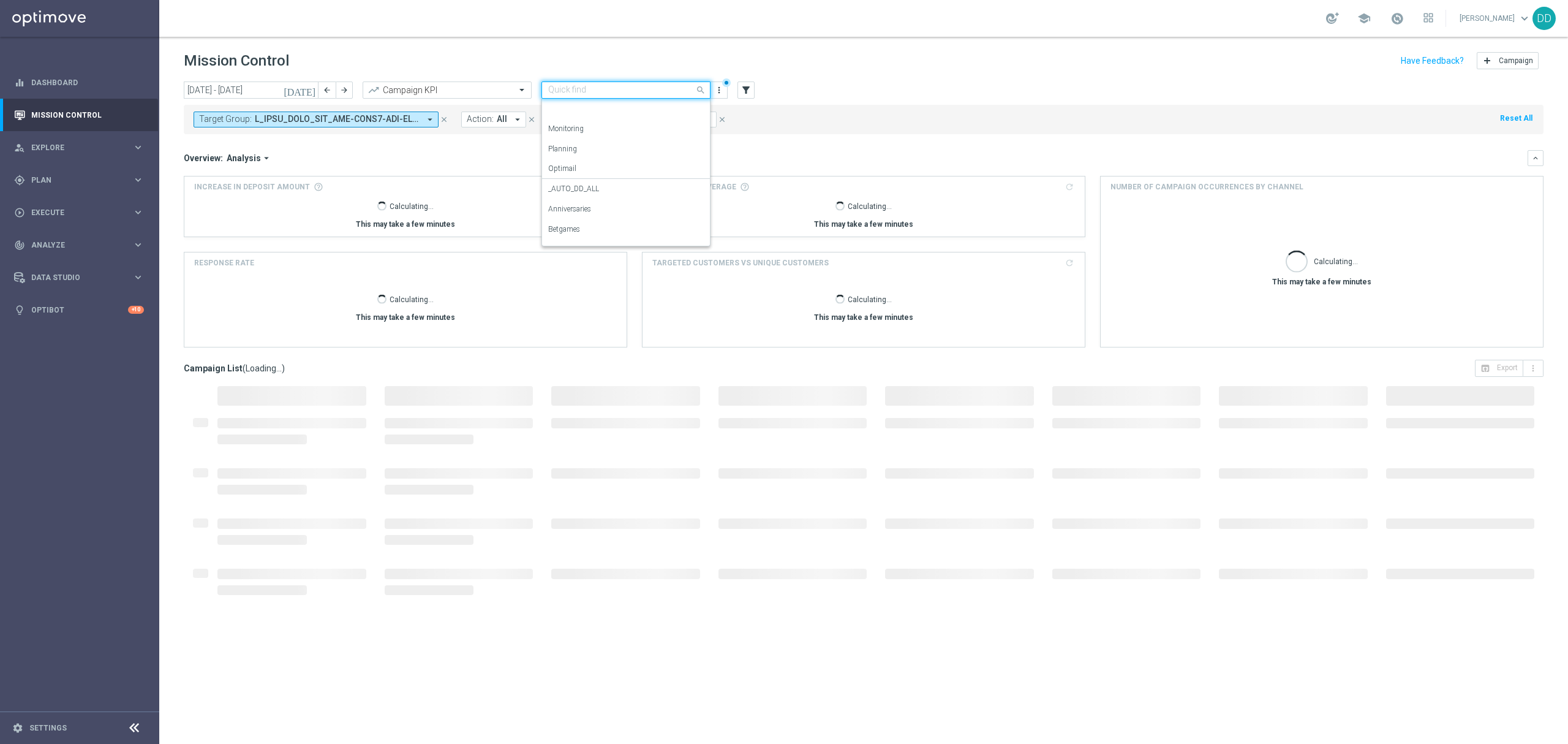
scroll to position [116, 0]
click at [718, 92] on icon "more_vert" at bounding box center [719, 90] width 10 height 10
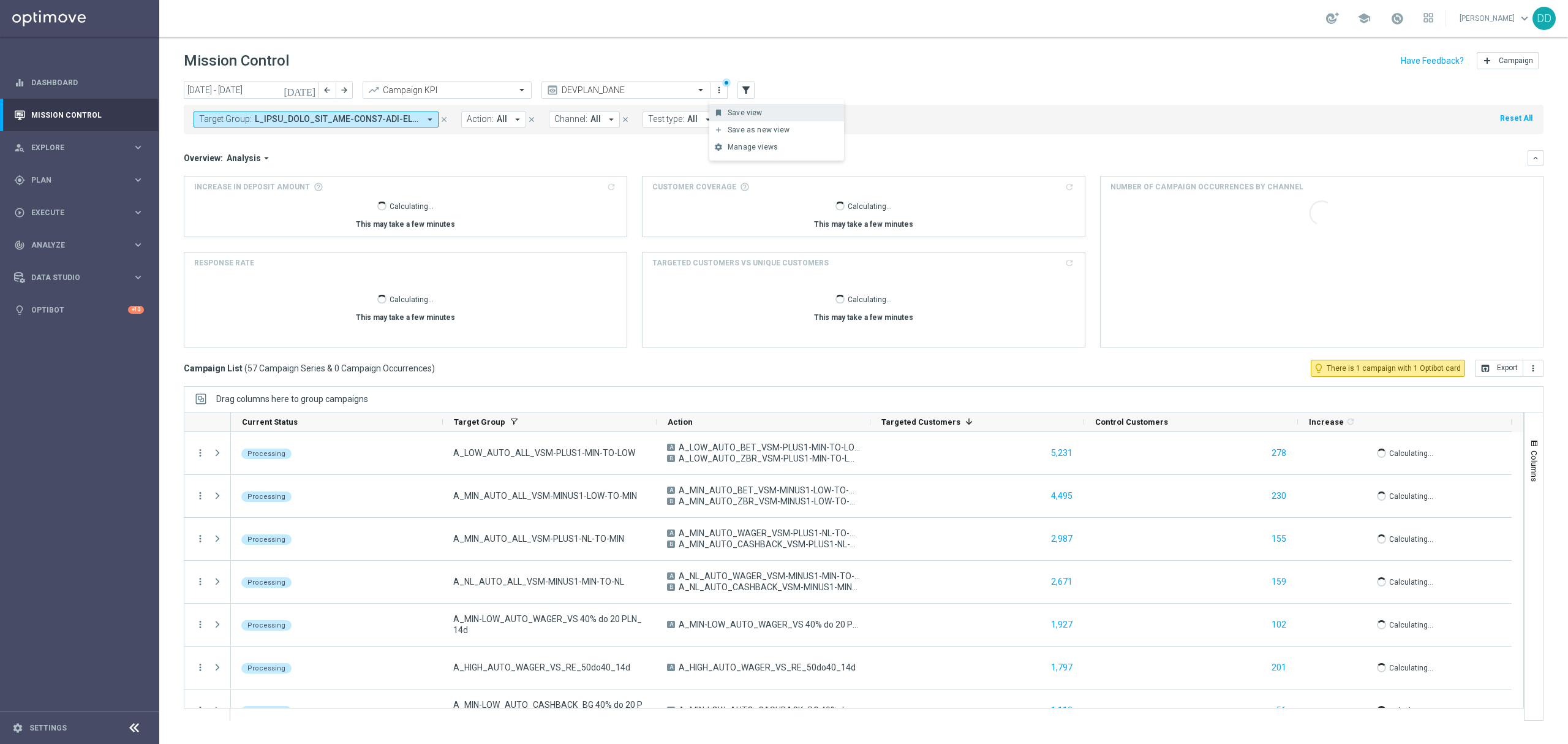
click at [736, 110] on div "Save view" at bounding box center [783, 113] width 111 height 9
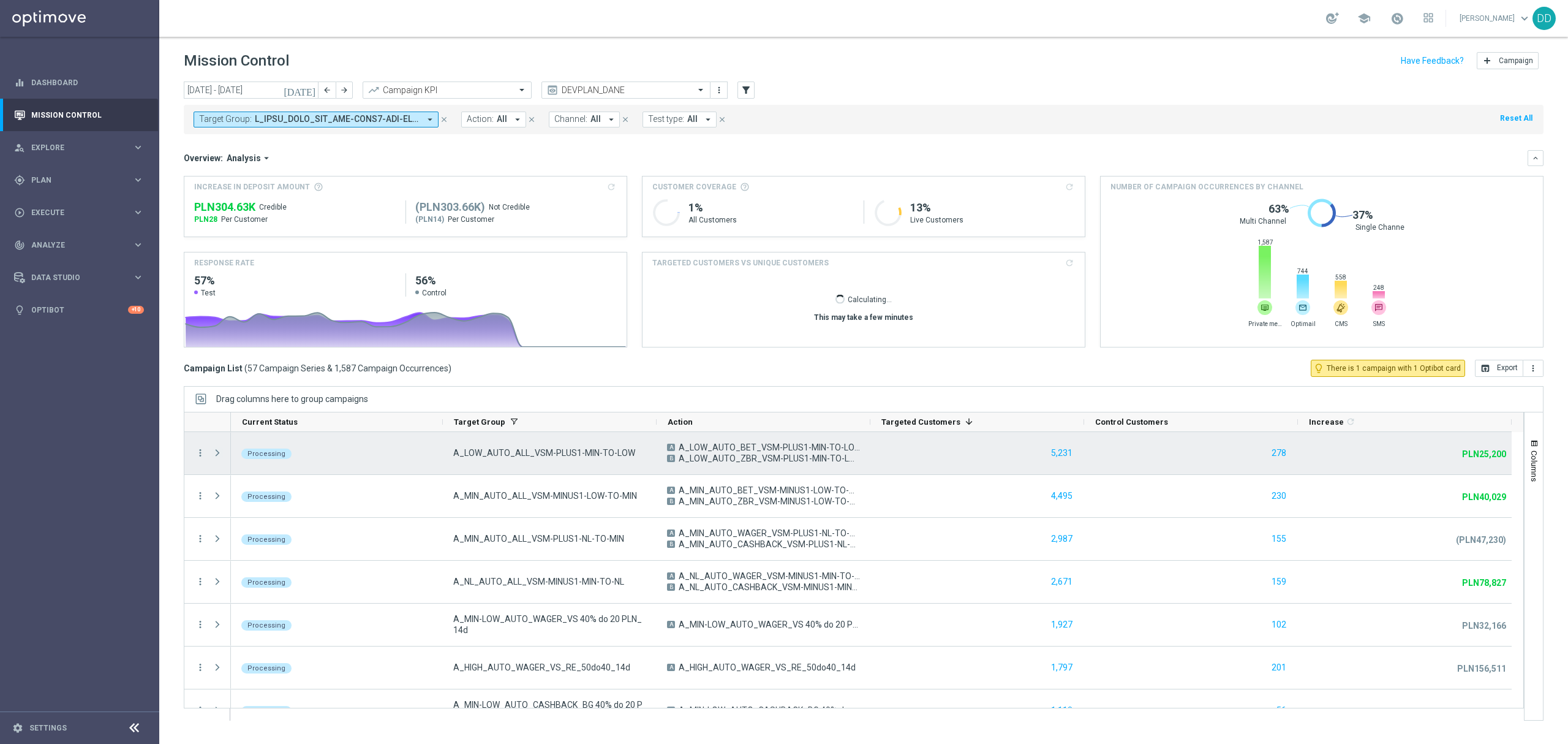
click at [216, 452] on span "Press SPACE to select this row." at bounding box center [218, 453] width 11 height 10
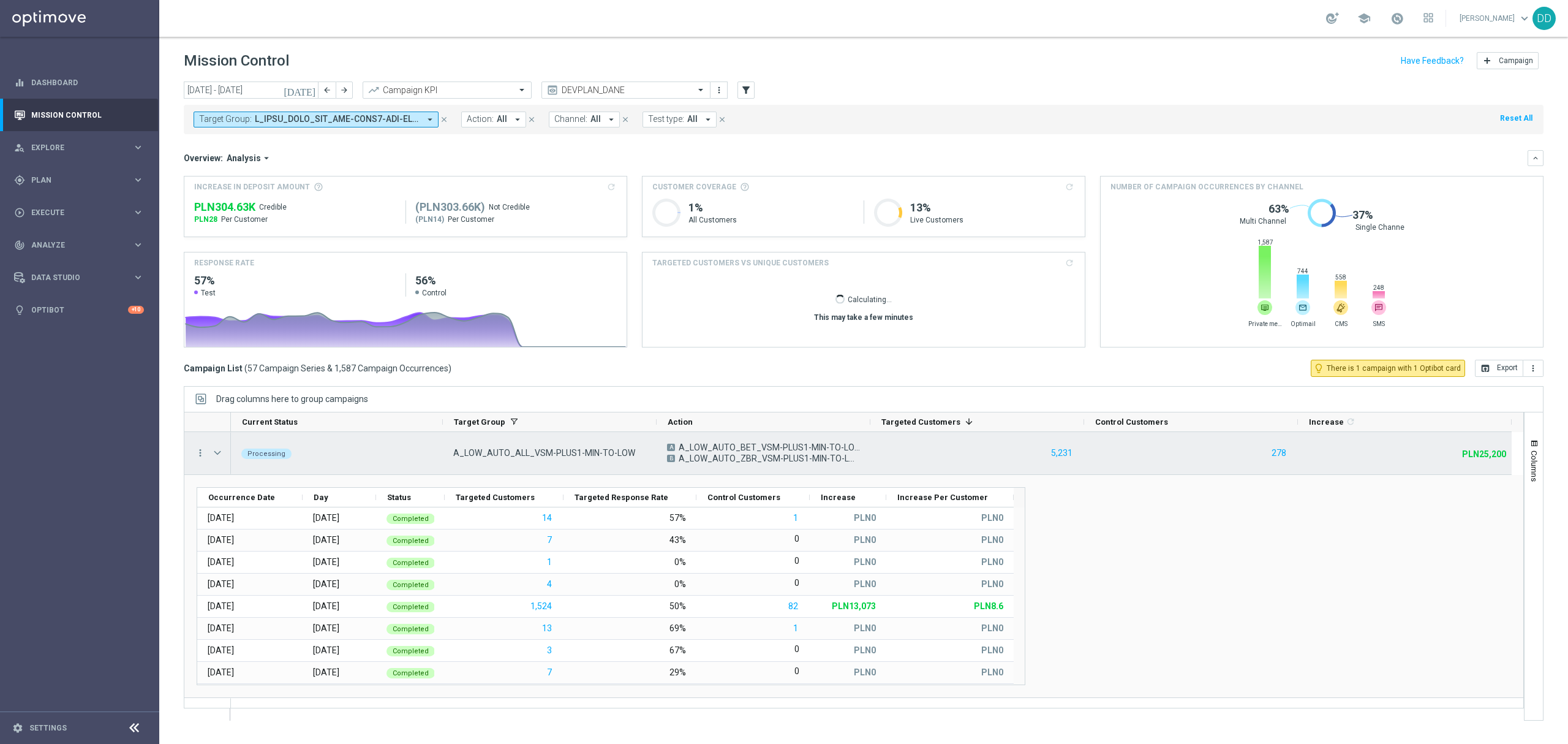
click at [216, 452] on span "Press SPACE to select this row." at bounding box center [218, 453] width 11 height 10
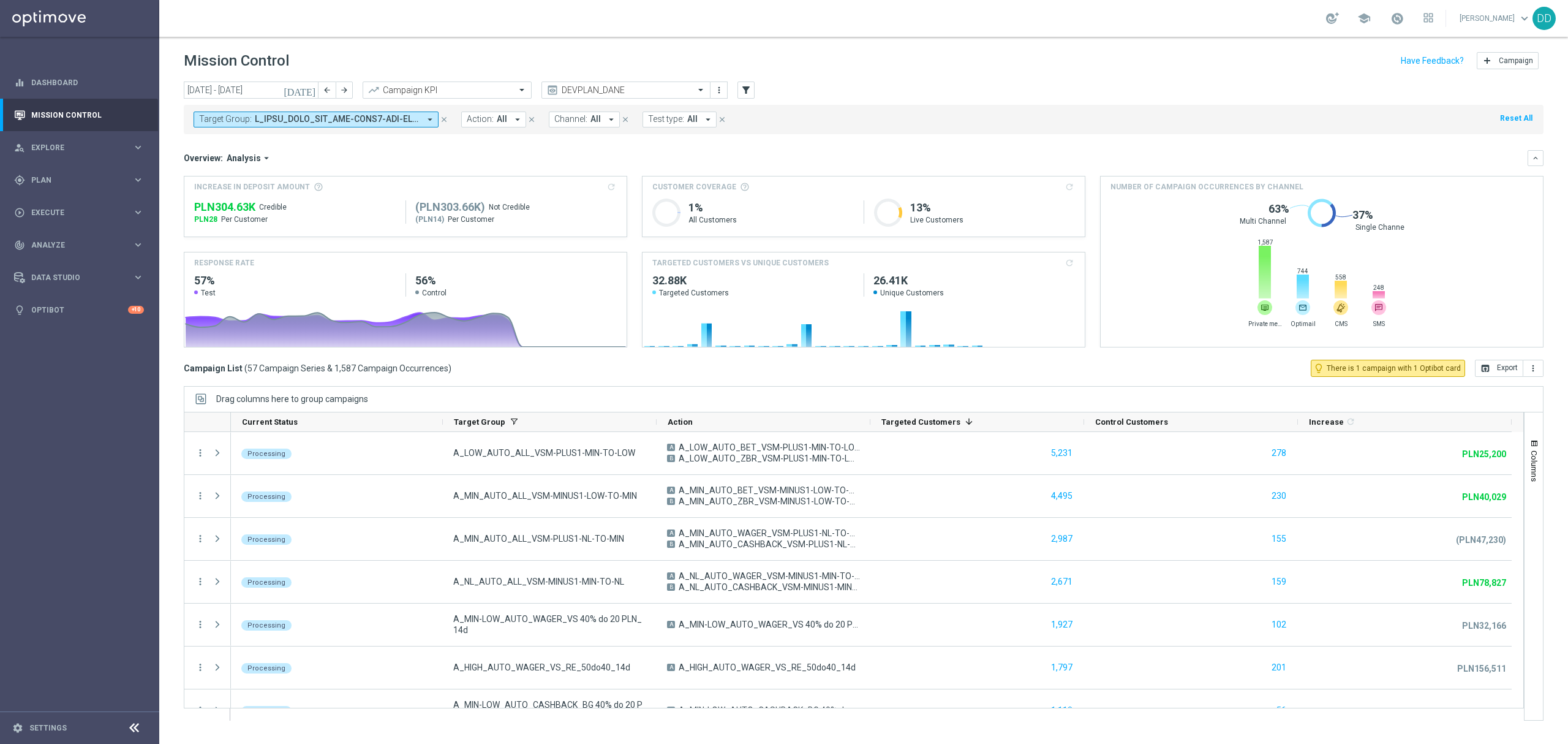
click at [790, 361] on div "Campaign List ( 57 Campaign Series & 1,587 Campaign Occurrences ) lightbulb_out…" at bounding box center [864, 368] width 1360 height 17
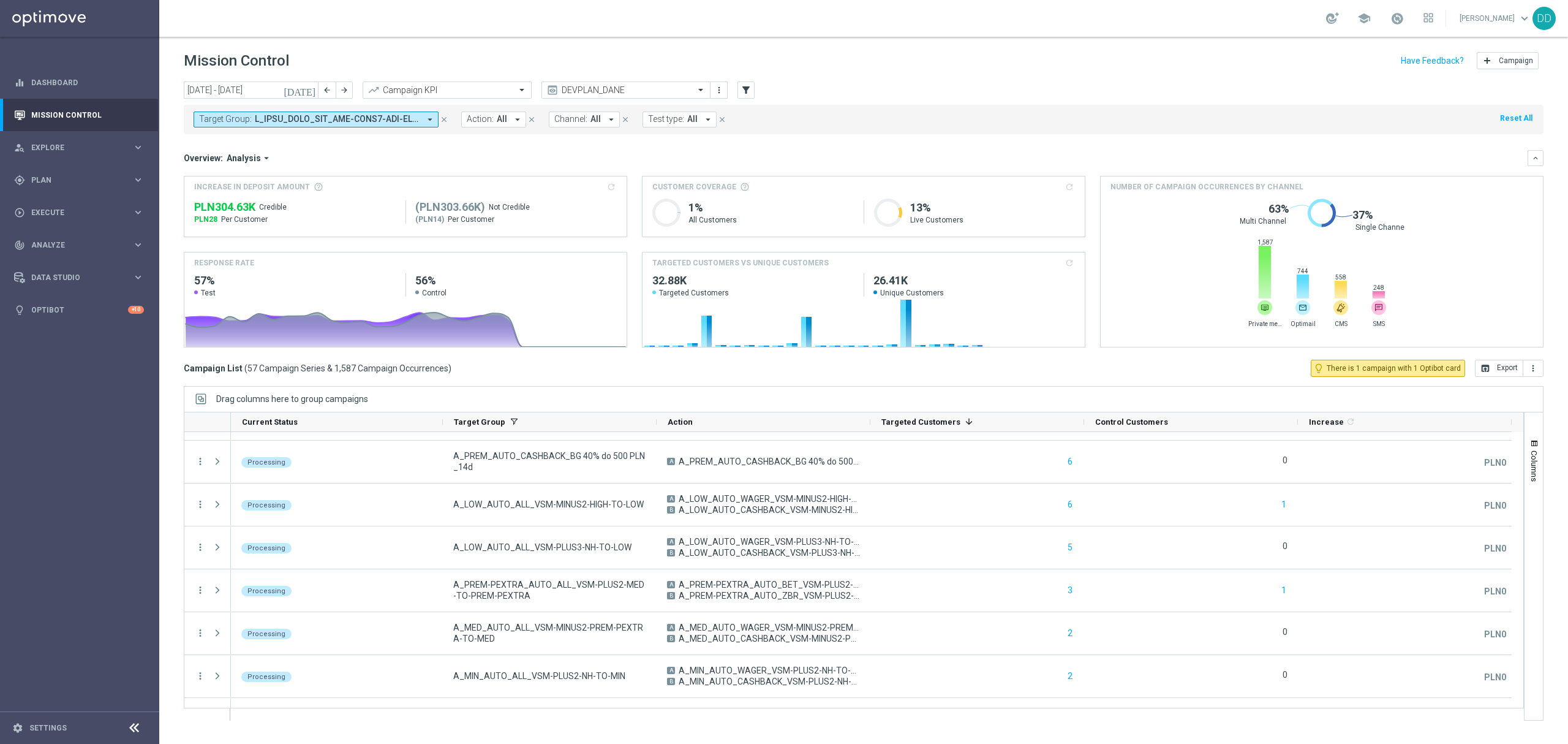
scroll to position [2169, 0]
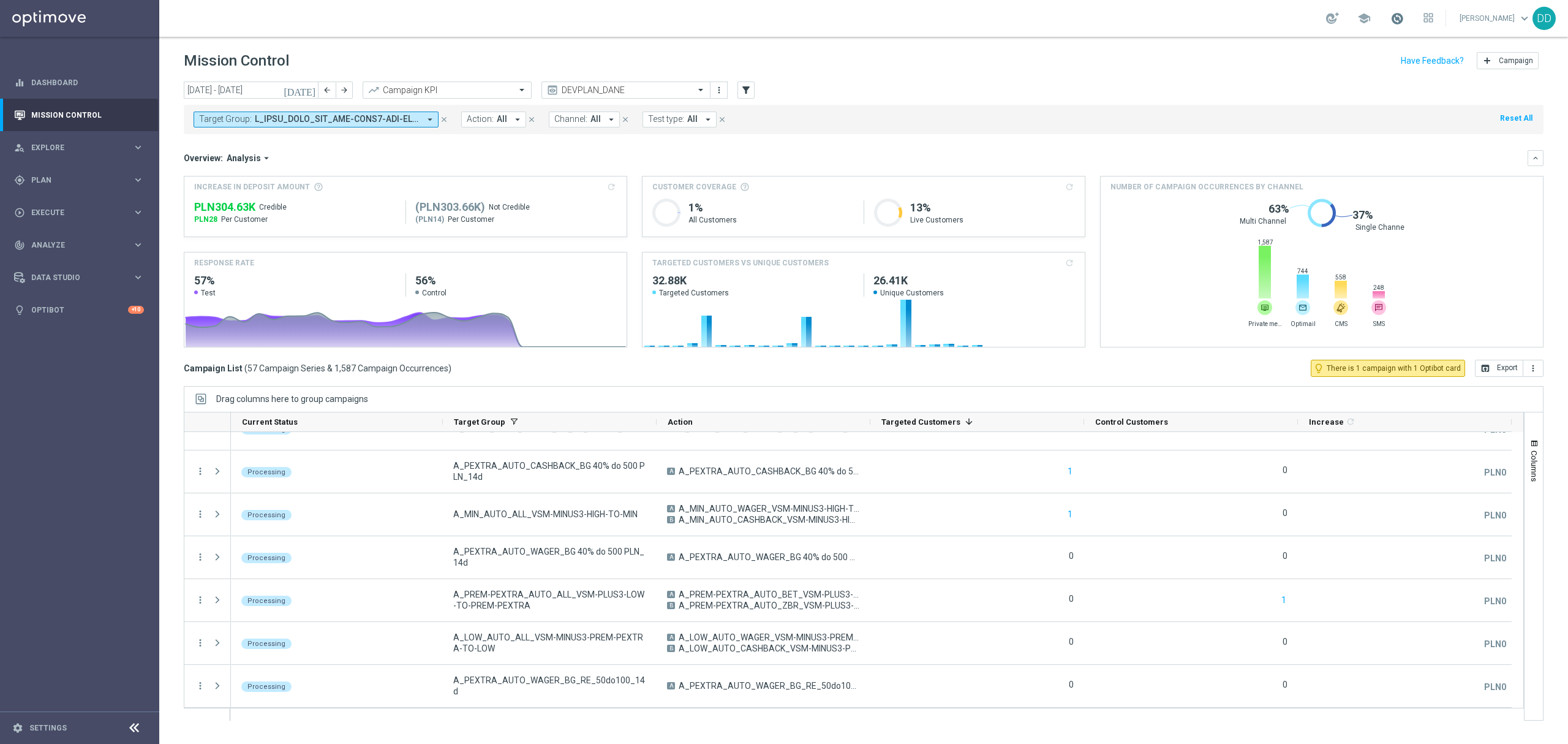
click at [1390, 16] on span at bounding box center [1397, 19] width 14 height 14
click at [1544, 155] on div "[DATE] [DATE] - [DATE] arrow_back arrow_forward Campaign KPI trending_up DEVPLA…" at bounding box center [863, 407] width 1409 height 651
click at [1544, 157] on div "[DATE] [DATE] - [DATE] arrow_back arrow_forward Campaign KPI trending_up DEVPLA…" at bounding box center [863, 407] width 1409 height 651
click at [1540, 155] on button "keyboard_arrow_down" at bounding box center [1536, 158] width 16 height 16
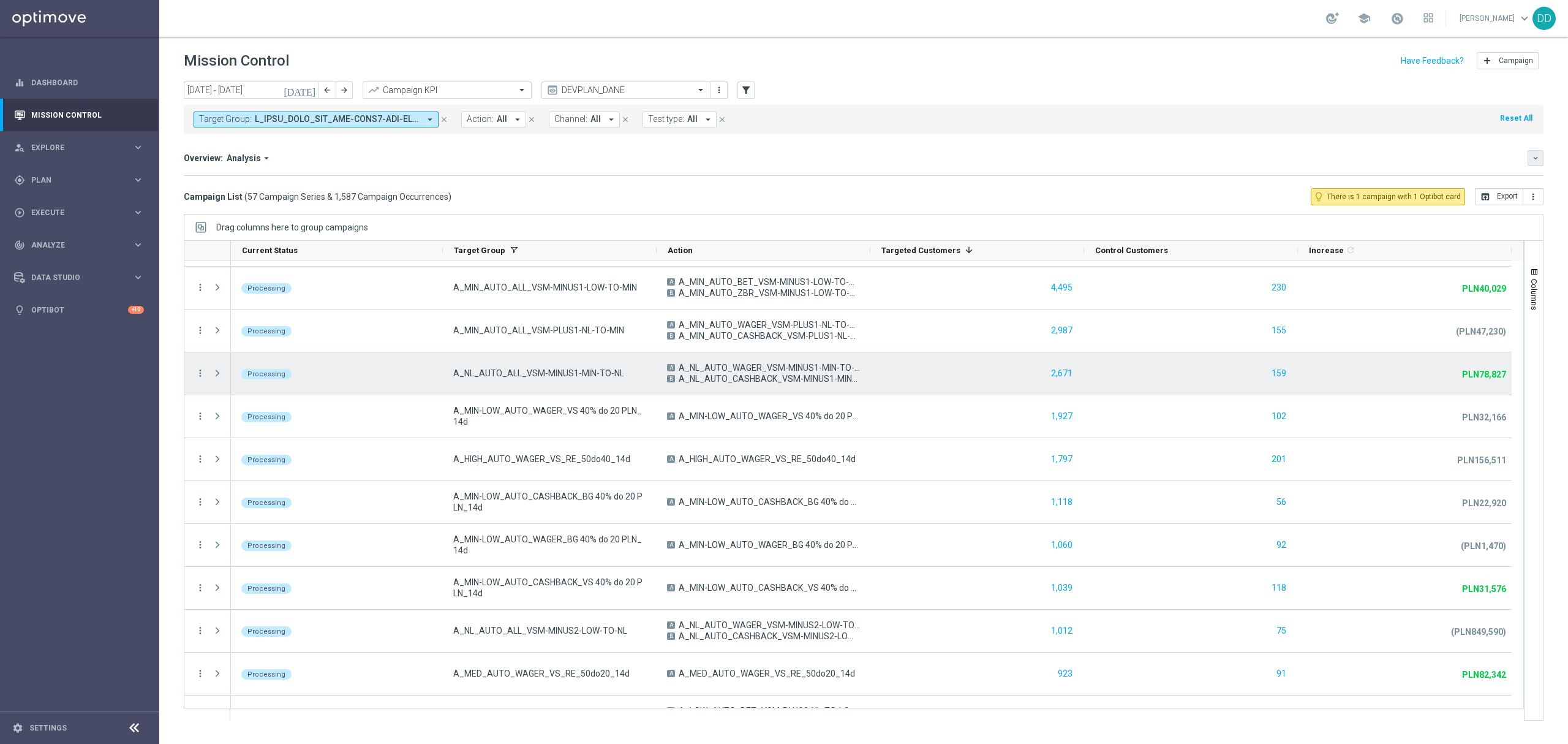
scroll to position [0, 0]
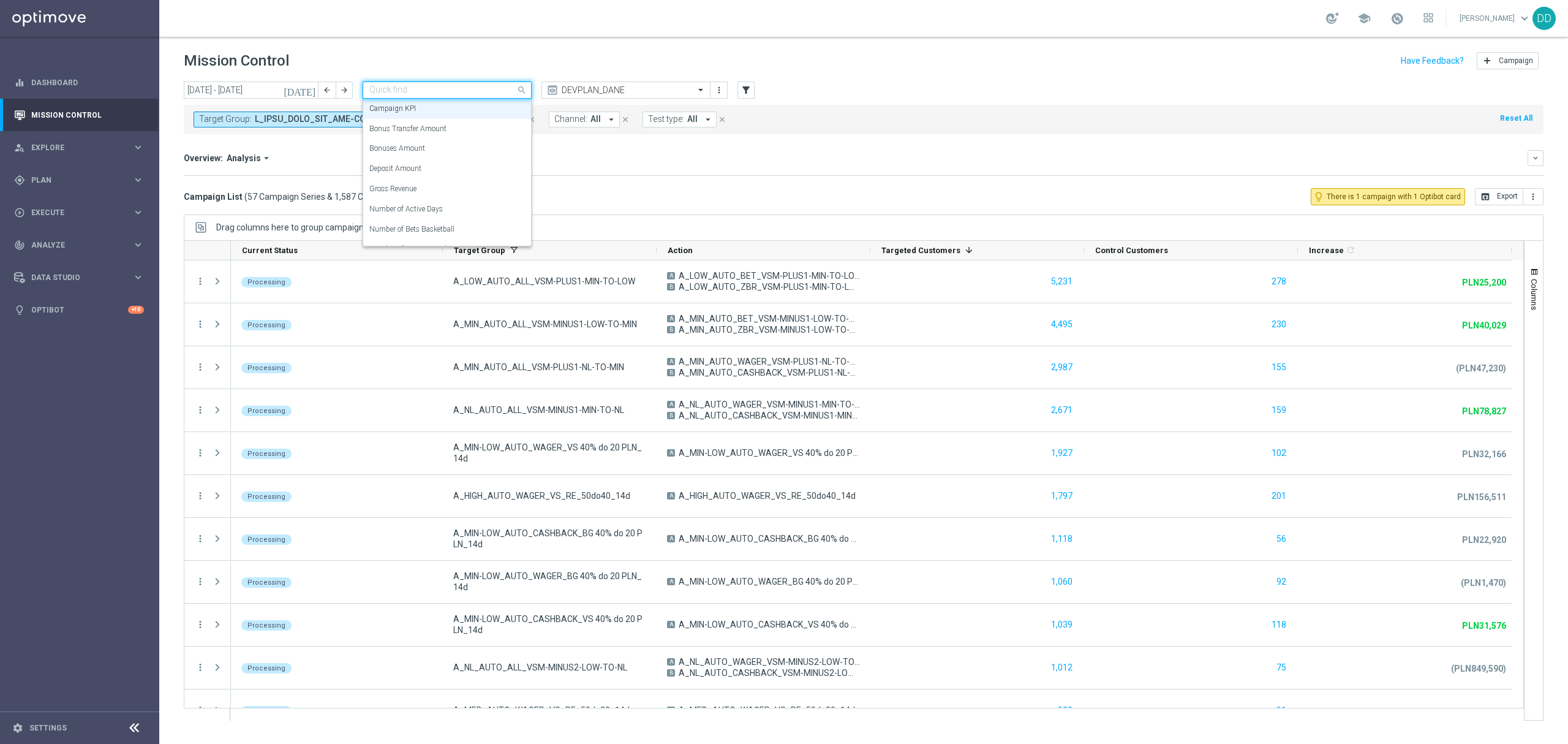
click at [479, 91] on input "text" at bounding box center [435, 90] width 131 height 11
click at [436, 162] on div "Deposit Amount" at bounding box center [447, 168] width 155 height 20
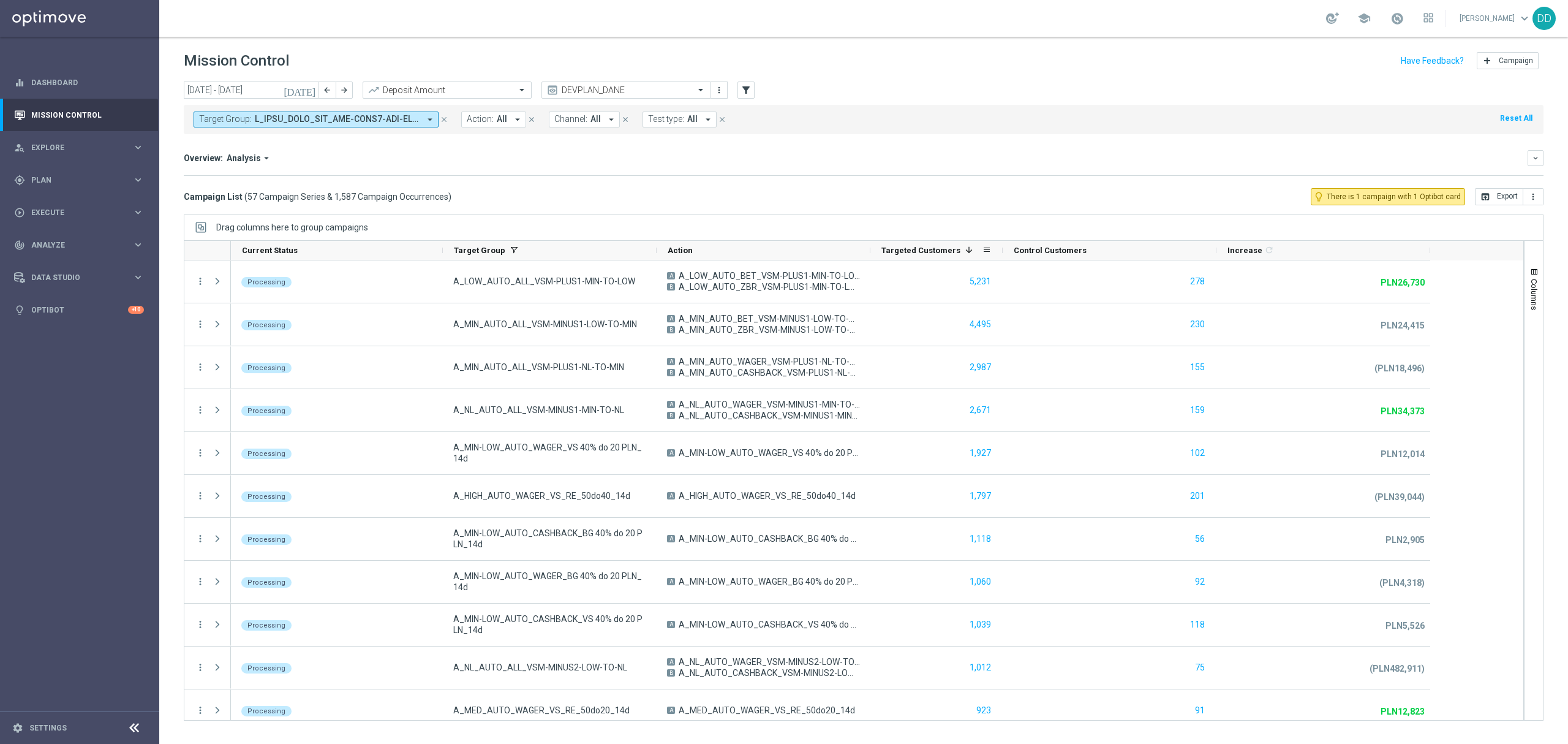
drag, startPoint x: 1083, startPoint y: 251, endPoint x: 1002, endPoint y: 246, distance: 81.2
click at [1002, 246] on div at bounding box center [1003, 250] width 5 height 19
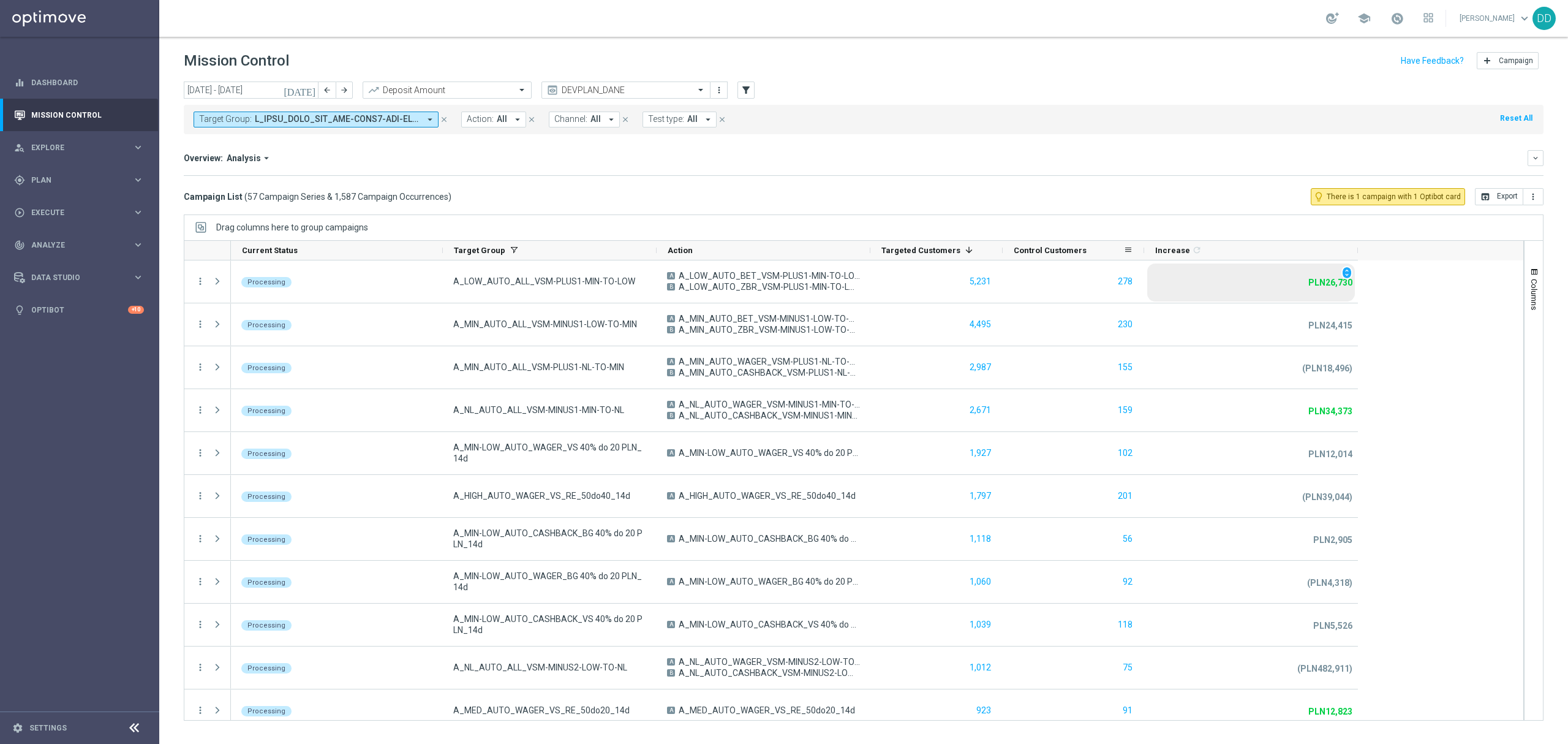
drag, startPoint x: 1215, startPoint y: 254, endPoint x: 1252, endPoint y: 269, distance: 39.9
click at [1144, 254] on div at bounding box center [1144, 250] width 5 height 19
click at [1342, 251] on span at bounding box center [1343, 250] width 10 height 10
click at [1277, 253] on div "Increase 1 refresh" at bounding box center [1247, 250] width 182 height 19
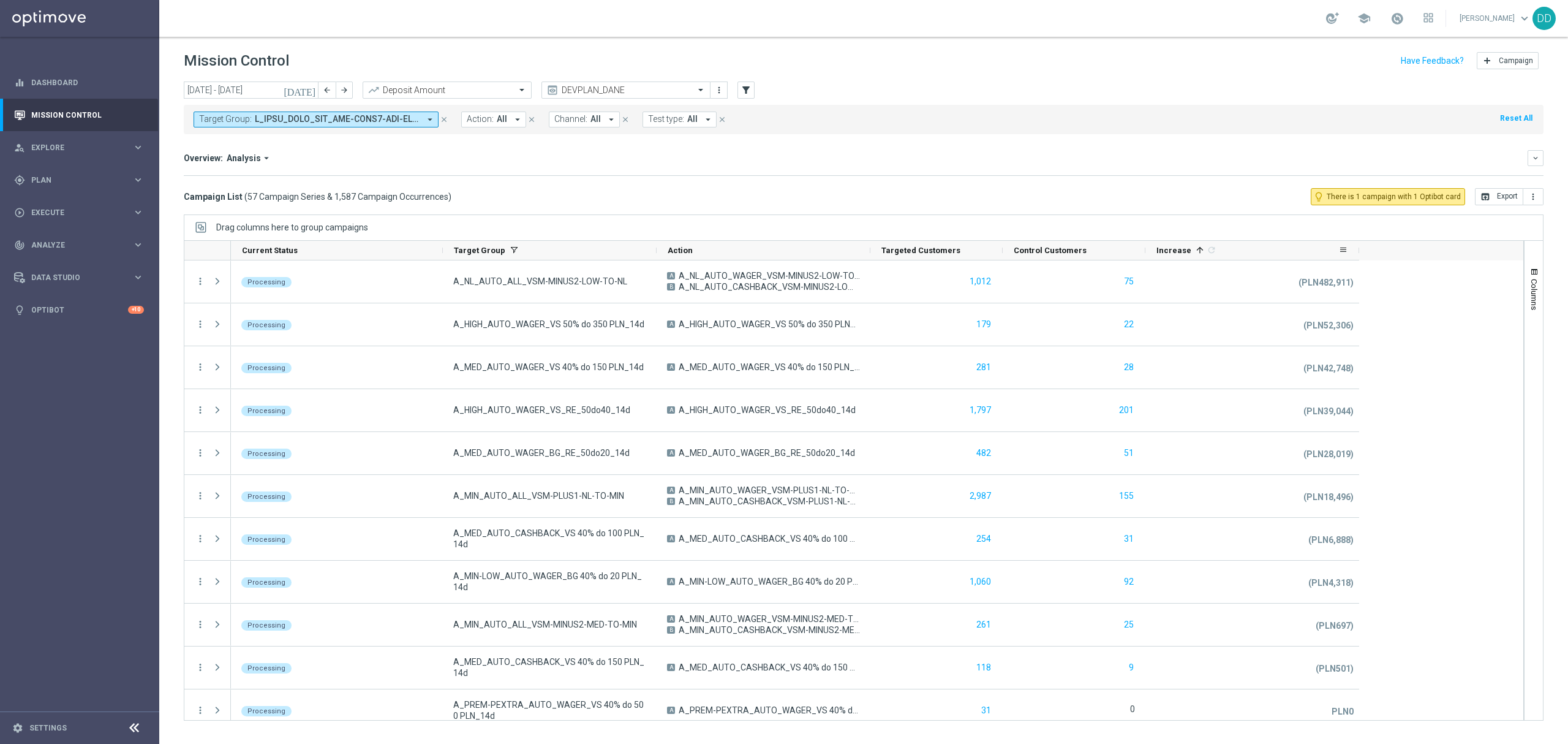
click at [1278, 253] on div "Increase 1 refresh" at bounding box center [1247, 250] width 182 height 19
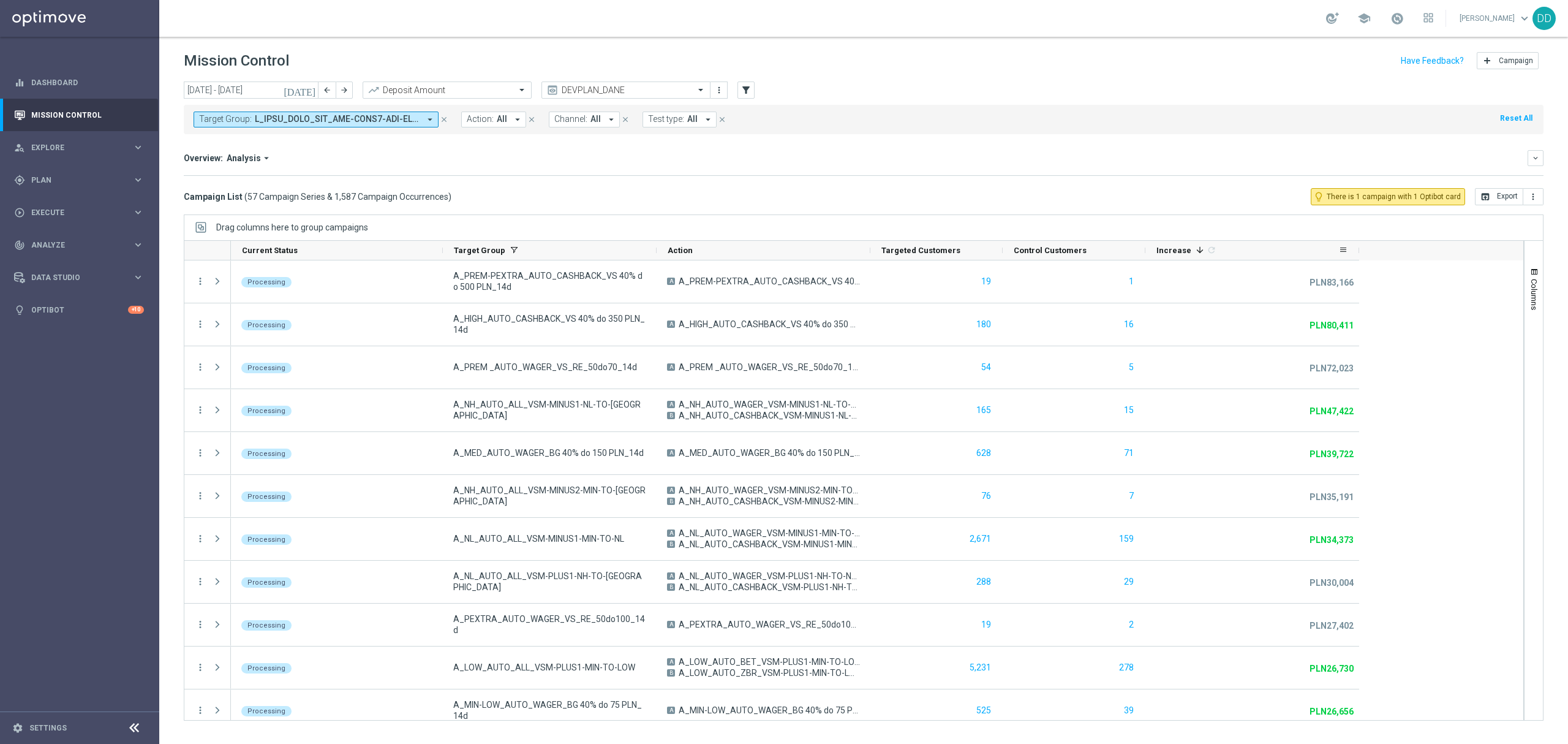
click at [1278, 253] on div "Increase 1 refresh" at bounding box center [1247, 250] width 182 height 19
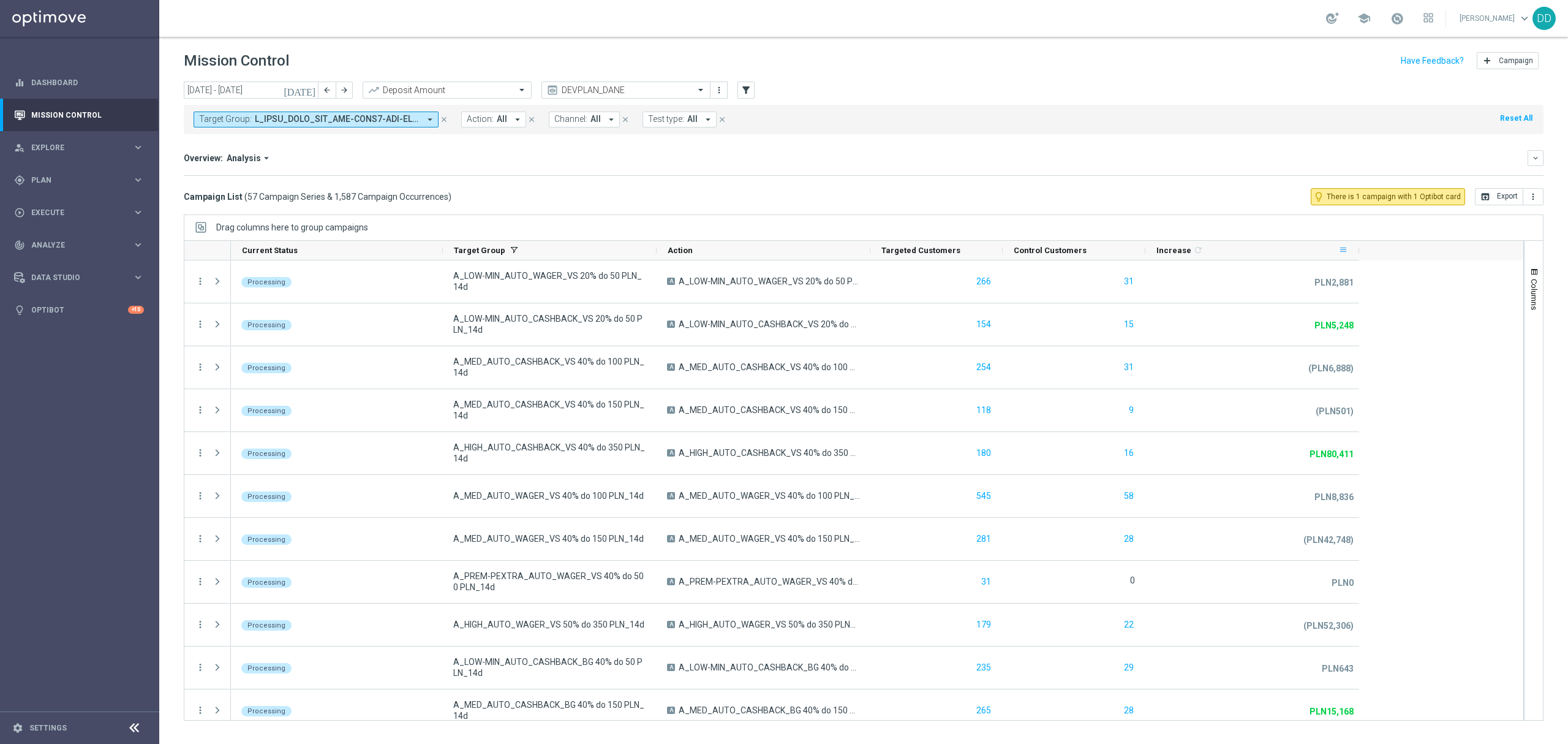
click at [1343, 251] on span at bounding box center [1343, 250] width 10 height 10
click at [1313, 253] on div "Increase 1 refresh" at bounding box center [1247, 250] width 182 height 19
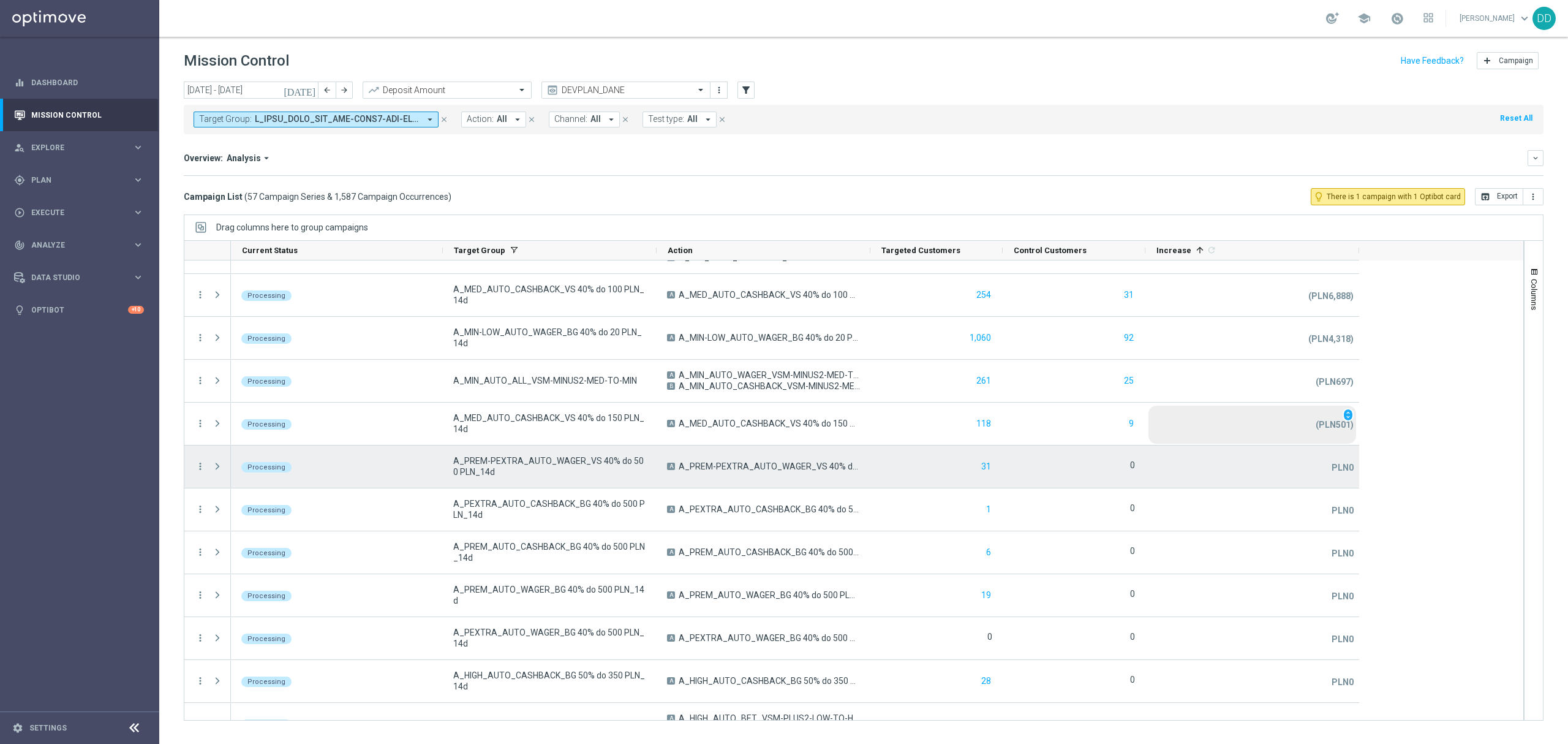
scroll to position [245, 0]
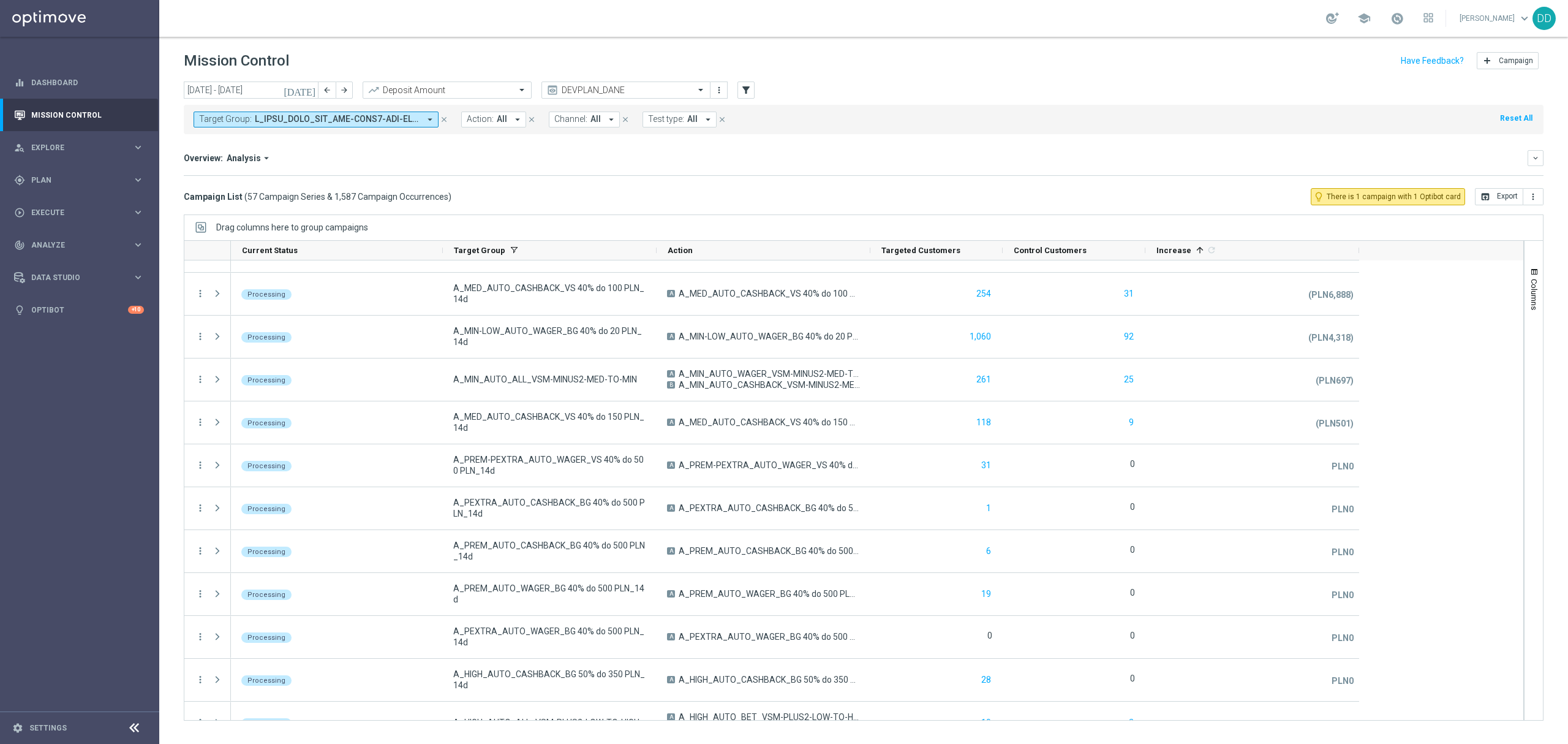
click at [244, 75] on header "Mission Control add Campaign" at bounding box center [863, 59] width 1409 height 45
click at [250, 90] on input "[DATE] - [DATE]" at bounding box center [251, 90] width 135 height 17
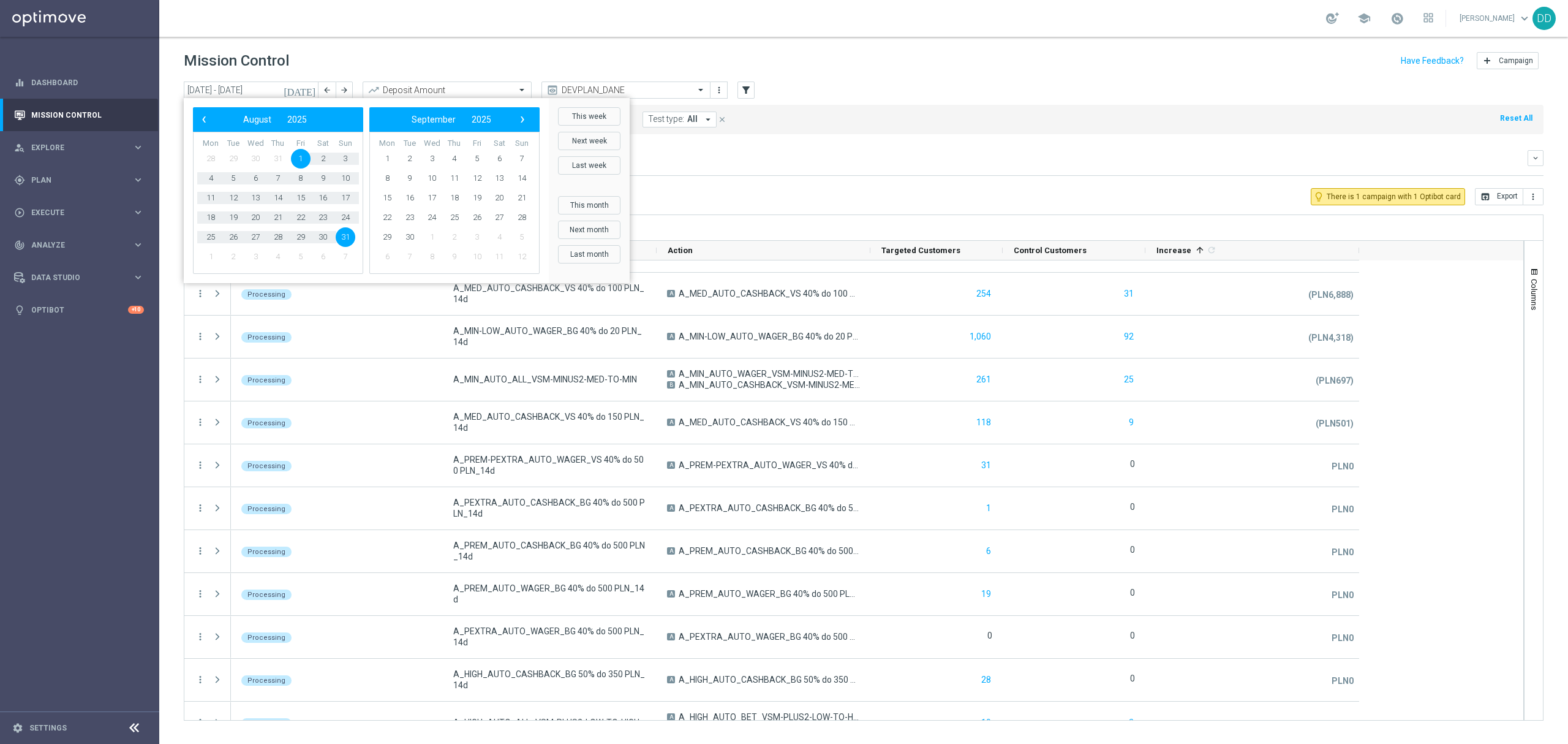
click at [831, 175] on div "Increase In Deposit Amount refresh PLN304.63K Credible PLN28 Per Customer (PLN3…" at bounding box center [864, 175] width 1360 height 1
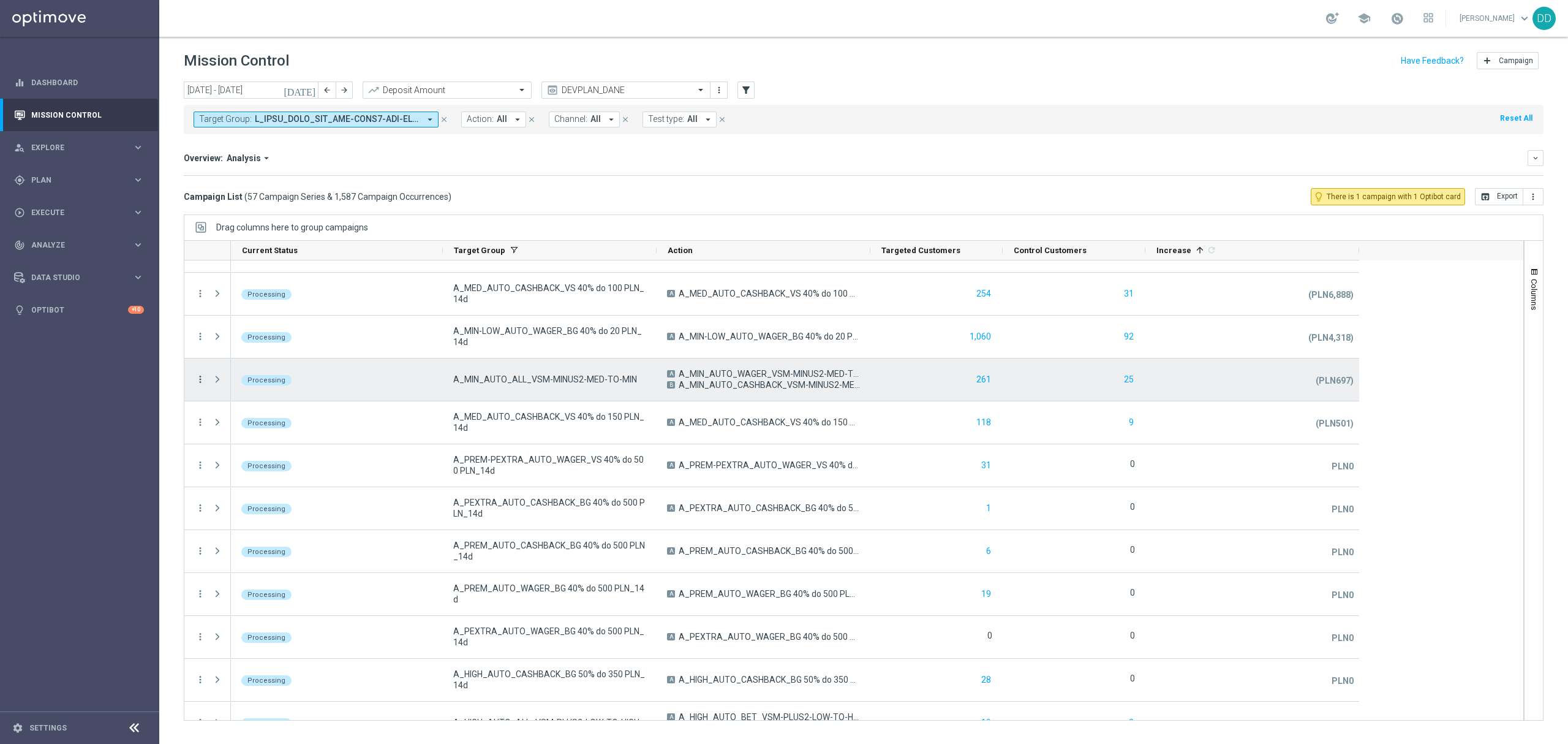
click at [199, 383] on icon "more_vert" at bounding box center [200, 379] width 11 height 11
click at [278, 385] on span "Campaign Details" at bounding box center [256, 388] width 62 height 9
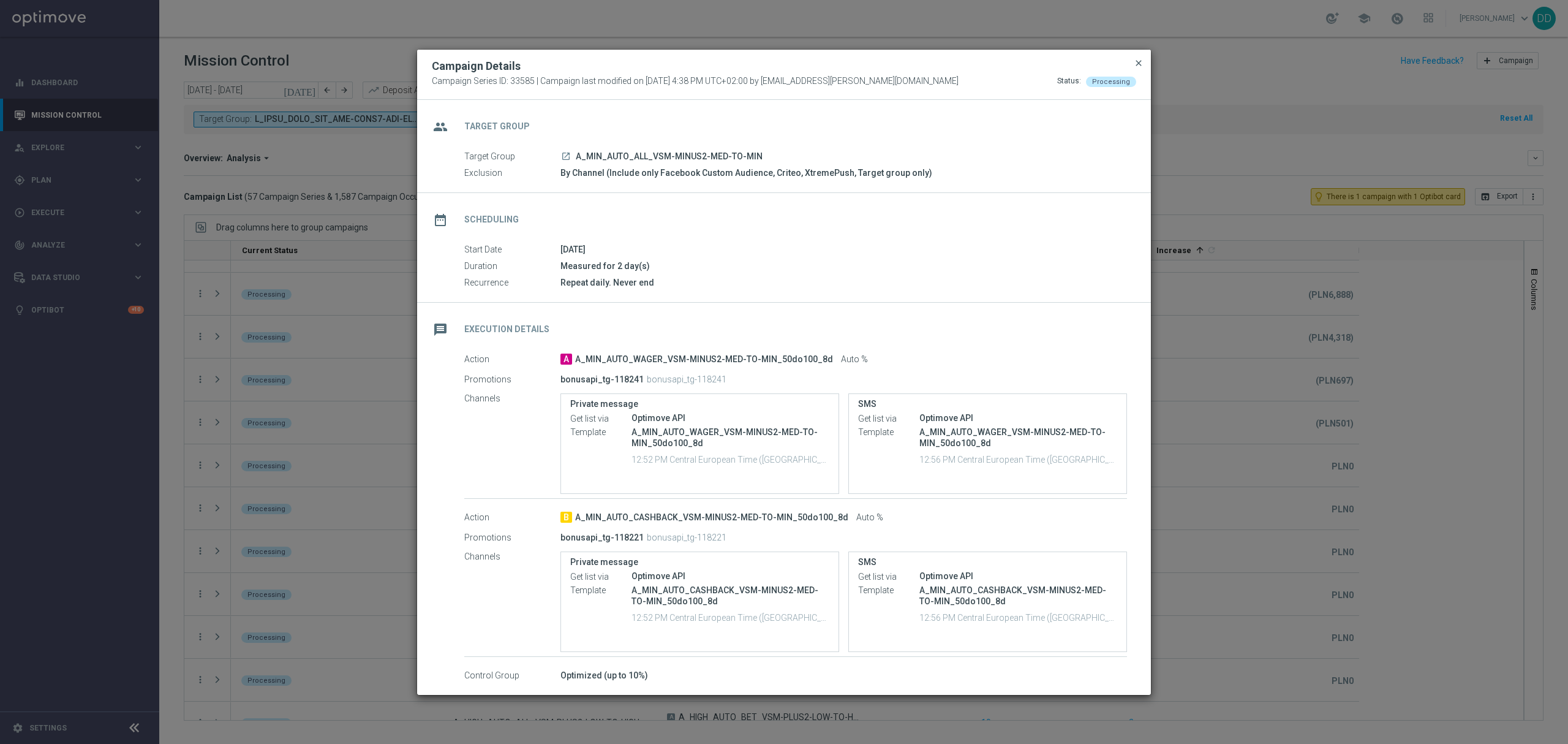
click at [1138, 63] on span "close" at bounding box center [1139, 63] width 10 height 10
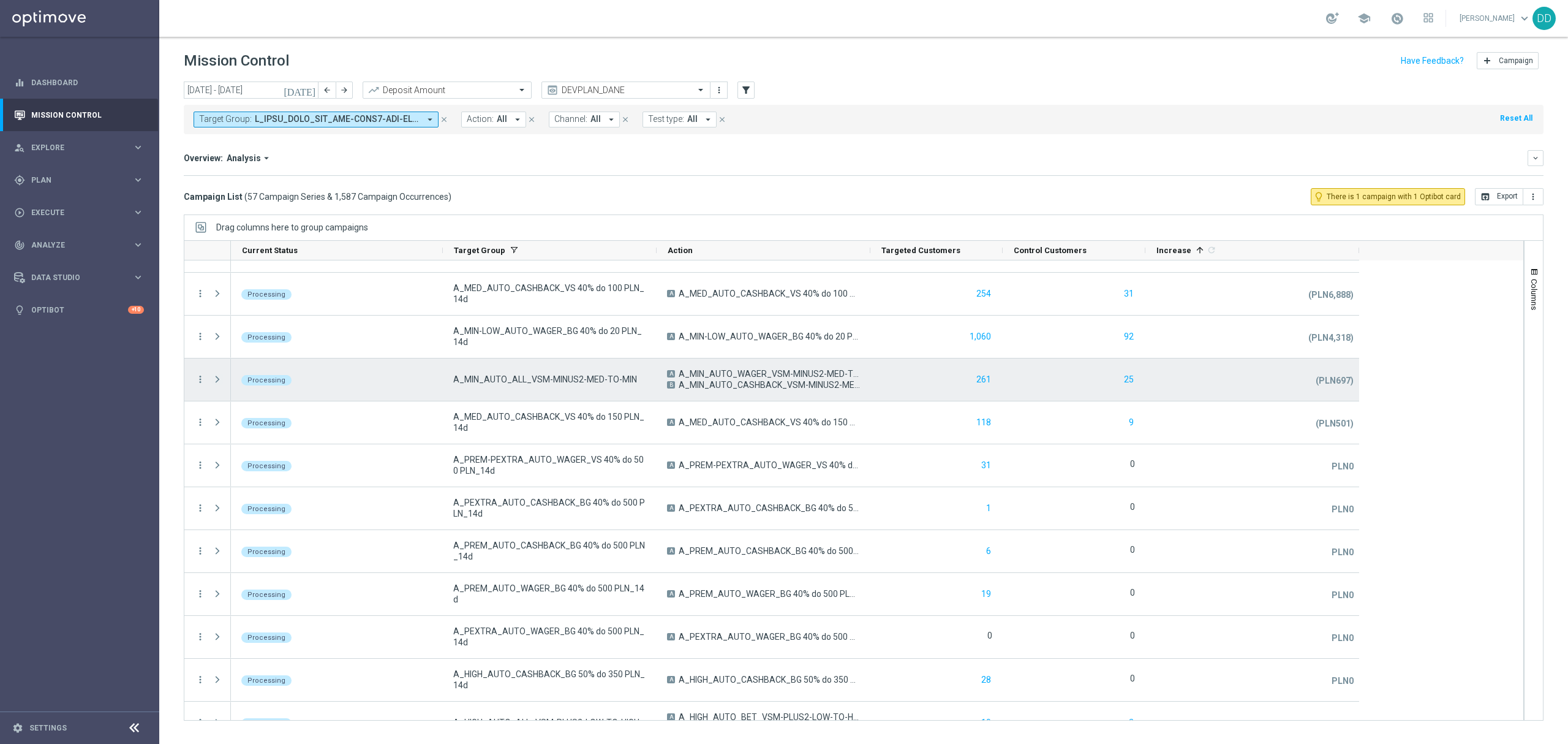
click at [213, 380] on span "Press SPACE to select this row." at bounding box center [218, 379] width 11 height 10
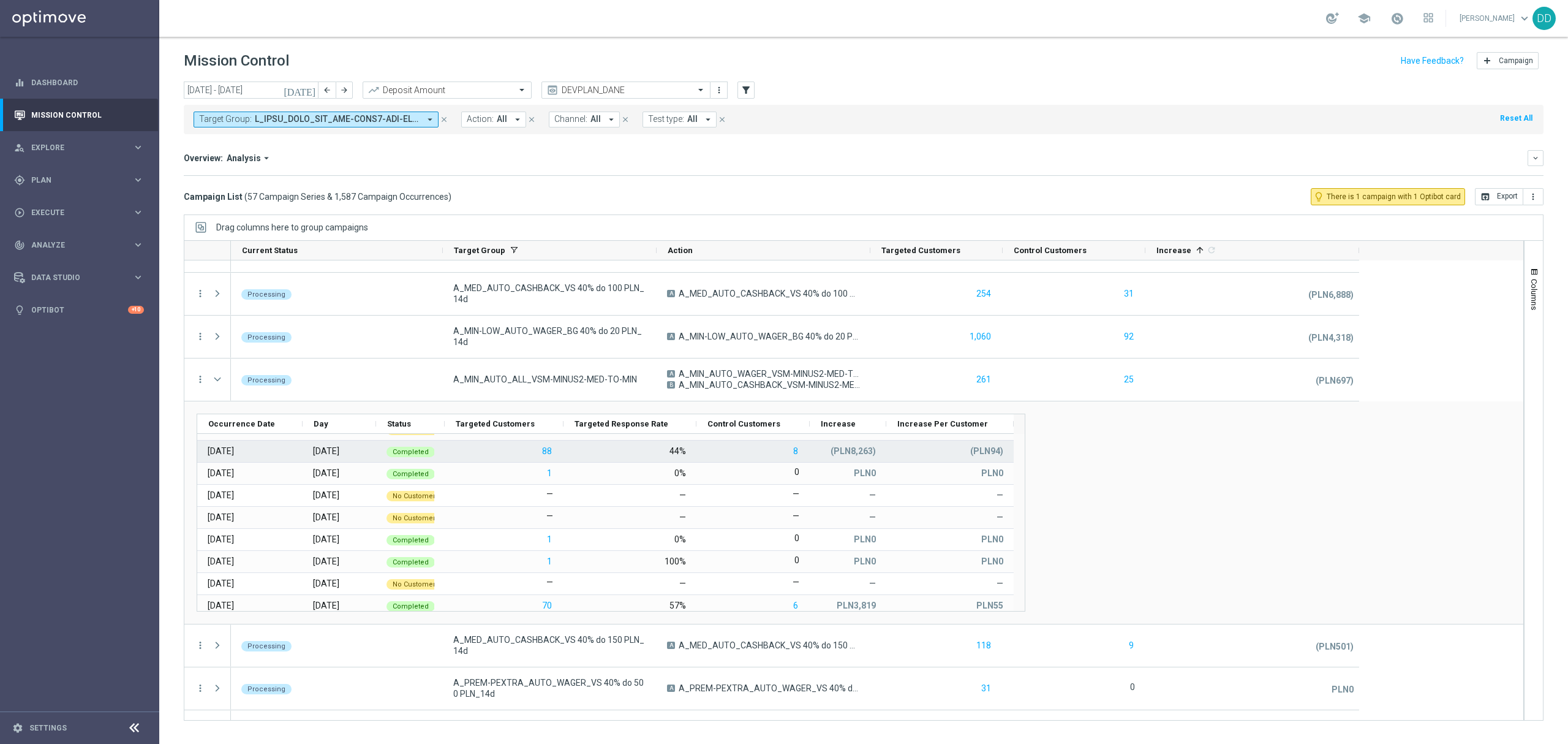
scroll to position [0, 0]
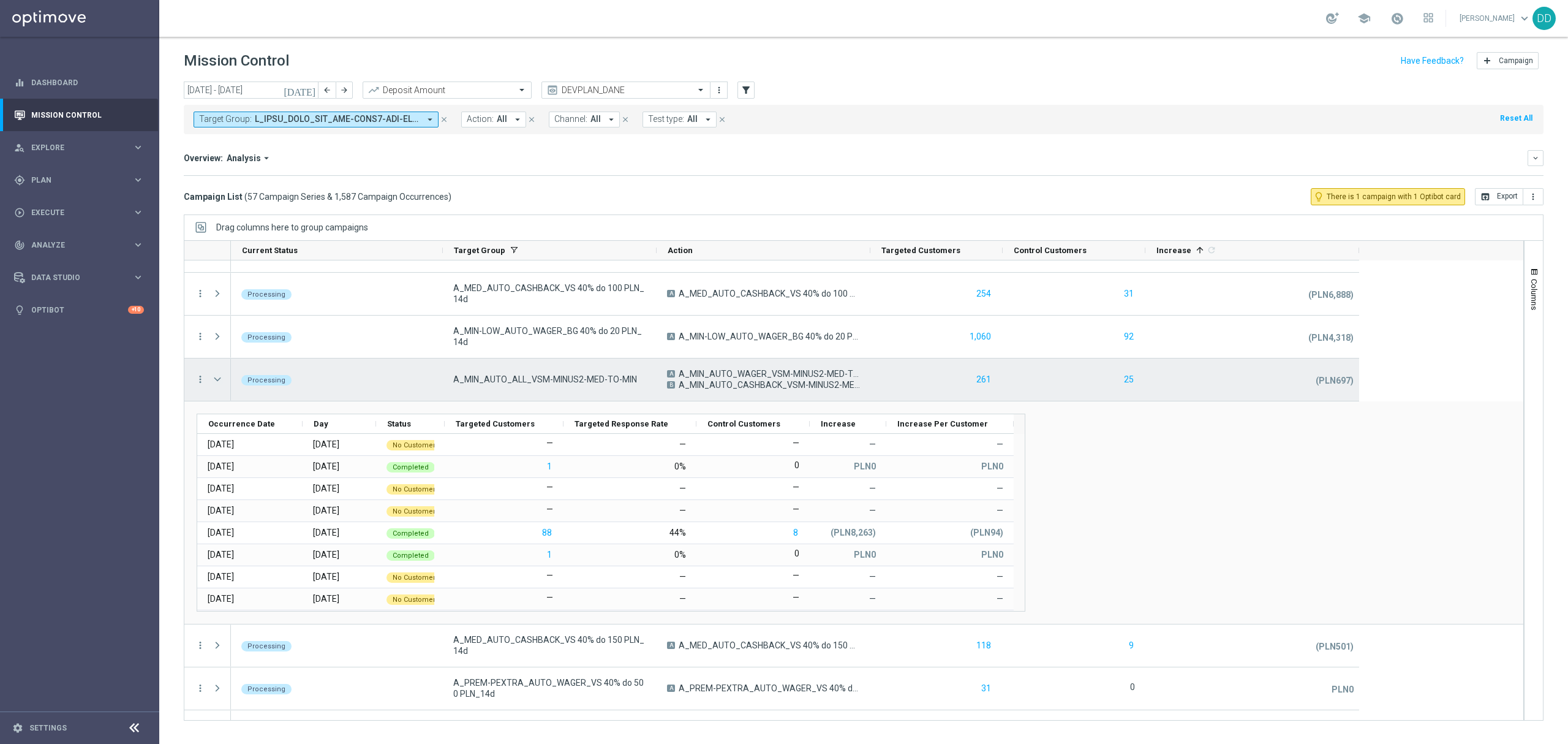
click at [215, 384] on span "Press SPACE to select this row." at bounding box center [218, 379] width 11 height 10
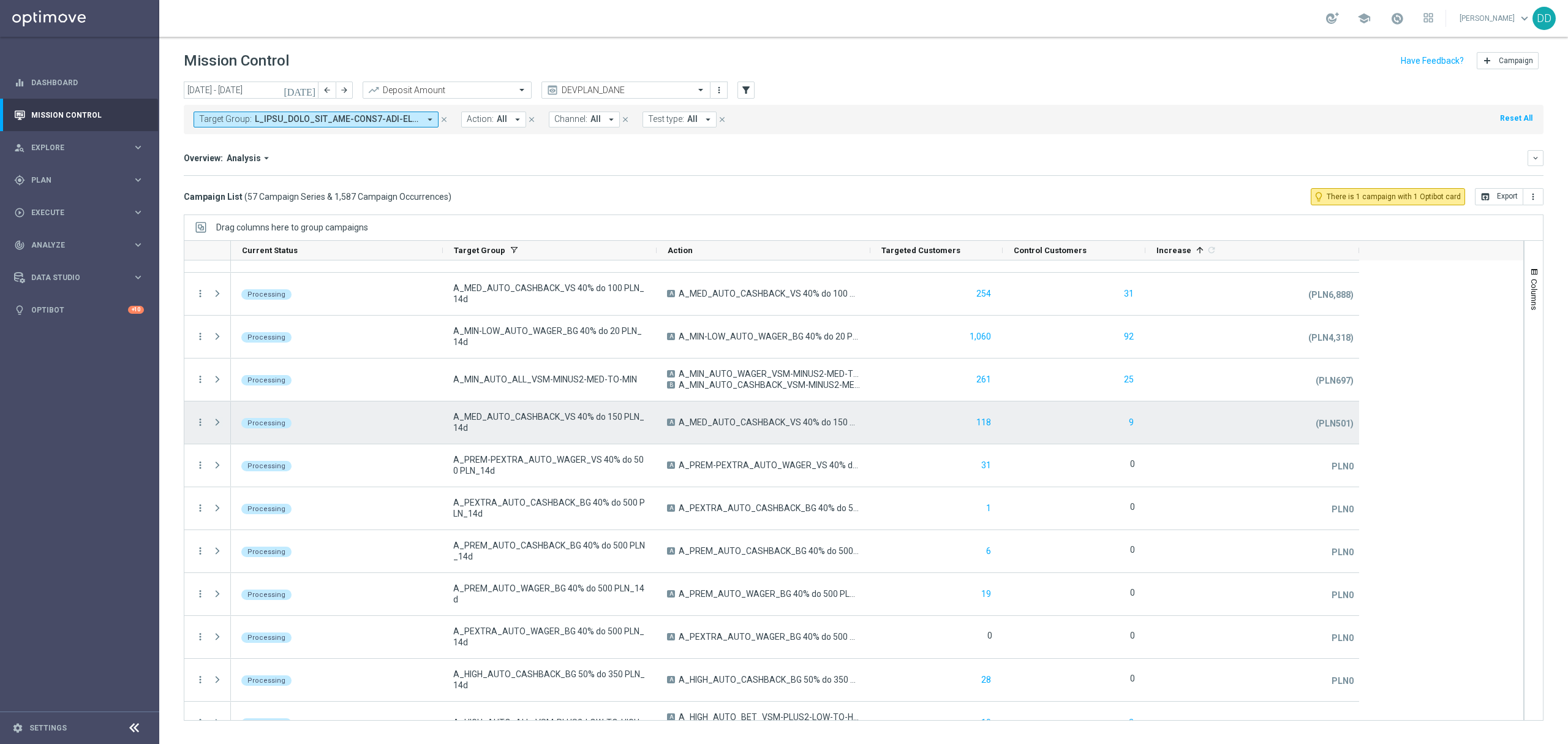
click at [220, 426] on span at bounding box center [218, 422] width 11 height 10
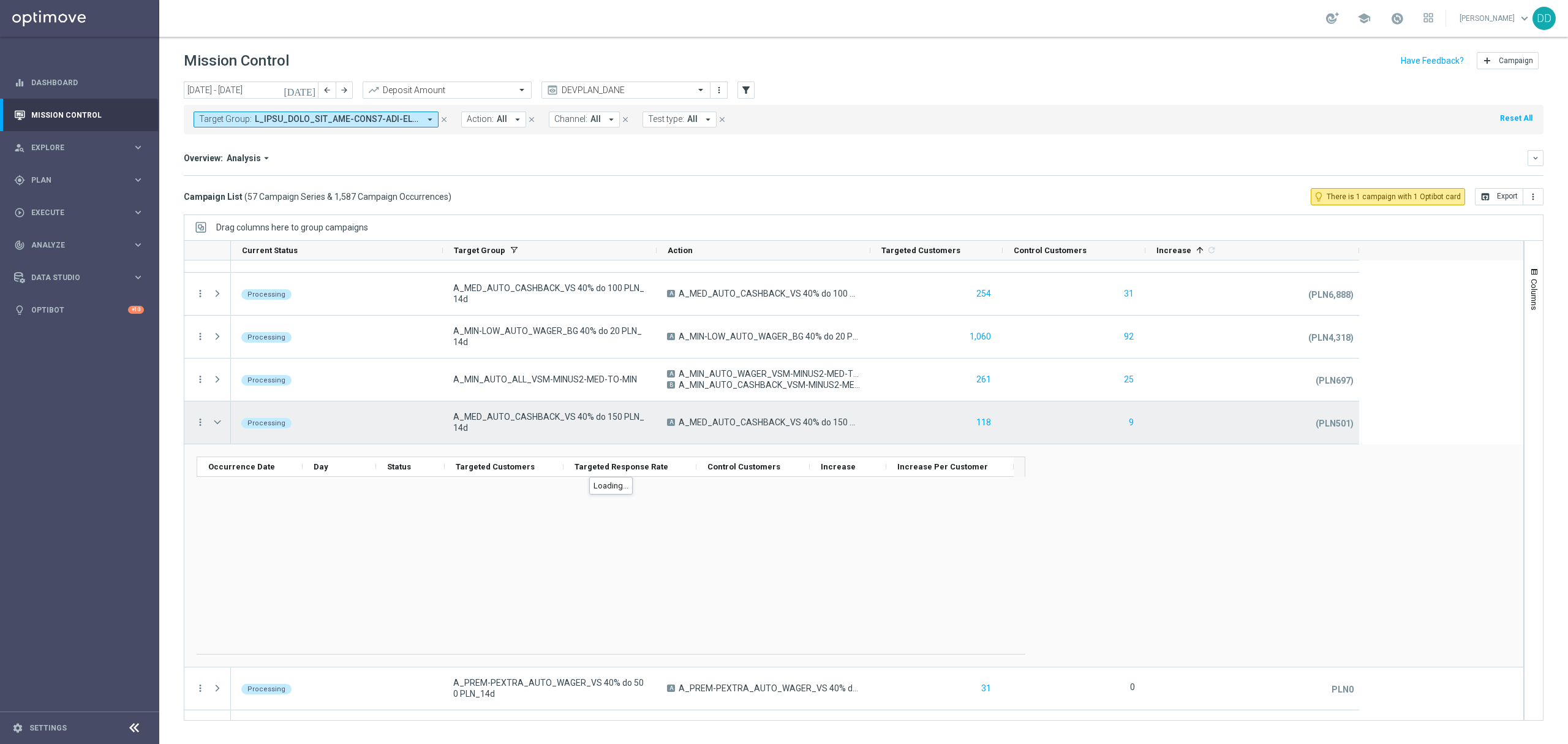
click at [220, 426] on span at bounding box center [218, 422] width 11 height 10
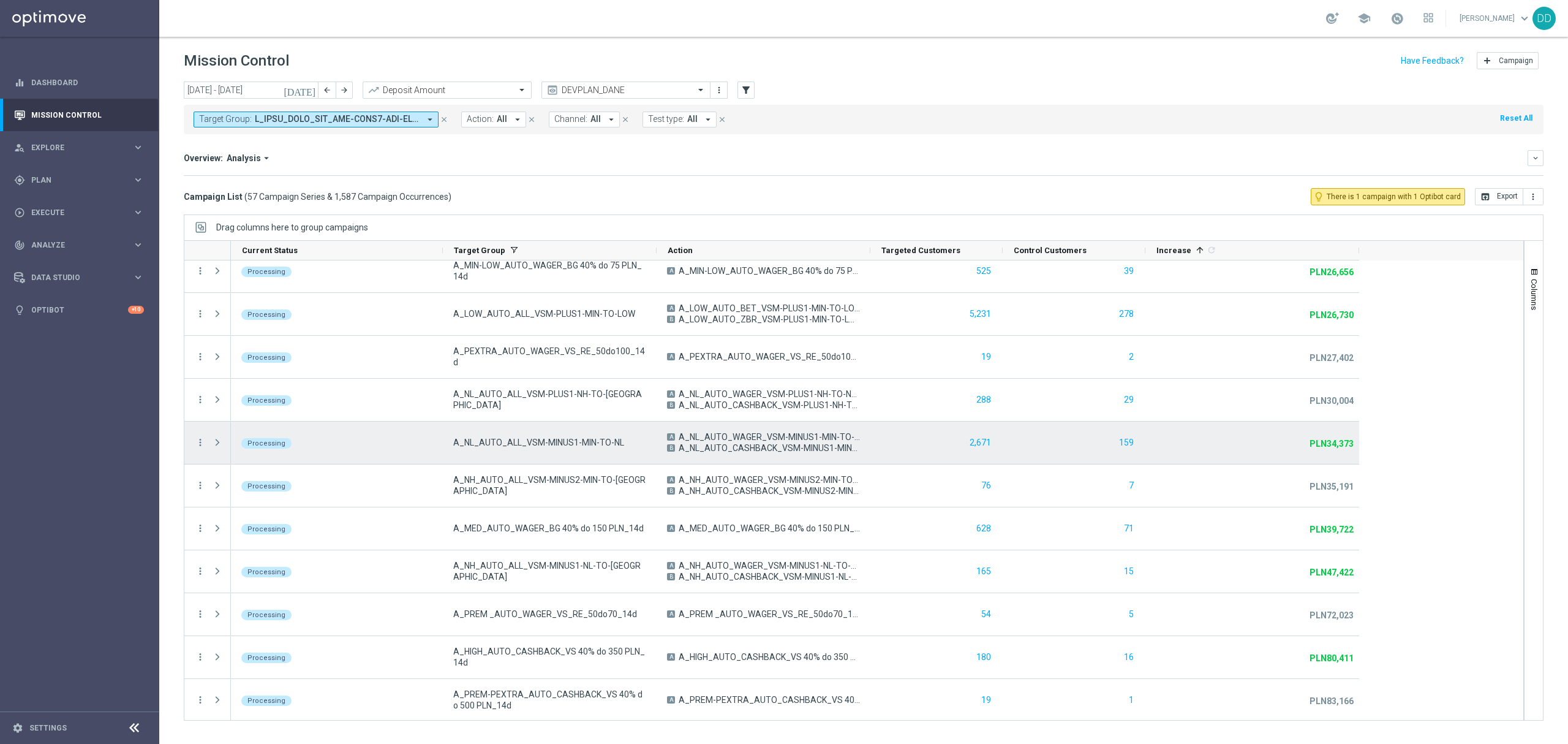
scroll to position [1986, 0]
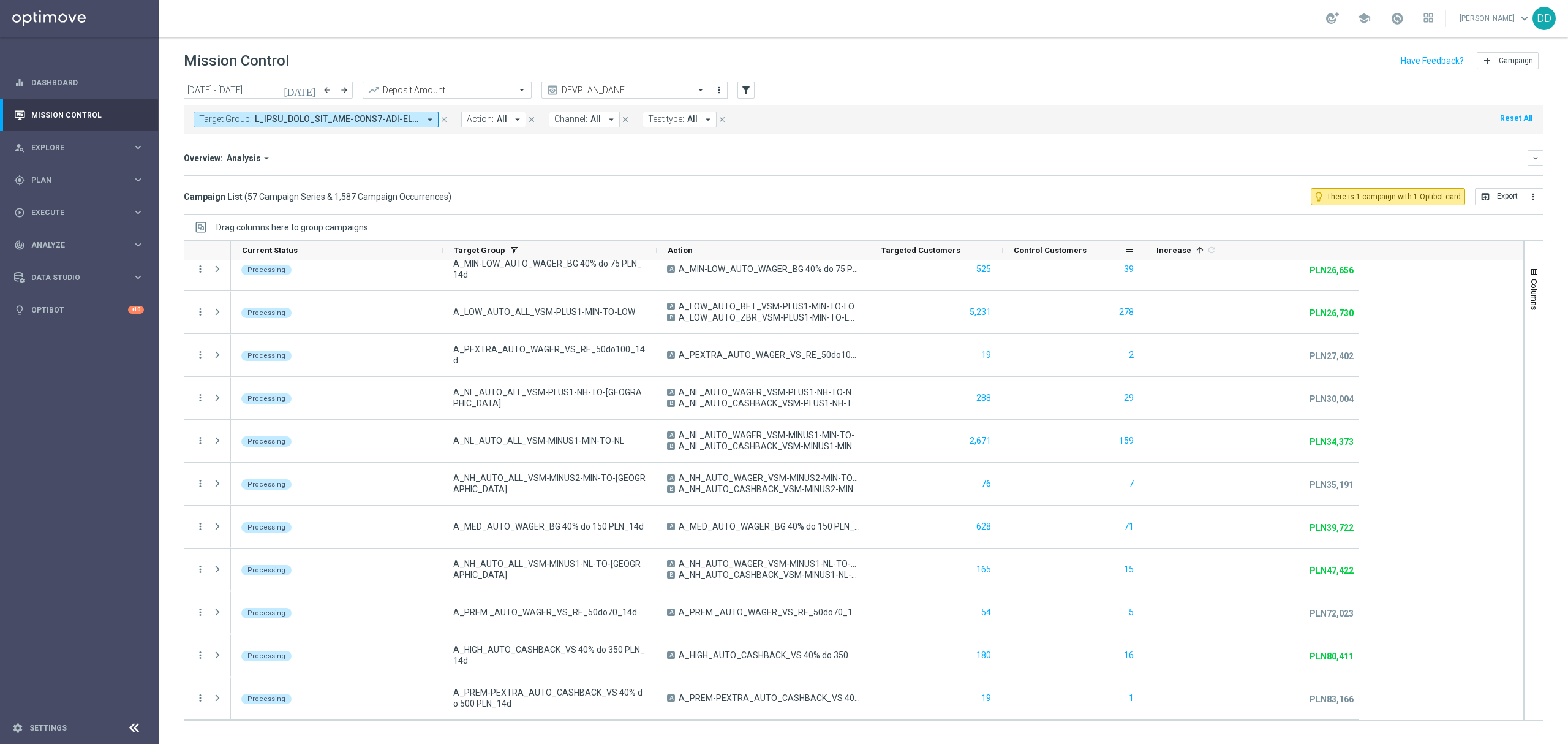
click at [1085, 254] on div "Control Customers" at bounding box center [1069, 250] width 111 height 19
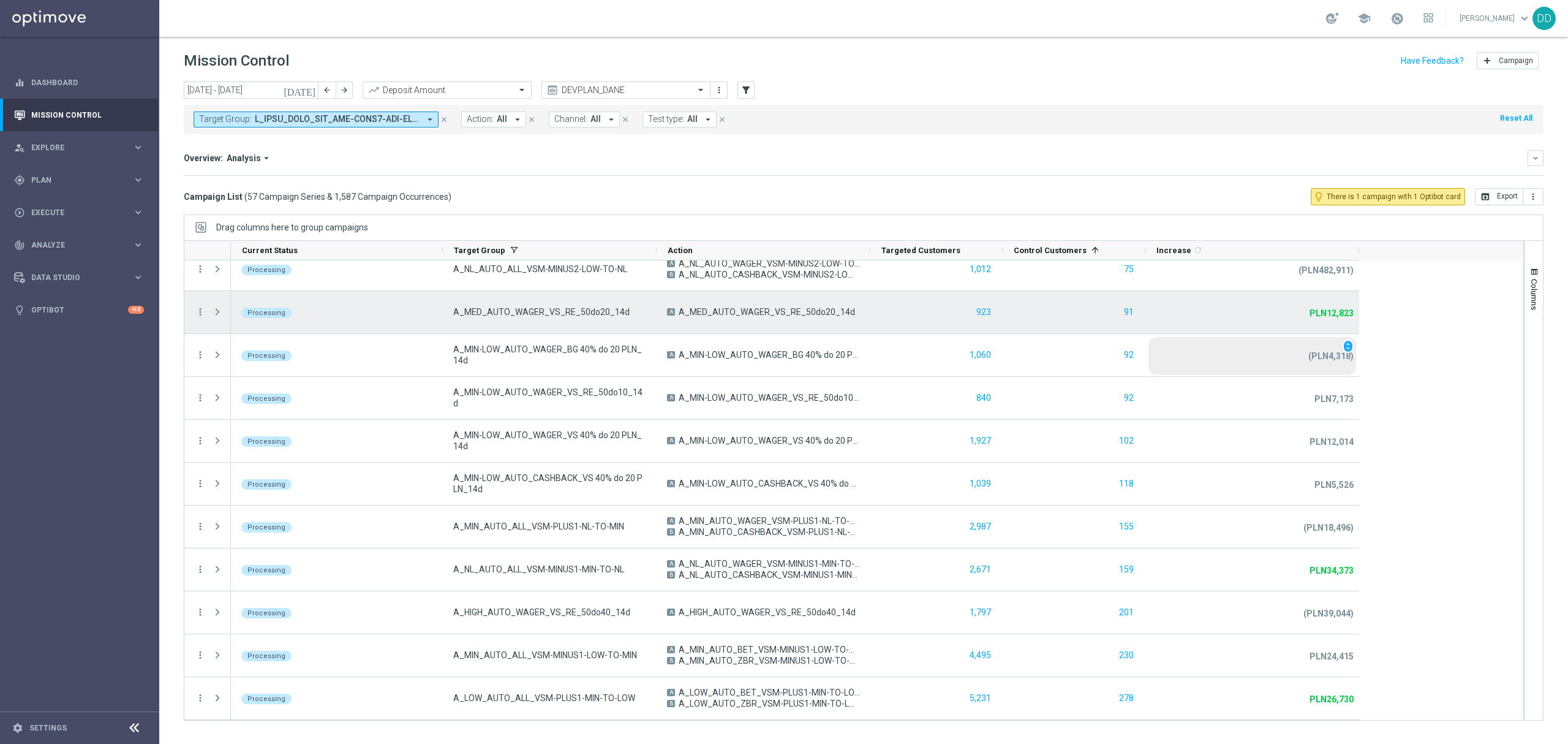
scroll to position [1905, 0]
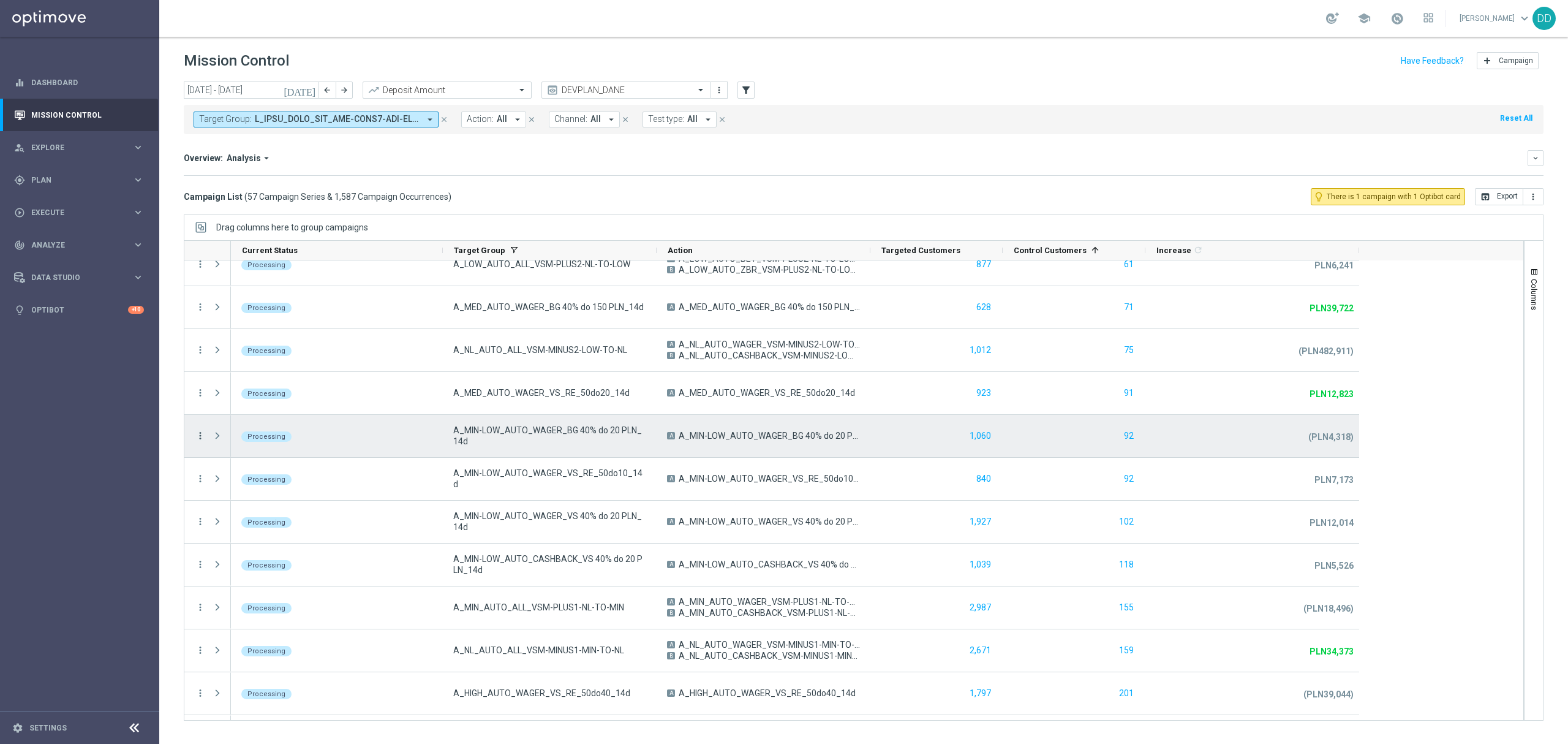
click at [202, 437] on icon "more_vert" at bounding box center [200, 436] width 11 height 11
click at [222, 443] on div "list" at bounding box center [216, 444] width 19 height 9
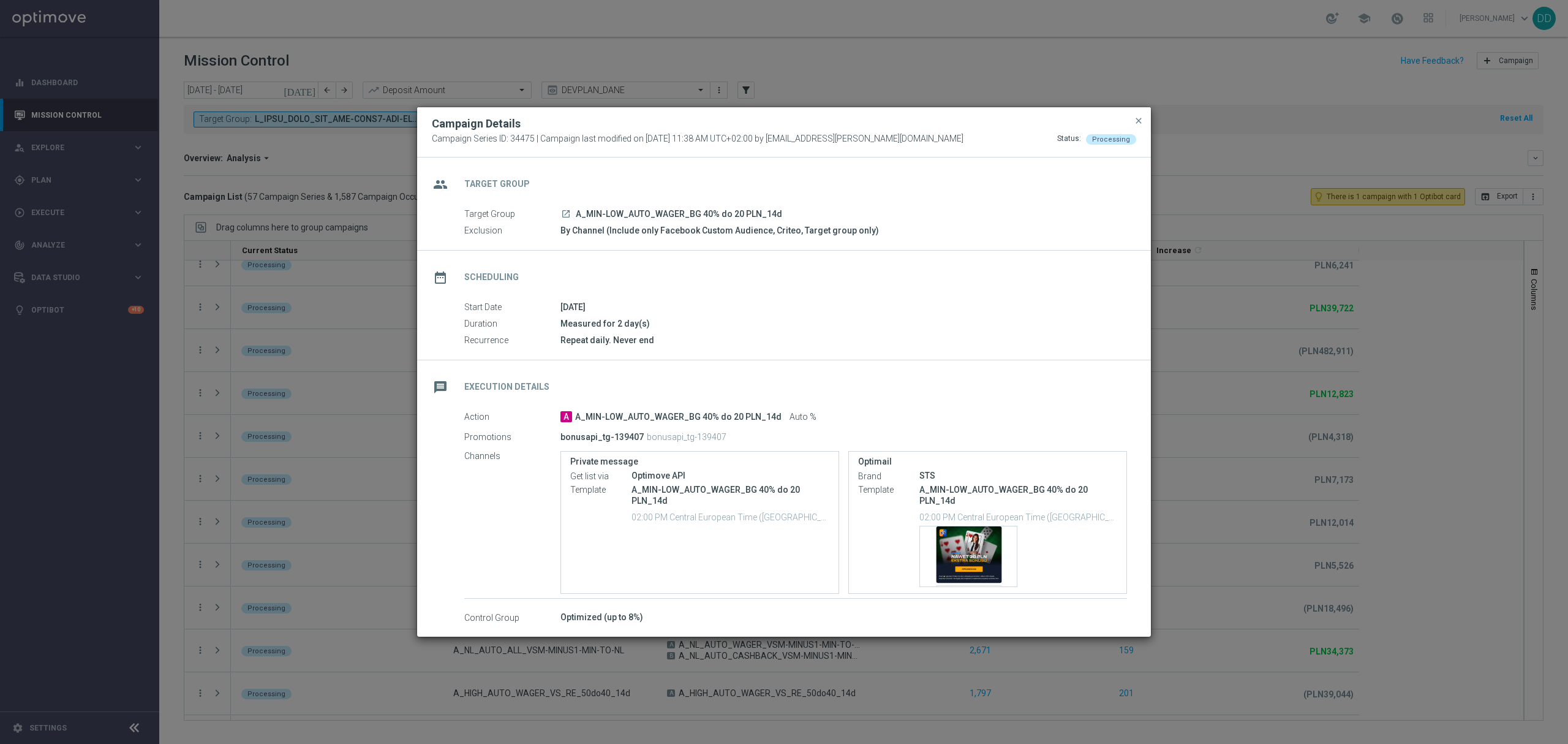
click at [1144, 121] on button "close" at bounding box center [1139, 121] width 12 height 15
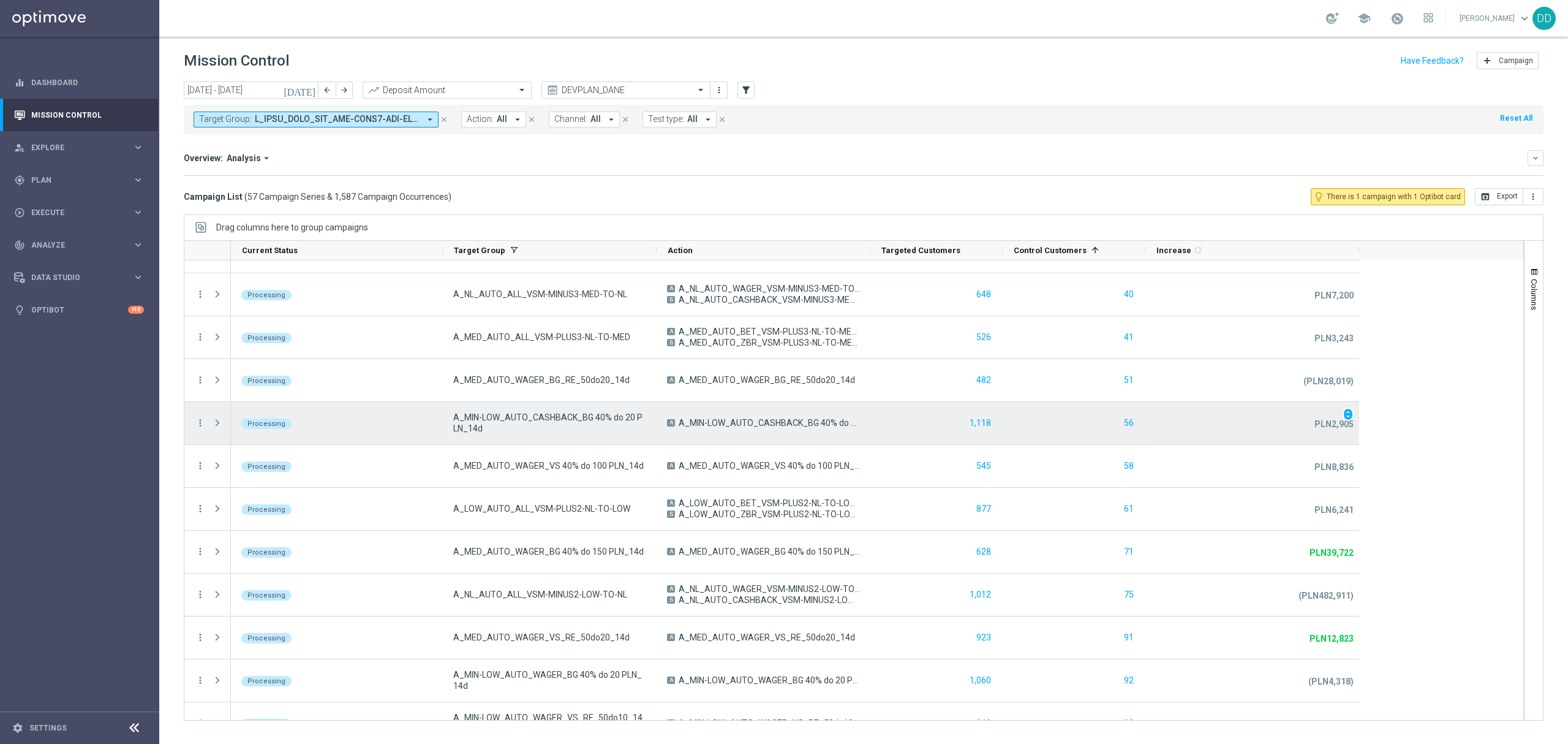
scroll to position [1659, 0]
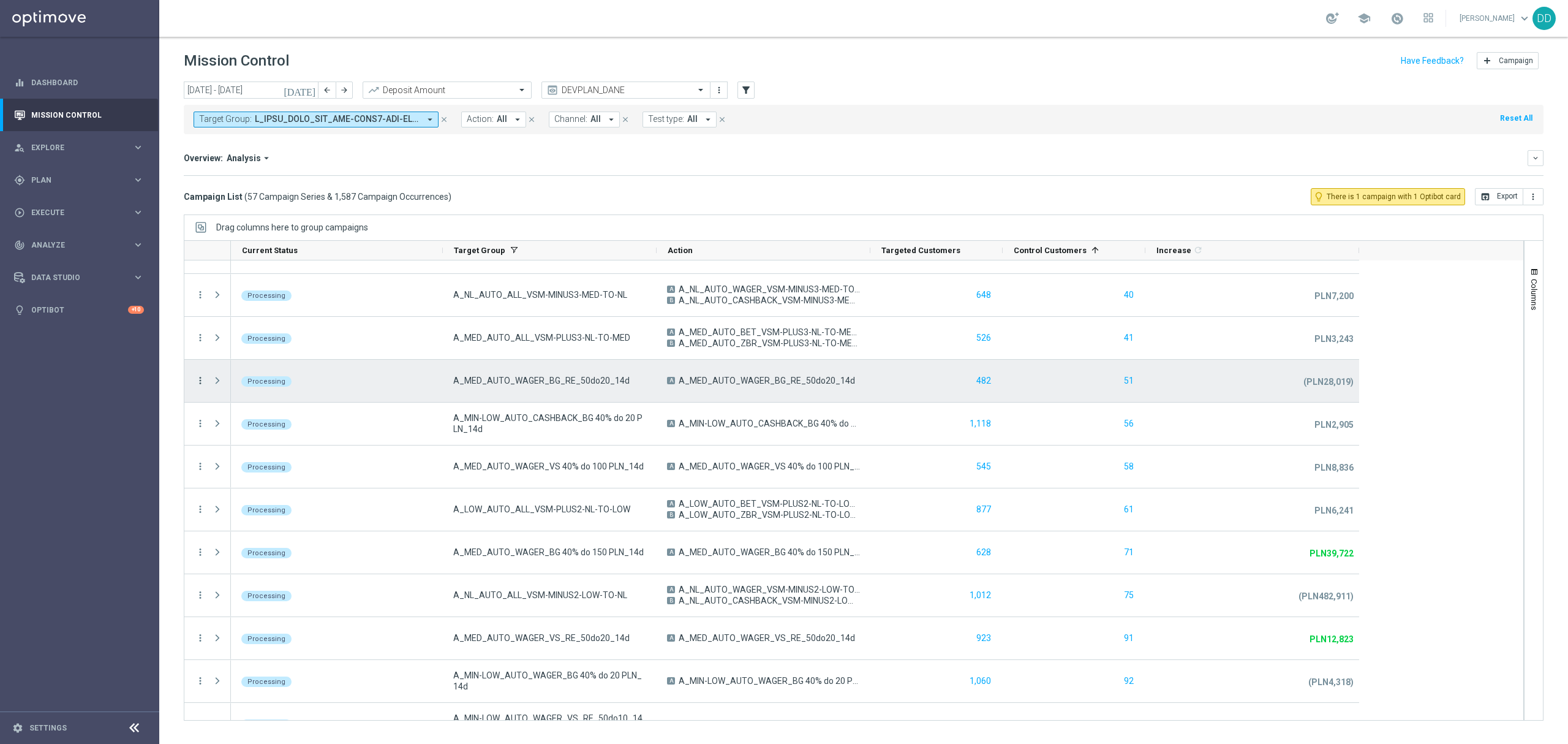
click at [200, 381] on icon "more_vert" at bounding box center [200, 381] width 11 height 11
click at [251, 457] on span "Go to Campaign Analysis" at bounding box center [269, 458] width 88 height 9
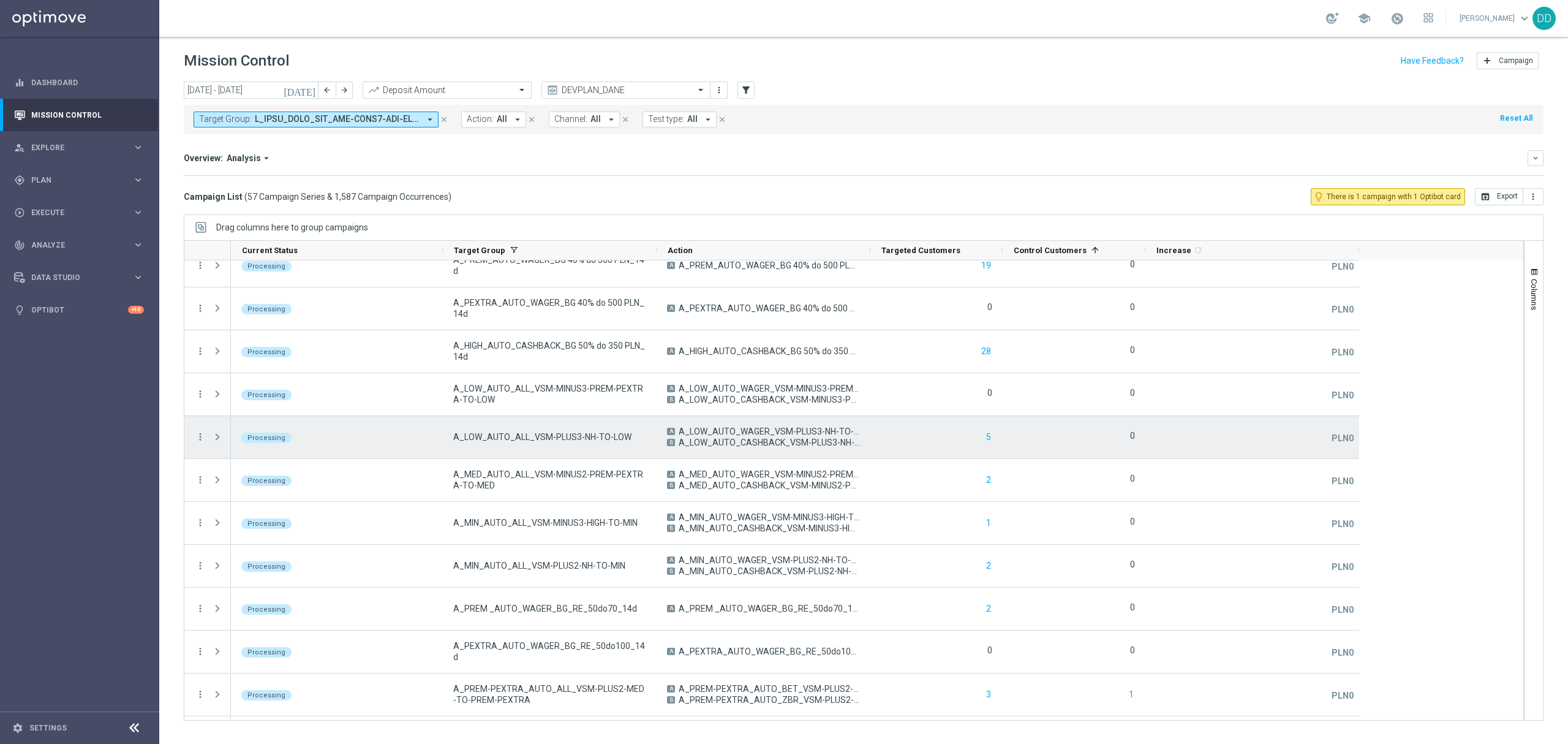
scroll to position [0, 0]
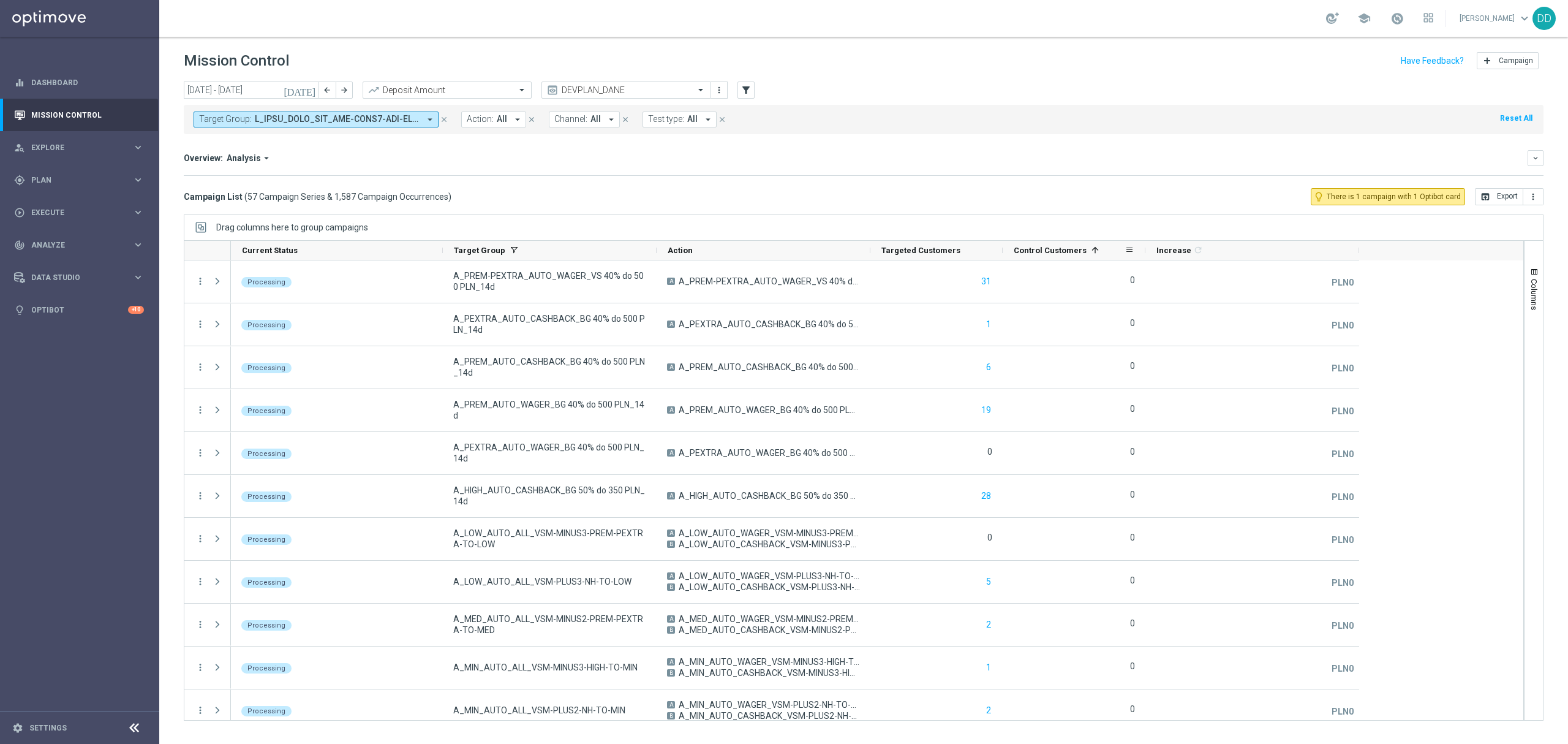
click at [1090, 249] on span at bounding box center [1095, 250] width 10 height 10
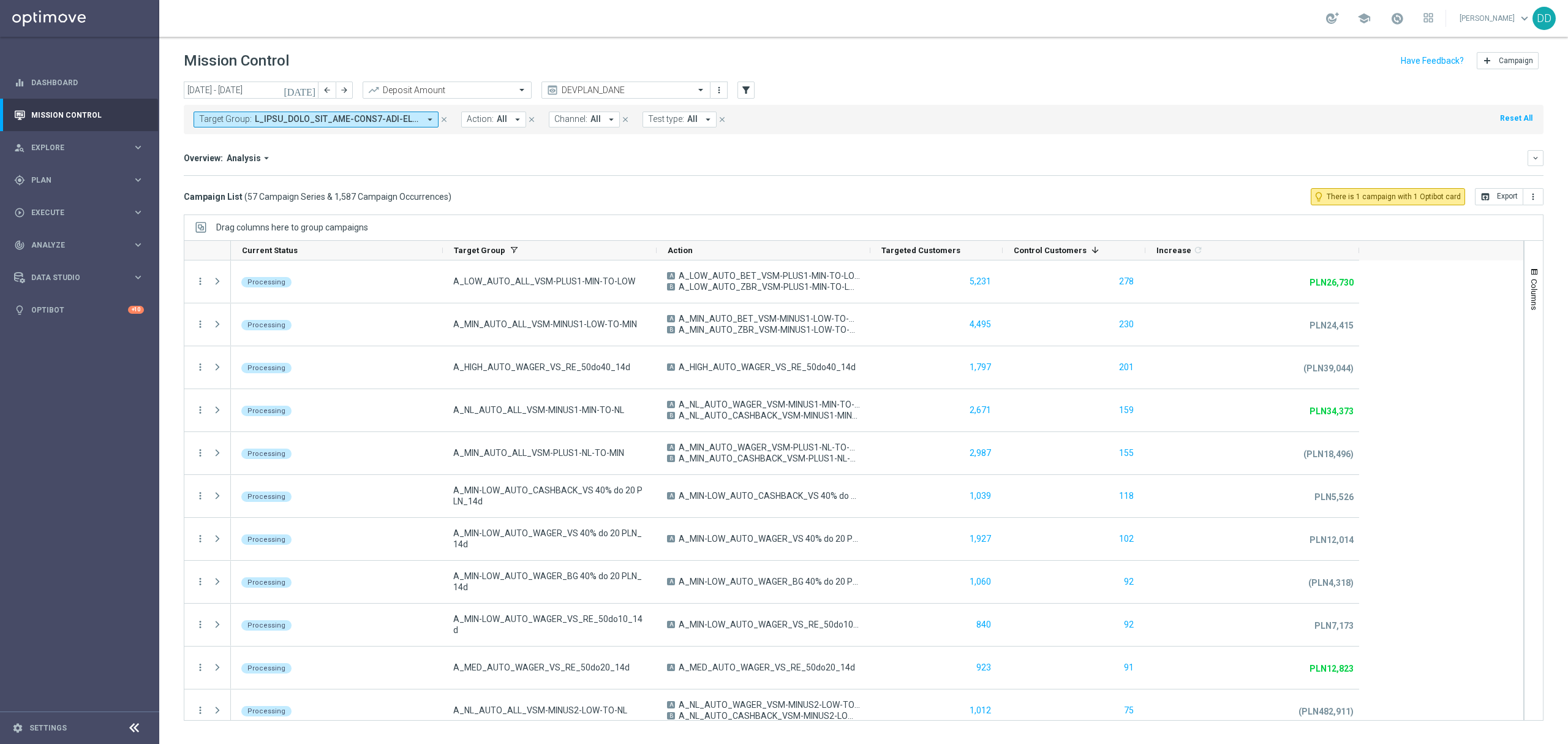
click at [1363, 248] on div "Current Status 1 Target Group 1" at bounding box center [877, 251] width 1293 height 20
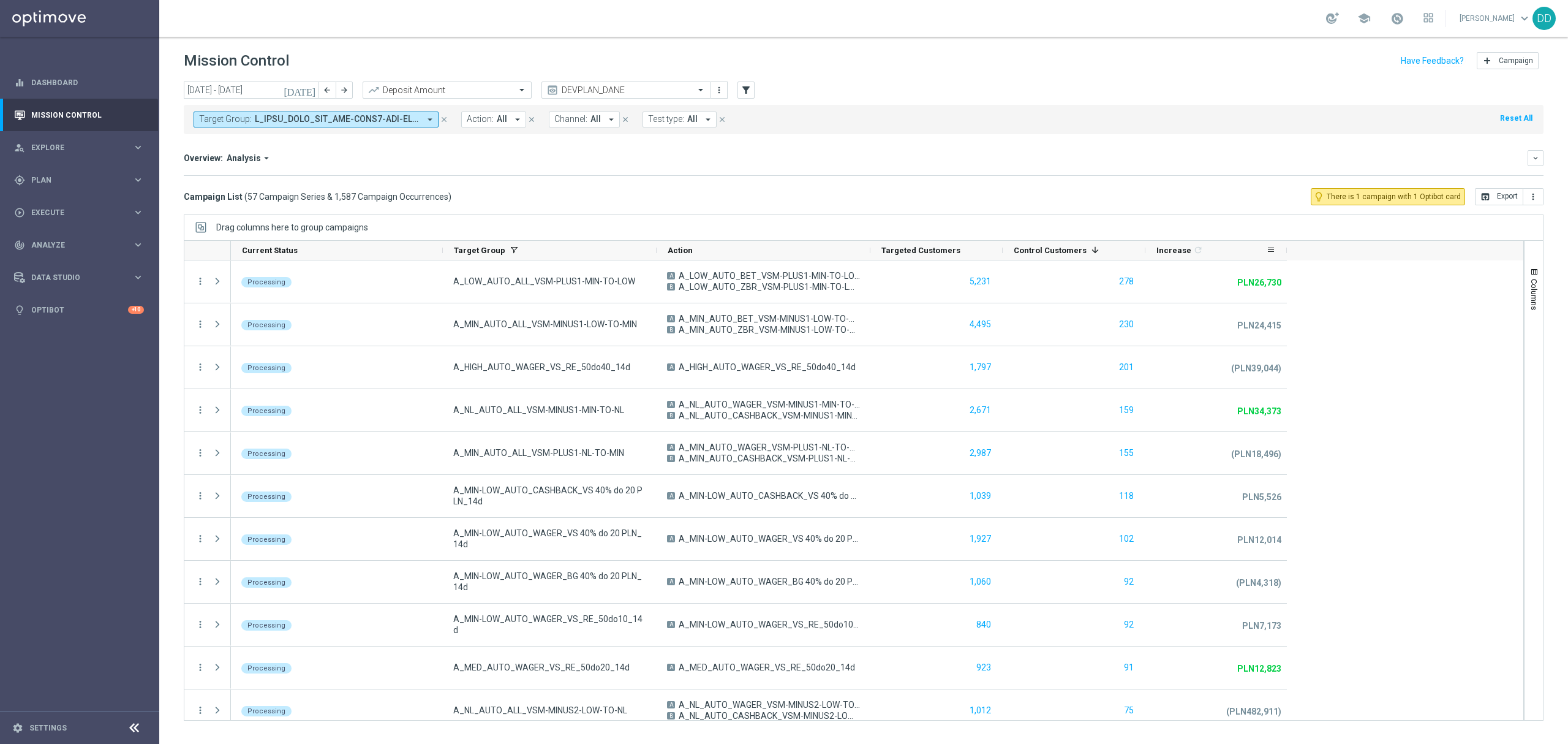
drag, startPoint x: 1359, startPoint y: 253, endPoint x: 1286, endPoint y: 253, distance: 73.0
click at [1286, 253] on div at bounding box center [1287, 250] width 5 height 19
click at [1537, 202] on button "more_vert" at bounding box center [1533, 197] width 20 height 17
click at [1523, 218] on span "Export with occurrences" at bounding box center [1493, 218] width 82 height 9
click at [1501, 197] on button "open_in_browser Export" at bounding box center [1499, 197] width 48 height 17
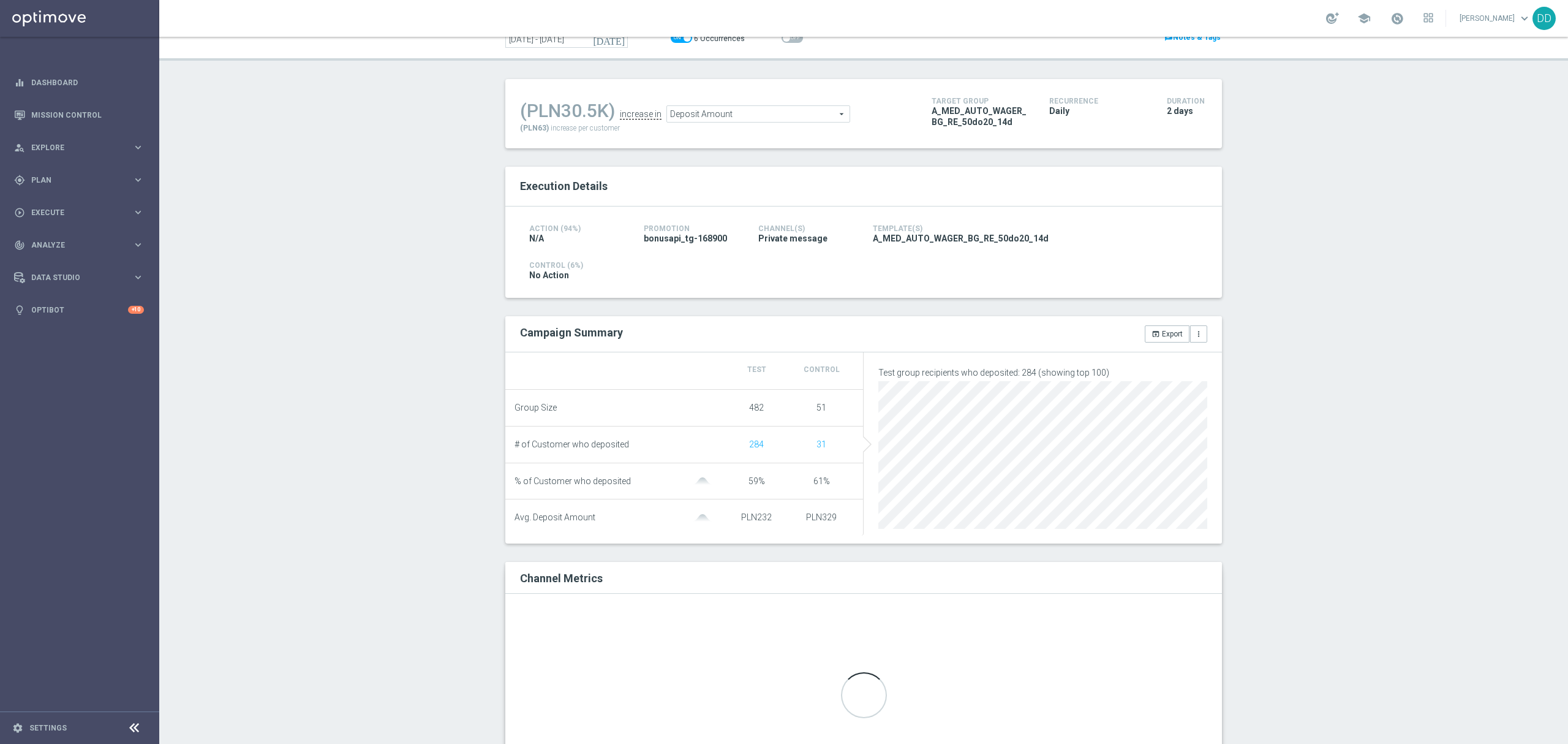
scroll to position [82, 0]
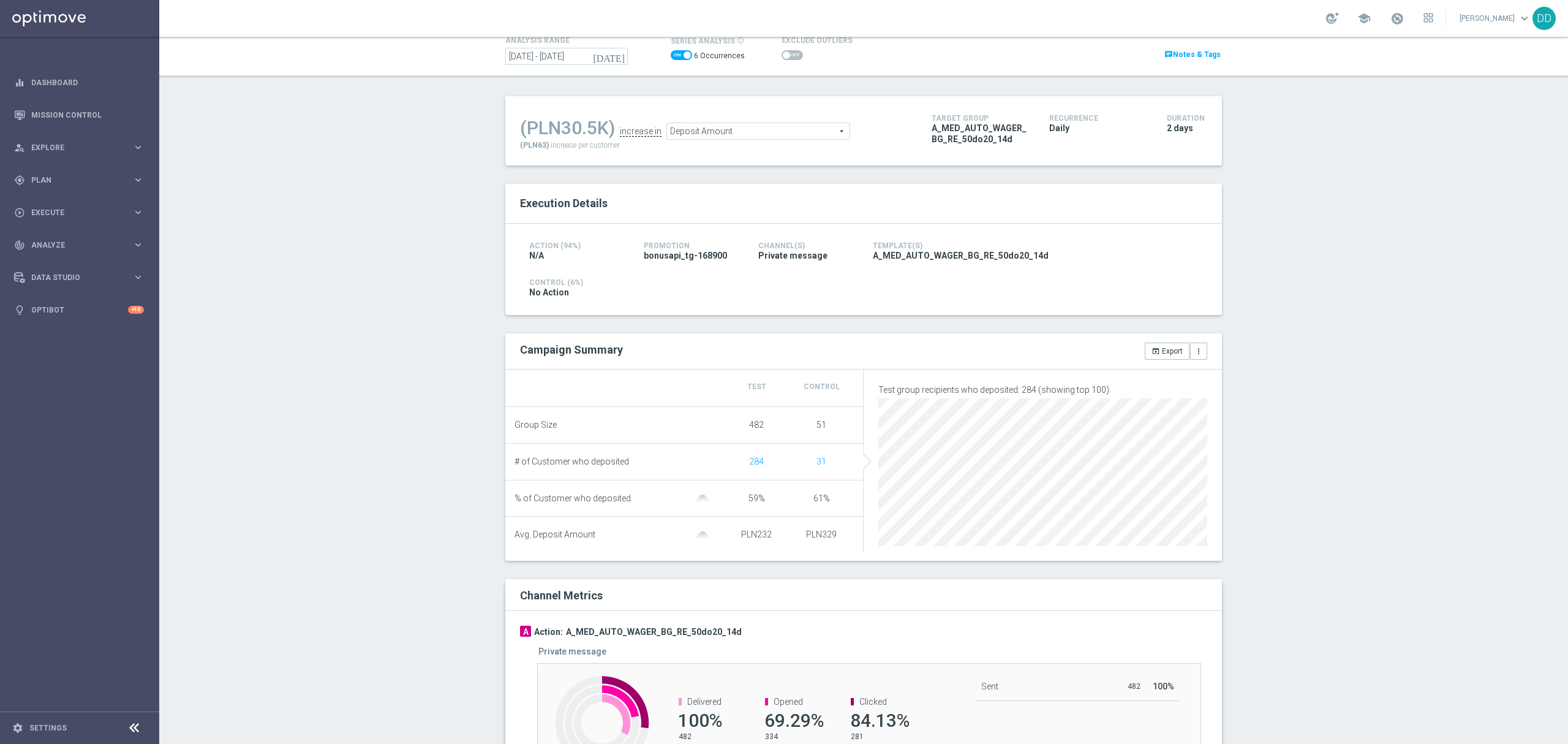
click at [792, 131] on span "Deposit Amount" at bounding box center [758, 131] width 183 height 16
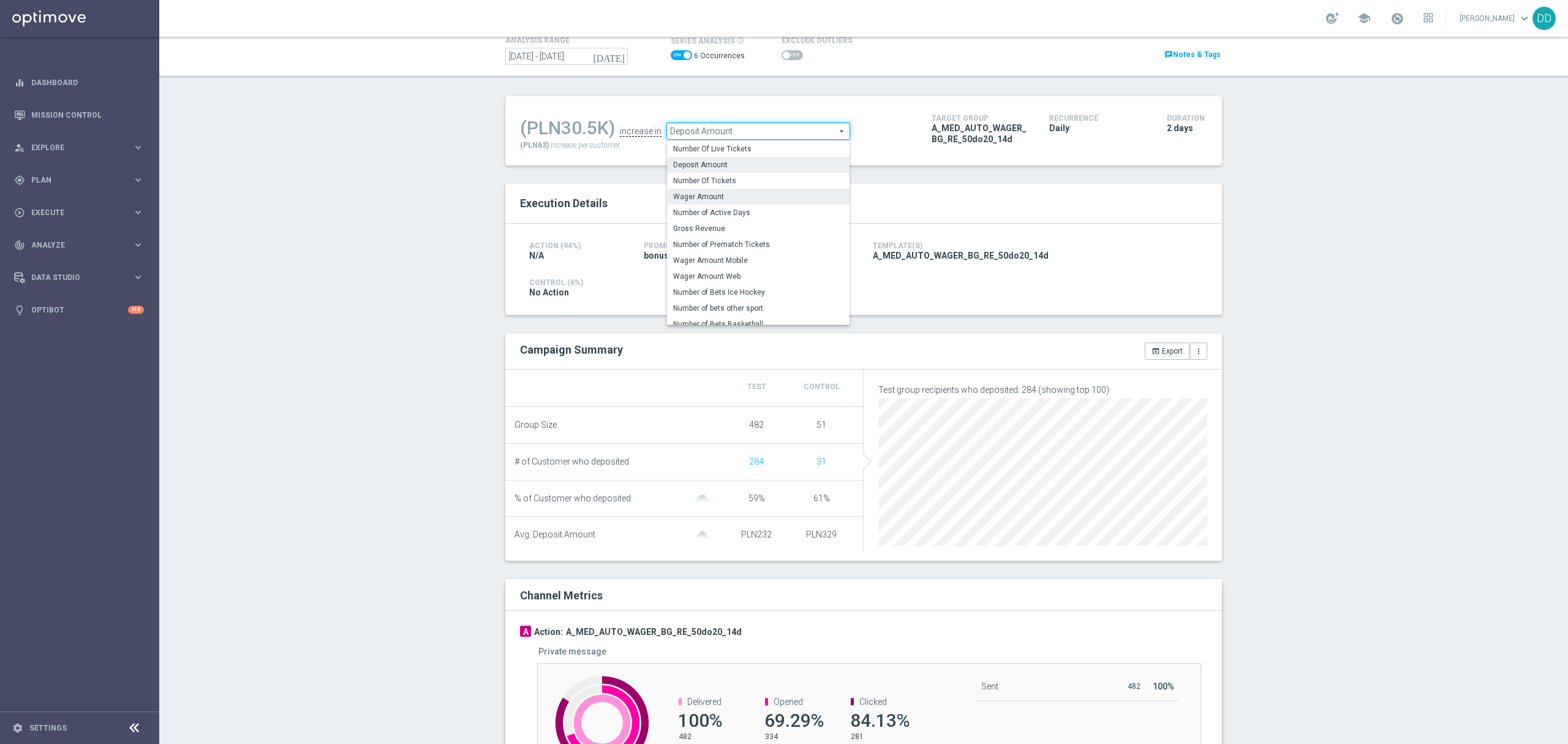
click at [745, 200] on span "Wager Amount" at bounding box center [758, 197] width 170 height 10
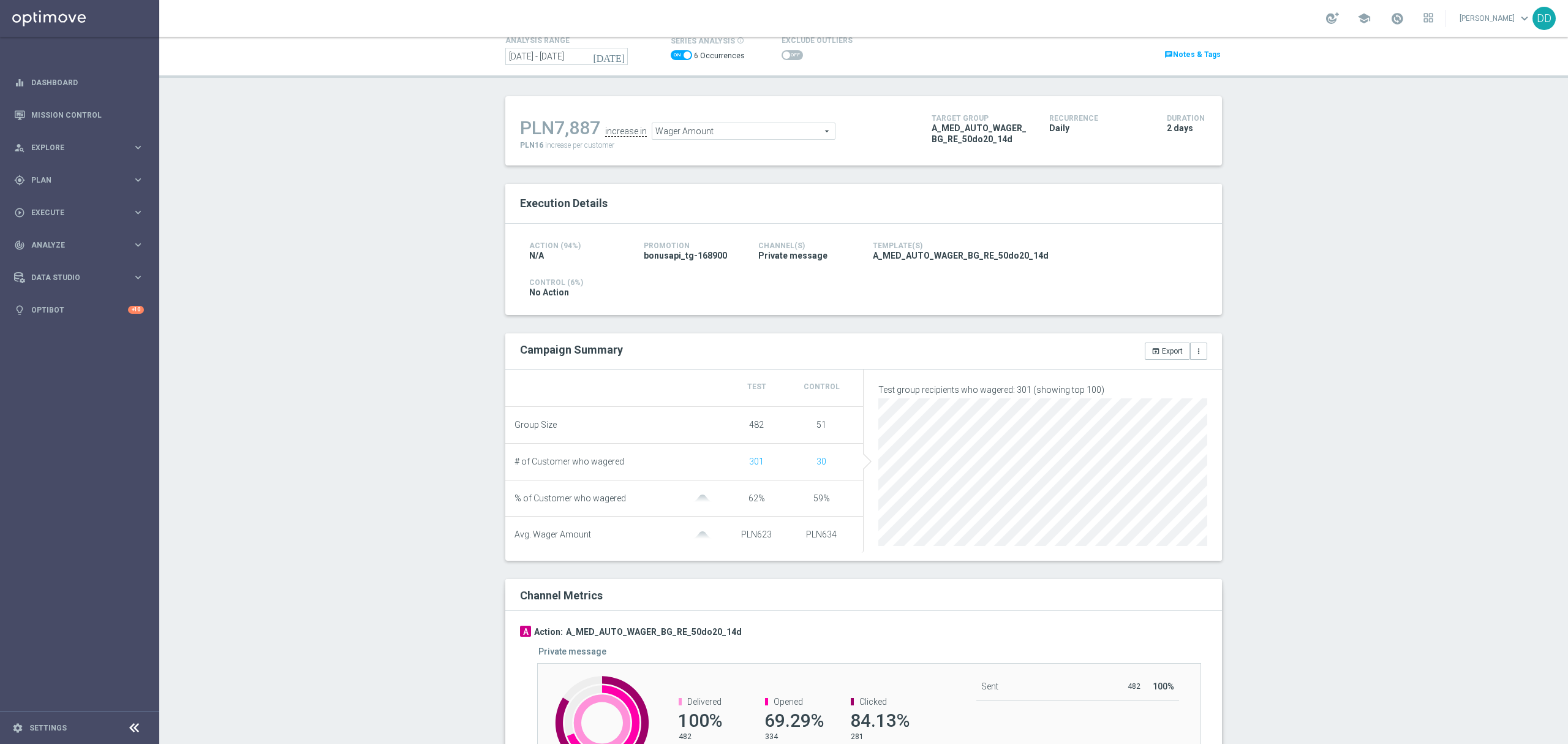
click at [747, 130] on span "Wager Amount" at bounding box center [743, 131] width 183 height 16
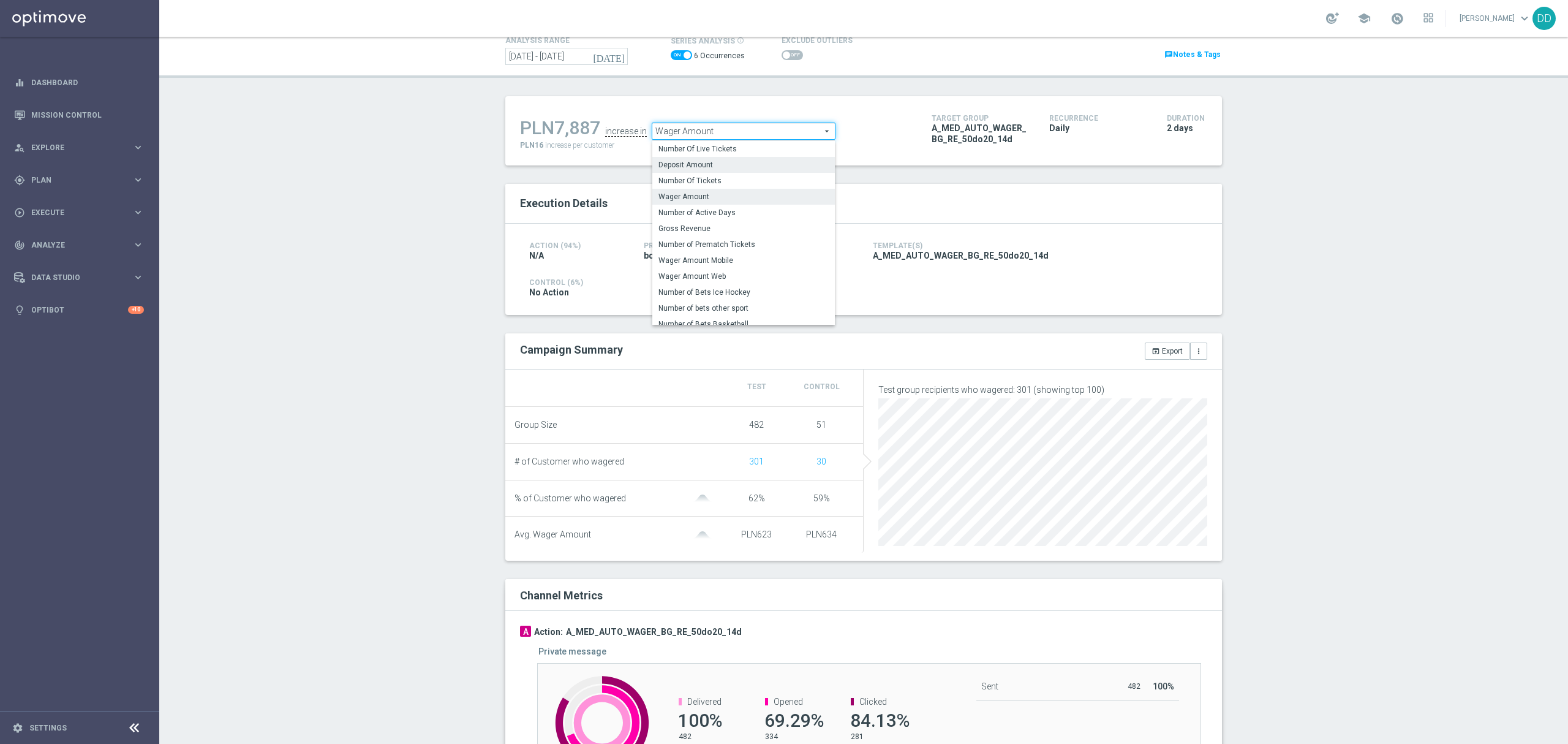
click at [734, 167] on span "Deposit Amount" at bounding box center [743, 165] width 170 height 10
type input "Deposit Amount"
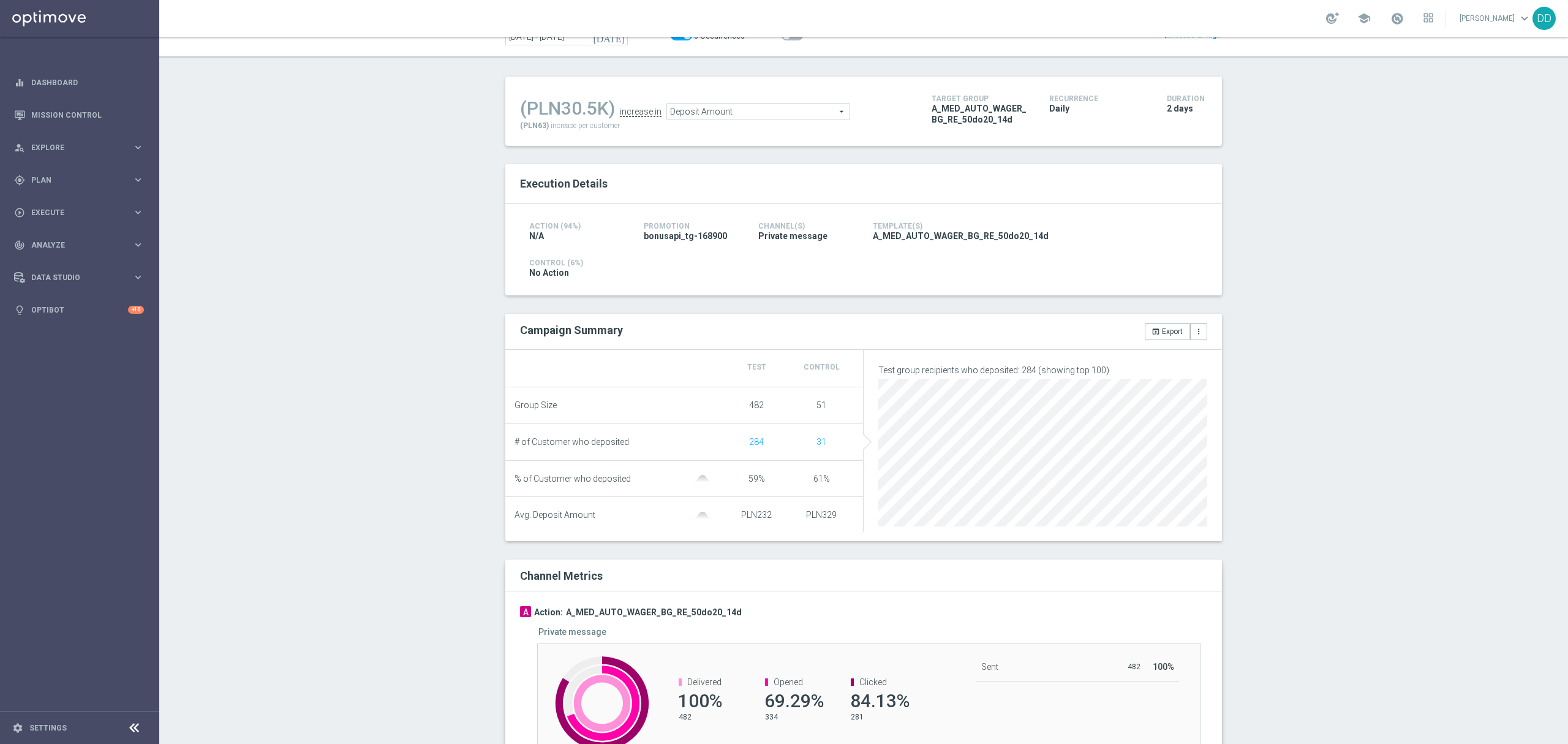
scroll to position [12, 0]
